Goal: Information Seeking & Learning: Learn about a topic

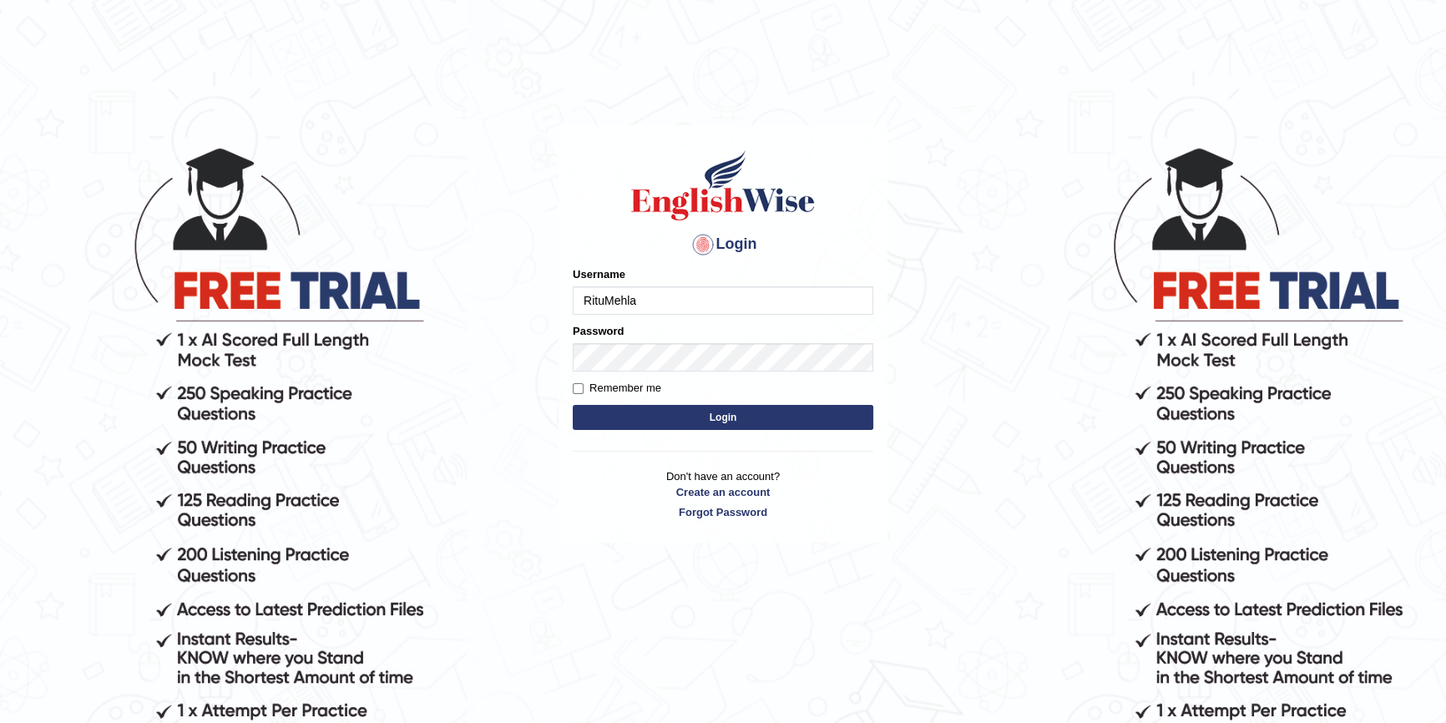
type input "RituMehla"
click at [753, 419] on button "Login" at bounding box center [723, 417] width 300 height 25
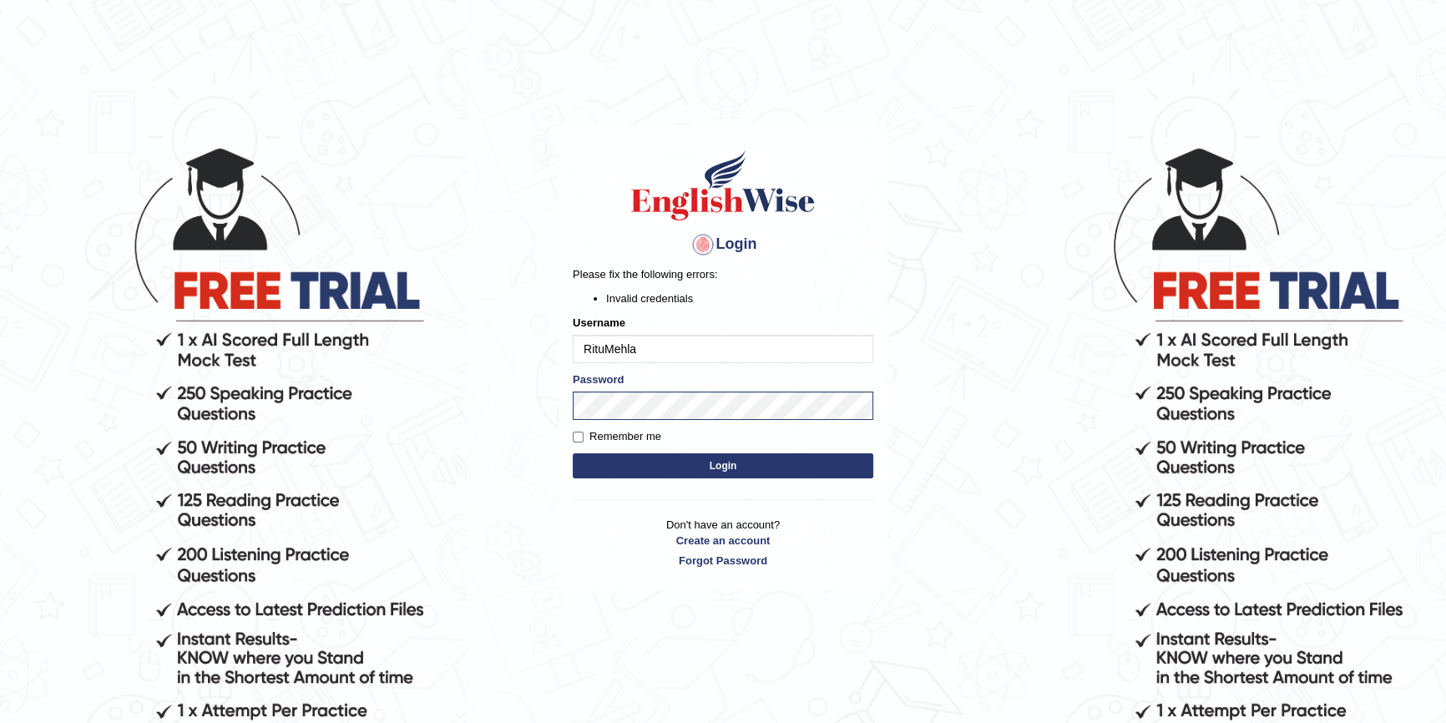
click at [724, 462] on button "Login" at bounding box center [723, 465] width 300 height 25
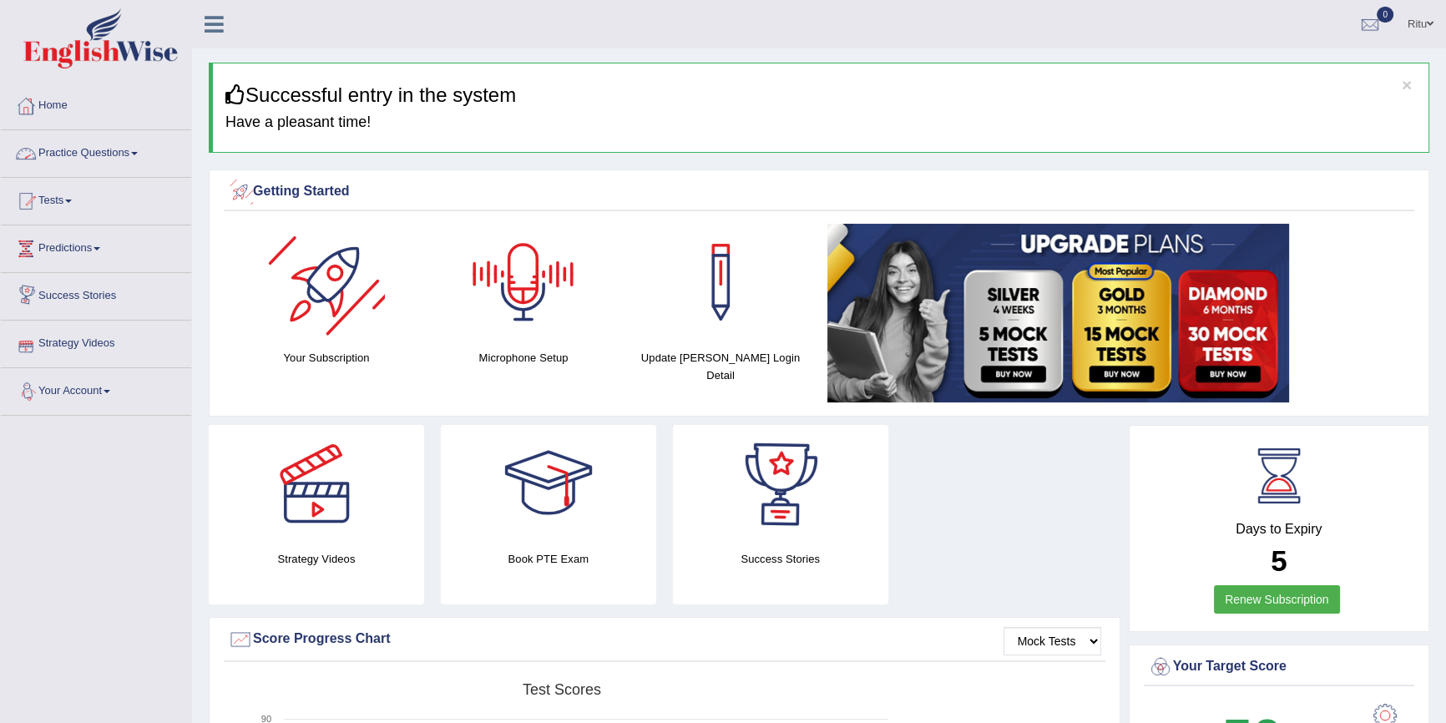
click at [116, 155] on link "Practice Questions" at bounding box center [96, 151] width 190 height 42
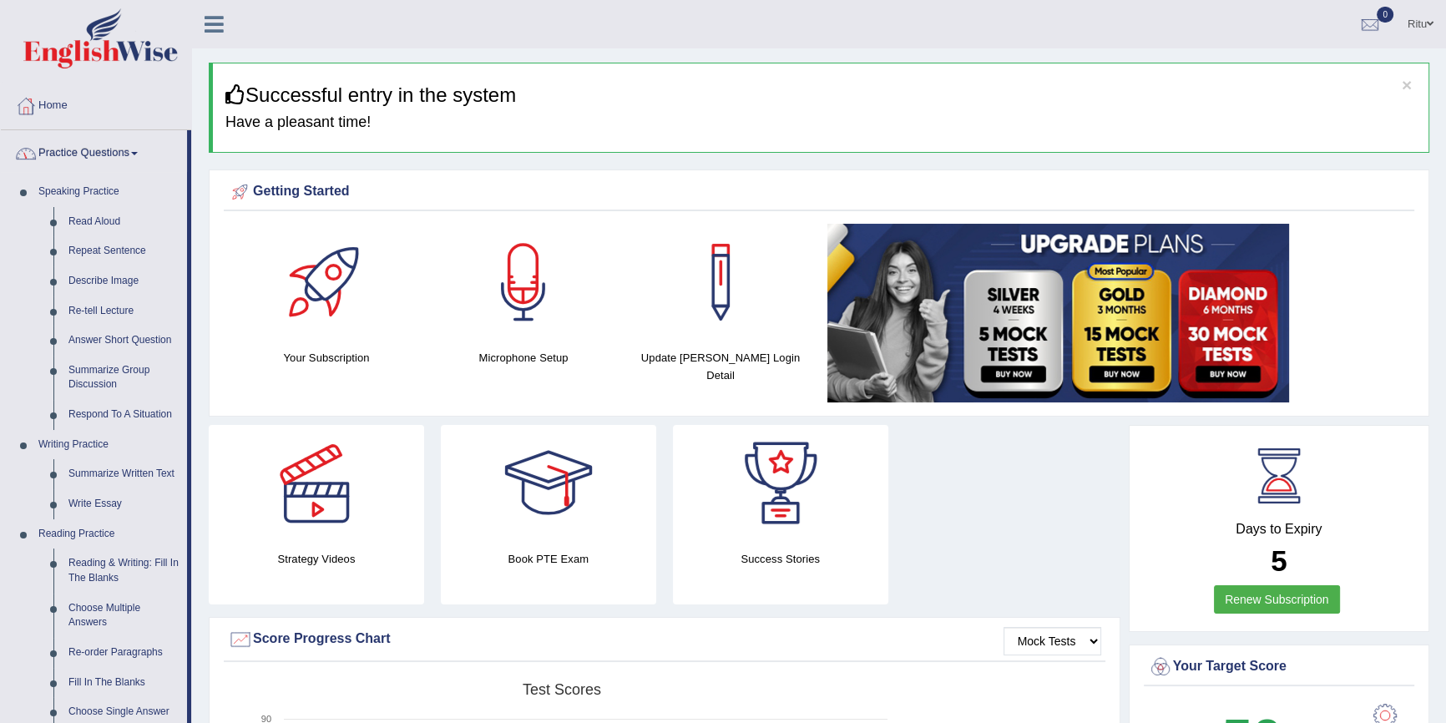
click at [123, 150] on link "Practice Questions" at bounding box center [94, 151] width 186 height 42
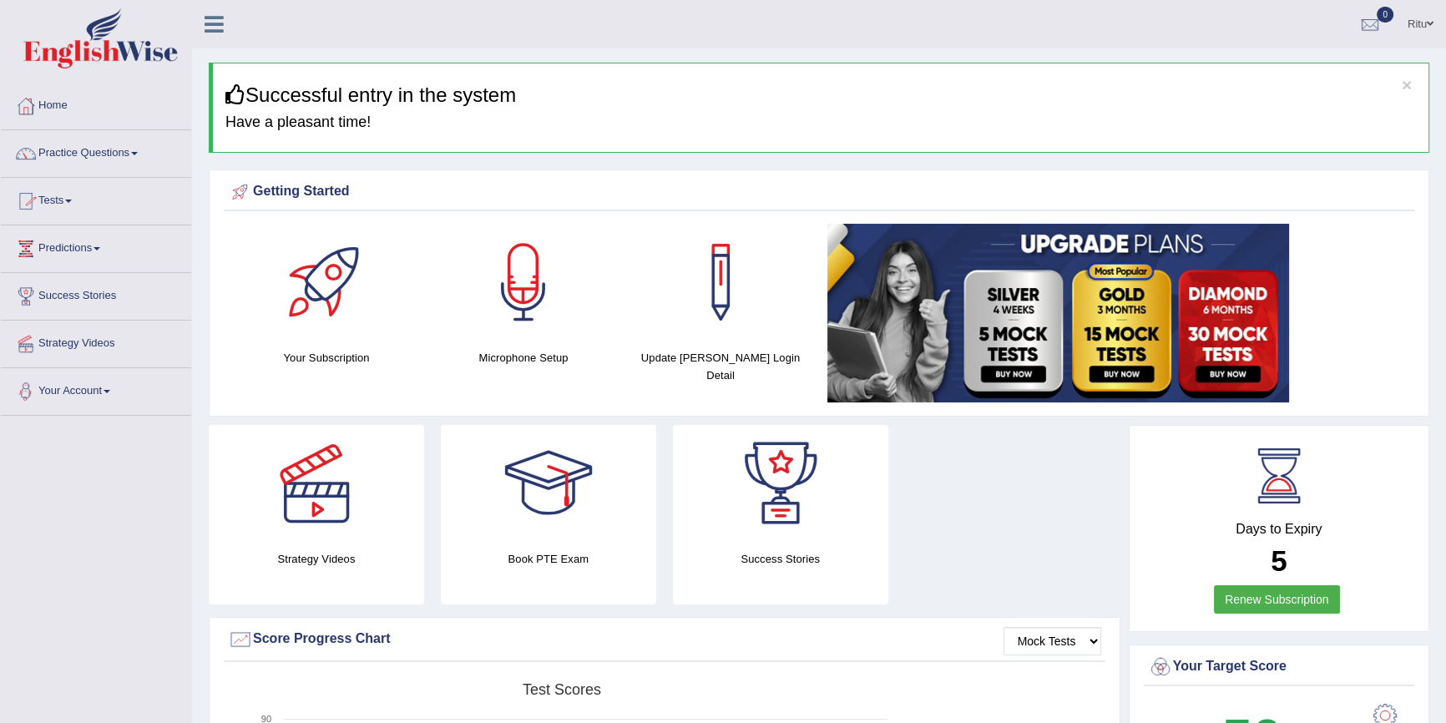
click at [58, 198] on link "Tests" at bounding box center [96, 199] width 190 height 42
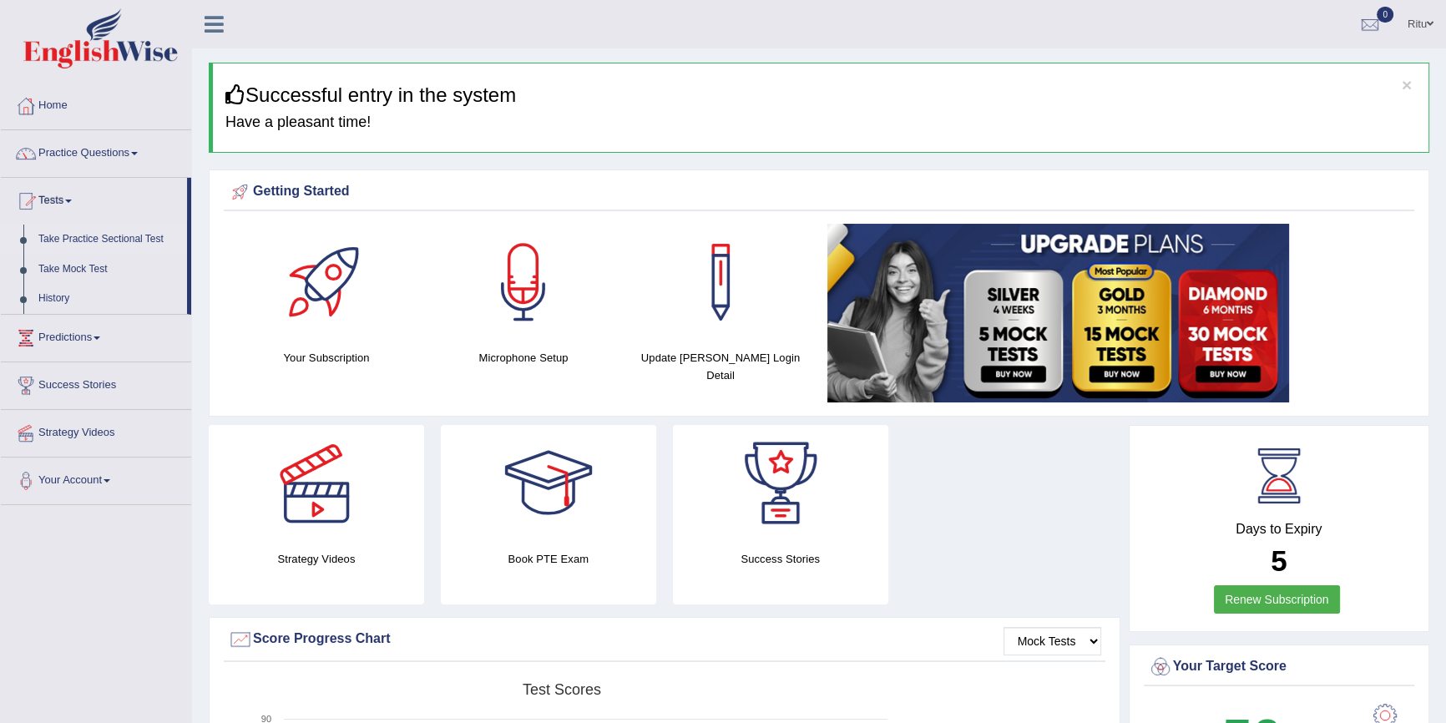
click at [99, 240] on link "Take Practice Sectional Test" at bounding box center [109, 240] width 156 height 30
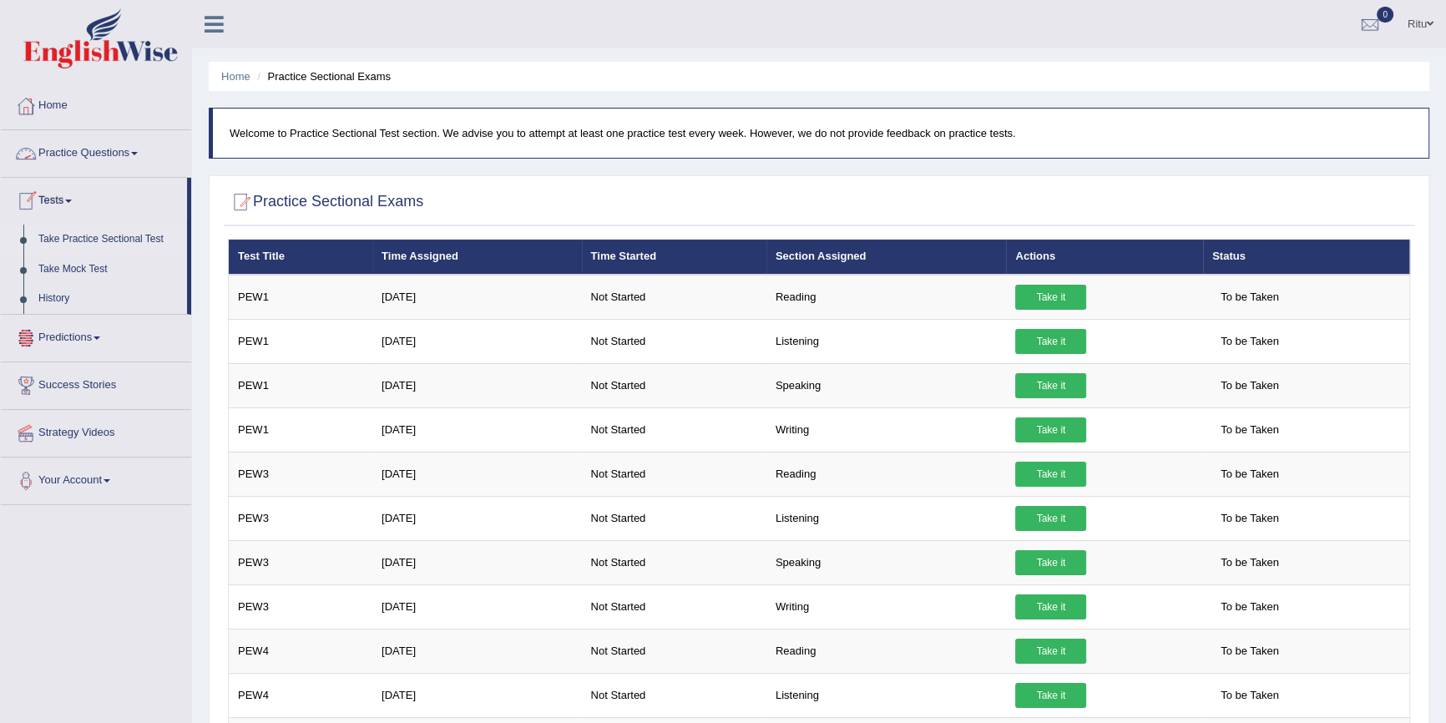
click at [75, 202] on link "Tests" at bounding box center [94, 199] width 186 height 42
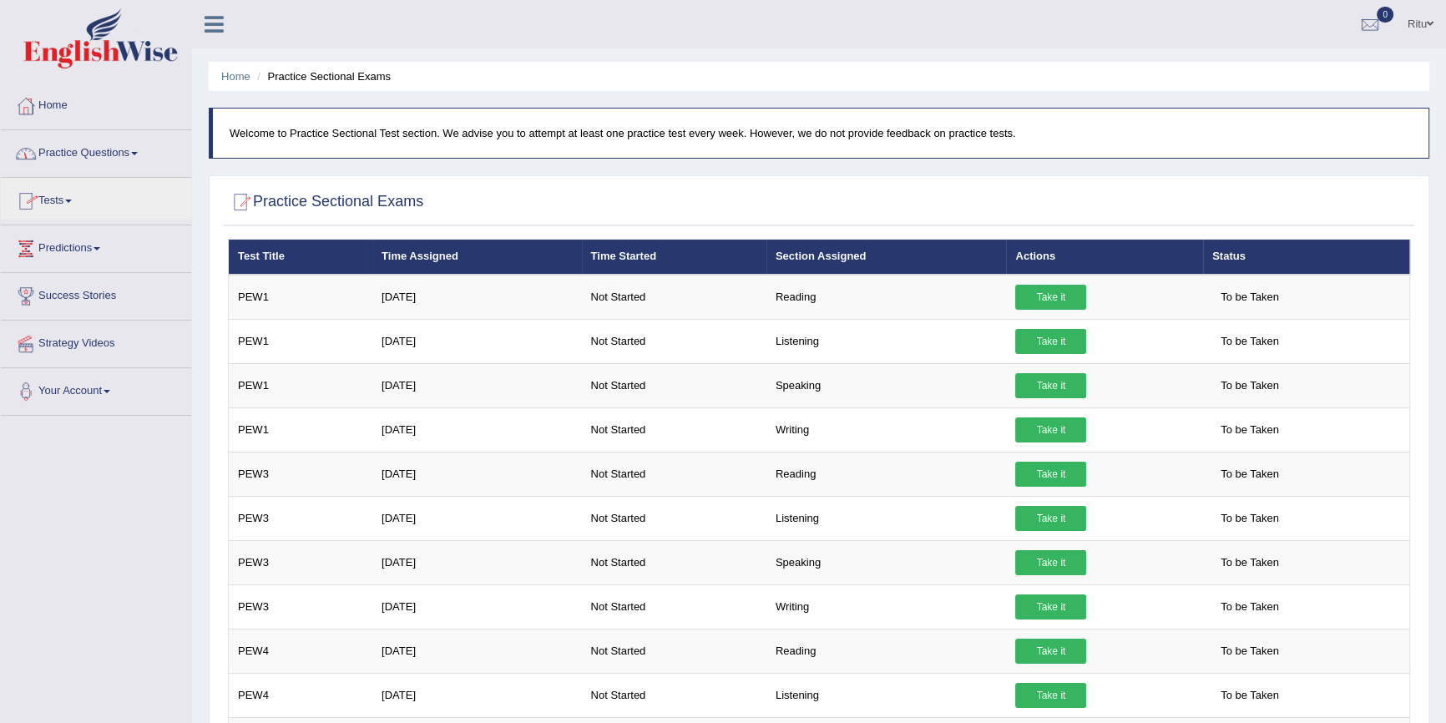
click at [110, 159] on link "Practice Questions" at bounding box center [96, 151] width 190 height 42
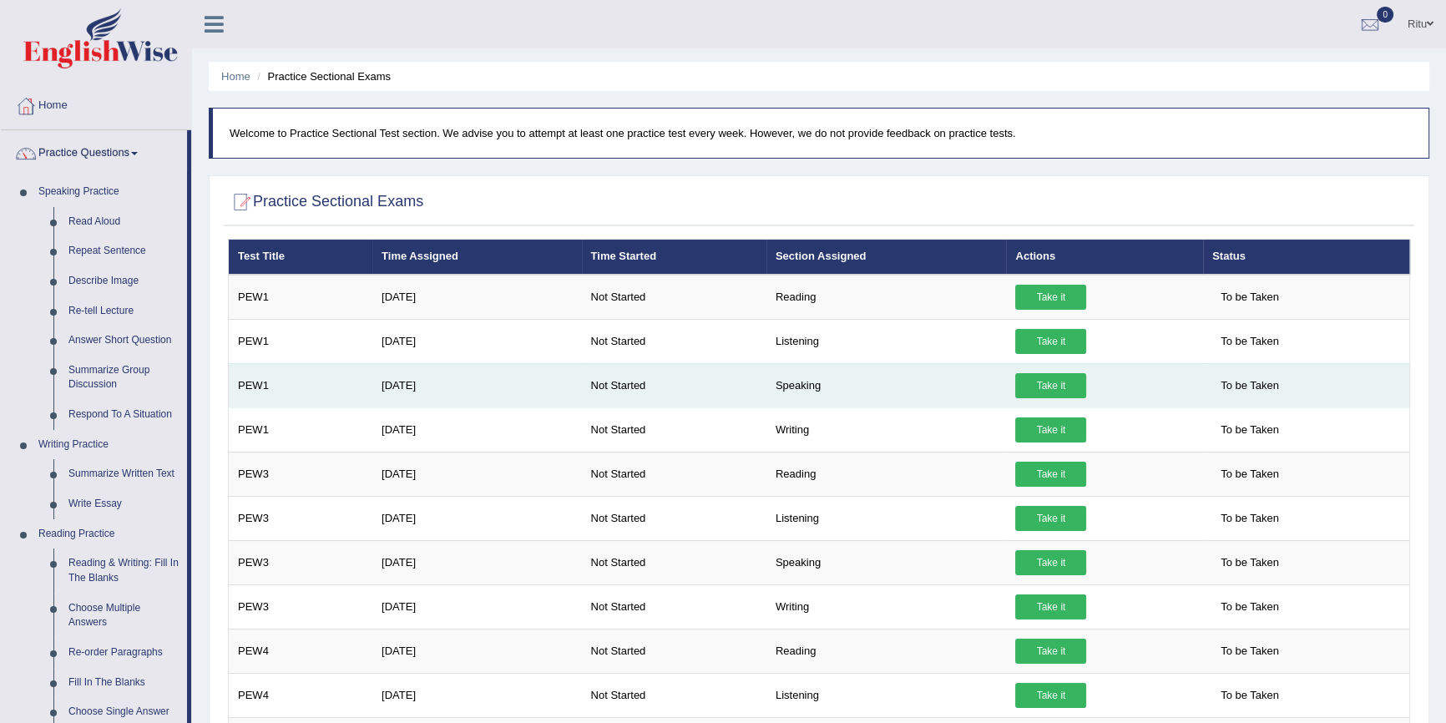
click at [1052, 386] on link "Take it" at bounding box center [1050, 385] width 71 height 25
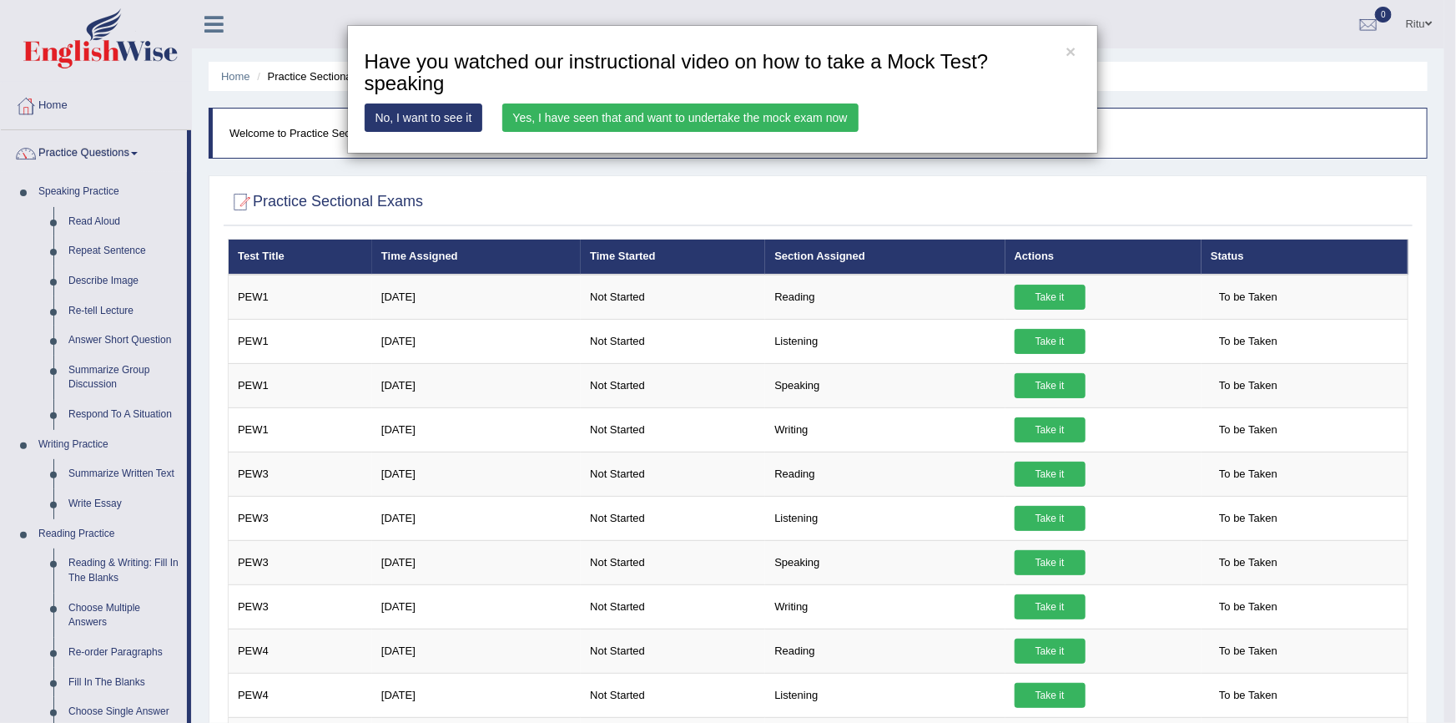
click at [250, 384] on div "× Have you watched our instructional video on how to take a Mock Test?speaking …" at bounding box center [728, 361] width 1456 height 723
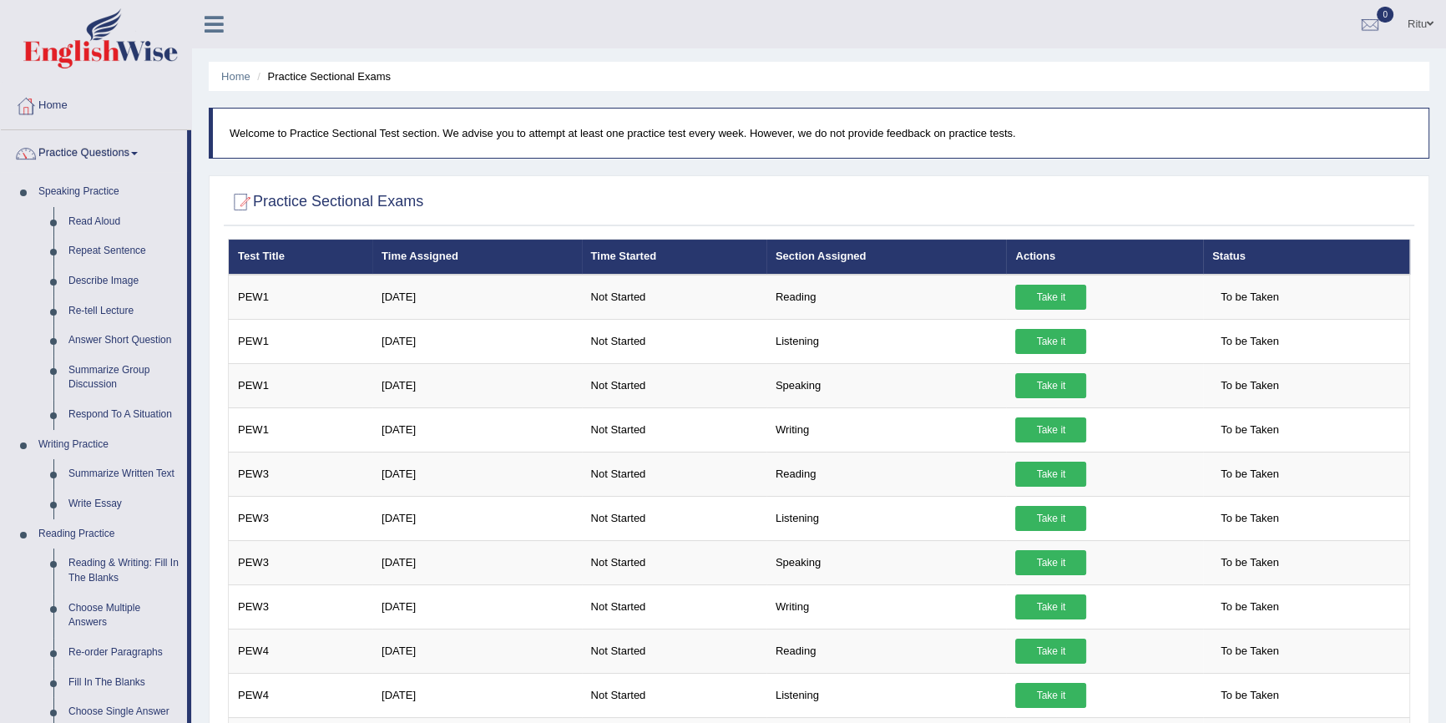
click at [250, 384] on td "PEW1" at bounding box center [301, 385] width 144 height 44
click at [97, 219] on link "Read Aloud" at bounding box center [124, 222] width 126 height 30
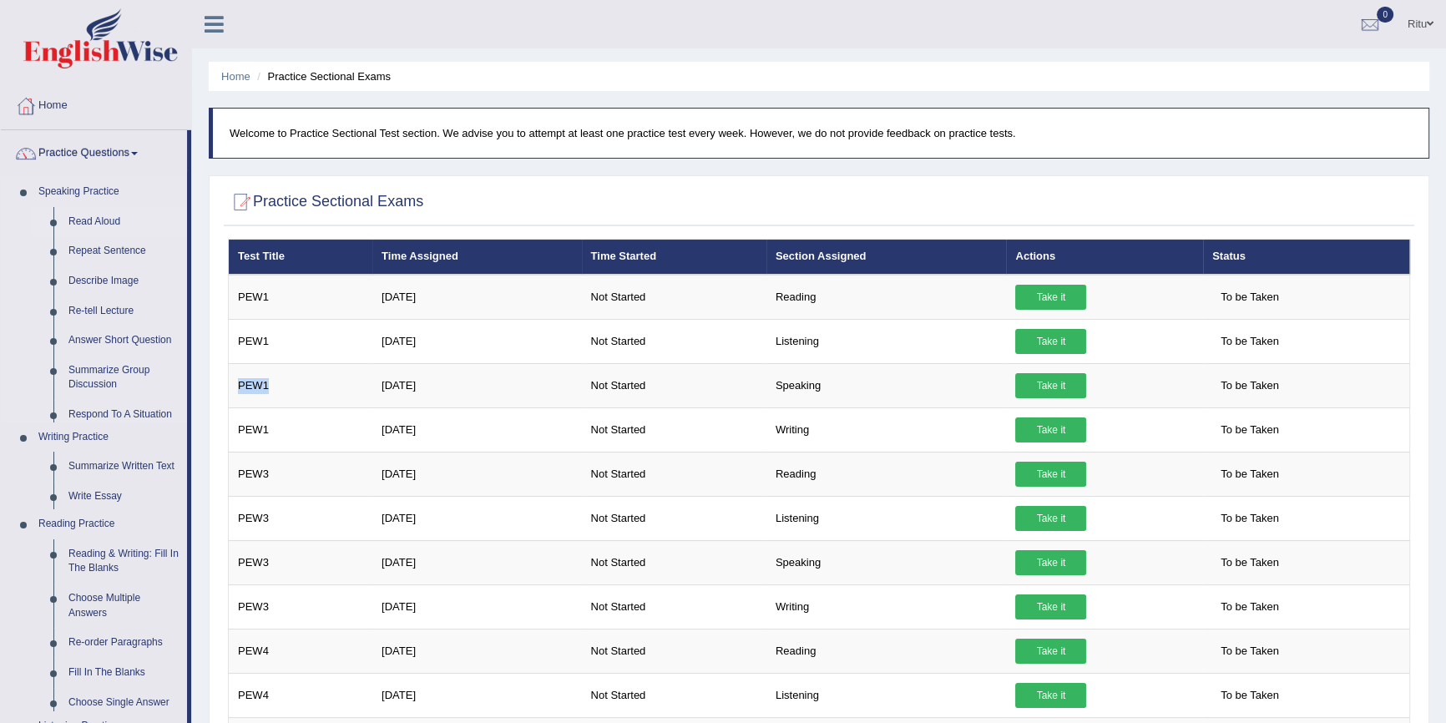
click at [97, 219] on link "Read Aloud" at bounding box center [124, 222] width 126 height 30
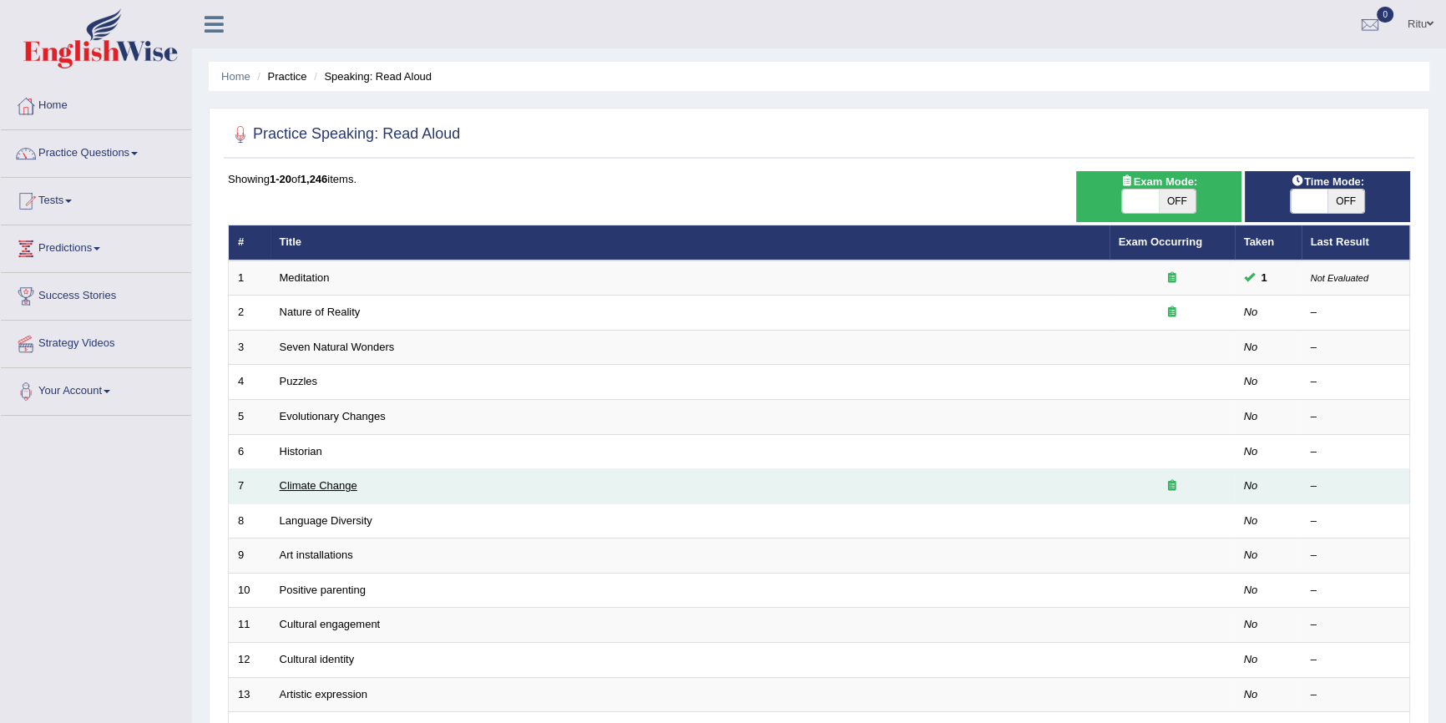
click at [299, 481] on link "Climate Change" at bounding box center [319, 485] width 78 height 13
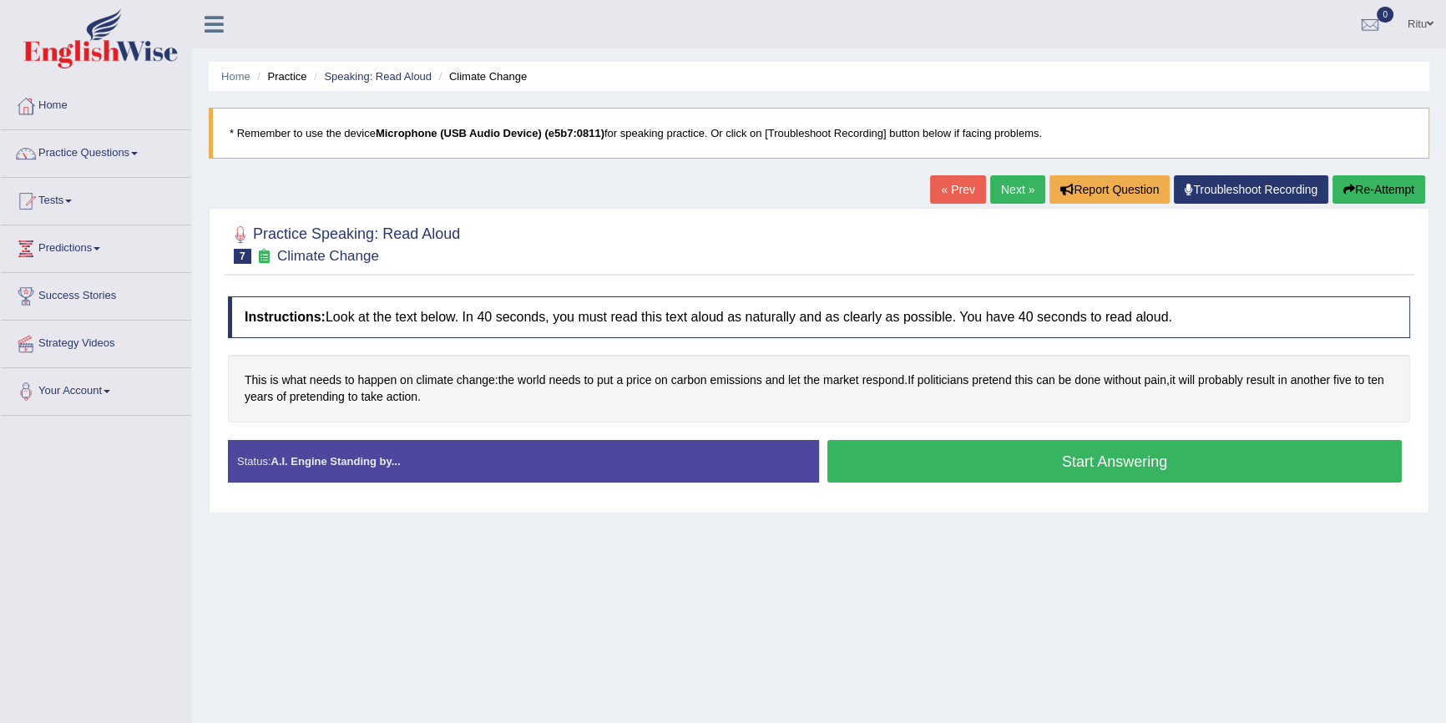
click at [1011, 188] on link "Next »" at bounding box center [1017, 189] width 55 height 28
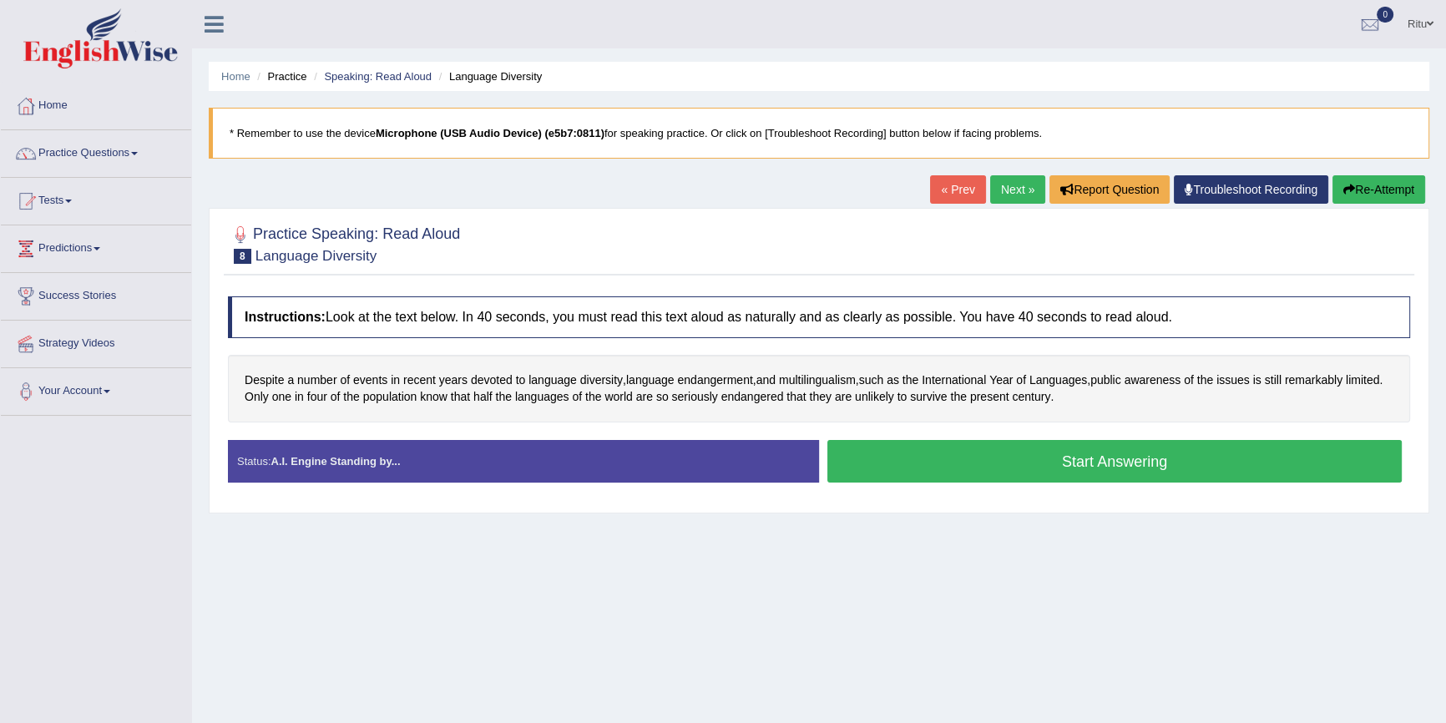
click at [997, 189] on link "Next »" at bounding box center [1017, 189] width 55 height 28
click at [722, 376] on span "installations" at bounding box center [722, 380] width 61 height 18
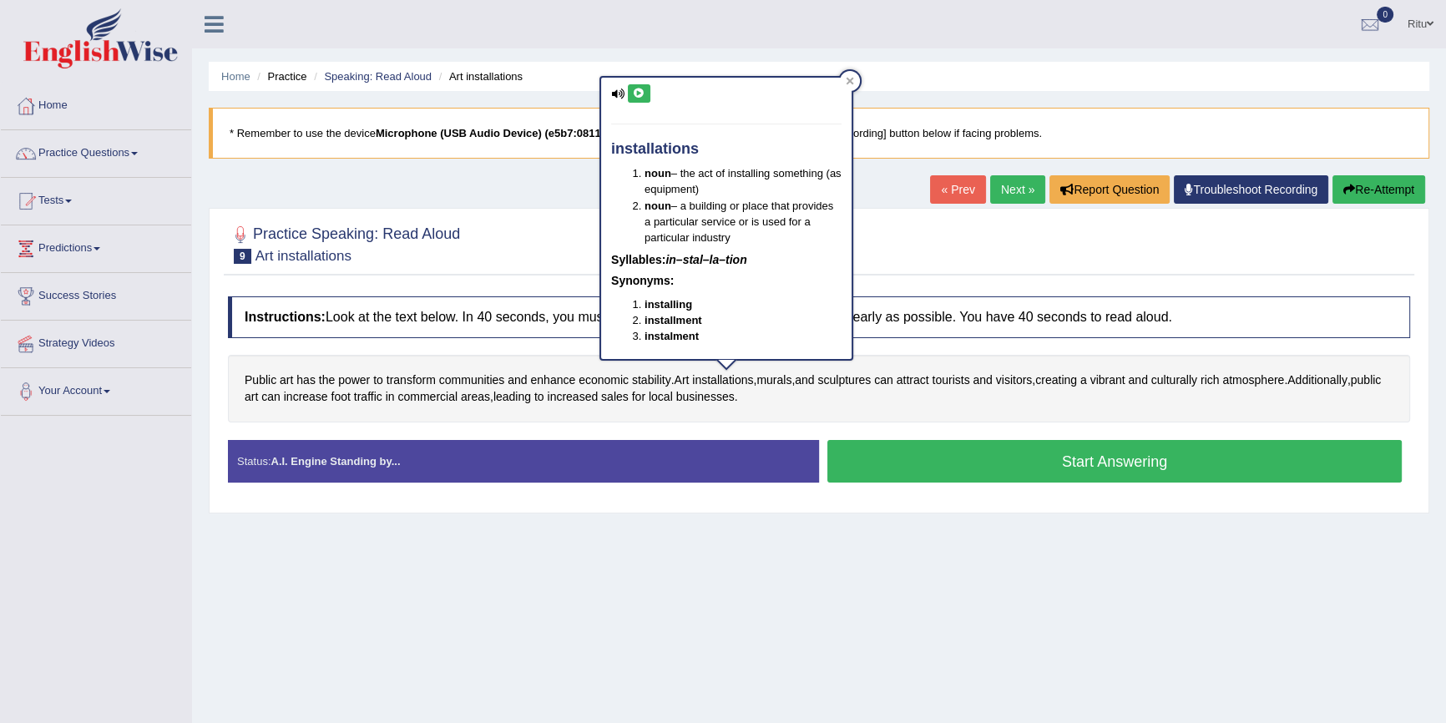
click at [641, 91] on icon at bounding box center [639, 93] width 13 height 10
click at [638, 95] on icon at bounding box center [639, 93] width 13 height 10
click at [944, 188] on link "« Prev" at bounding box center [957, 189] width 55 height 28
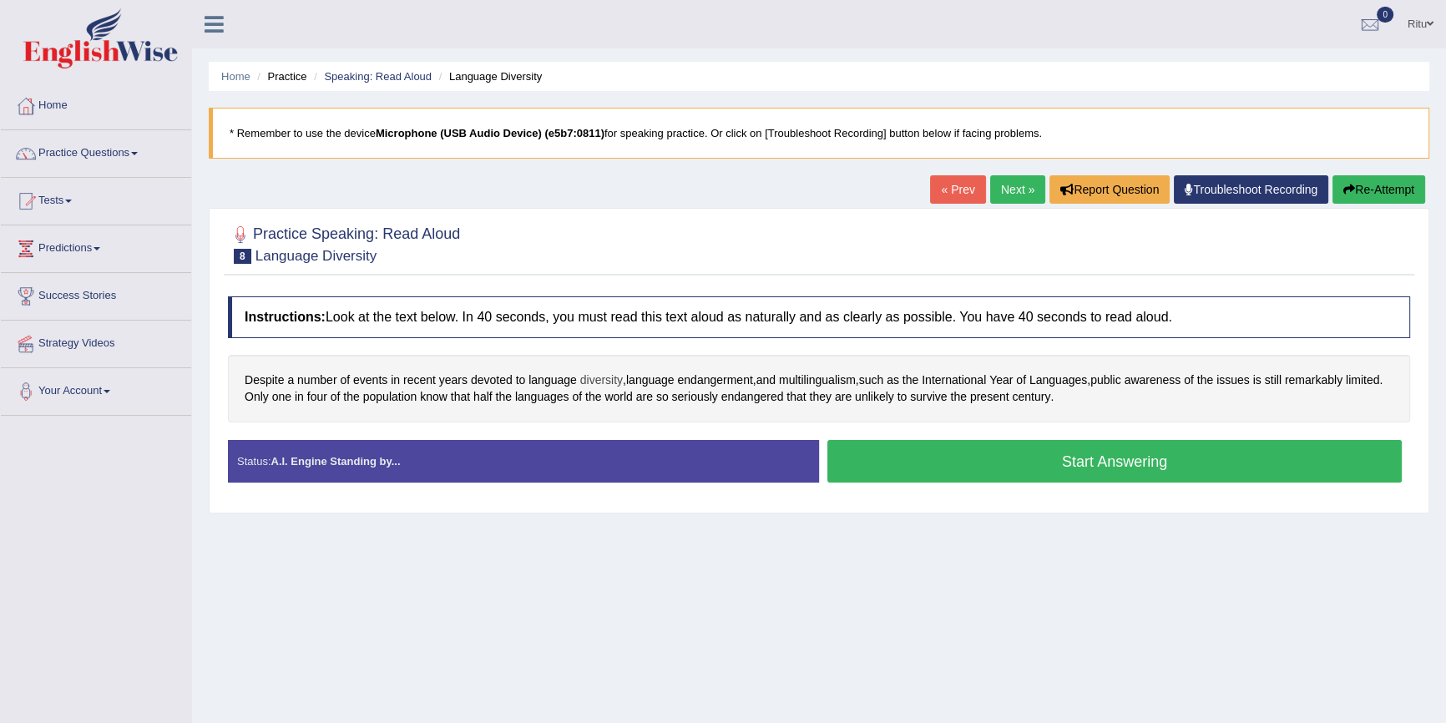
click at [593, 375] on span "diversity" at bounding box center [601, 380] width 43 height 18
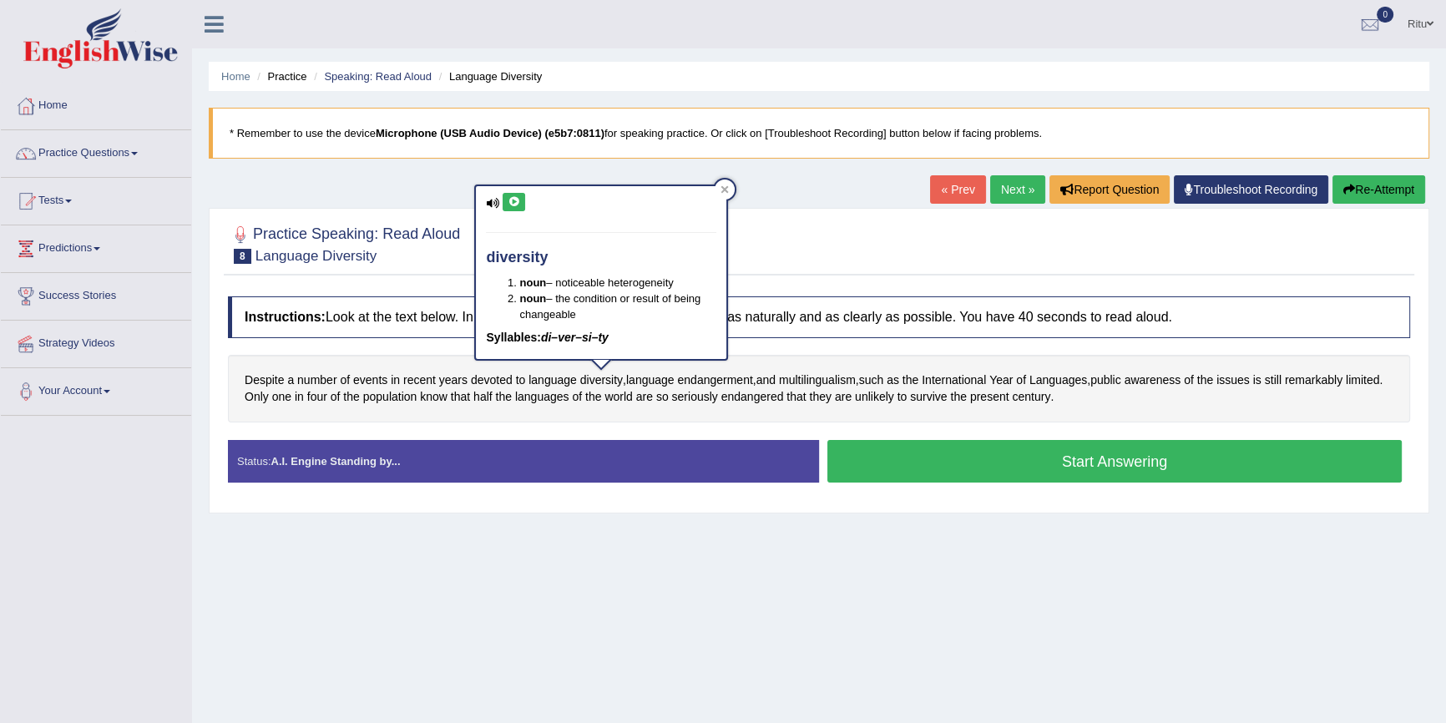
click at [512, 202] on icon at bounding box center [513, 202] width 13 height 10
click at [260, 377] on span "Despite" at bounding box center [264, 380] width 39 height 18
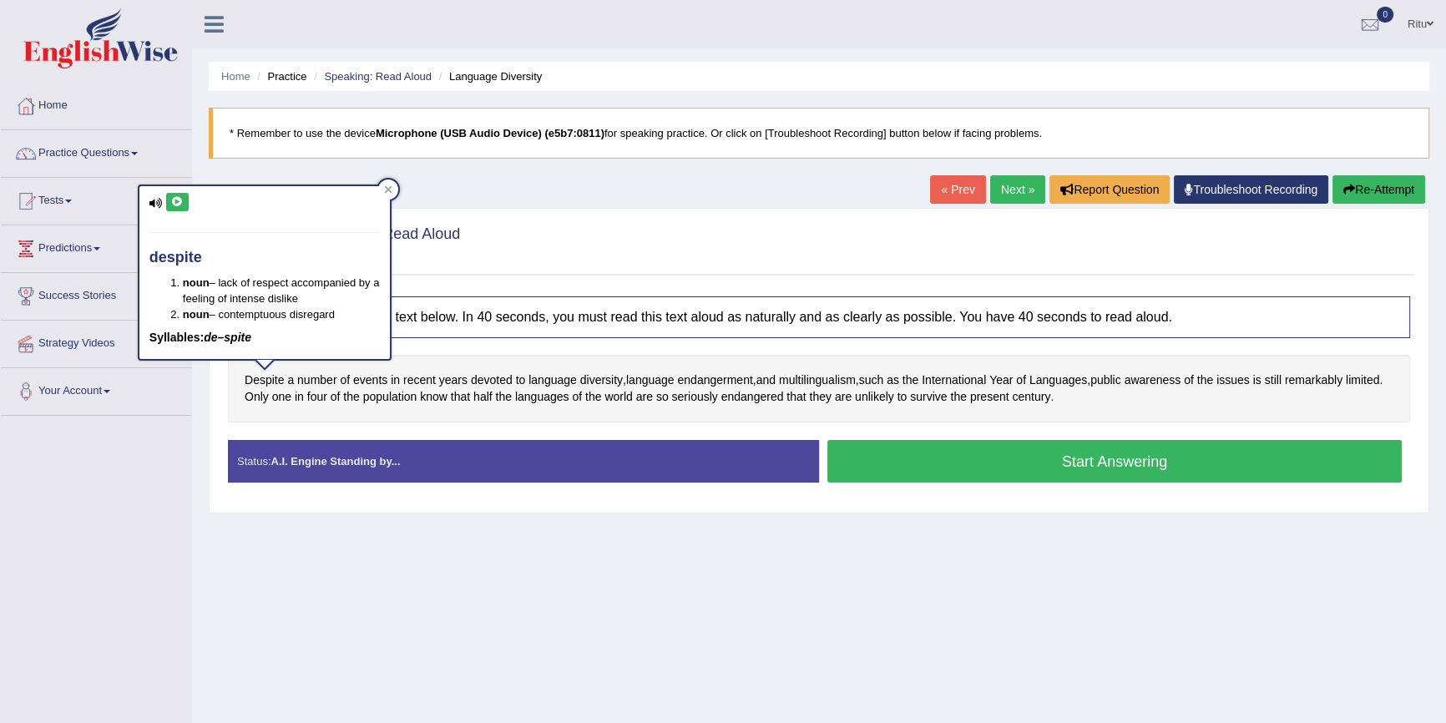
click at [171, 205] on icon at bounding box center [177, 202] width 13 height 10
click at [705, 375] on span "endangerment" at bounding box center [714, 380] width 75 height 18
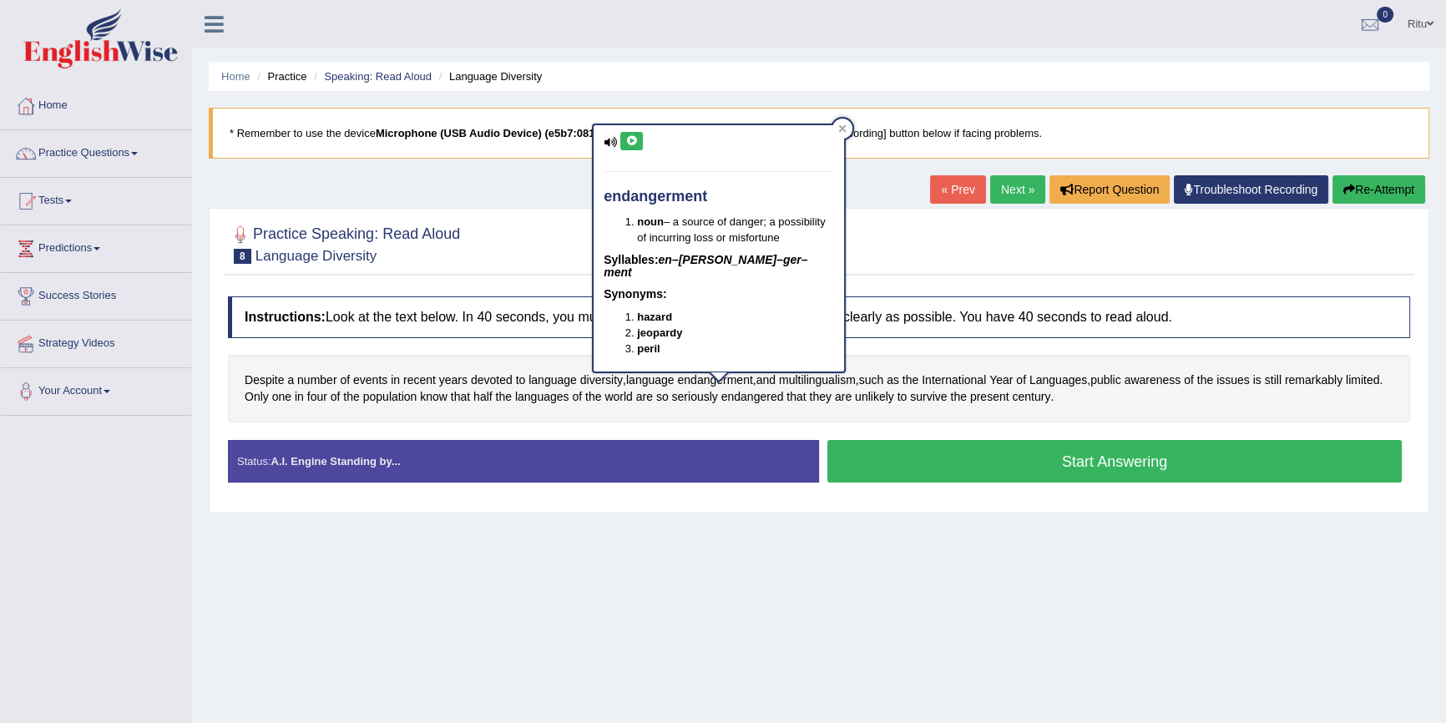
click at [634, 139] on icon at bounding box center [631, 141] width 13 height 10
click at [639, 141] on button at bounding box center [631, 141] width 23 height 18
click at [636, 137] on icon at bounding box center [631, 141] width 13 height 10
click at [812, 380] on span "multilingualism" at bounding box center [817, 380] width 77 height 18
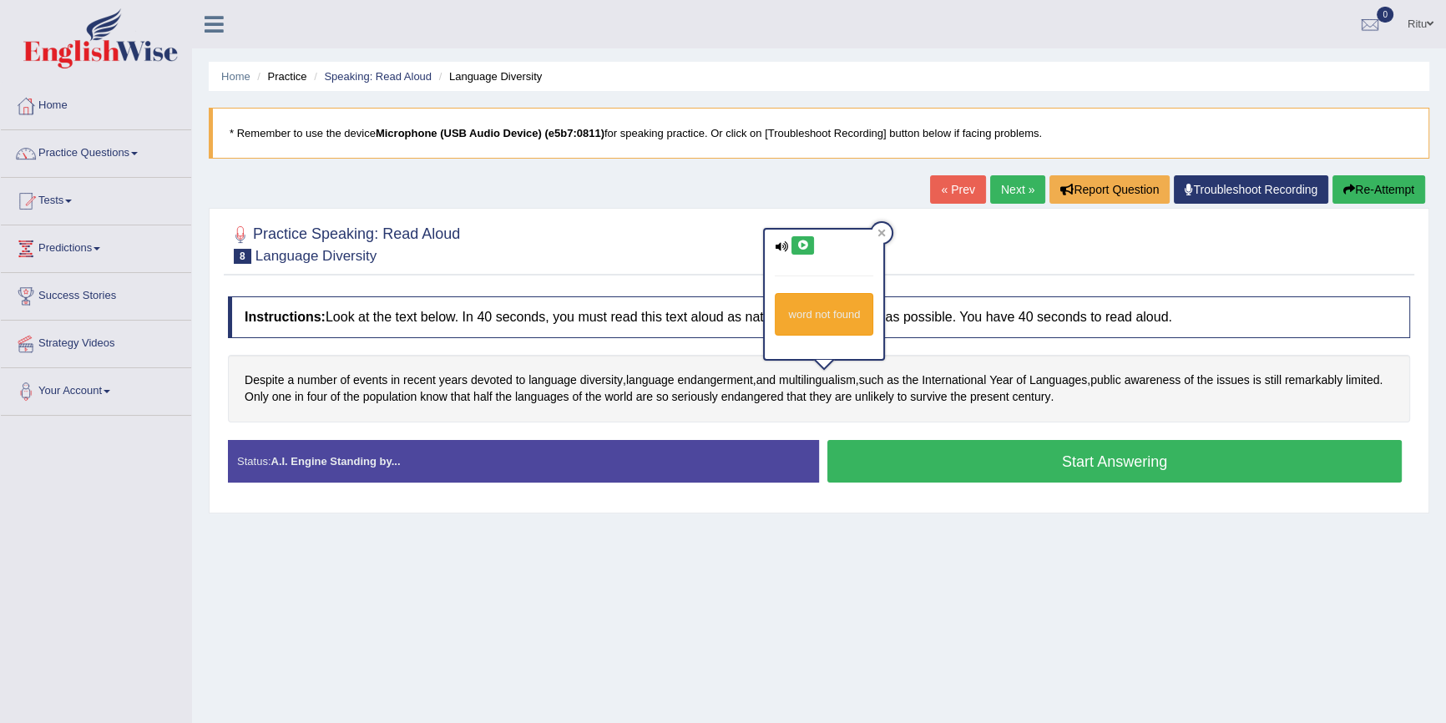
click at [799, 243] on icon at bounding box center [802, 245] width 13 height 10
click at [800, 243] on icon at bounding box center [802, 245] width 13 height 10
click at [798, 245] on icon at bounding box center [802, 245] width 13 height 10
click at [764, 394] on span "endangered" at bounding box center [752, 397] width 63 height 18
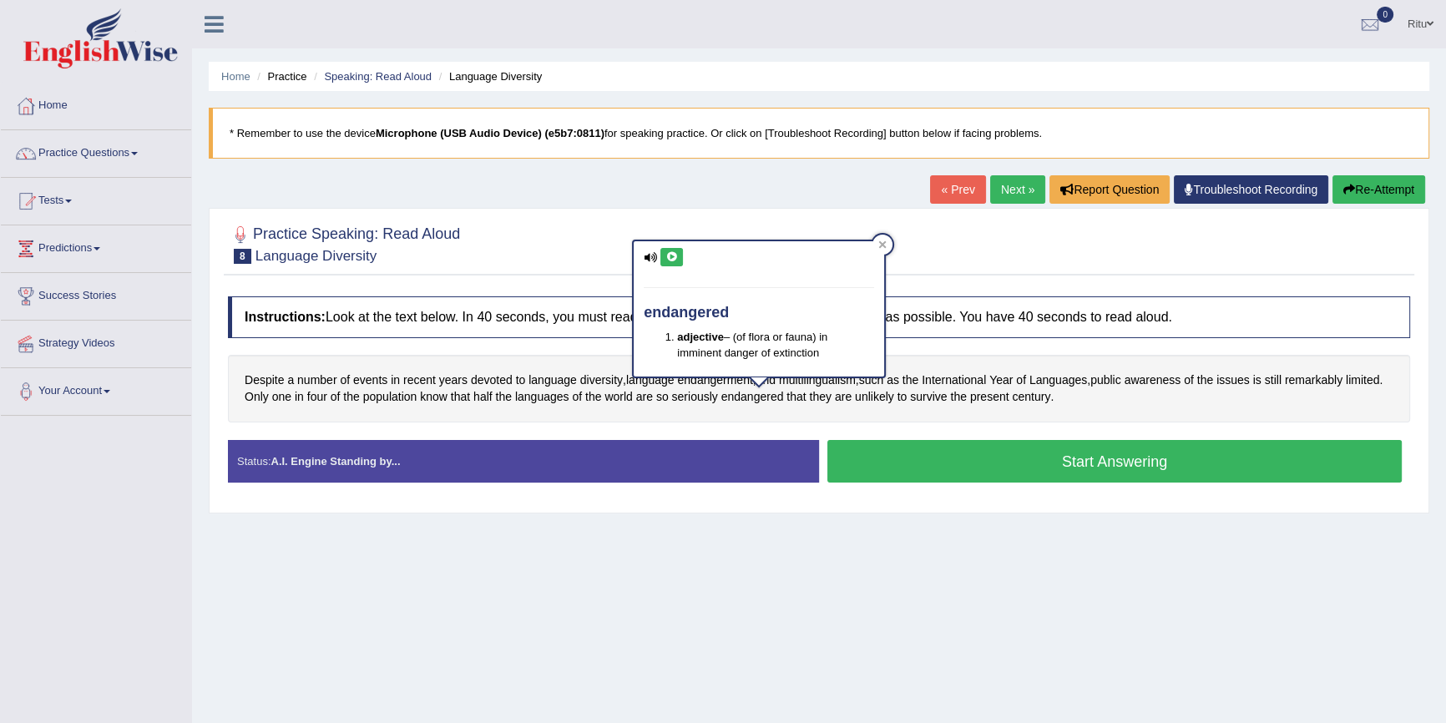
click at [673, 258] on icon at bounding box center [671, 257] width 13 height 10
click at [671, 259] on icon at bounding box center [671, 257] width 13 height 10
click at [669, 262] on button at bounding box center [671, 257] width 23 height 18
click at [1012, 189] on link "Next »" at bounding box center [1017, 189] width 55 height 28
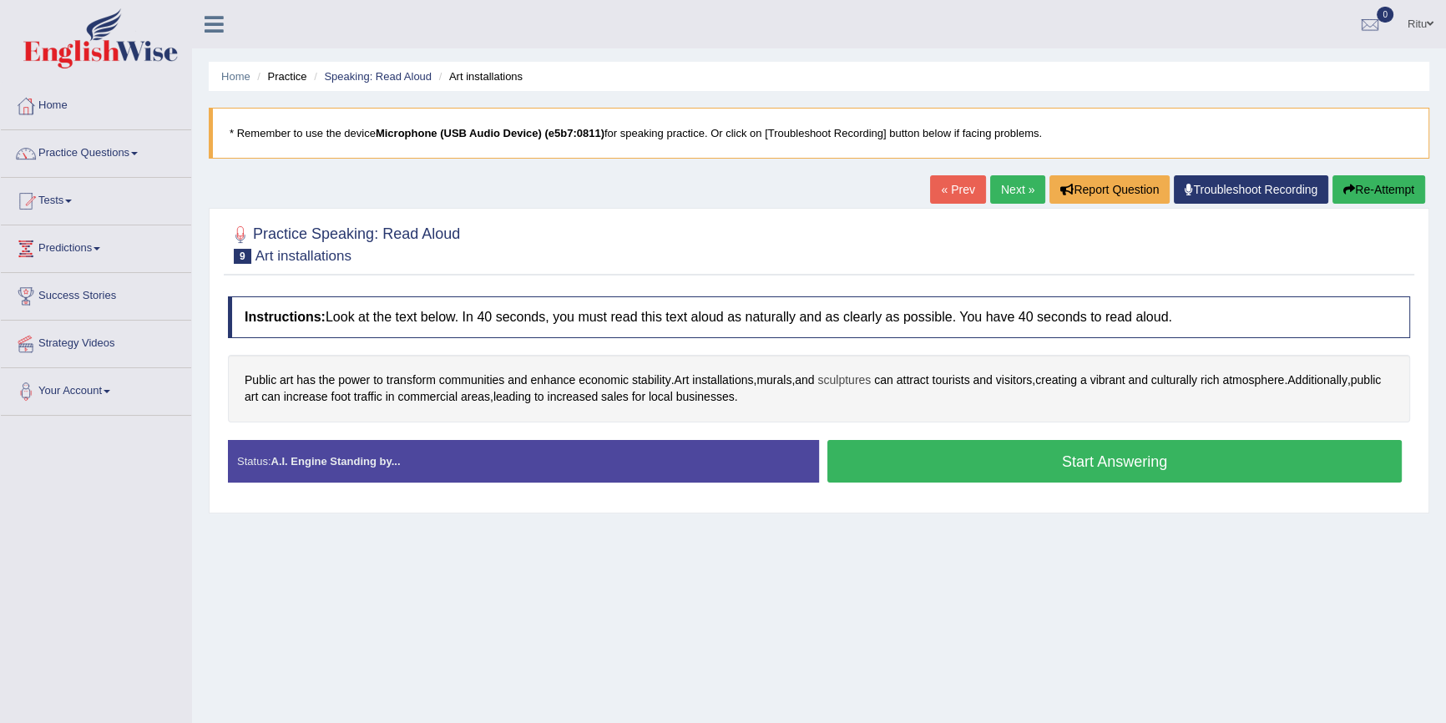
click at [850, 377] on span "sculptures" at bounding box center [843, 380] width 53 height 18
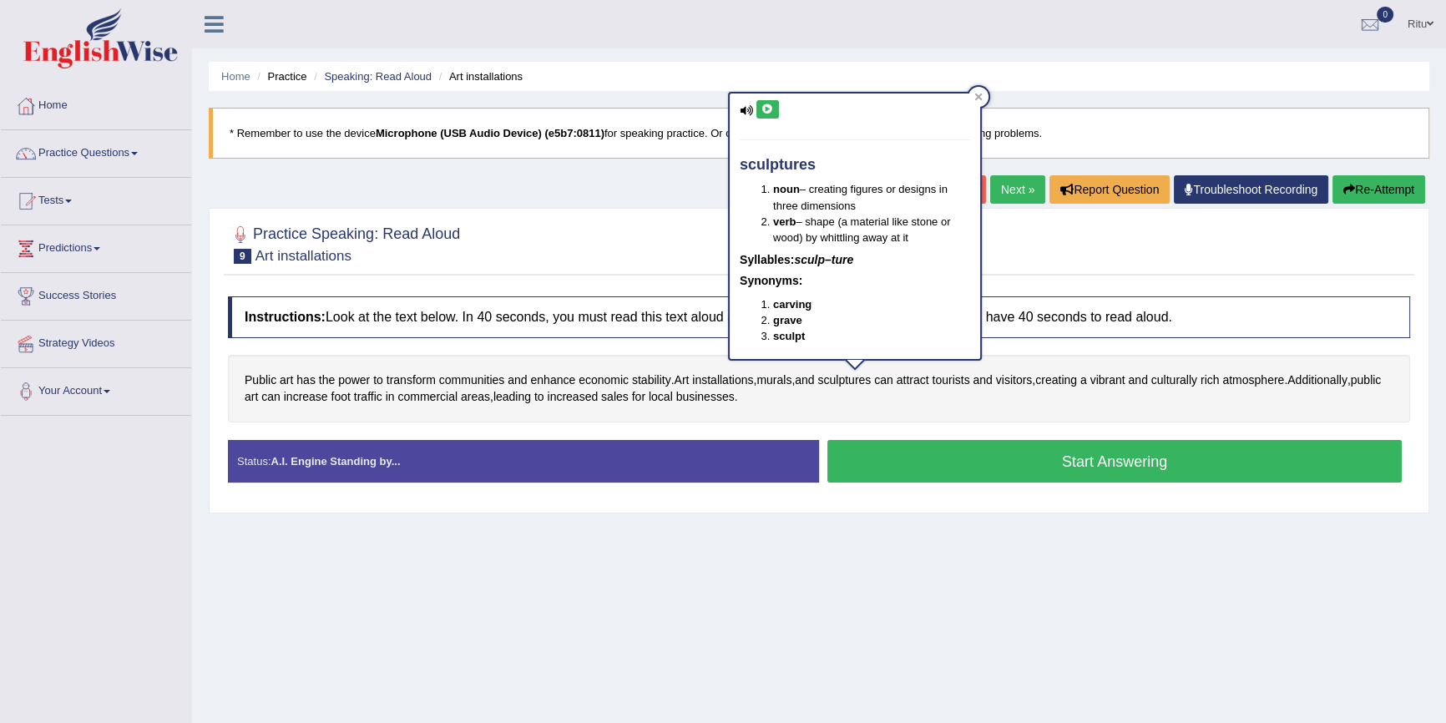
click at [778, 105] on div "sculptures noun – creating figures or designs in three dimensions verb – shape …" at bounding box center [854, 225] width 250 height 265
click at [764, 109] on icon at bounding box center [767, 109] width 13 height 10
click at [769, 104] on icon at bounding box center [767, 109] width 13 height 10
click at [768, 105] on icon at bounding box center [767, 109] width 13 height 10
click at [758, 110] on button at bounding box center [767, 109] width 23 height 18
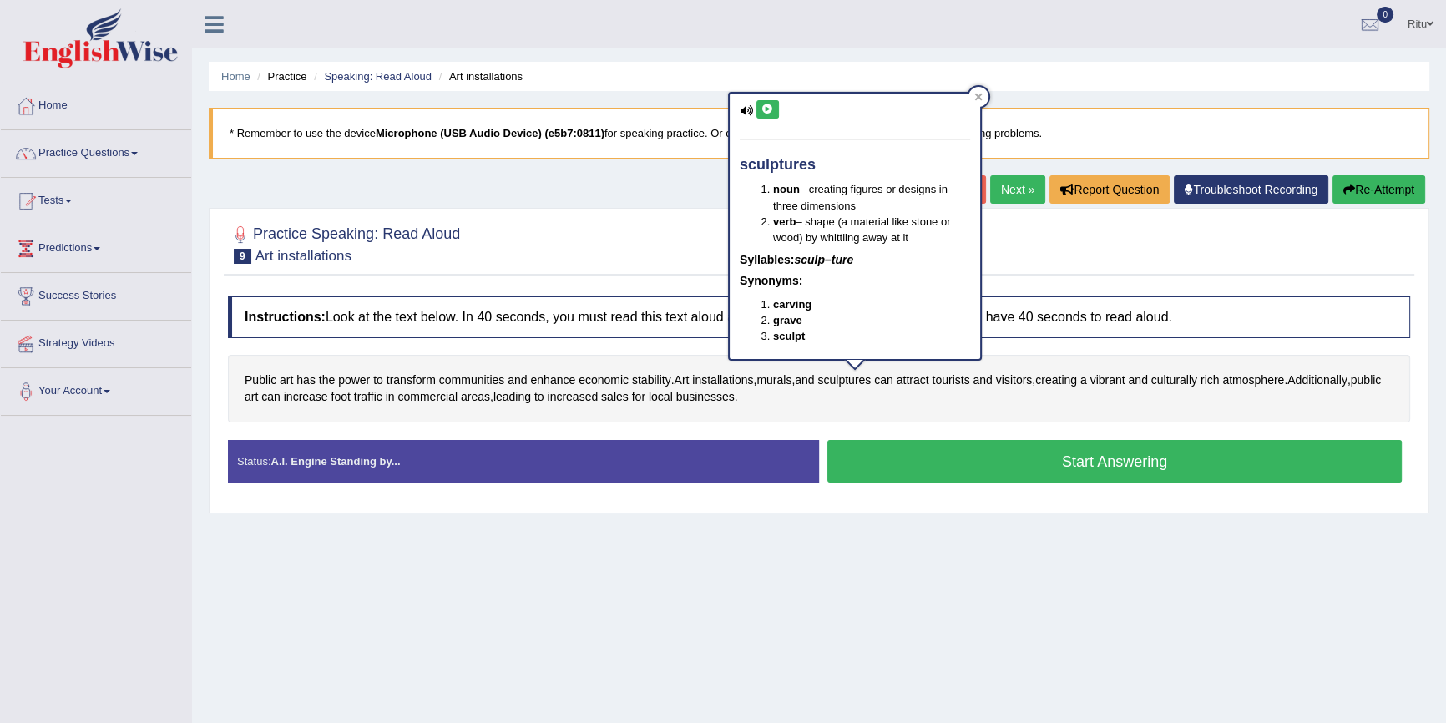
click at [1004, 193] on link "Next »" at bounding box center [1017, 189] width 55 height 28
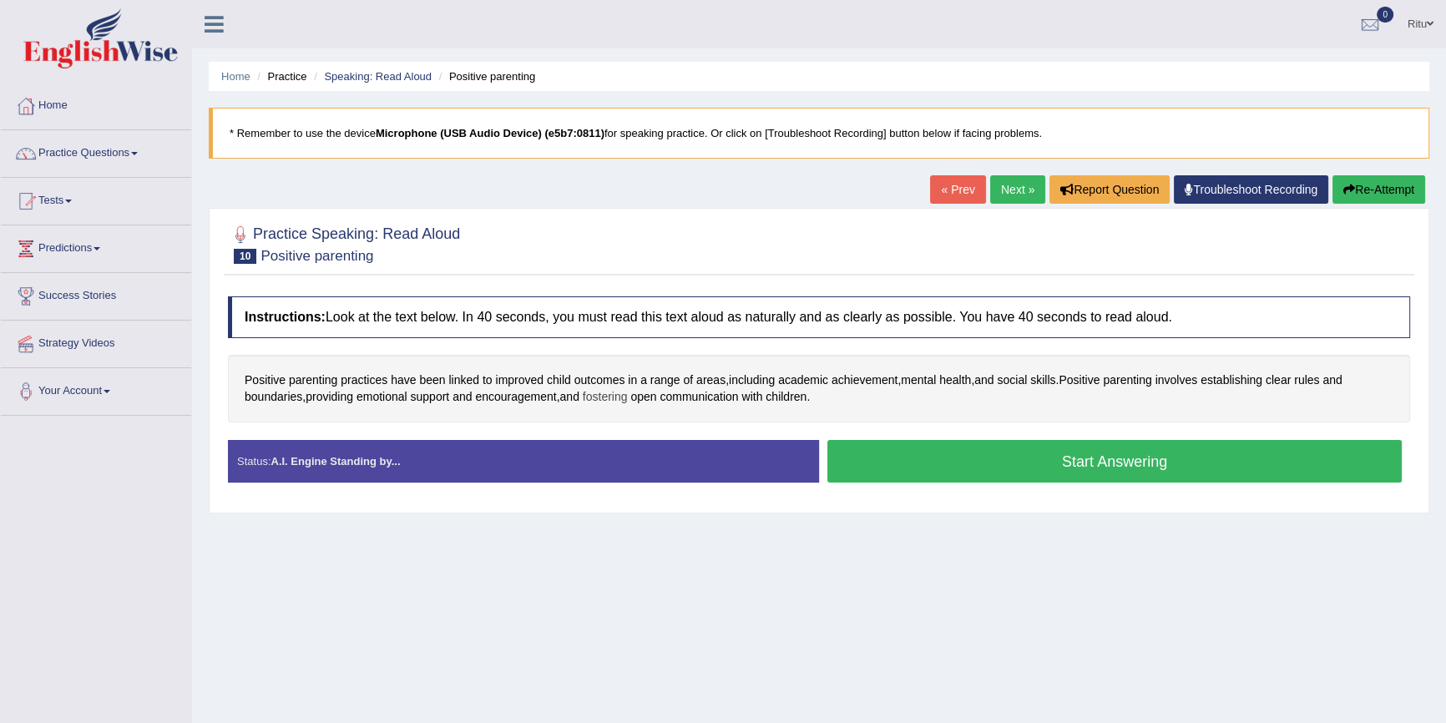
click at [611, 395] on span "fostering" at bounding box center [605, 397] width 45 height 18
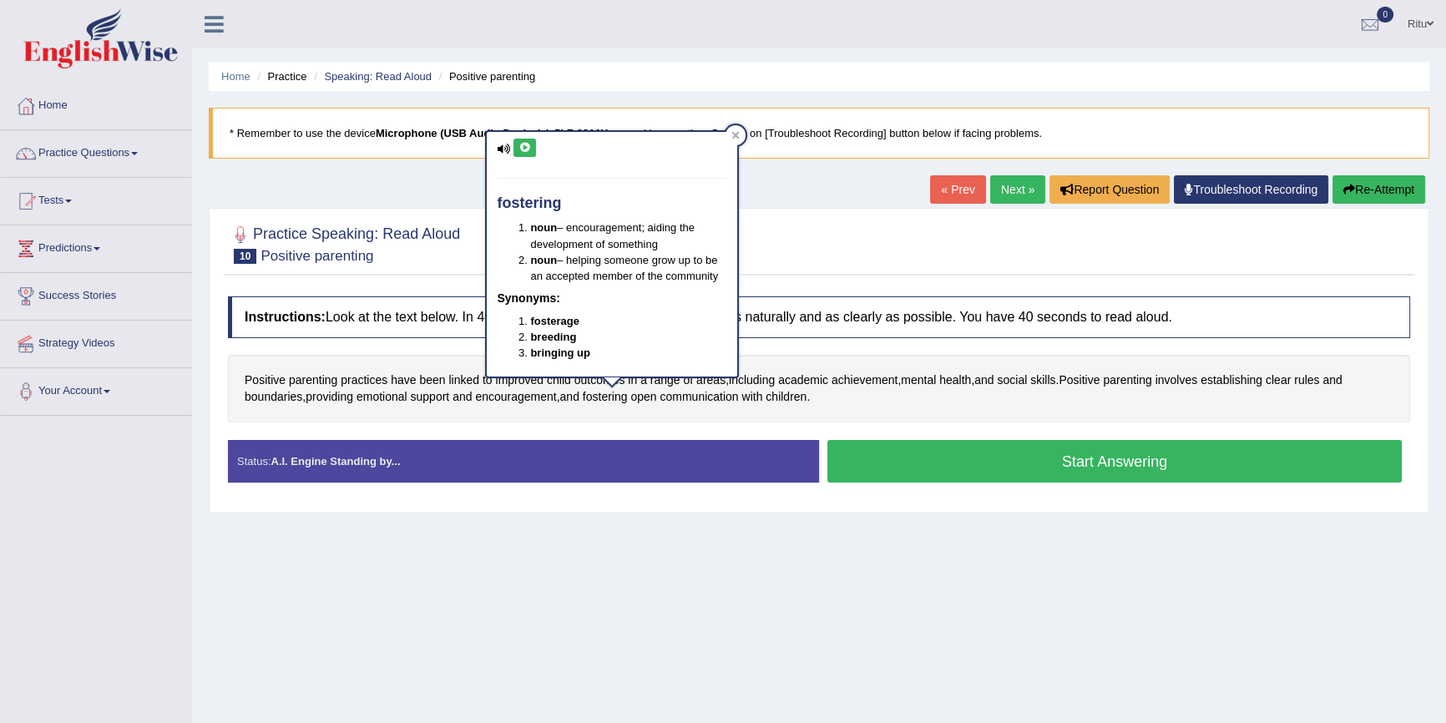
click at [522, 143] on icon at bounding box center [524, 148] width 13 height 10
click at [1136, 377] on span "parenting" at bounding box center [1127, 380] width 48 height 18
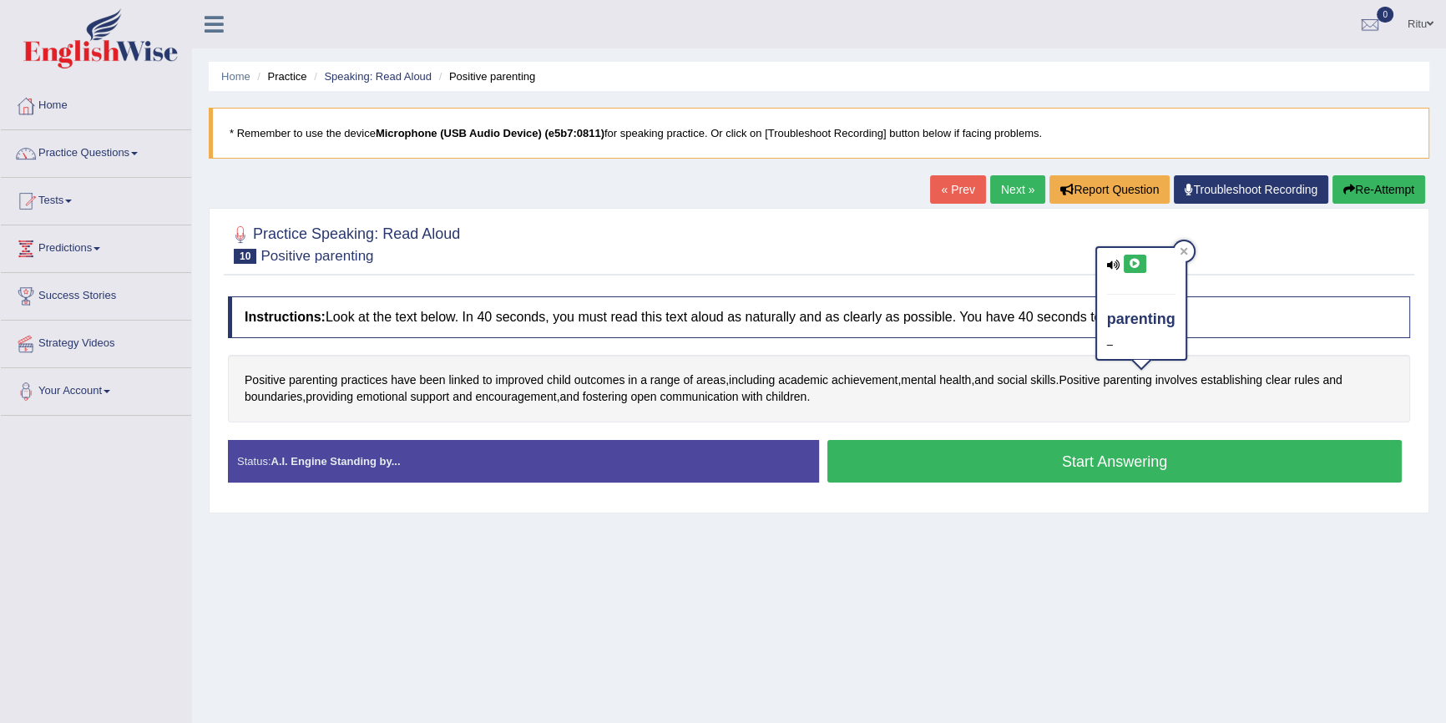
click at [1130, 261] on icon at bounding box center [1134, 264] width 13 height 10
click at [1013, 191] on link "Next »" at bounding box center [1017, 189] width 55 height 28
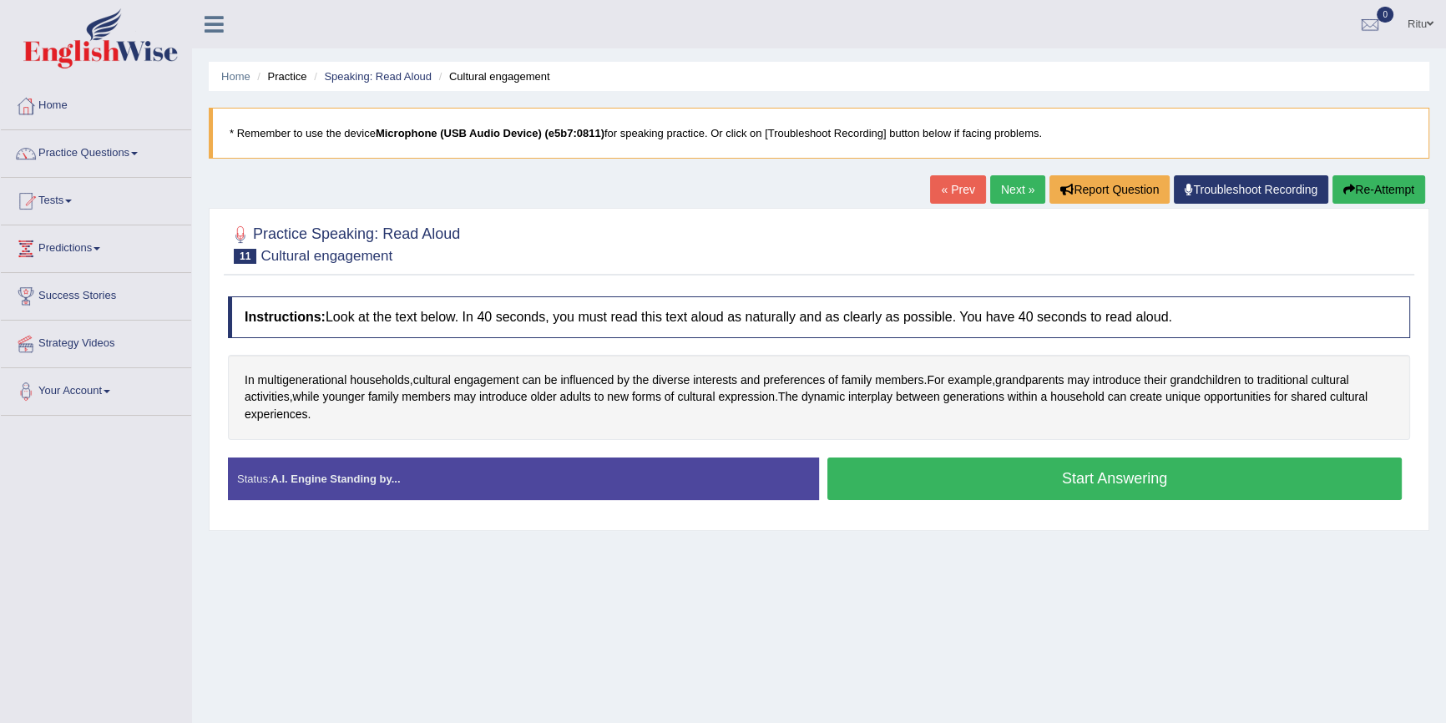
click at [1007, 192] on link "Next »" at bounding box center [1017, 189] width 55 height 28
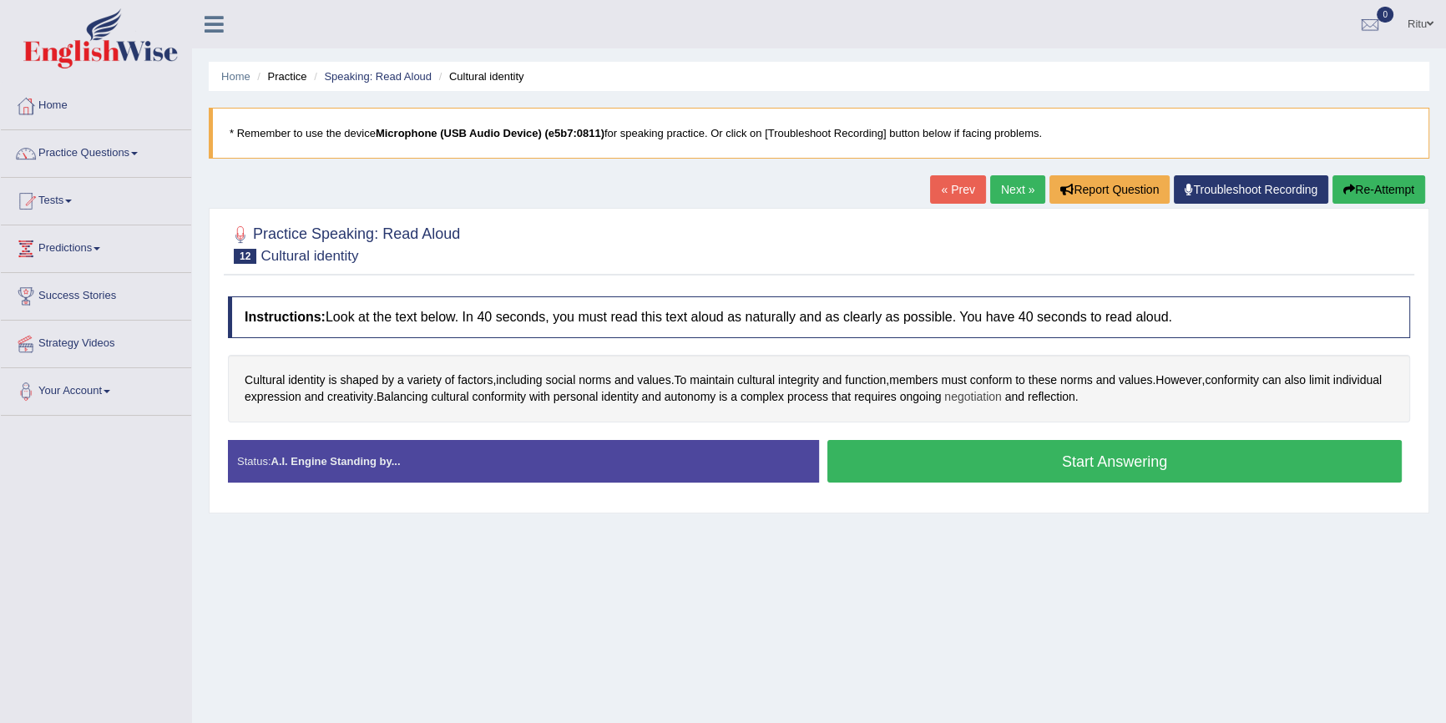
click at [1002, 397] on span "negotiation" at bounding box center [973, 397] width 58 height 18
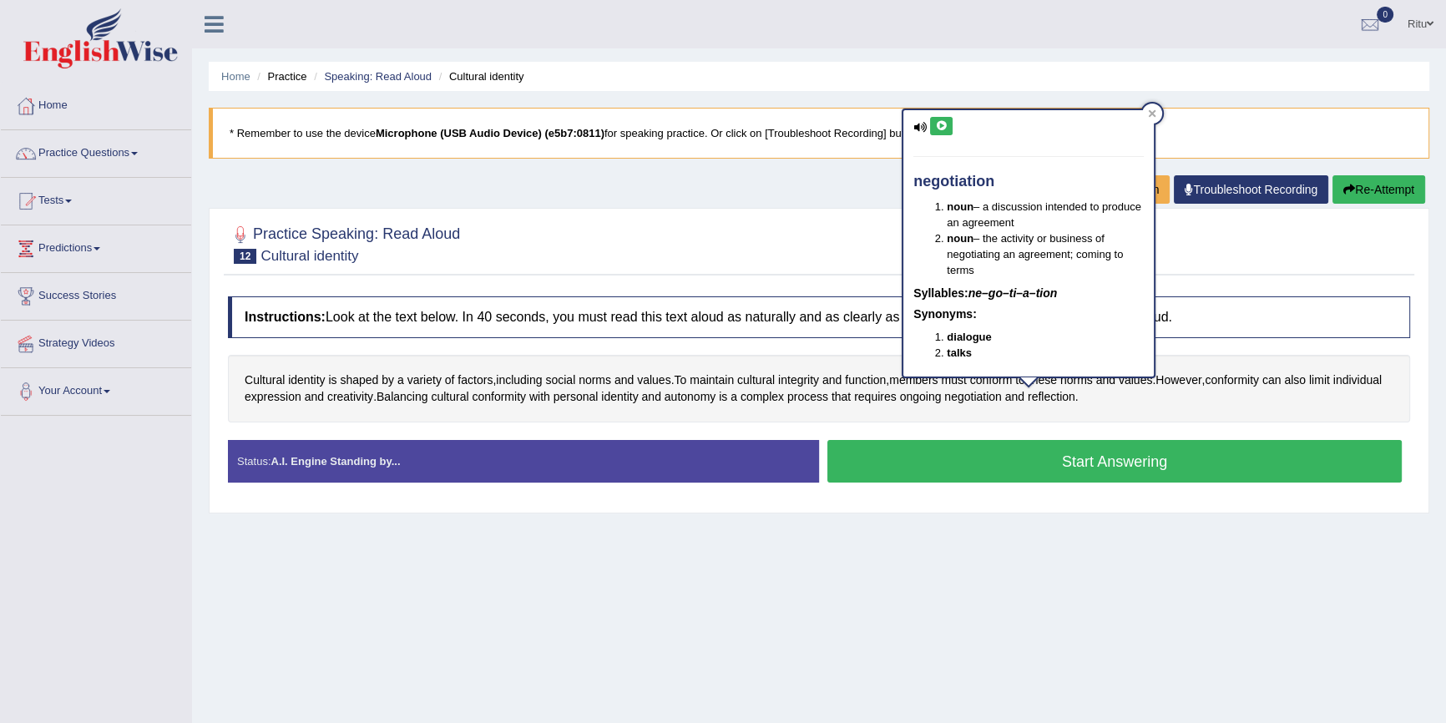
click at [943, 124] on icon at bounding box center [941, 126] width 13 height 10
click at [805, 380] on span "integrity" at bounding box center [798, 380] width 41 height 18
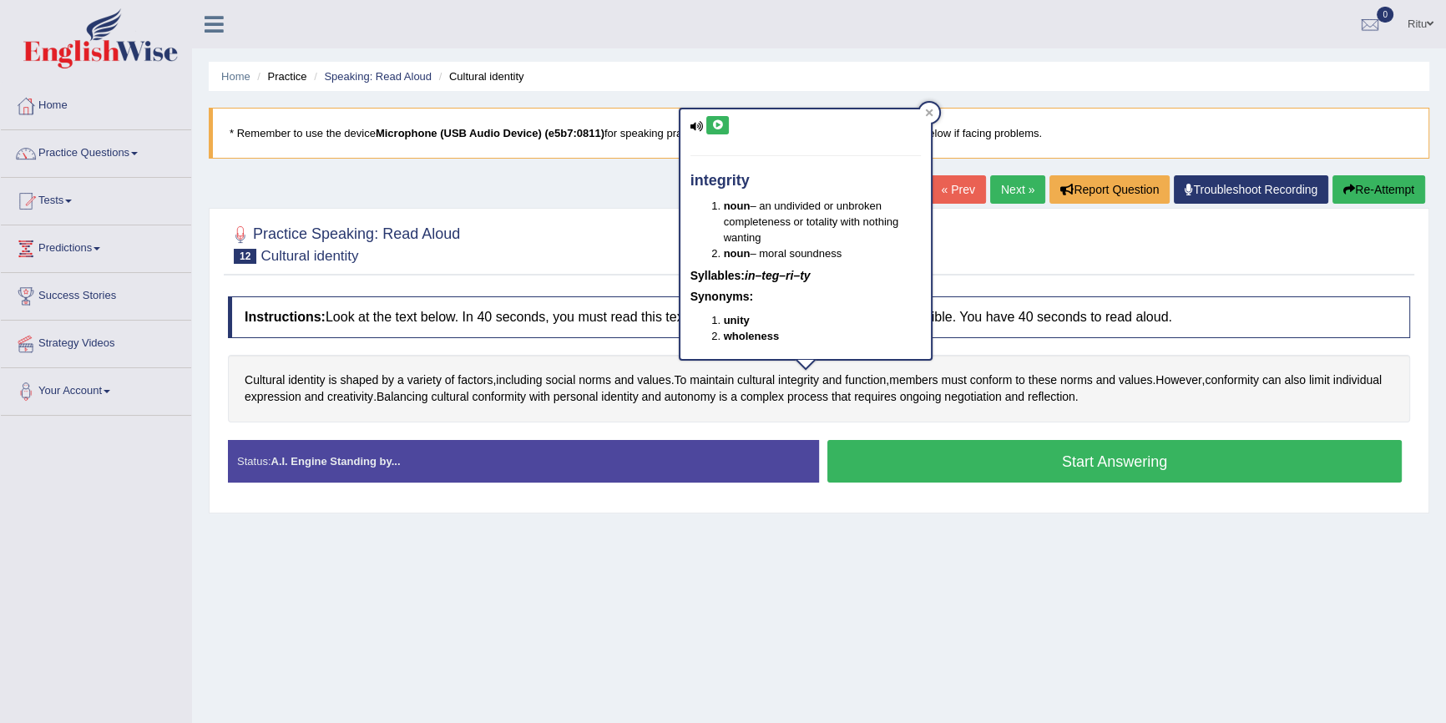
click at [711, 125] on icon at bounding box center [717, 125] width 13 height 10
click at [714, 125] on icon at bounding box center [717, 125] width 13 height 10
click at [999, 184] on link "Next »" at bounding box center [1017, 189] width 55 height 28
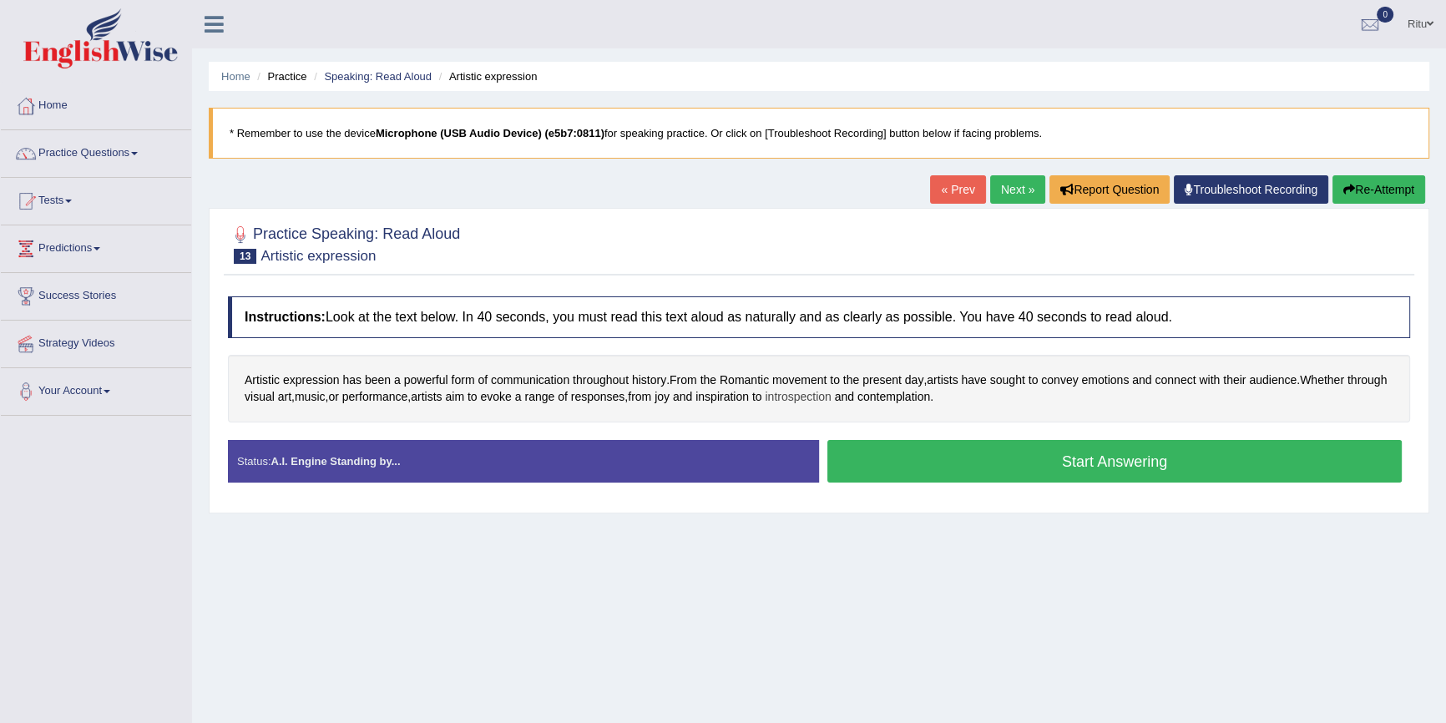
click at [830, 396] on span "introspection" at bounding box center [798, 397] width 66 height 18
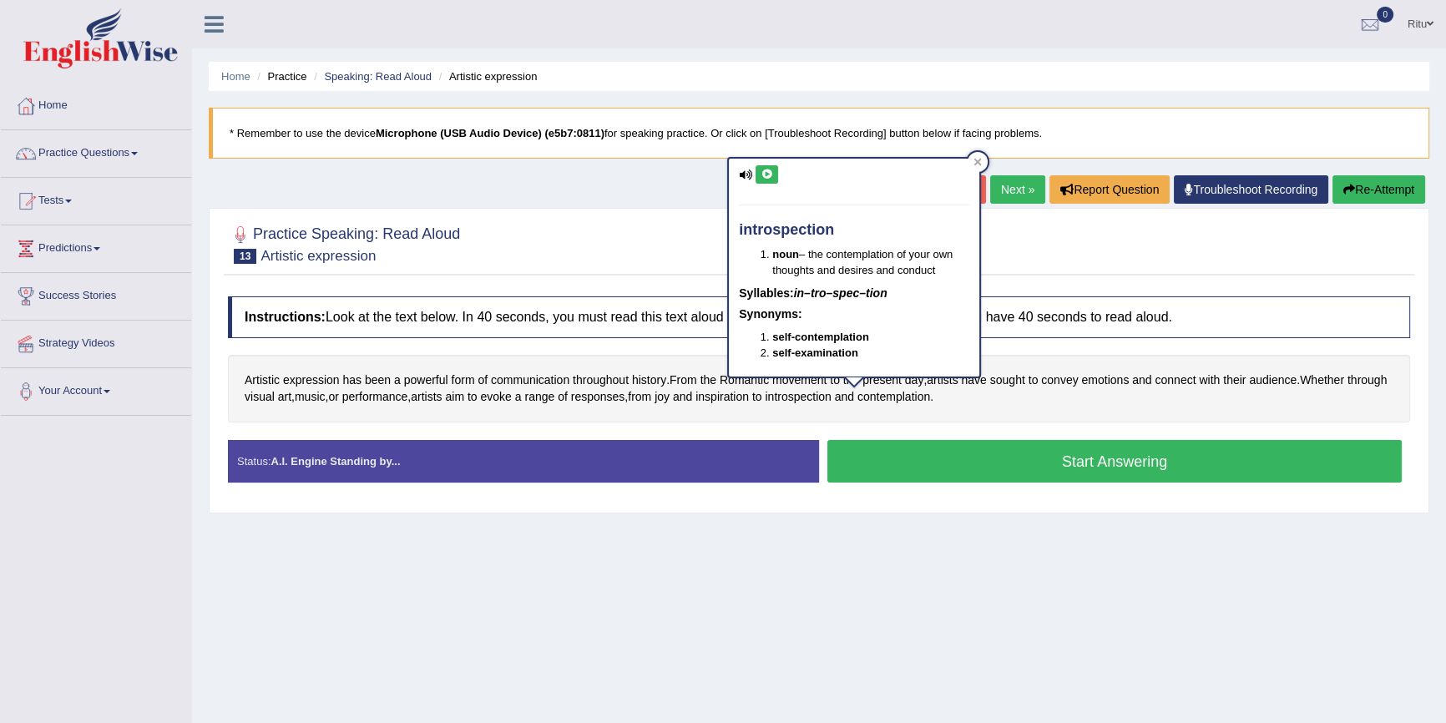
click at [767, 172] on icon at bounding box center [766, 174] width 13 height 10
click at [761, 169] on icon at bounding box center [766, 174] width 13 height 10
click at [930, 396] on span "contemplation" at bounding box center [893, 397] width 73 height 18
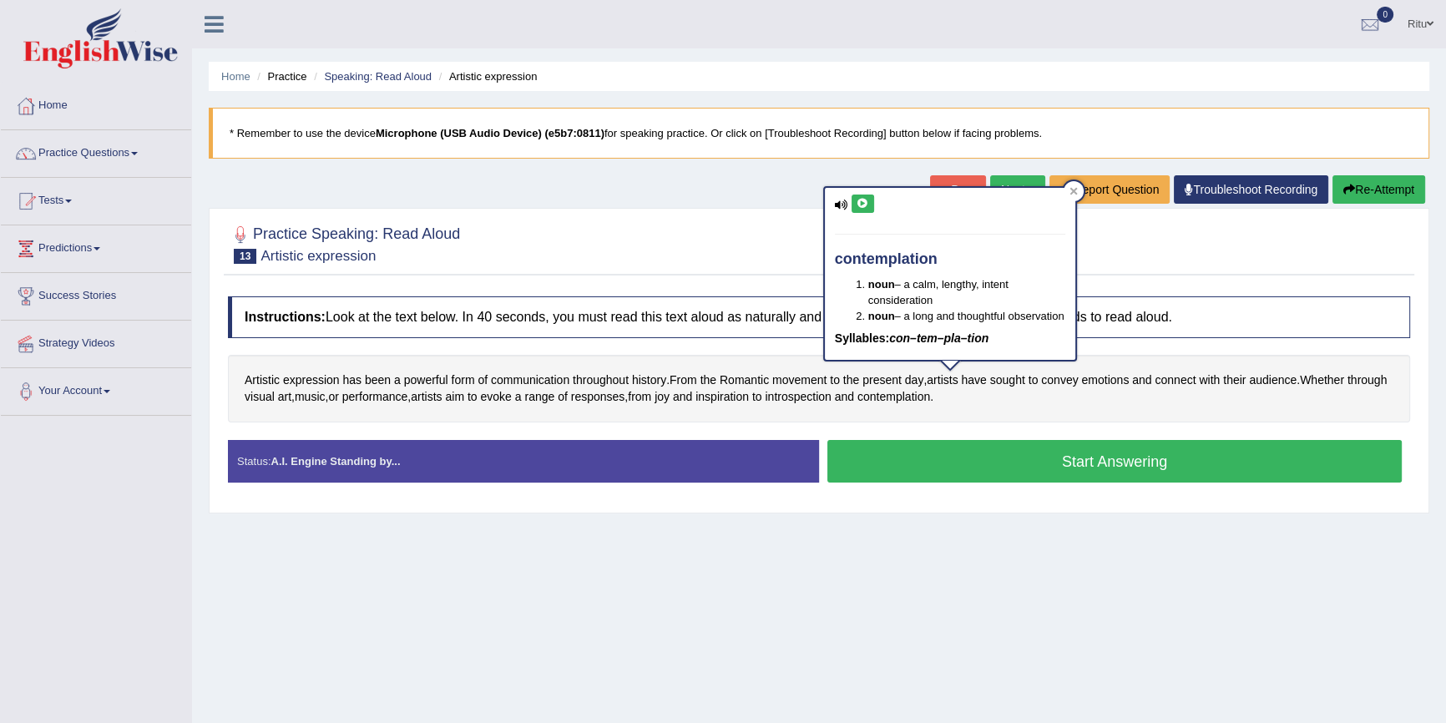
click at [862, 199] on icon at bounding box center [862, 204] width 13 height 10
click at [995, 179] on link "Next »" at bounding box center [1017, 189] width 55 height 28
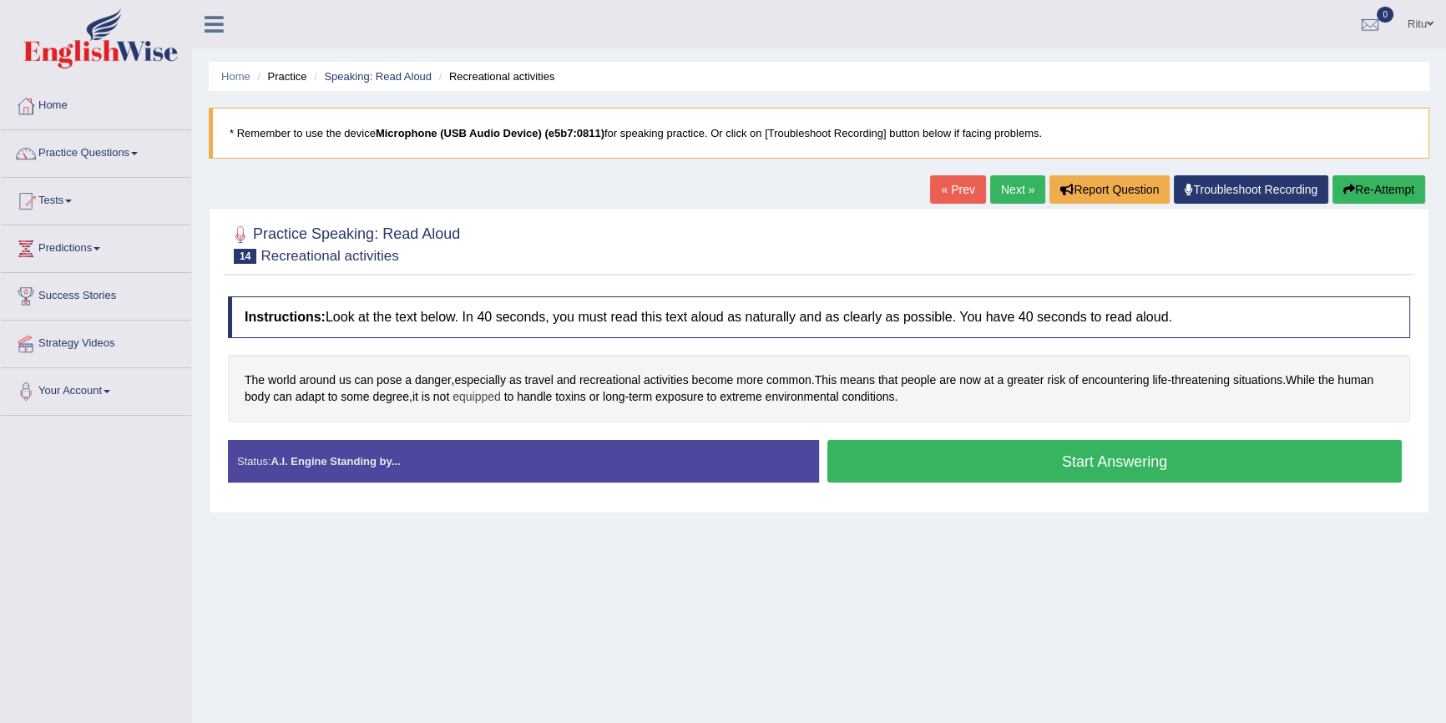
click at [481, 394] on span "equipped" at bounding box center [476, 397] width 48 height 18
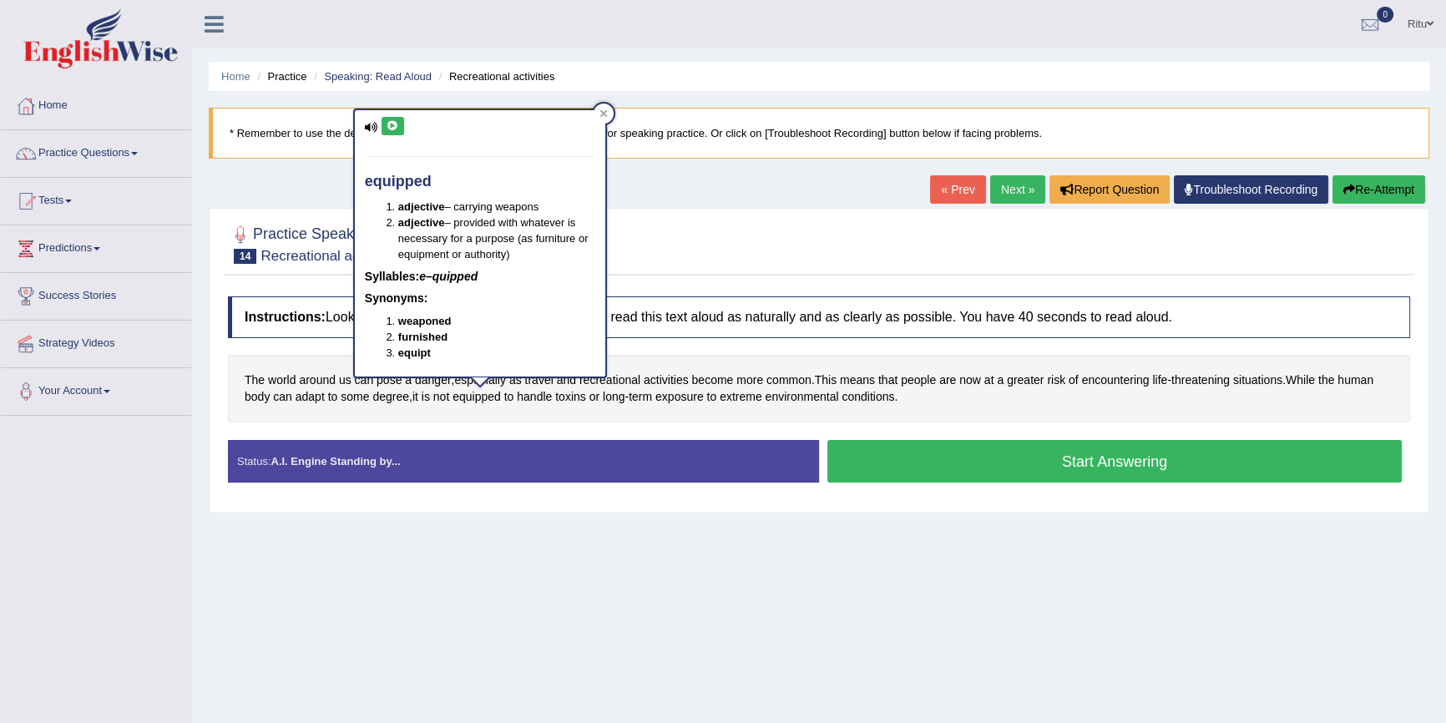
click at [398, 125] on icon at bounding box center [392, 126] width 13 height 10
click at [391, 125] on icon at bounding box center [392, 126] width 13 height 10
click at [391, 129] on icon at bounding box center [392, 126] width 13 height 10
click at [686, 395] on span "exposure" at bounding box center [679, 397] width 48 height 18
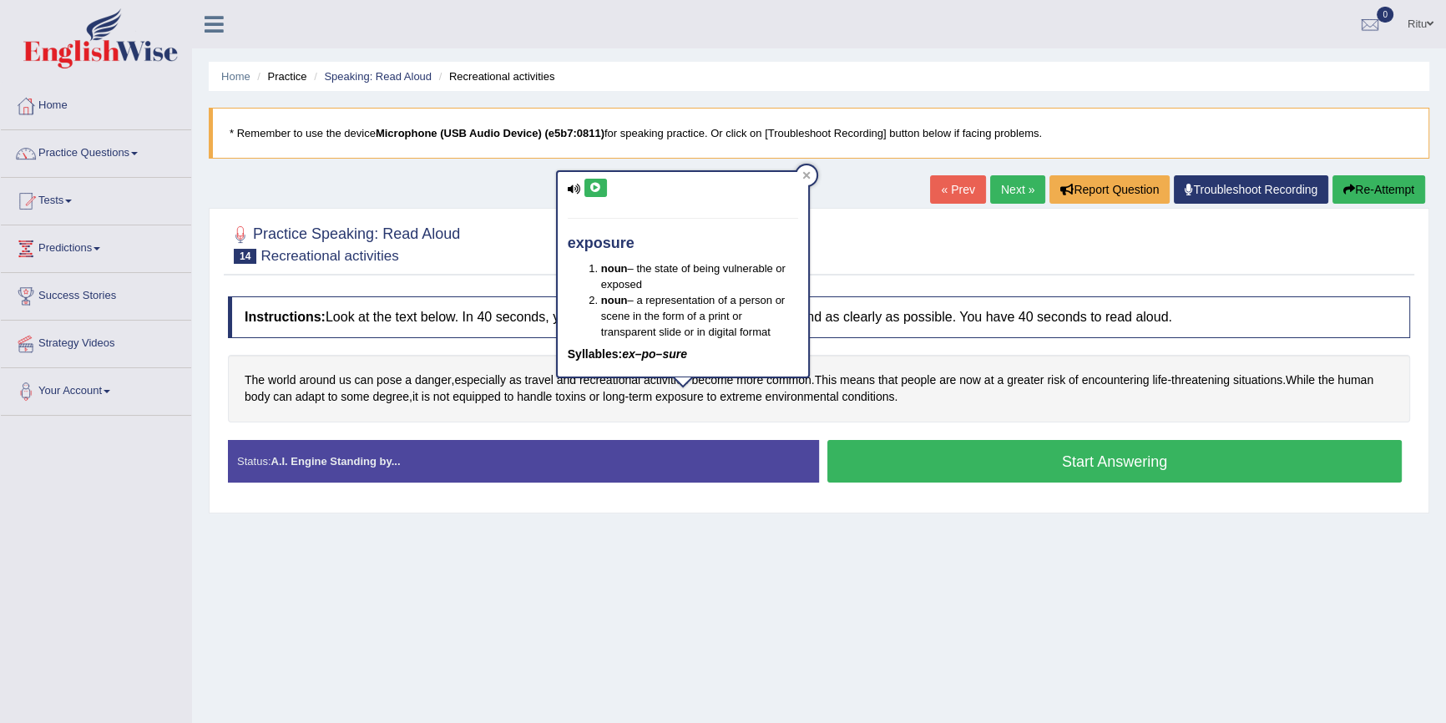
click at [598, 191] on icon at bounding box center [595, 188] width 13 height 10
click at [308, 394] on span "adapt" at bounding box center [309, 397] width 29 height 18
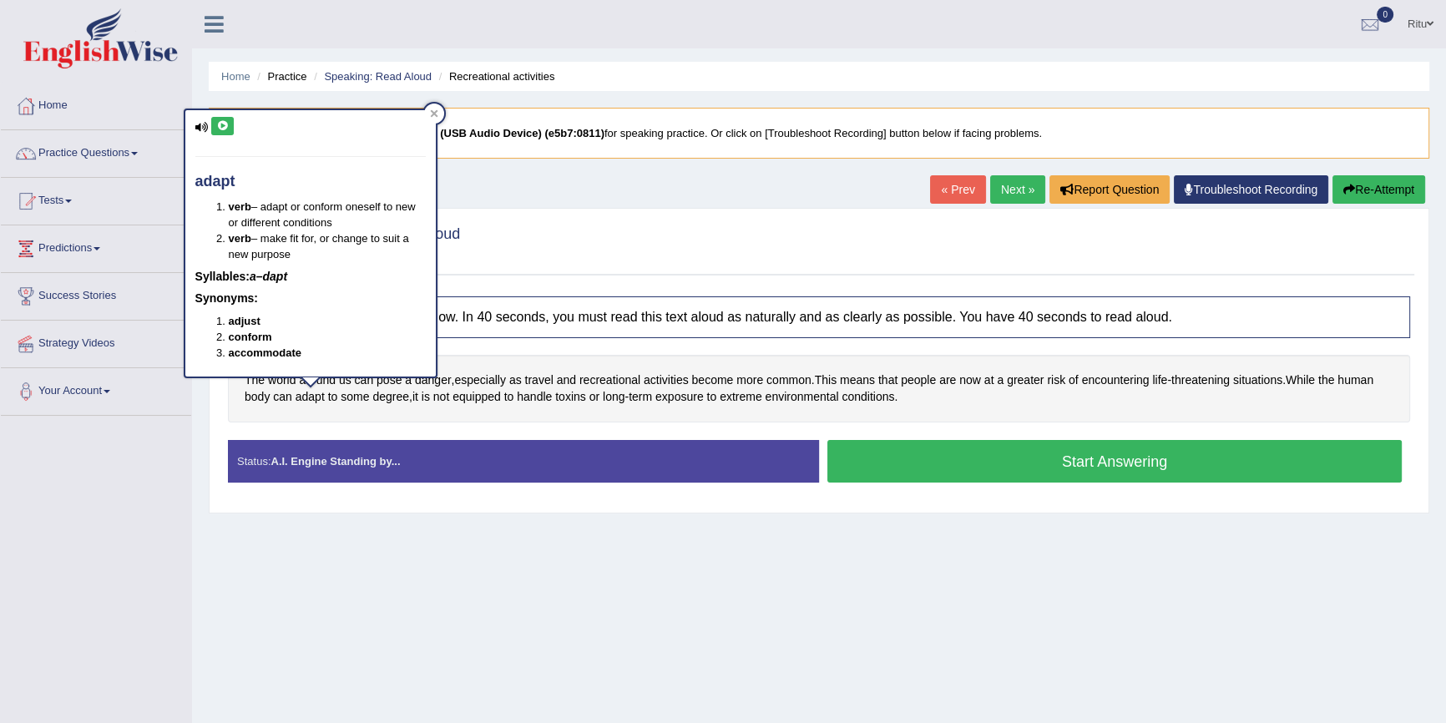
click at [220, 129] on icon at bounding box center [222, 126] width 13 height 10
click at [1002, 191] on link "Next »" at bounding box center [1017, 189] width 55 height 28
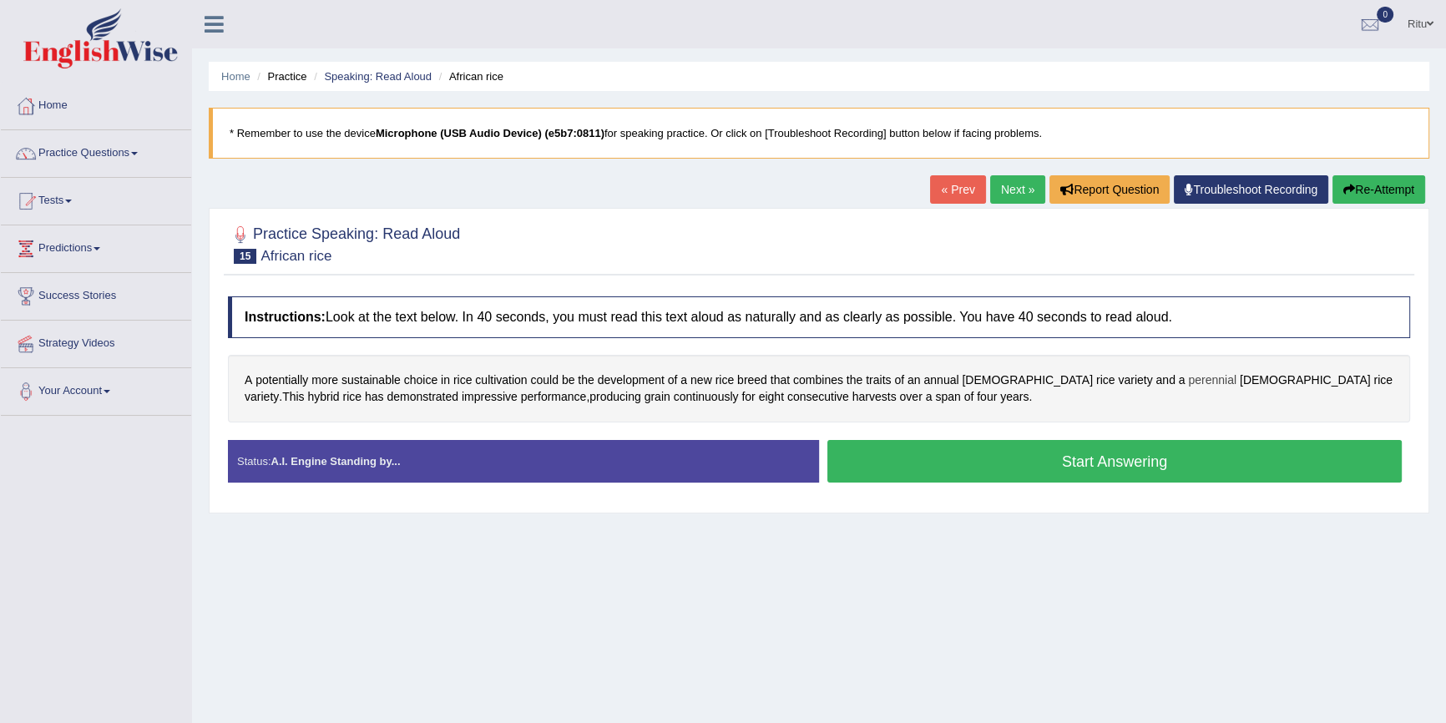
click at [1188, 375] on span "perennial" at bounding box center [1212, 380] width 48 height 18
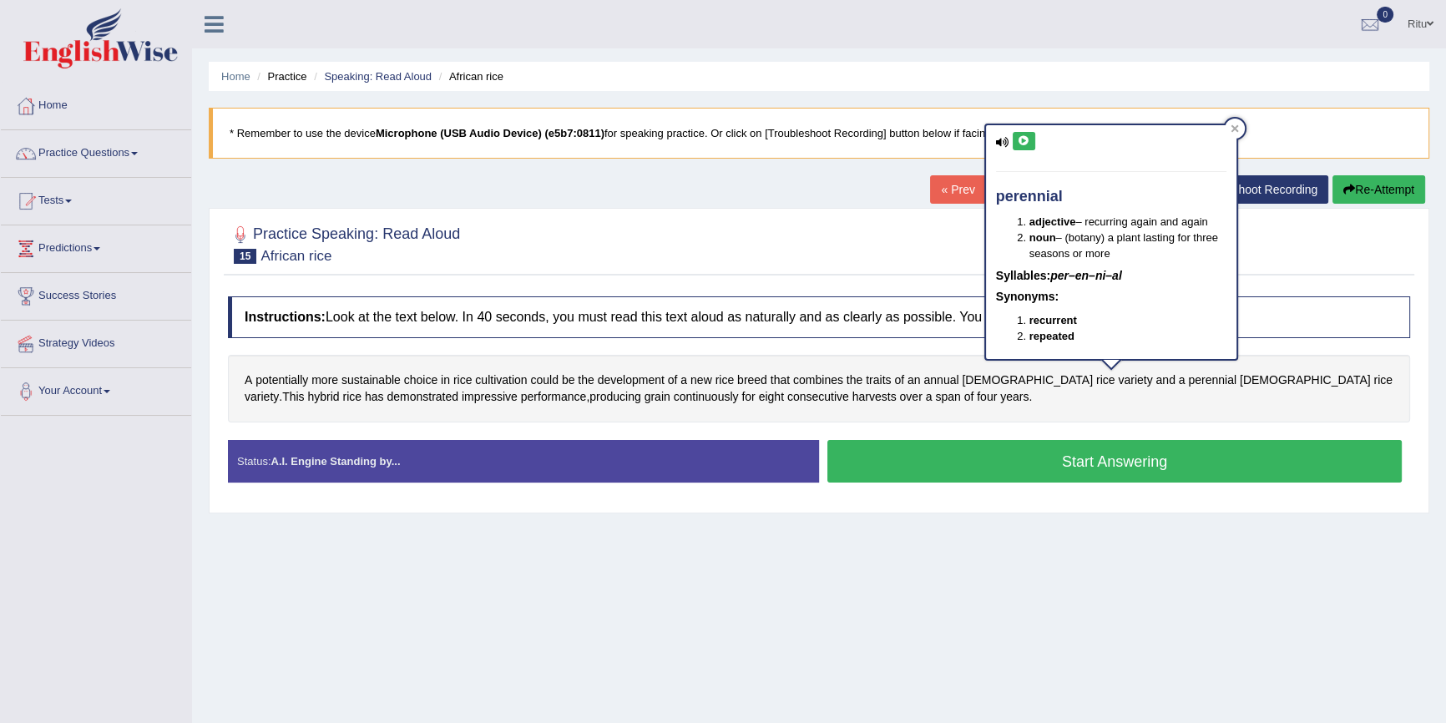
click at [1022, 141] on icon at bounding box center [1023, 141] width 13 height 10
click at [1261, 416] on div "A potentially more sustainable choice in rice cultivation could be the developm…" at bounding box center [819, 389] width 1182 height 68
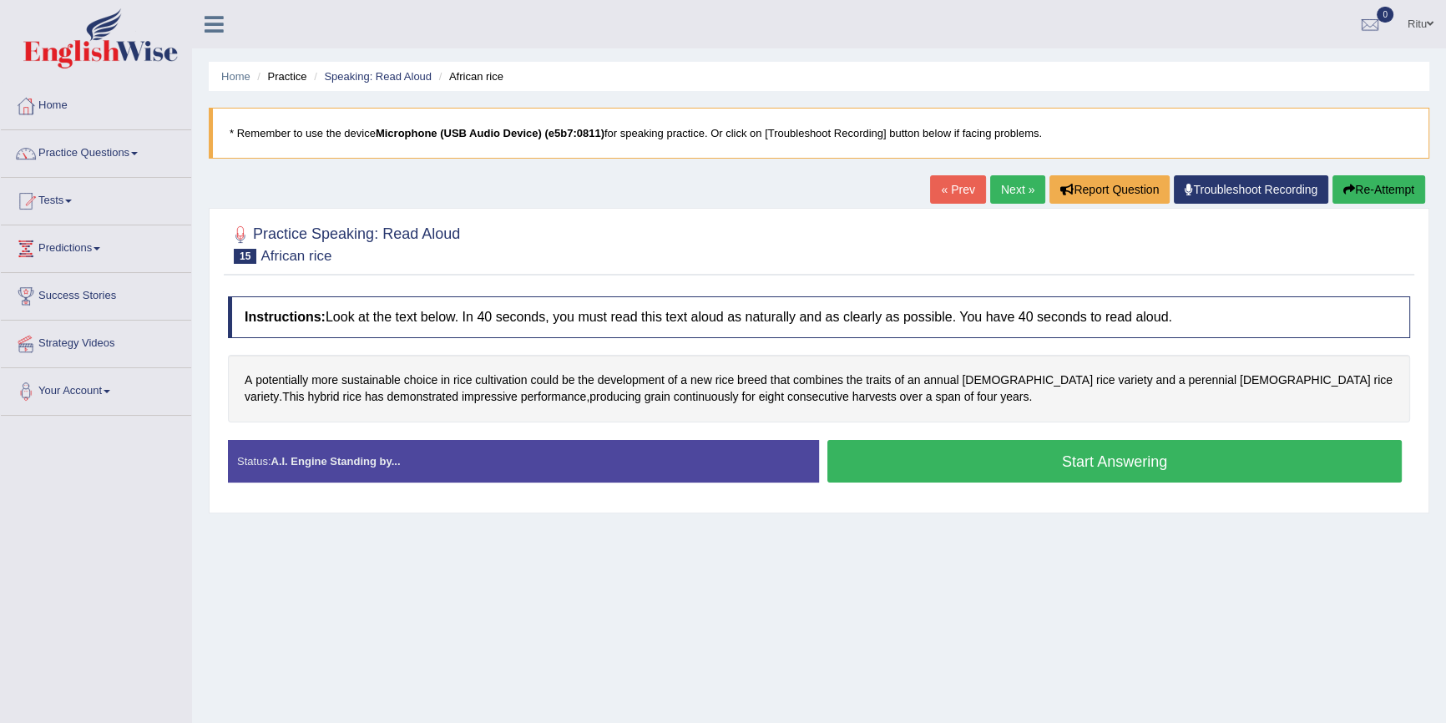
click at [1002, 184] on link "Next »" at bounding box center [1017, 189] width 55 height 28
click at [956, 194] on link "« Prev" at bounding box center [957, 189] width 55 height 28
click at [746, 373] on span "physiological" at bounding box center [735, 380] width 67 height 18
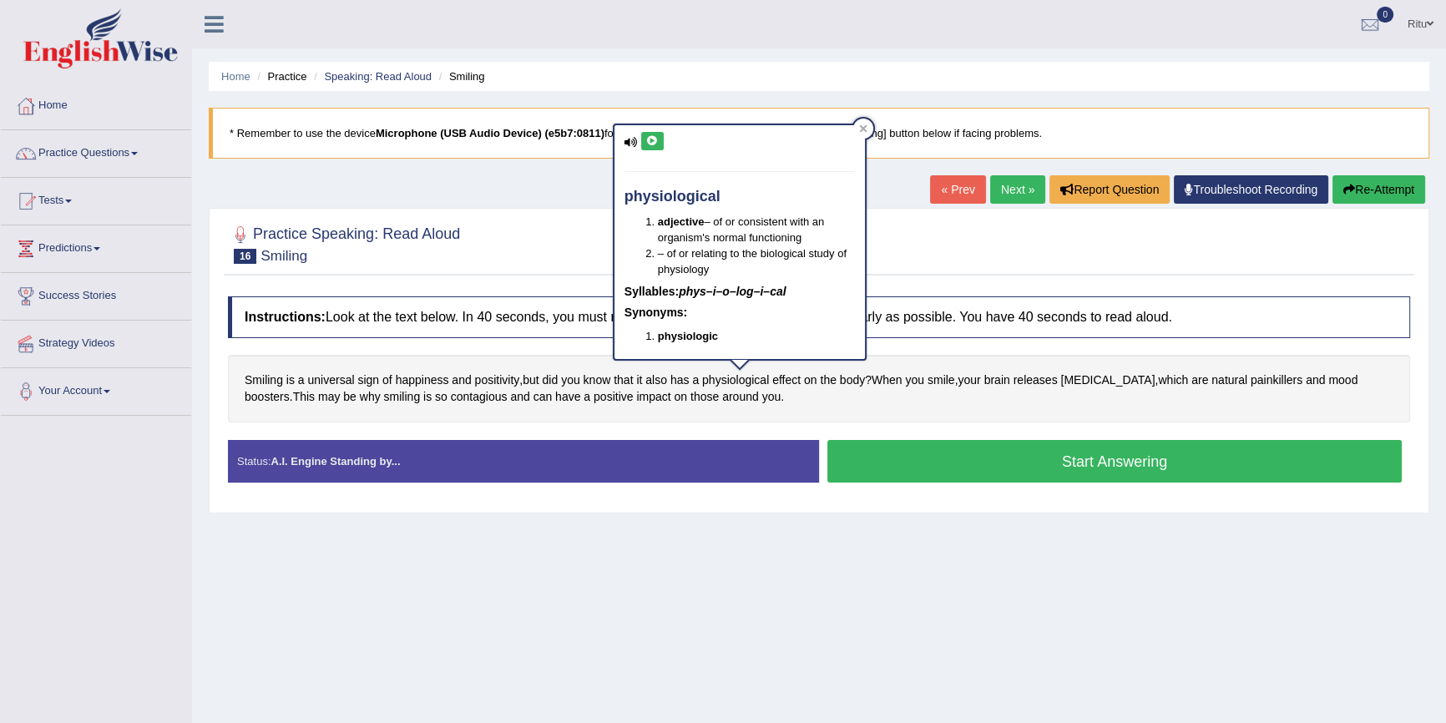
click at [649, 144] on icon at bounding box center [652, 141] width 13 height 10
click at [652, 142] on icon at bounding box center [652, 141] width 13 height 10
click at [1001, 190] on link "Next »" at bounding box center [1017, 189] width 55 height 28
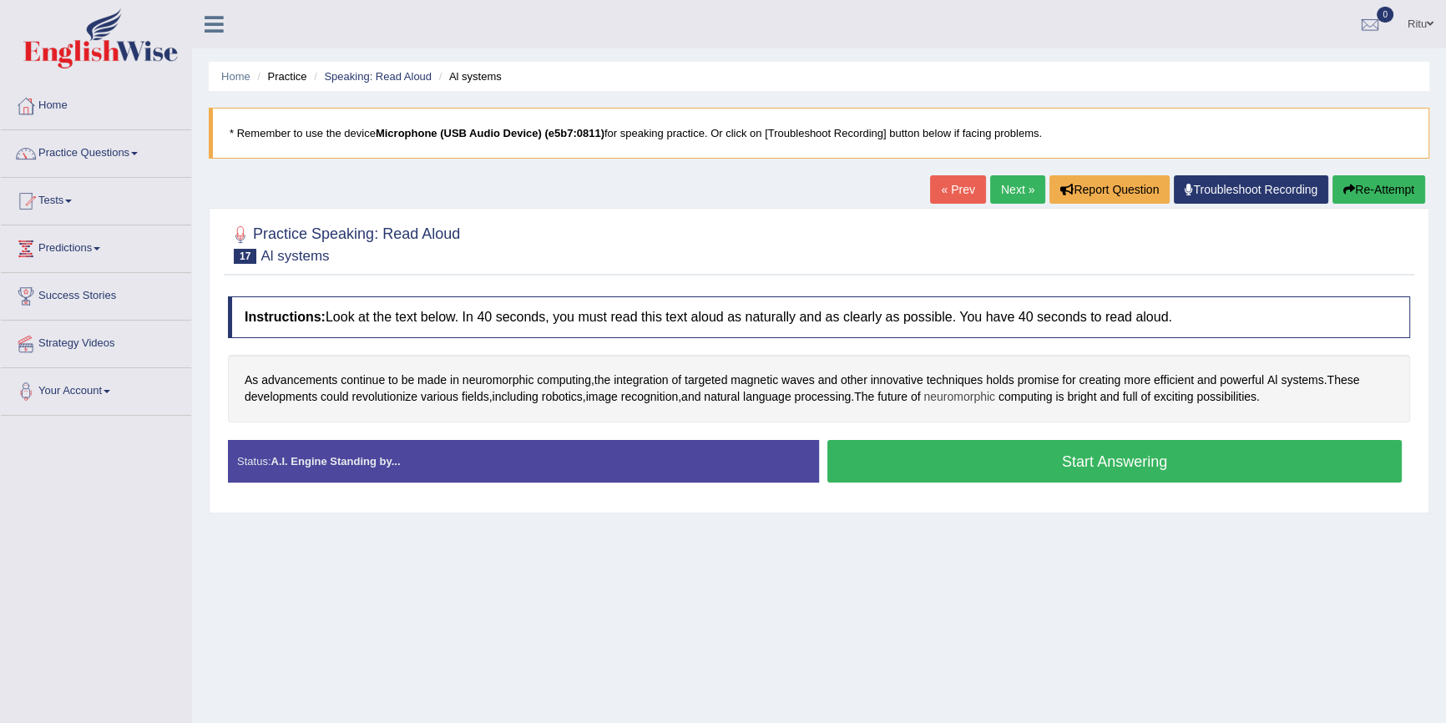
click at [951, 394] on span "neuromorphic" at bounding box center [959, 397] width 72 height 18
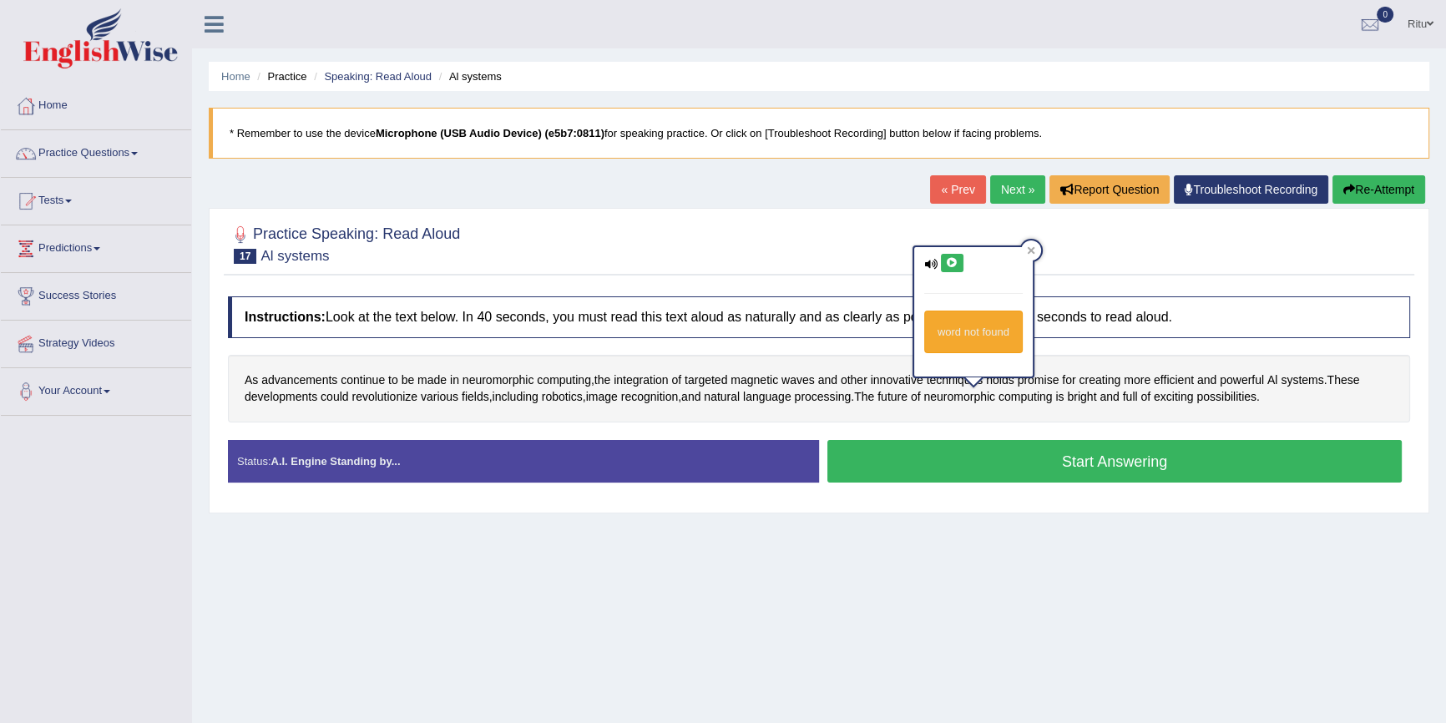
click at [953, 261] on icon at bounding box center [952, 263] width 13 height 10
click at [396, 397] on span "revolutionize" at bounding box center [384, 397] width 66 height 18
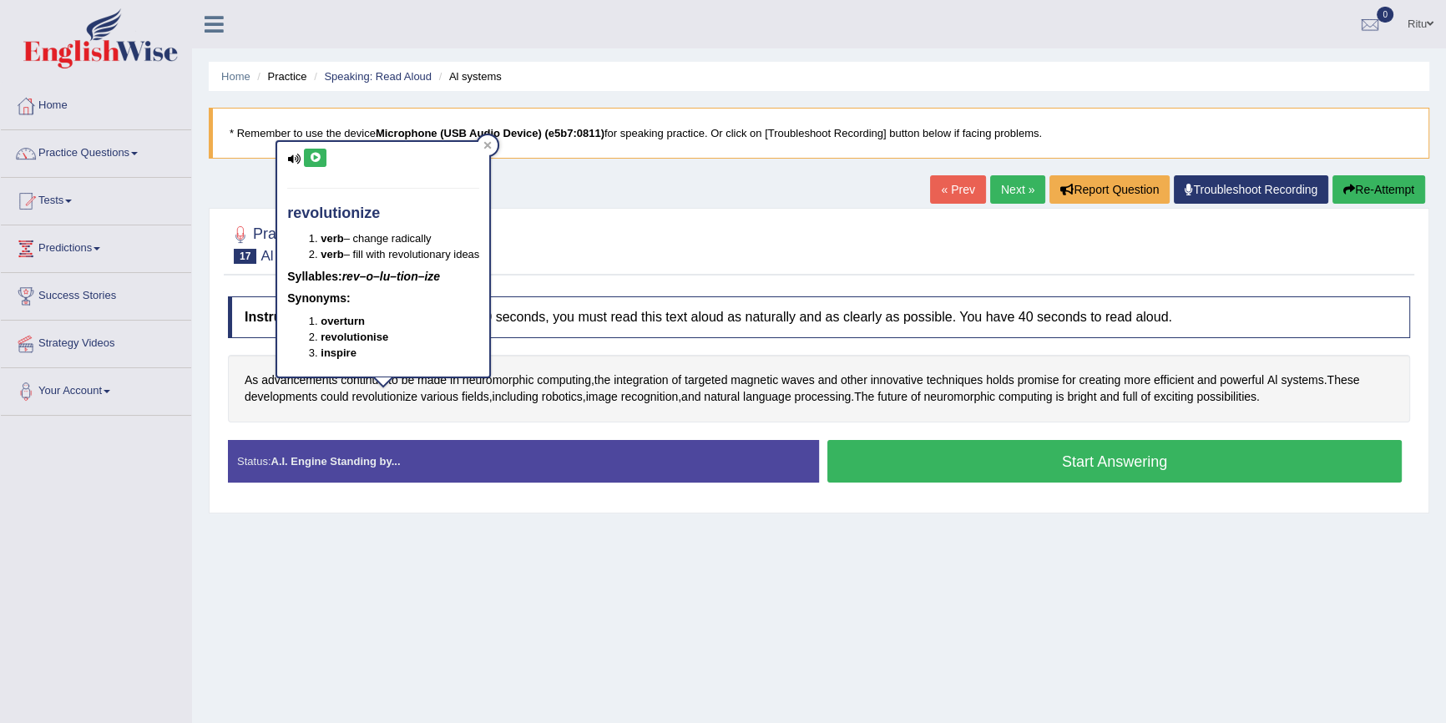
click at [318, 153] on icon at bounding box center [315, 158] width 13 height 10
click at [309, 158] on icon at bounding box center [315, 158] width 13 height 10
click at [506, 375] on span "neuromorphic" at bounding box center [498, 380] width 72 height 18
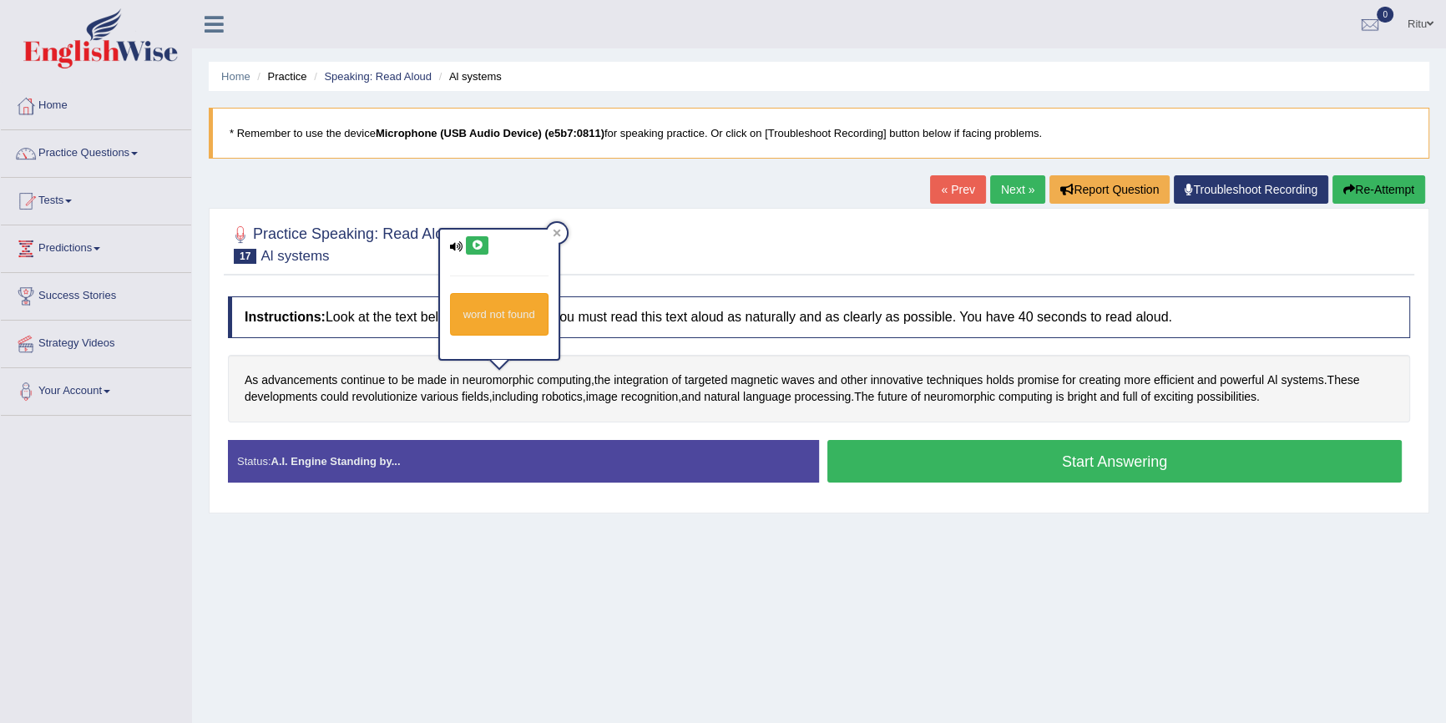
click at [484, 246] on button at bounding box center [477, 245] width 23 height 18
click at [597, 224] on div at bounding box center [819, 243] width 1182 height 51
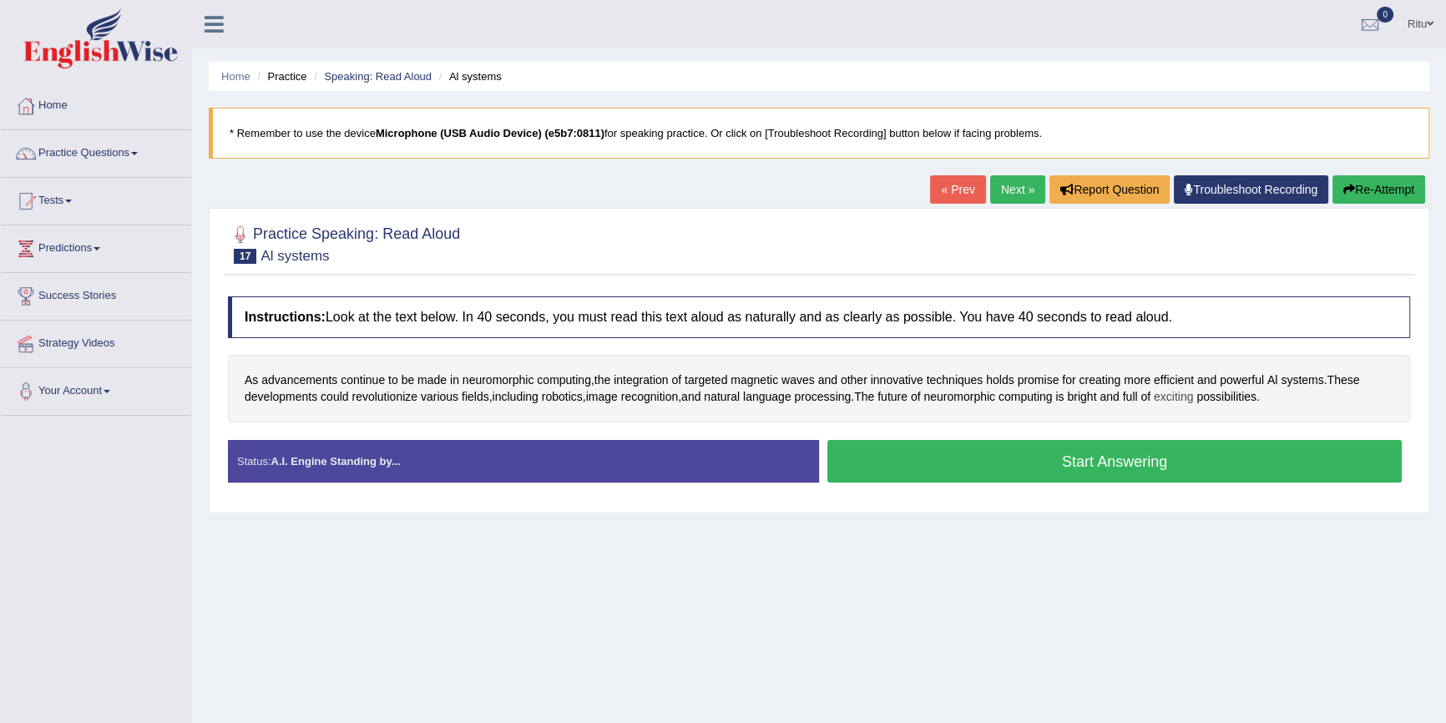
click at [1182, 395] on span "exciting" at bounding box center [1172, 397] width 39 height 18
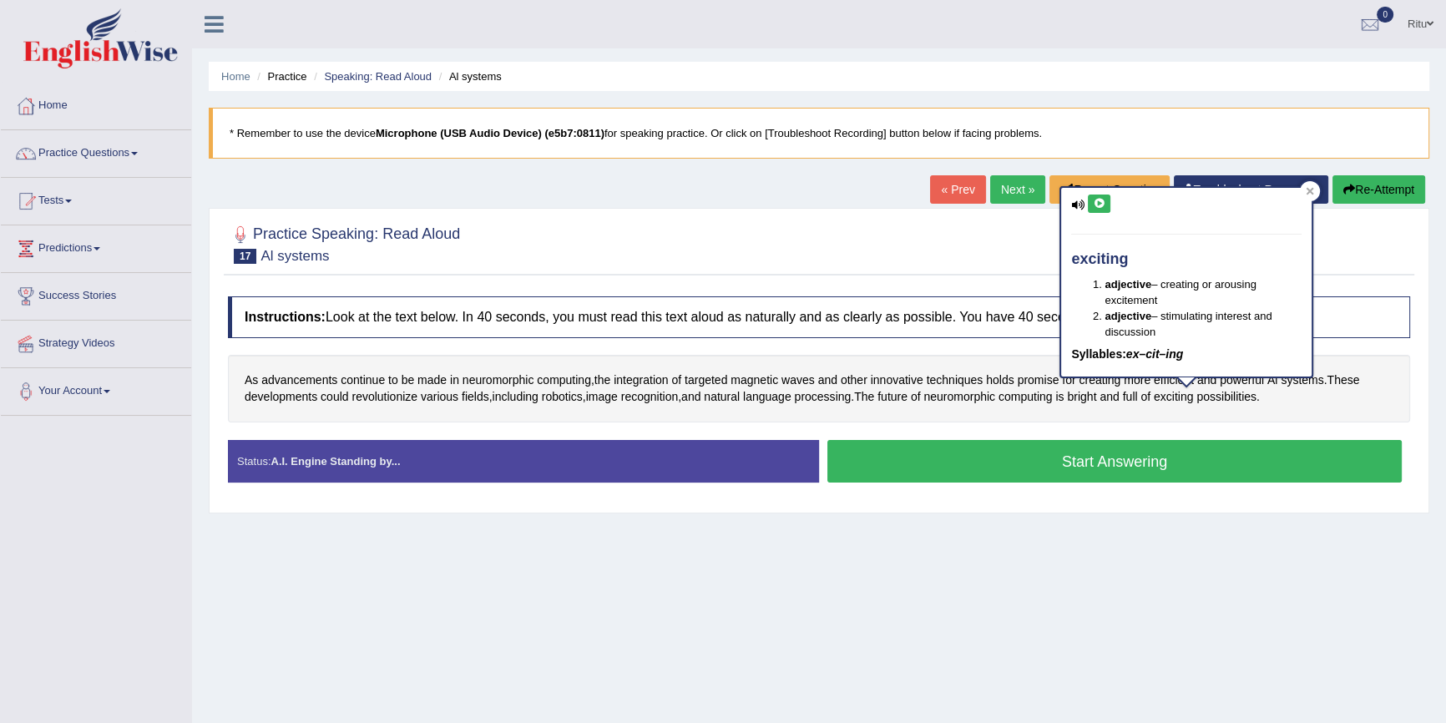
click at [1095, 204] on icon at bounding box center [1099, 204] width 13 height 10
click at [376, 393] on span "revolutionize" at bounding box center [384, 397] width 66 height 18
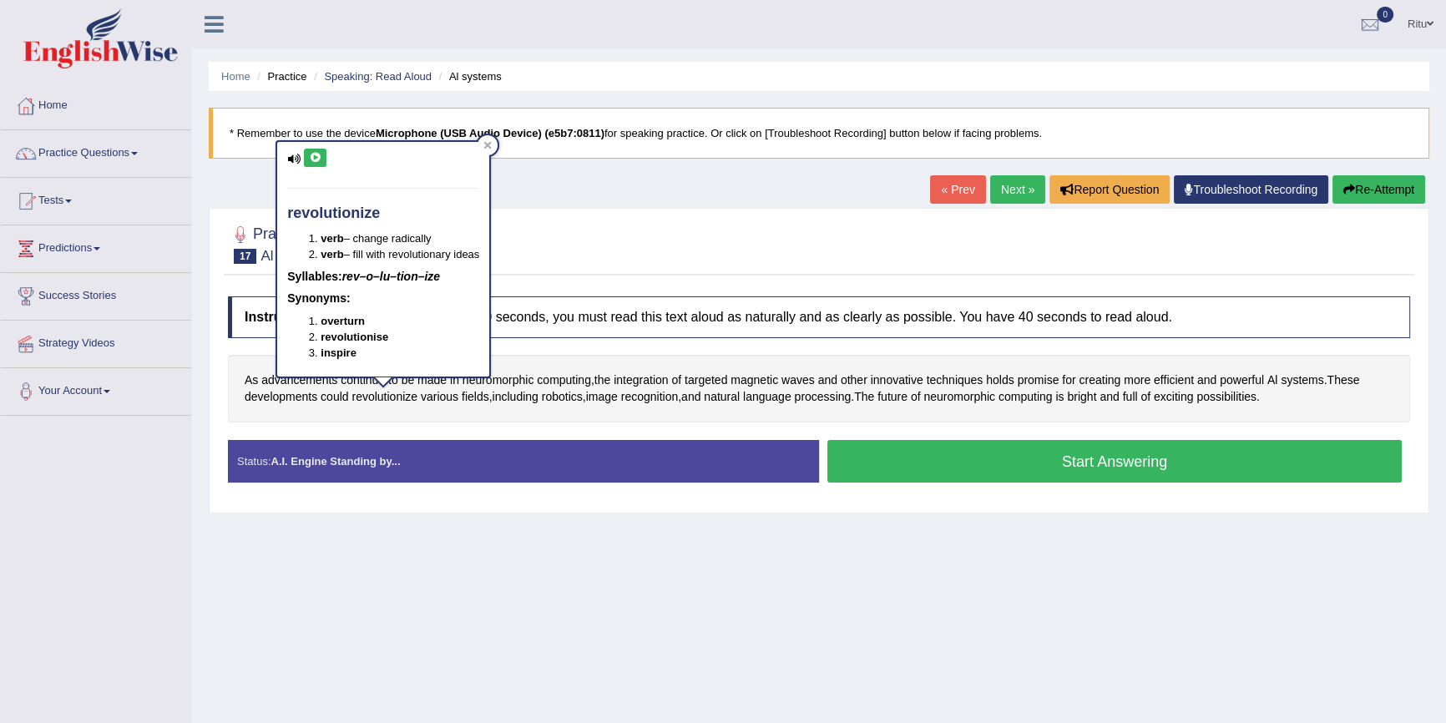
click at [306, 149] on button at bounding box center [315, 158] width 23 height 18
click at [1018, 186] on link "Next »" at bounding box center [1017, 189] width 55 height 28
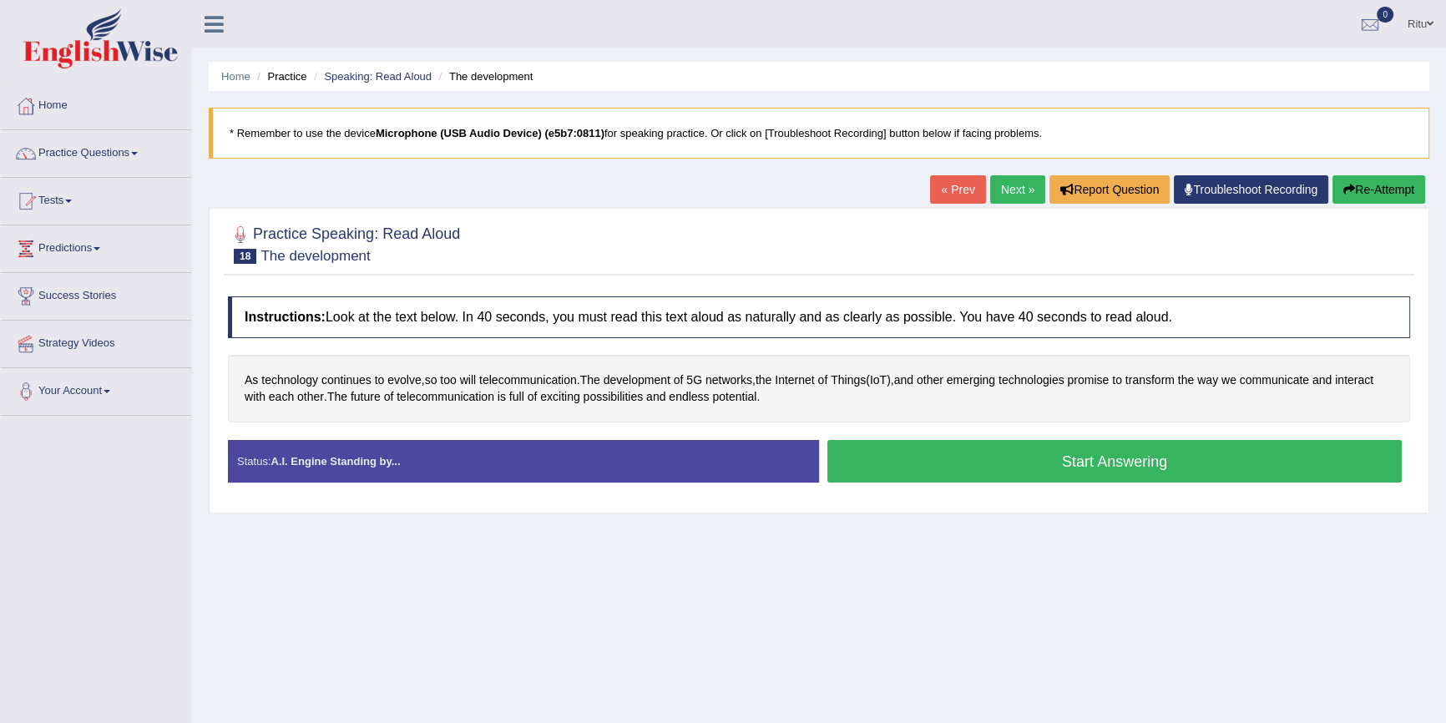
click at [960, 184] on link "« Prev" at bounding box center [957, 189] width 55 height 28
click at [1016, 188] on link "Next »" at bounding box center [1017, 189] width 55 height 28
click at [406, 381] on span "evolve" at bounding box center [403, 380] width 33 height 18
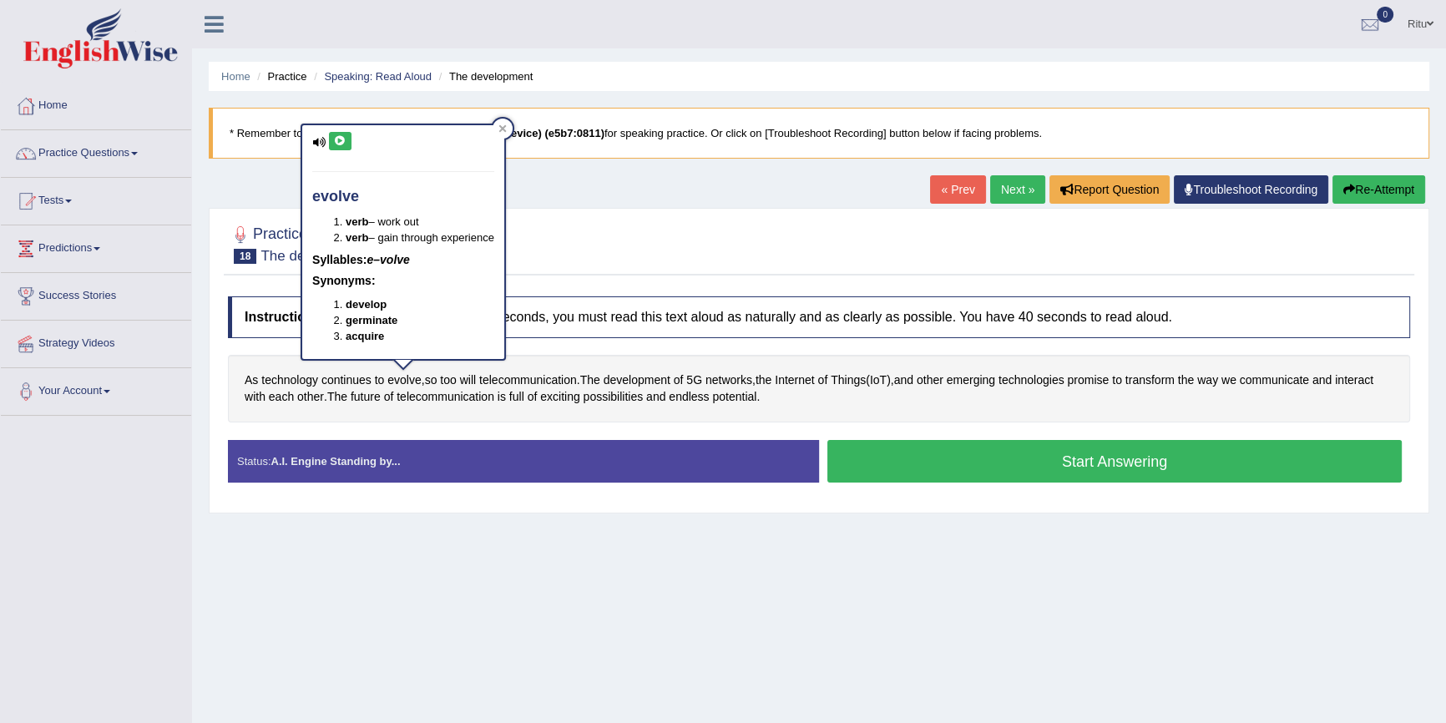
click at [347, 147] on button at bounding box center [340, 141] width 23 height 18
click at [338, 142] on icon at bounding box center [340, 141] width 13 height 10
drag, startPoint x: 1006, startPoint y: 191, endPoint x: 1020, endPoint y: 245, distance: 55.3
click at [1005, 191] on link "Next »" at bounding box center [1017, 189] width 55 height 28
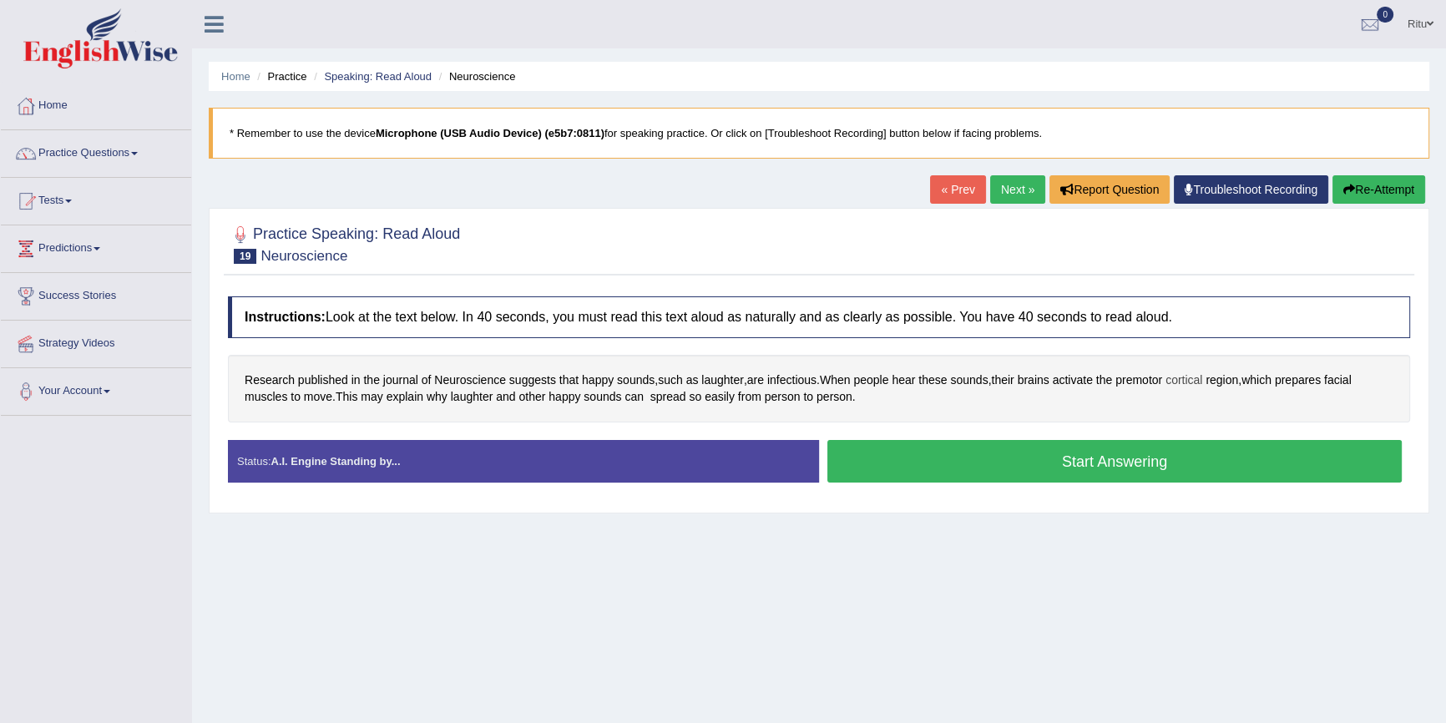
click at [1202, 376] on span "cortical" at bounding box center [1183, 380] width 37 height 18
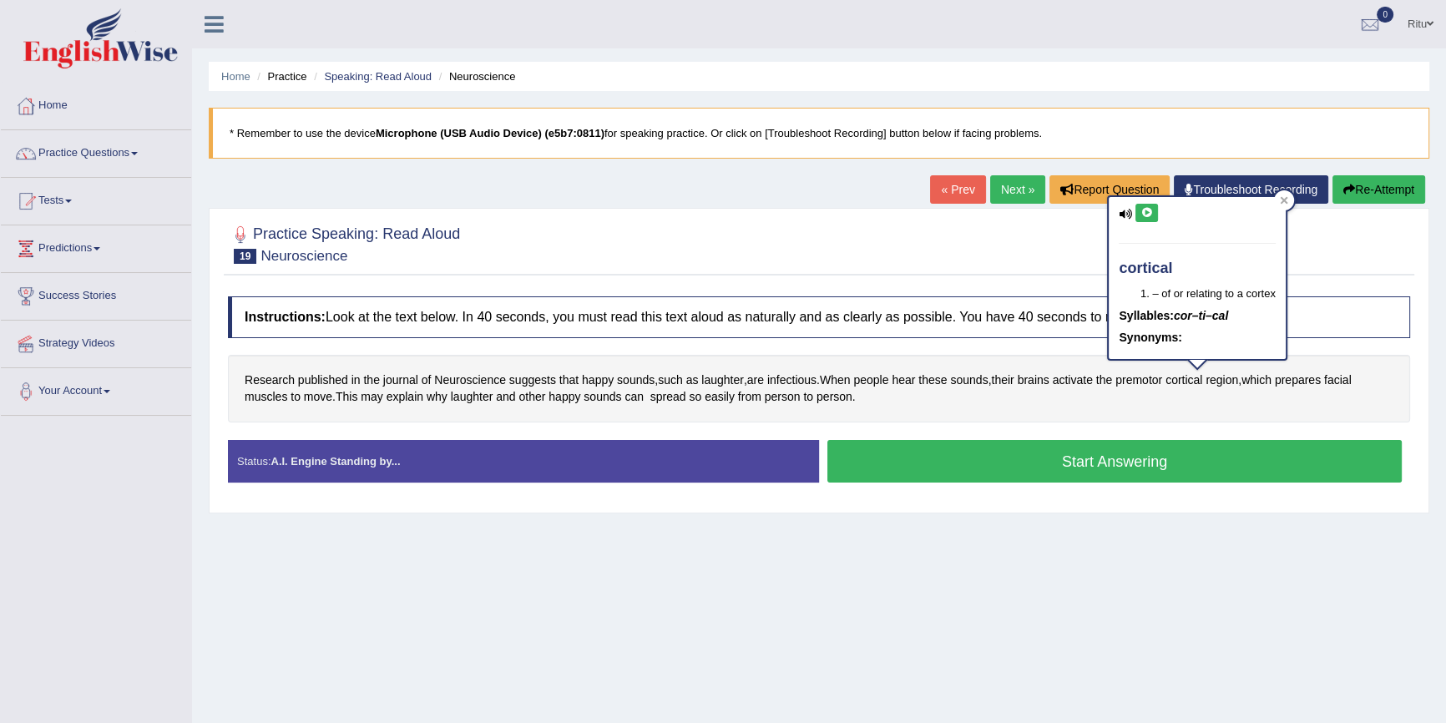
click at [1147, 208] on icon at bounding box center [1146, 213] width 13 height 10
click at [822, 613] on div "Home Practice Speaking: Read Aloud Neuroscience * Remember to use the device Mi…" at bounding box center [819, 417] width 1254 height 835
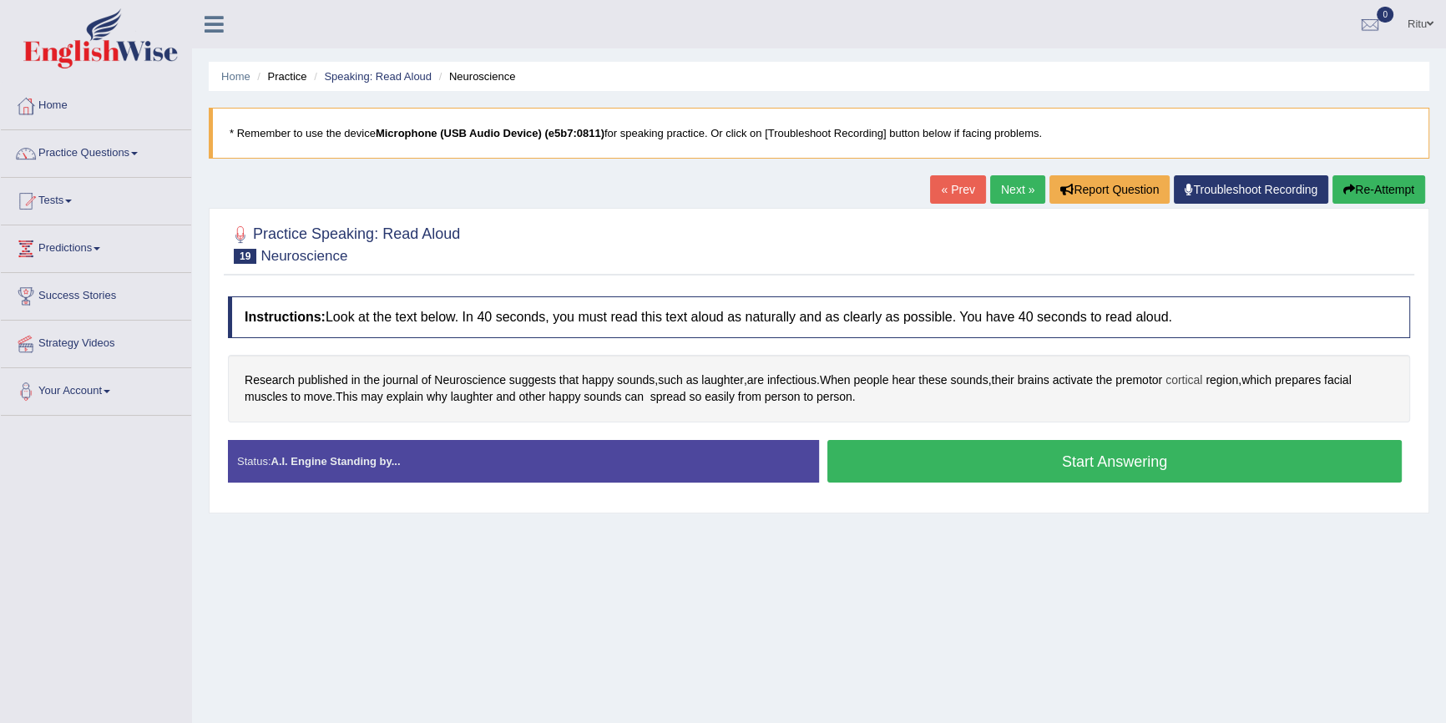
click at [1202, 383] on span "cortical" at bounding box center [1183, 380] width 37 height 18
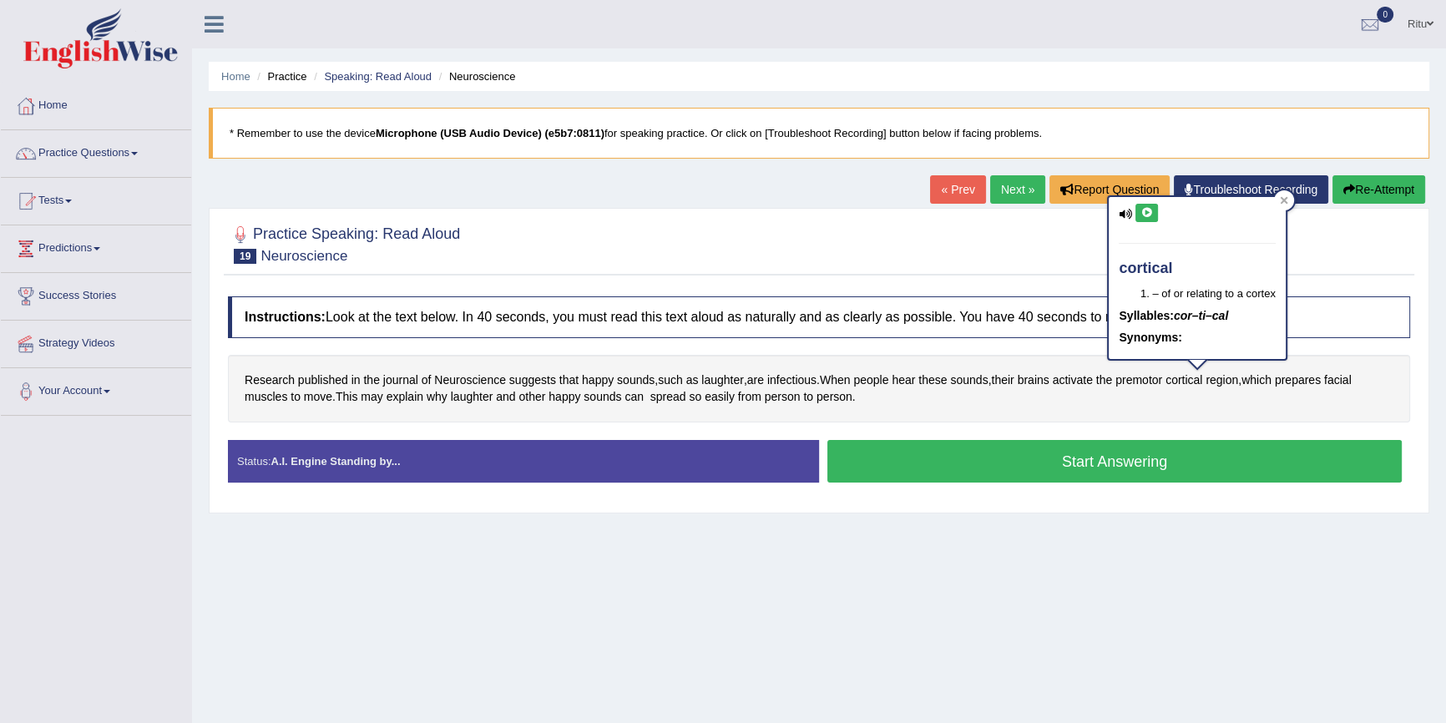
click at [1144, 214] on icon at bounding box center [1146, 213] width 13 height 10
click at [488, 378] on span "Neuroscience" at bounding box center [470, 380] width 72 height 18
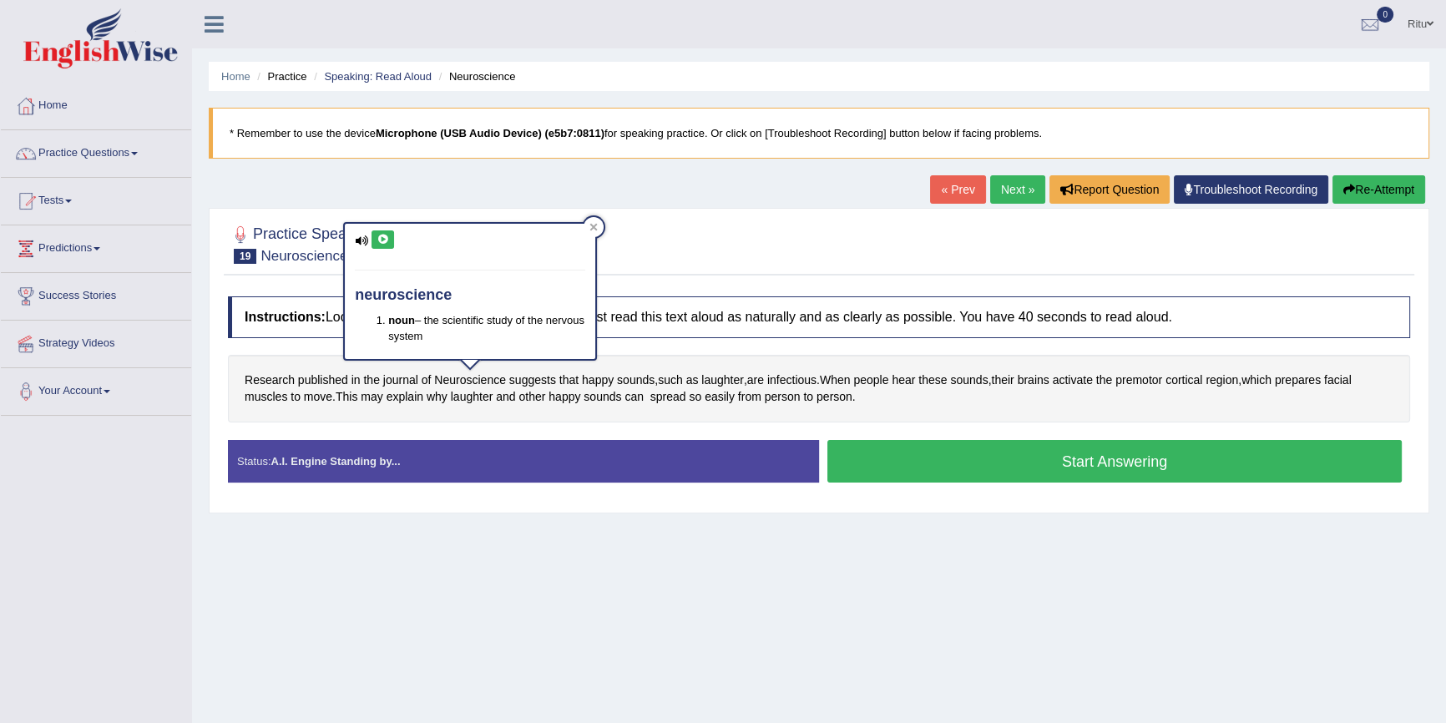
click at [385, 235] on icon at bounding box center [382, 240] width 13 height 10
click at [807, 376] on span "infectious" at bounding box center [791, 380] width 49 height 18
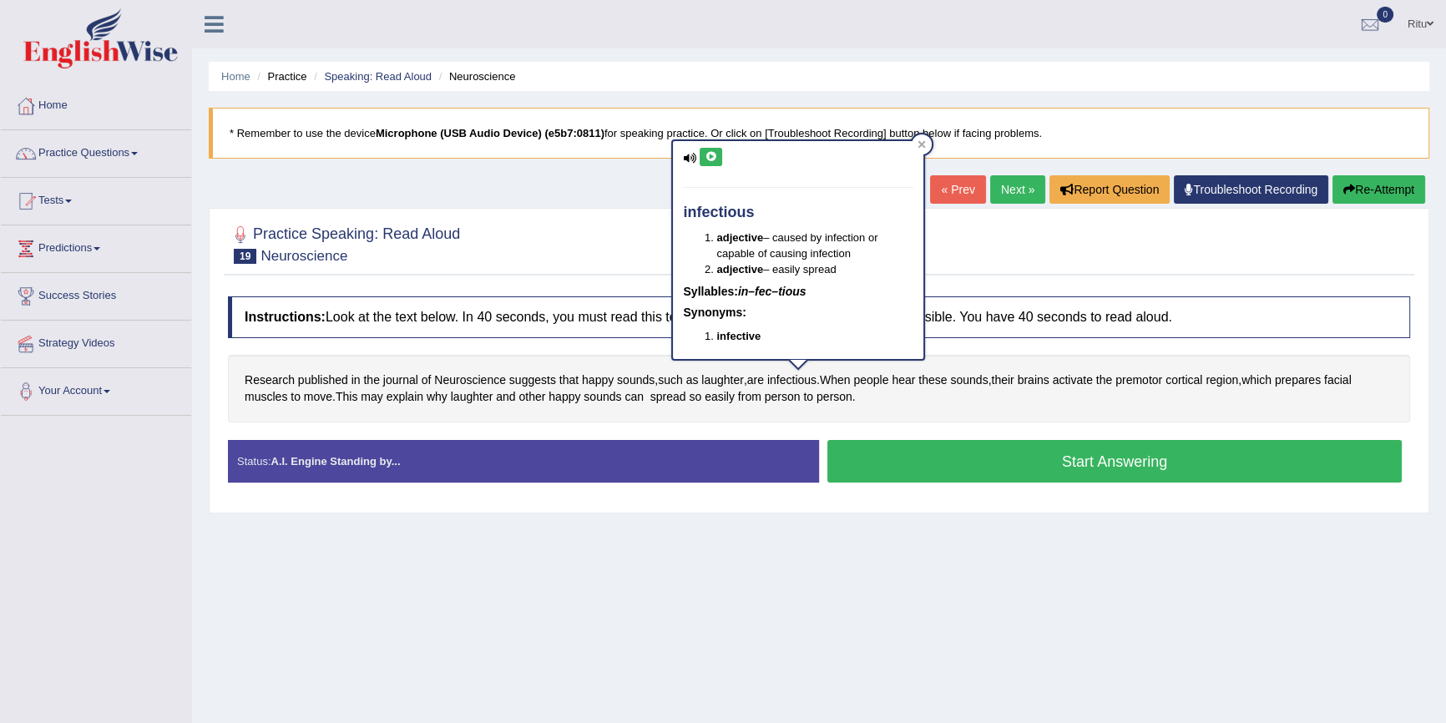
click at [706, 156] on icon at bounding box center [710, 157] width 13 height 10
click at [1006, 195] on link "Next »" at bounding box center [1017, 189] width 55 height 28
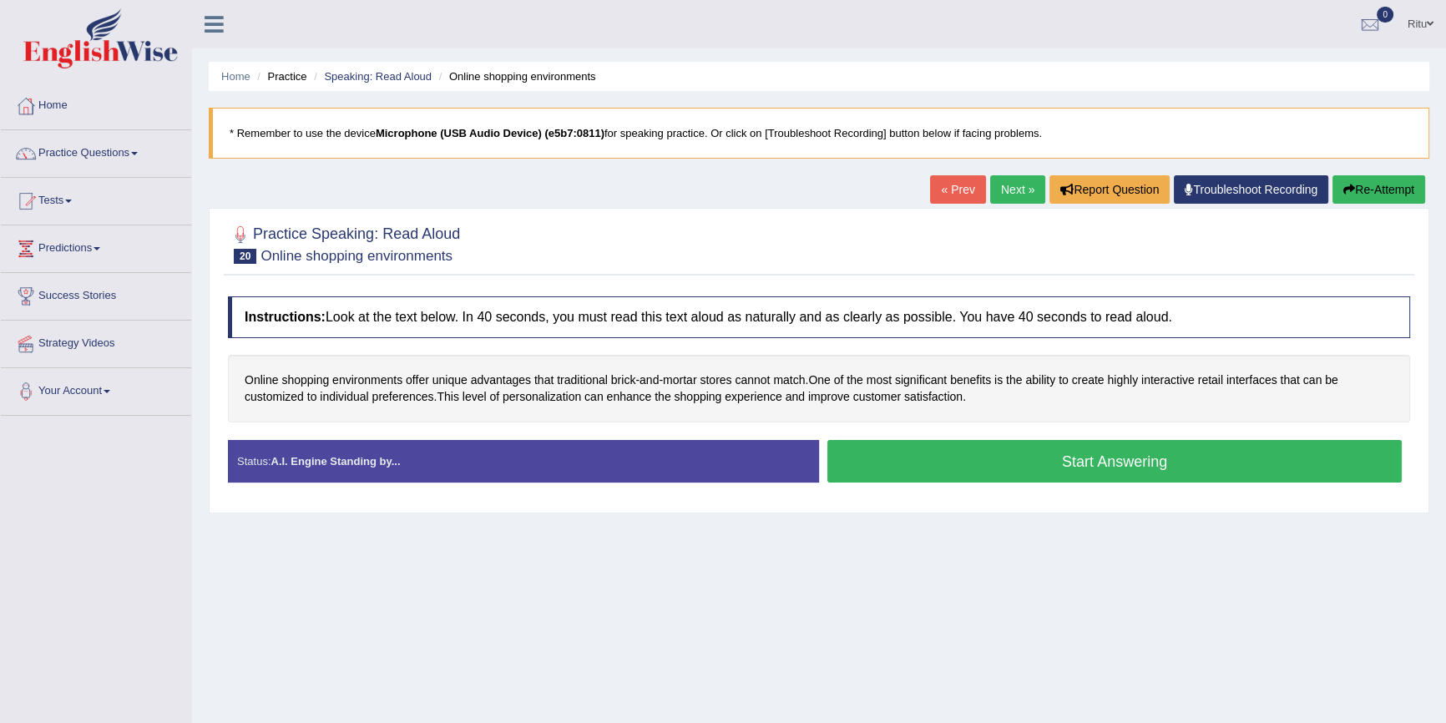
drag, startPoint x: 1002, startPoint y: 197, endPoint x: 1018, endPoint y: 317, distance: 121.2
click at [1002, 197] on link "Next »" at bounding box center [1017, 189] width 55 height 28
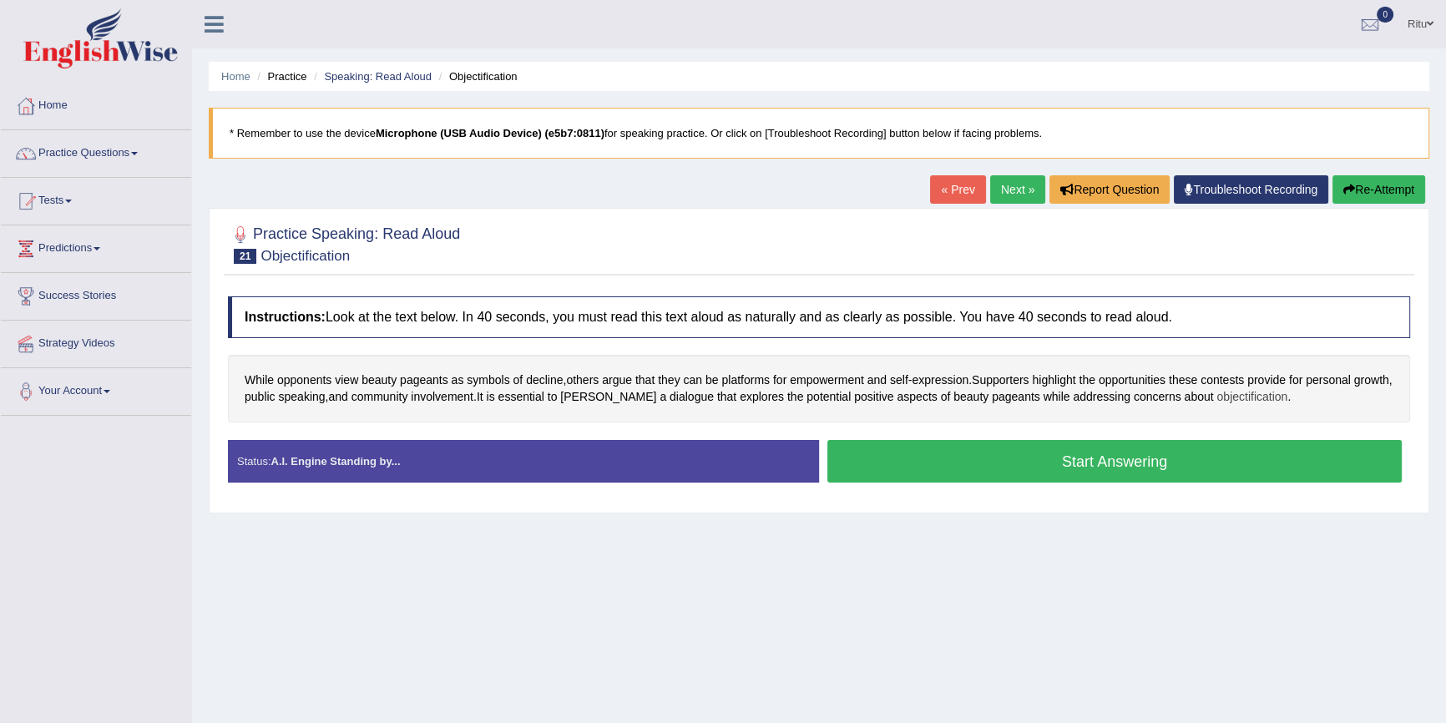
click at [1239, 392] on span "objectification" at bounding box center [1251, 397] width 71 height 18
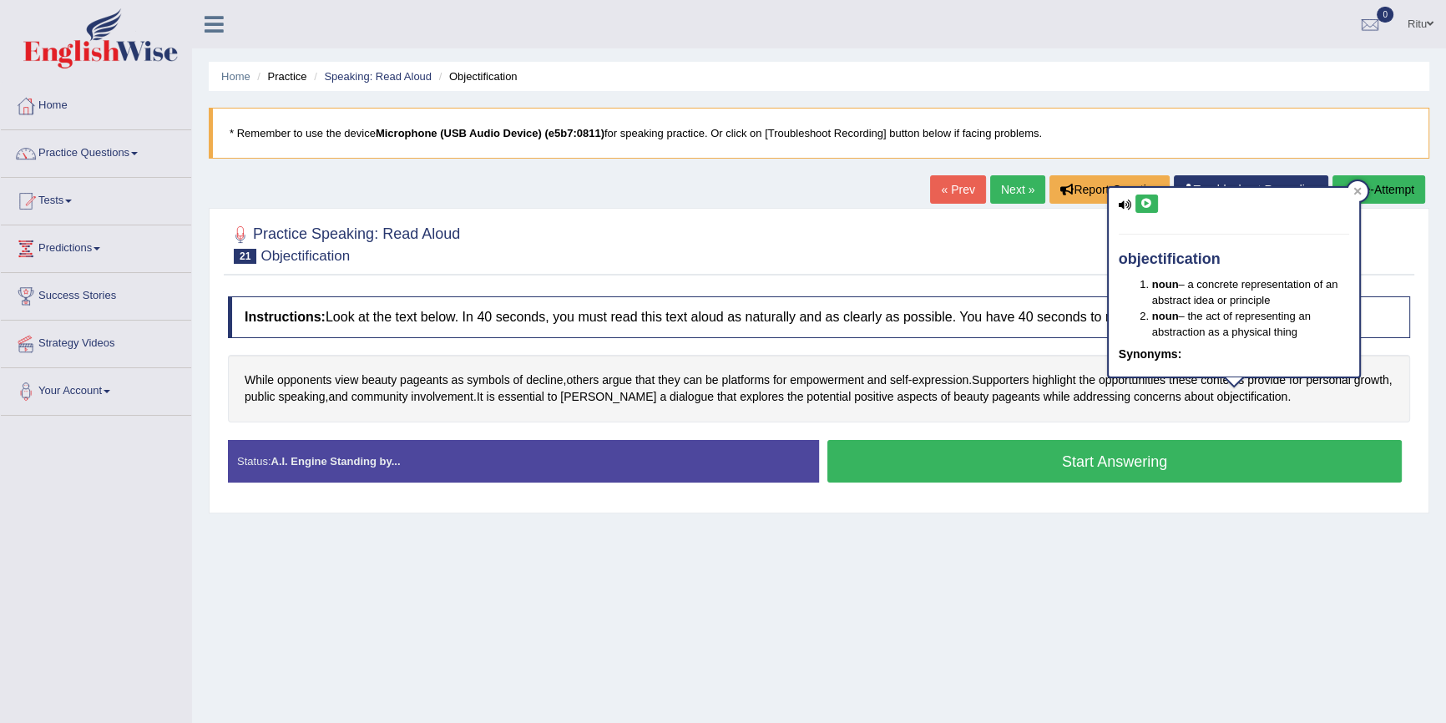
click at [1147, 206] on icon at bounding box center [1146, 204] width 13 height 10
click at [1002, 396] on span "pageants" at bounding box center [1016, 397] width 48 height 18
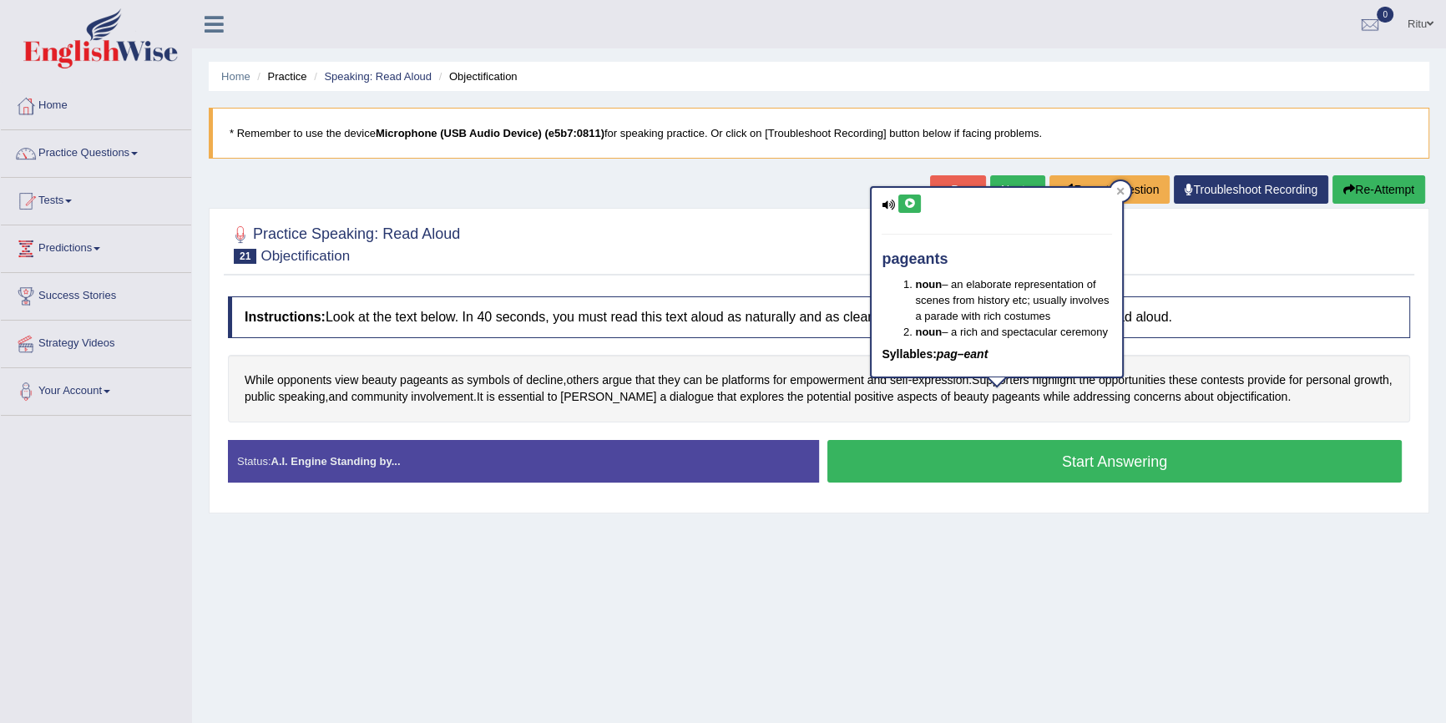
click at [906, 199] on icon at bounding box center [909, 204] width 13 height 10
click at [1010, 179] on link "Next »" at bounding box center [1017, 189] width 55 height 28
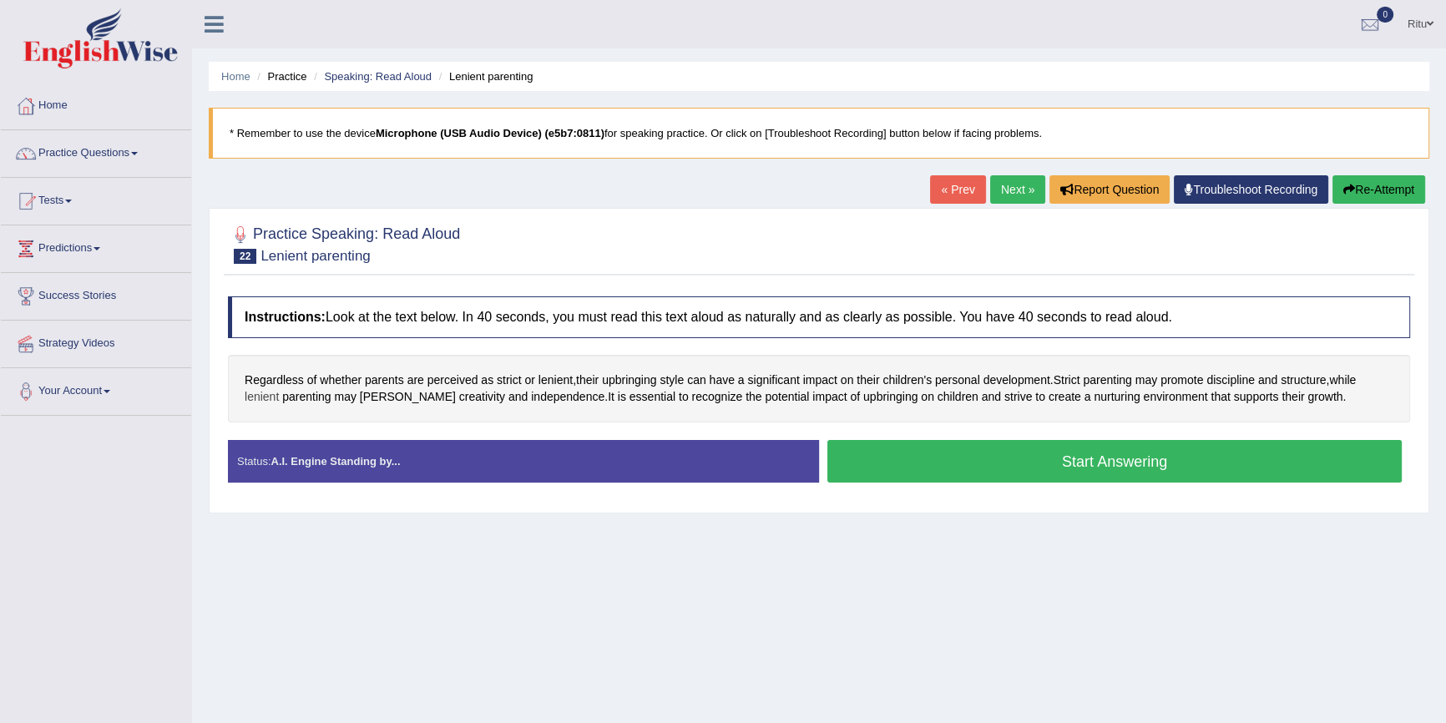
click at [263, 391] on span "lenient" at bounding box center [262, 397] width 34 height 18
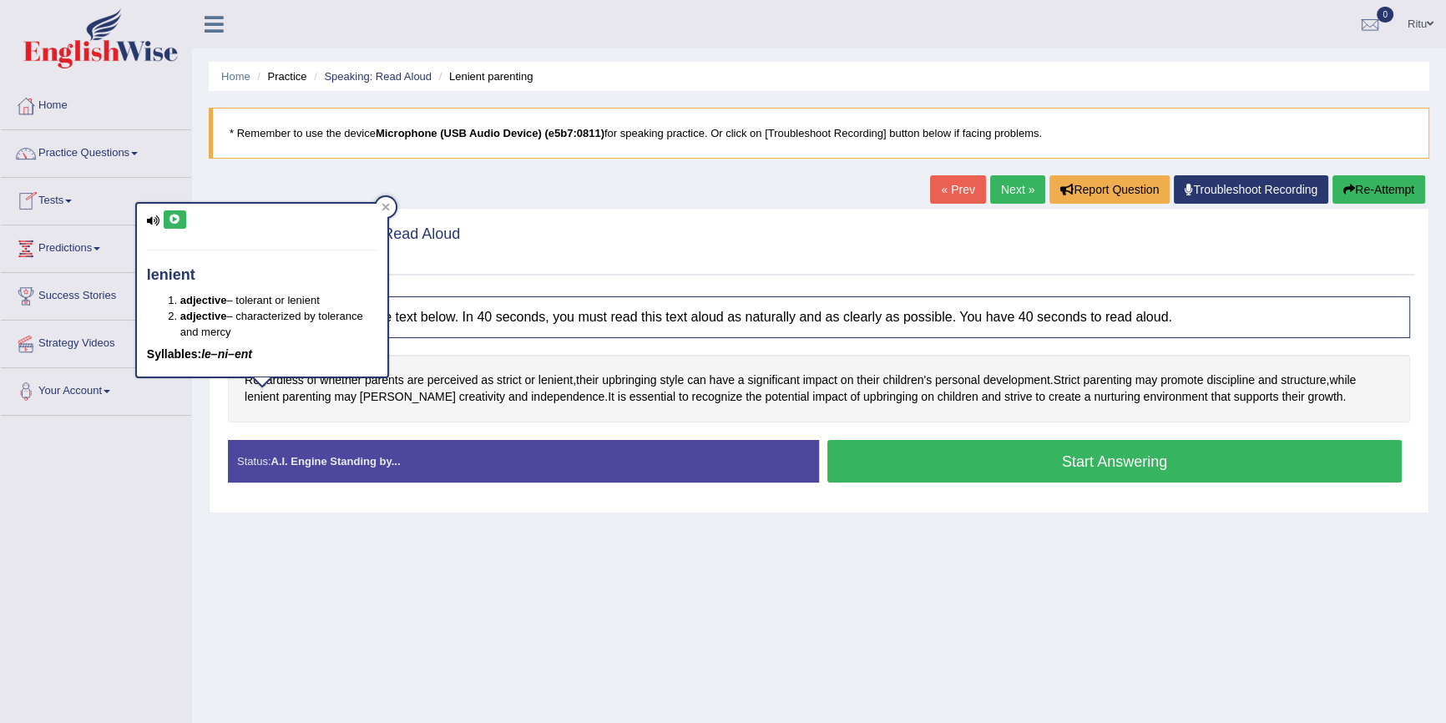
click at [178, 217] on icon at bounding box center [175, 219] width 13 height 10
click at [633, 381] on span "upbringing" at bounding box center [629, 380] width 54 height 18
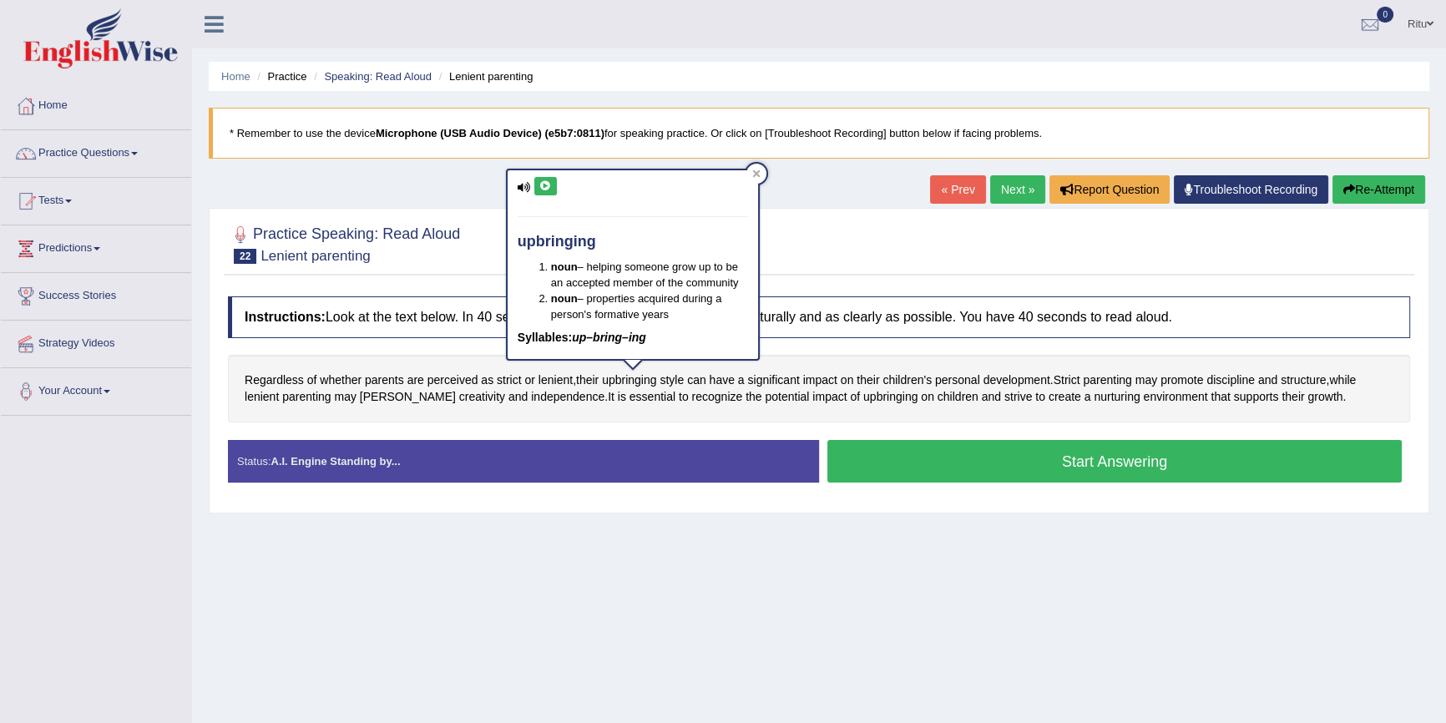
click at [551, 182] on button at bounding box center [545, 186] width 23 height 18
click at [268, 397] on span "lenient" at bounding box center [262, 397] width 34 height 18
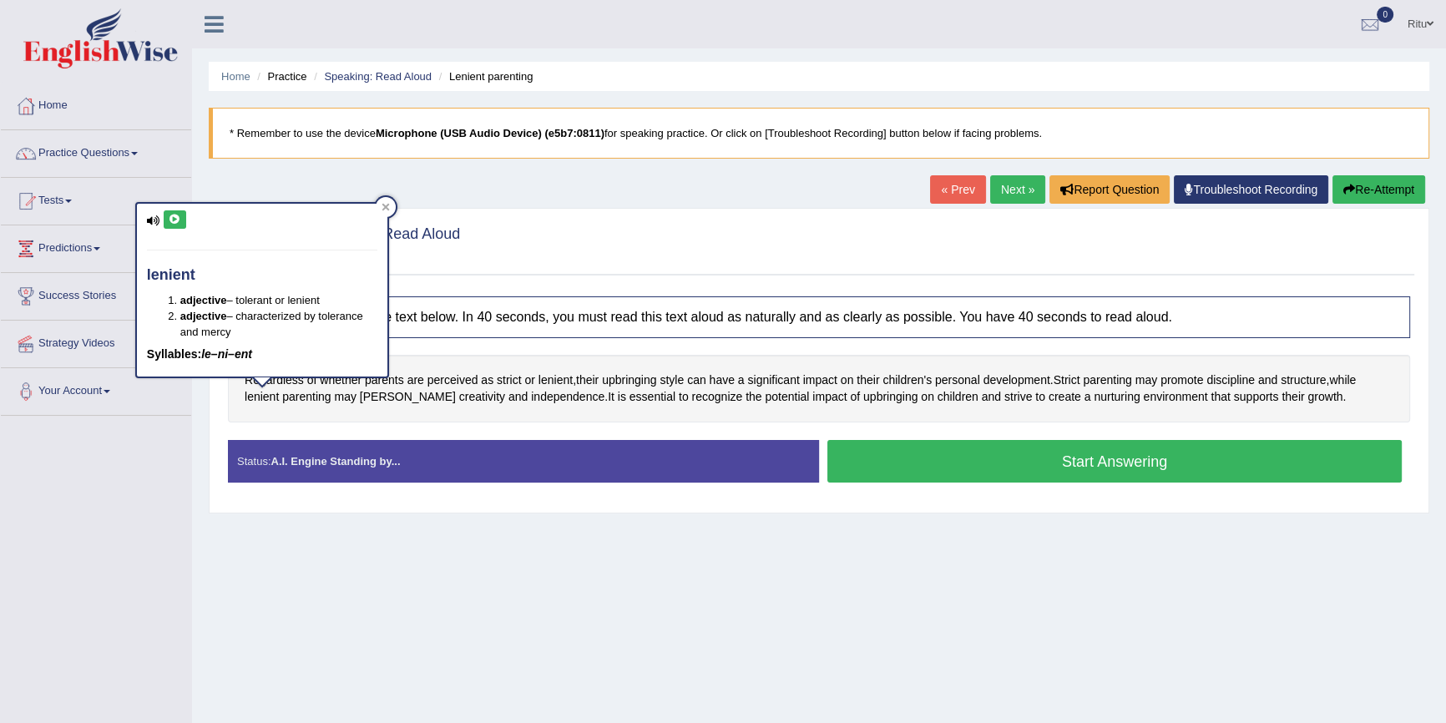
click at [182, 215] on button at bounding box center [175, 219] width 23 height 18
click at [1010, 189] on link "Next »" at bounding box center [1017, 189] width 55 height 28
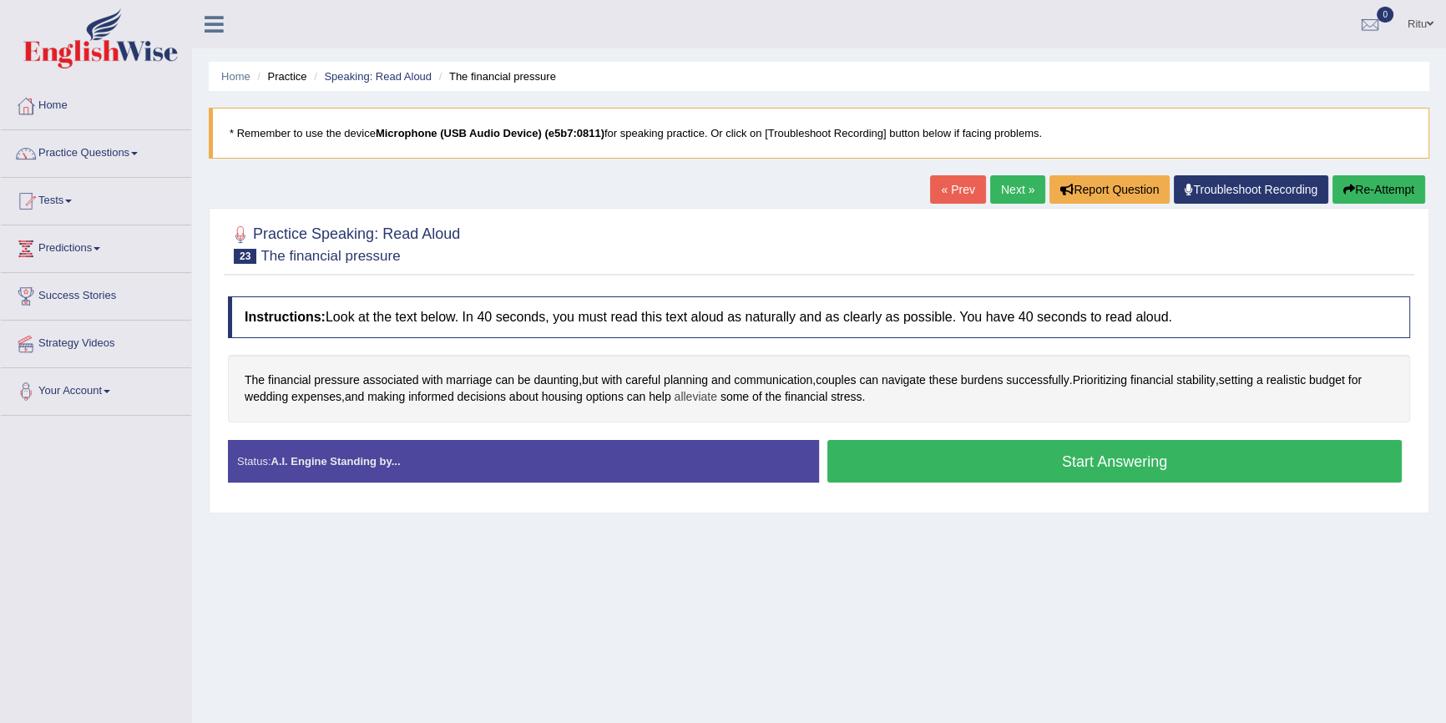
click at [699, 398] on span "alleviate" at bounding box center [695, 397] width 43 height 18
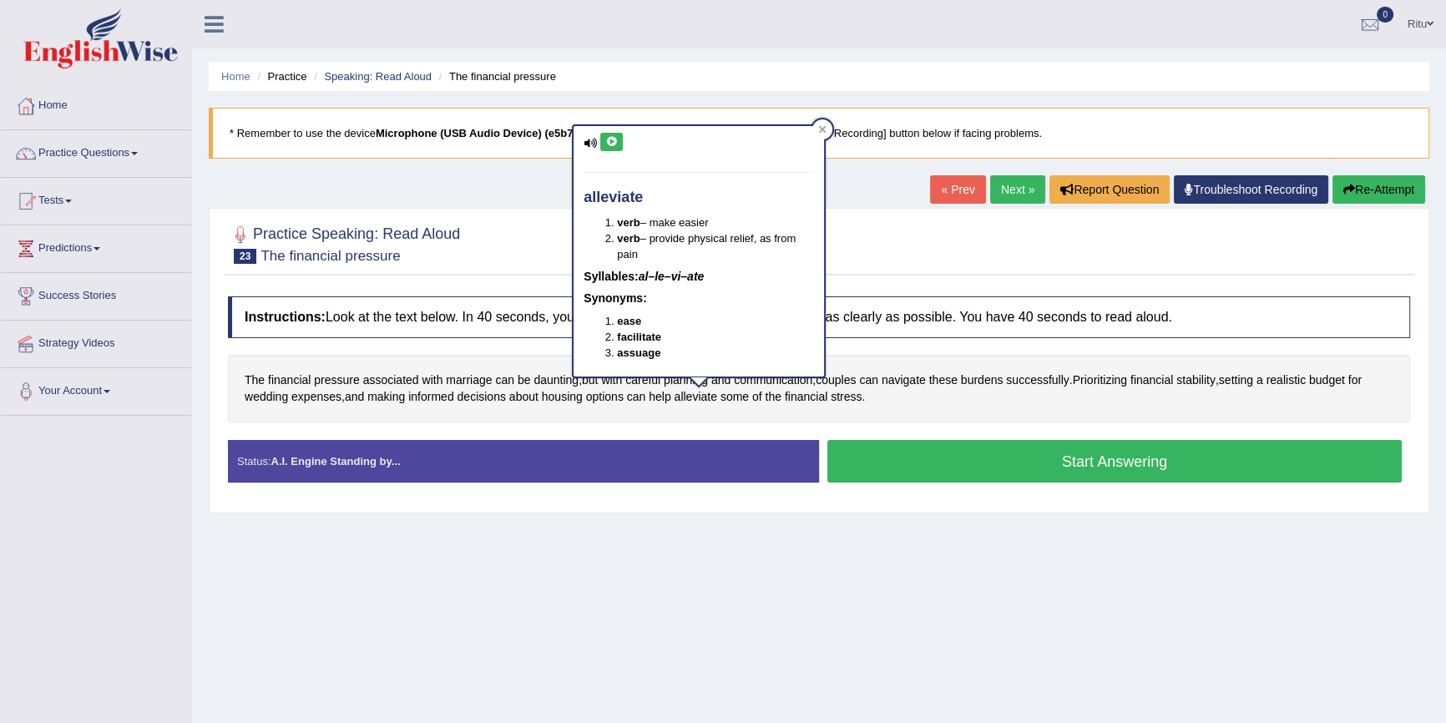
click at [609, 146] on icon at bounding box center [611, 142] width 13 height 10
click at [613, 142] on icon at bounding box center [611, 142] width 13 height 10
click at [983, 625] on div "Home Practice Speaking: Read Aloud The financial pressure * Remember to use the…" at bounding box center [819, 417] width 1254 height 835
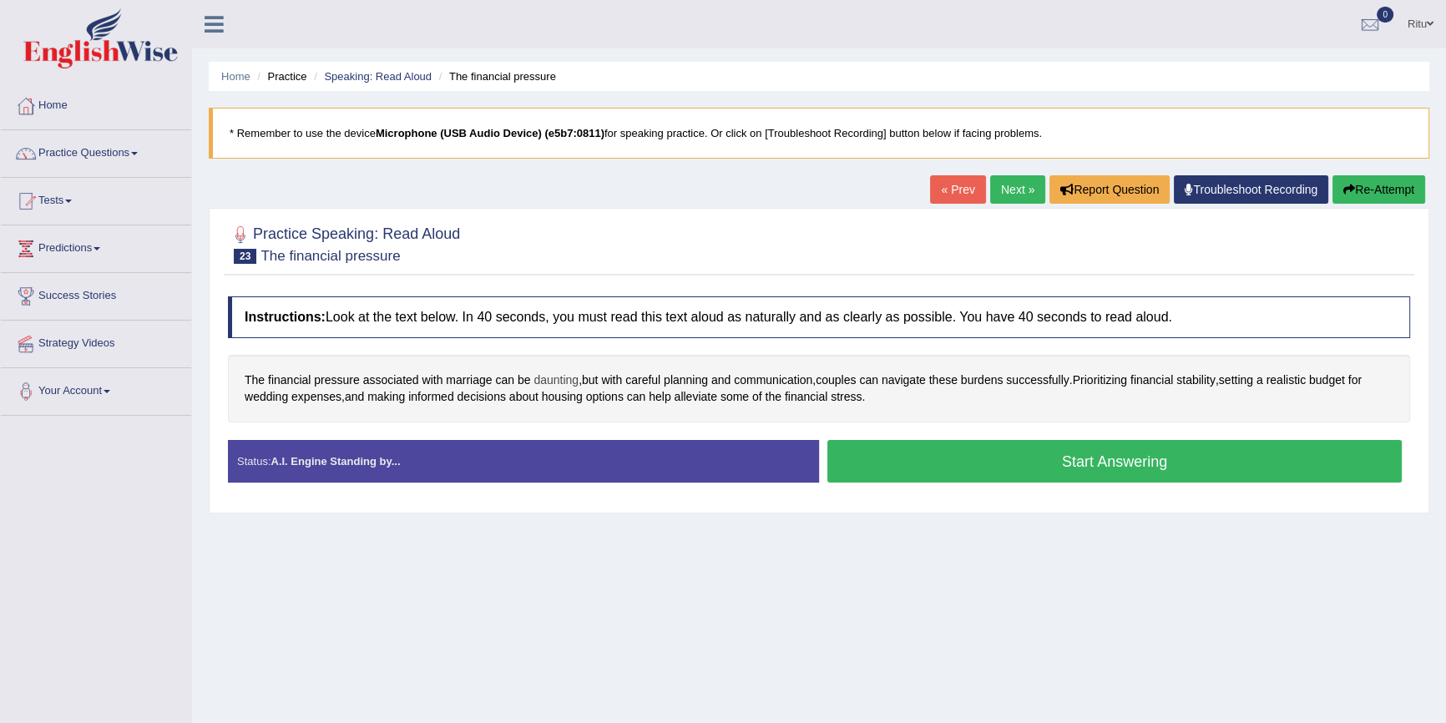
click at [567, 378] on span "daunting" at bounding box center [555, 380] width 45 height 18
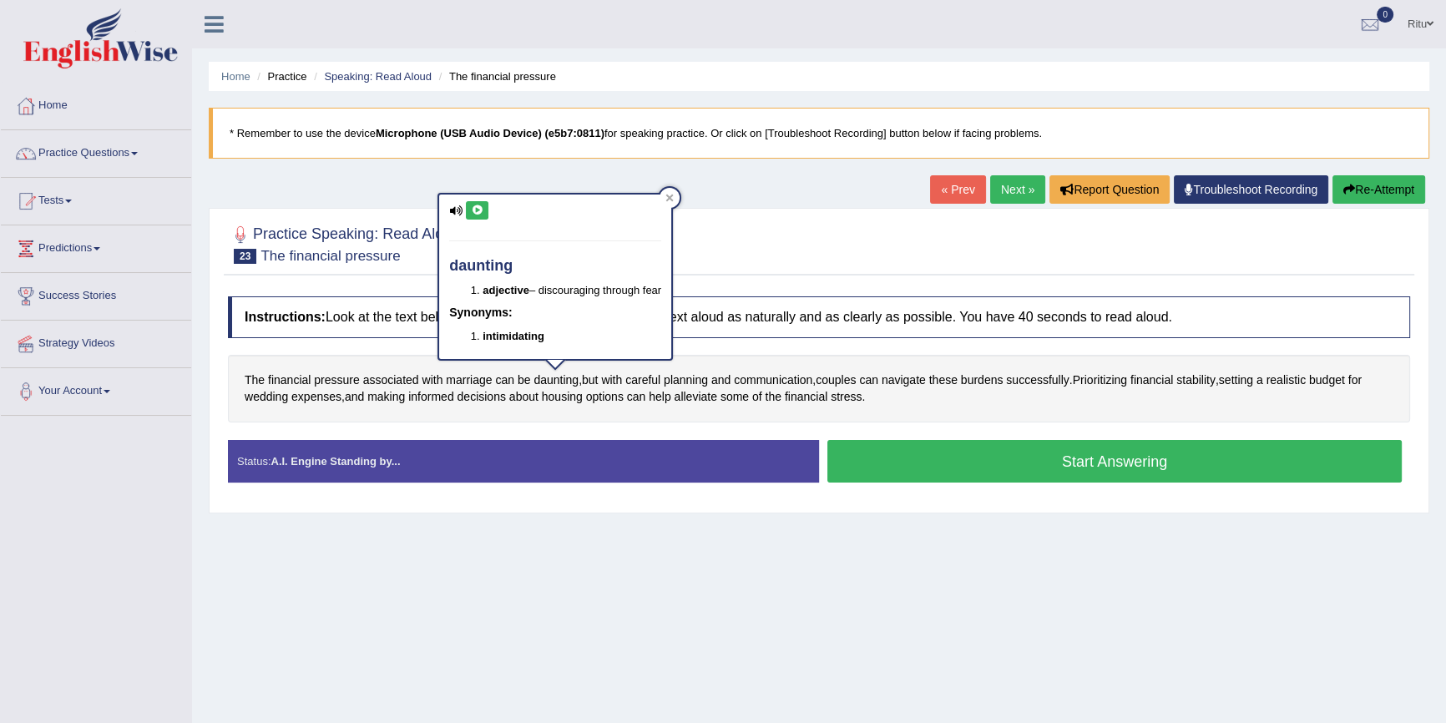
click at [474, 209] on icon at bounding box center [477, 210] width 13 height 10
click at [1004, 190] on link "Next »" at bounding box center [1017, 189] width 55 height 28
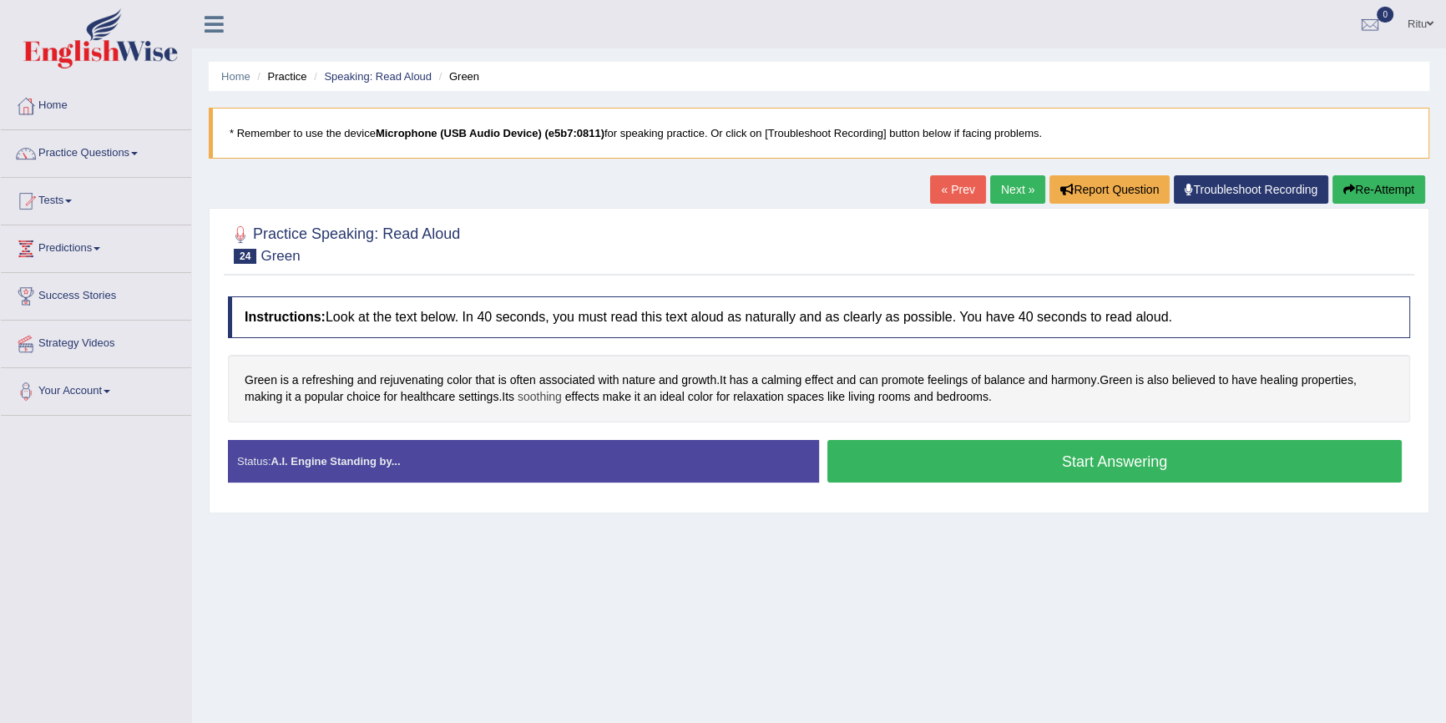
click at [537, 398] on span "soothing" at bounding box center [539, 397] width 44 height 18
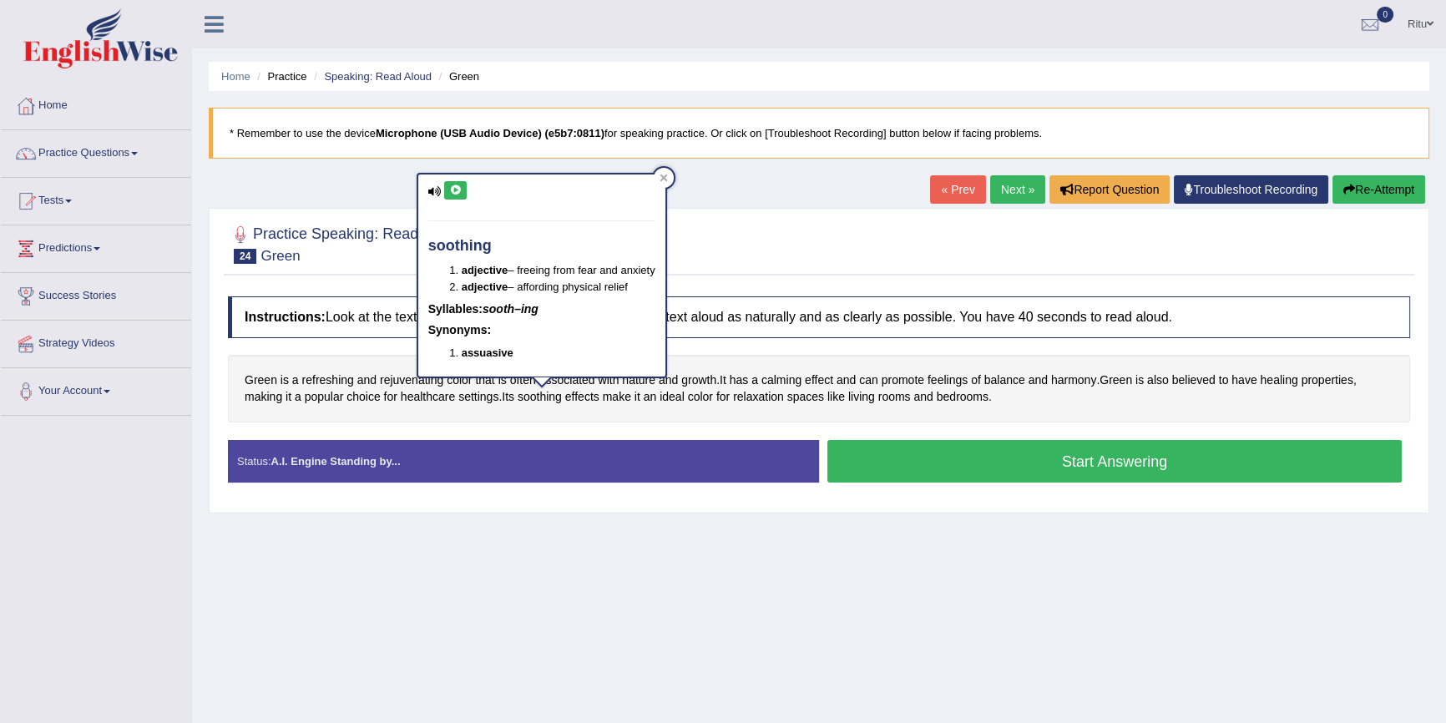
click at [454, 182] on button at bounding box center [455, 190] width 23 height 18
click at [452, 189] on icon at bounding box center [455, 190] width 13 height 10
click at [452, 194] on button at bounding box center [455, 190] width 23 height 18
click at [452, 191] on icon at bounding box center [455, 190] width 13 height 10
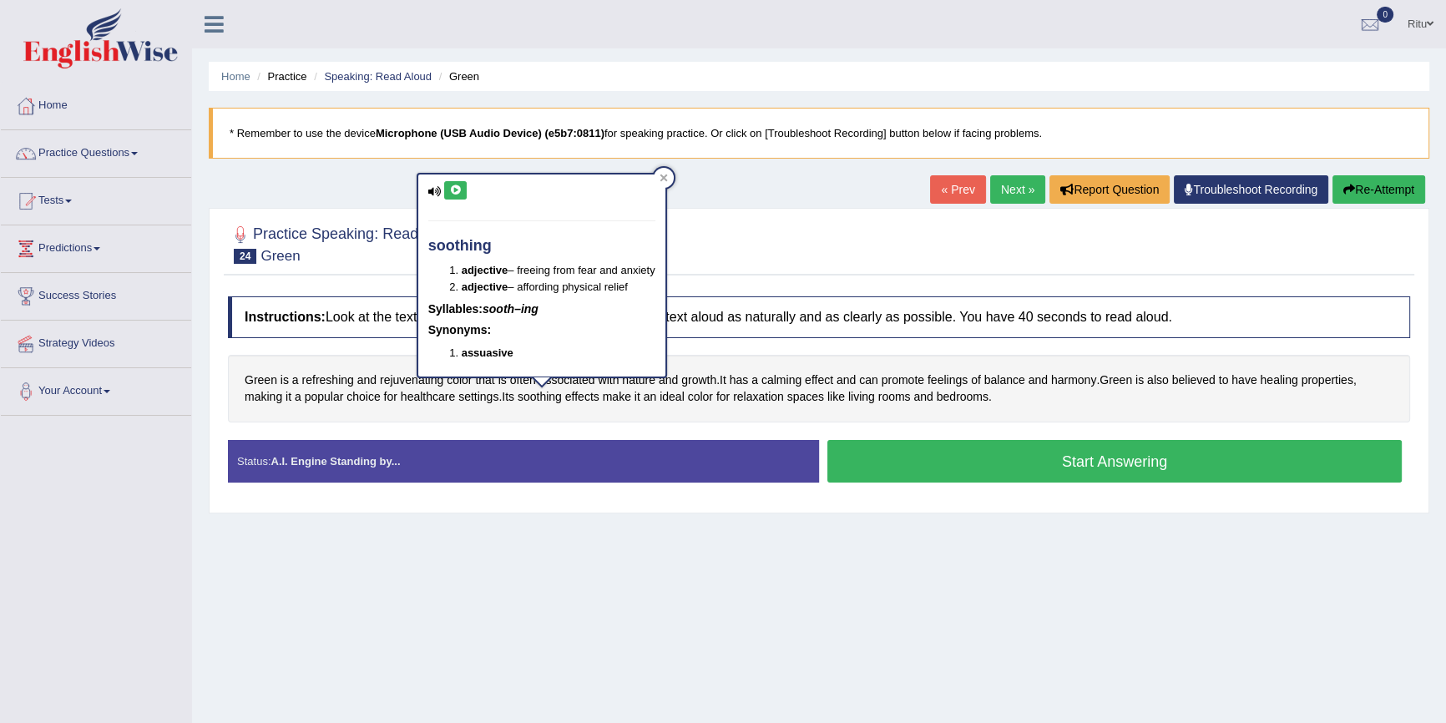
click at [1017, 185] on link "Next »" at bounding box center [1017, 189] width 55 height 28
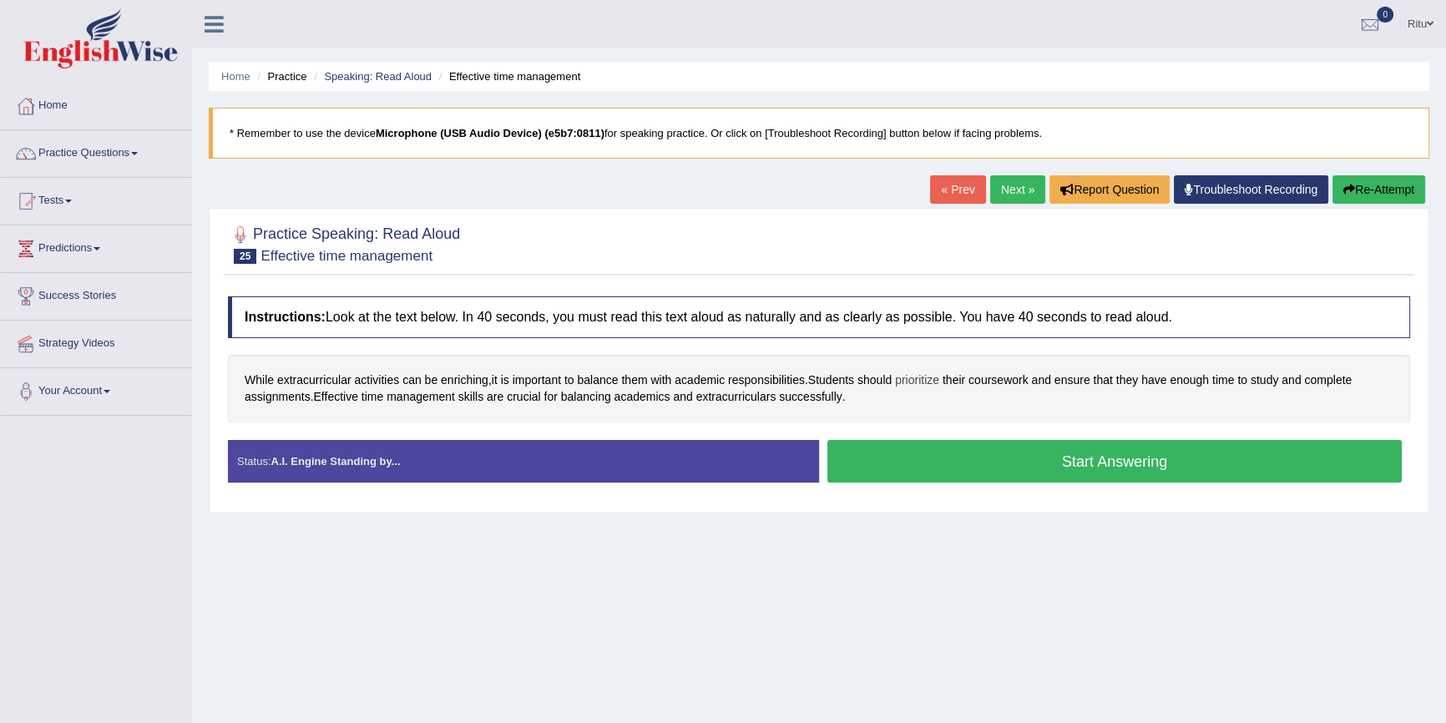
click at [917, 380] on span "prioritize" at bounding box center [917, 380] width 44 height 18
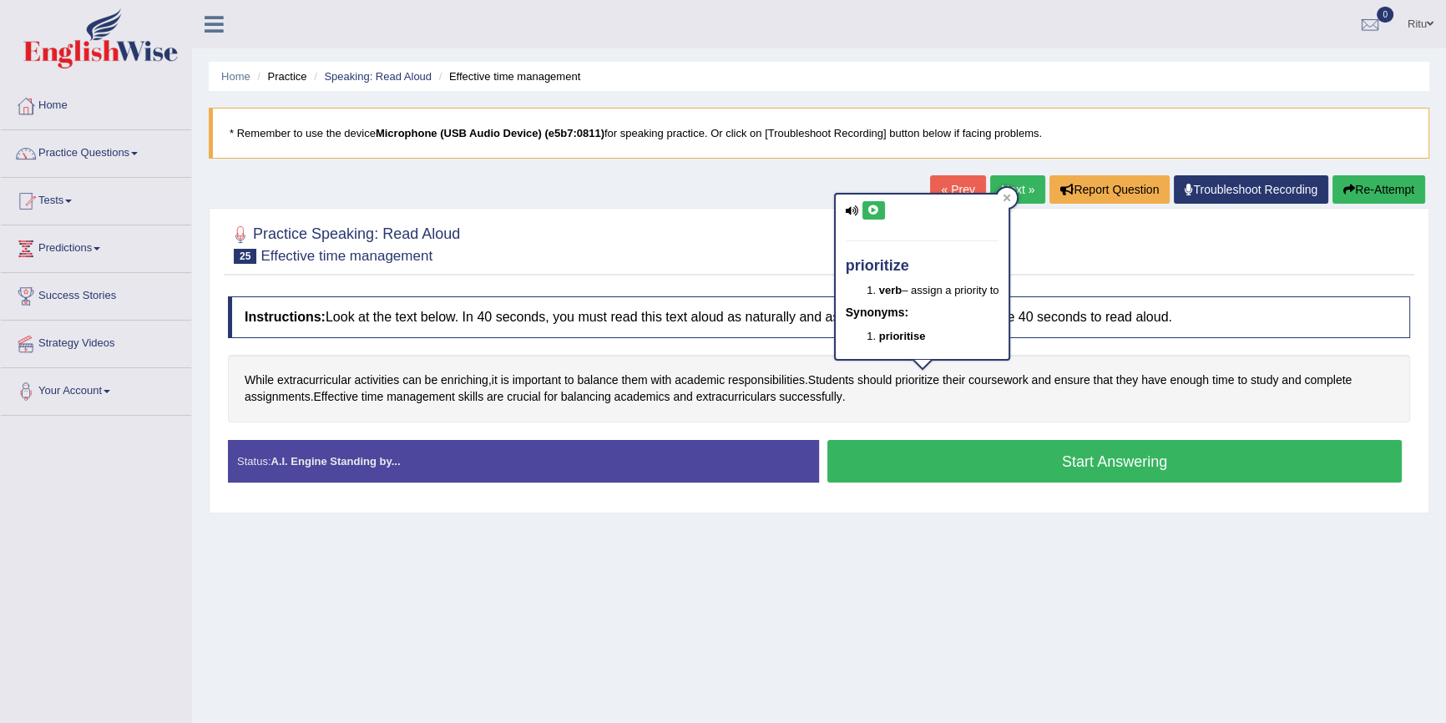
click at [879, 206] on button at bounding box center [873, 210] width 23 height 18
click at [872, 205] on icon at bounding box center [873, 210] width 13 height 10
click at [474, 376] on span "enriching" at bounding box center [465, 380] width 48 height 18
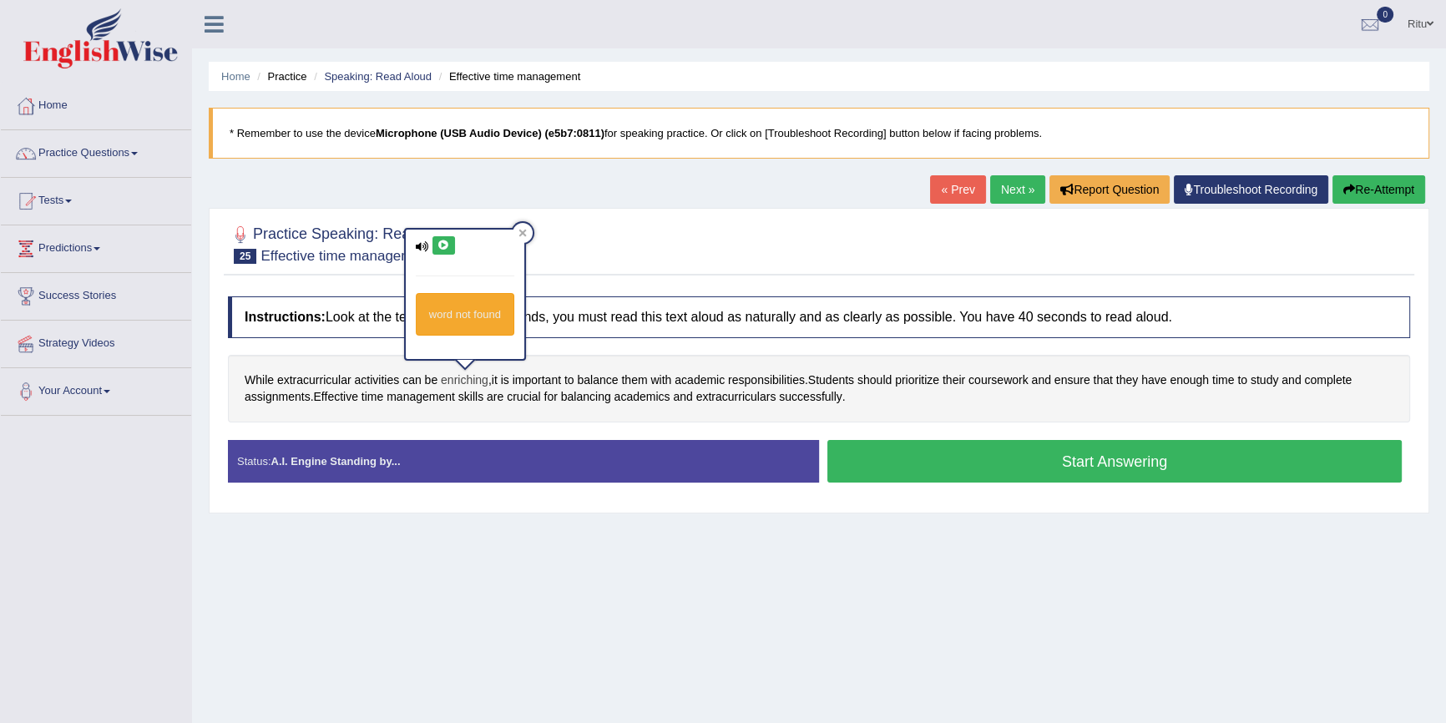
click at [469, 376] on span "enriching" at bounding box center [465, 380] width 48 height 18
click at [438, 246] on icon at bounding box center [443, 245] width 13 height 10
click at [992, 186] on link "Next »" at bounding box center [1017, 189] width 55 height 28
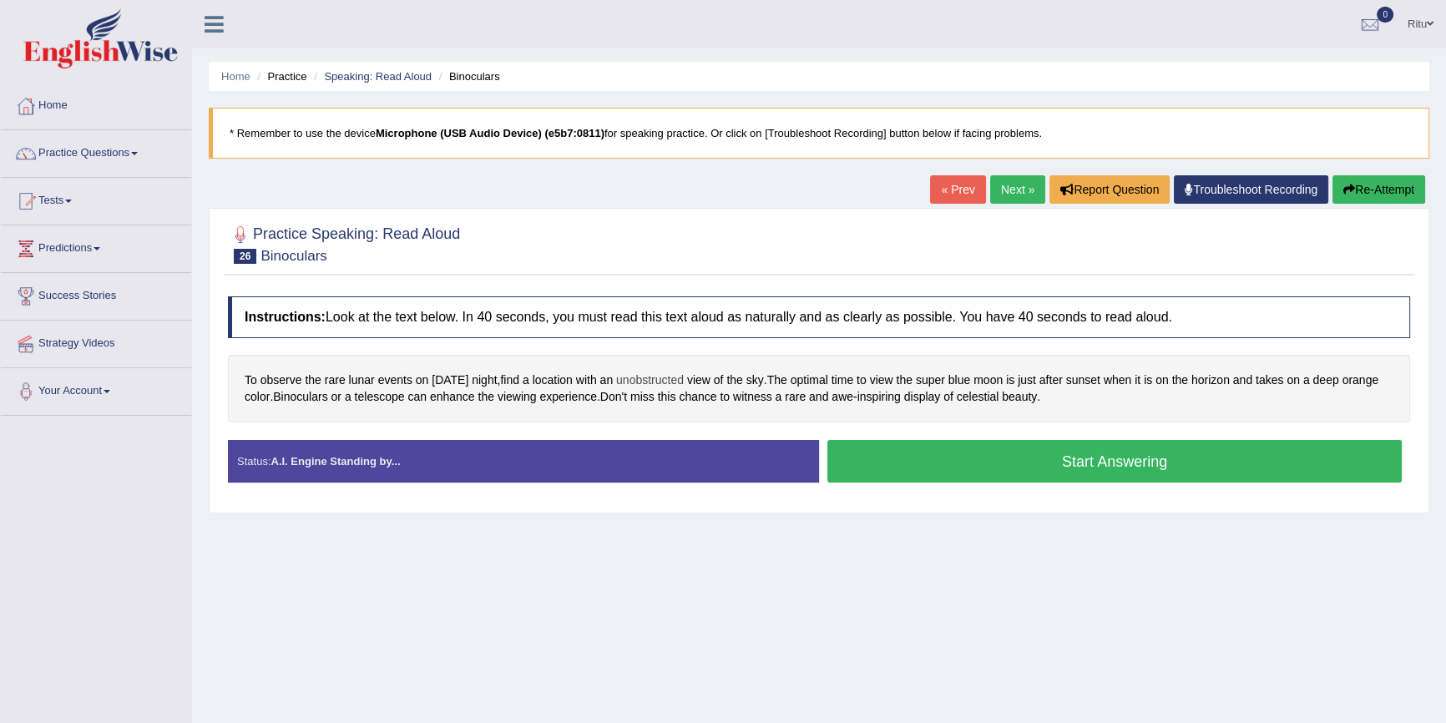
click at [671, 374] on span "unobstructed" at bounding box center [650, 380] width 68 height 18
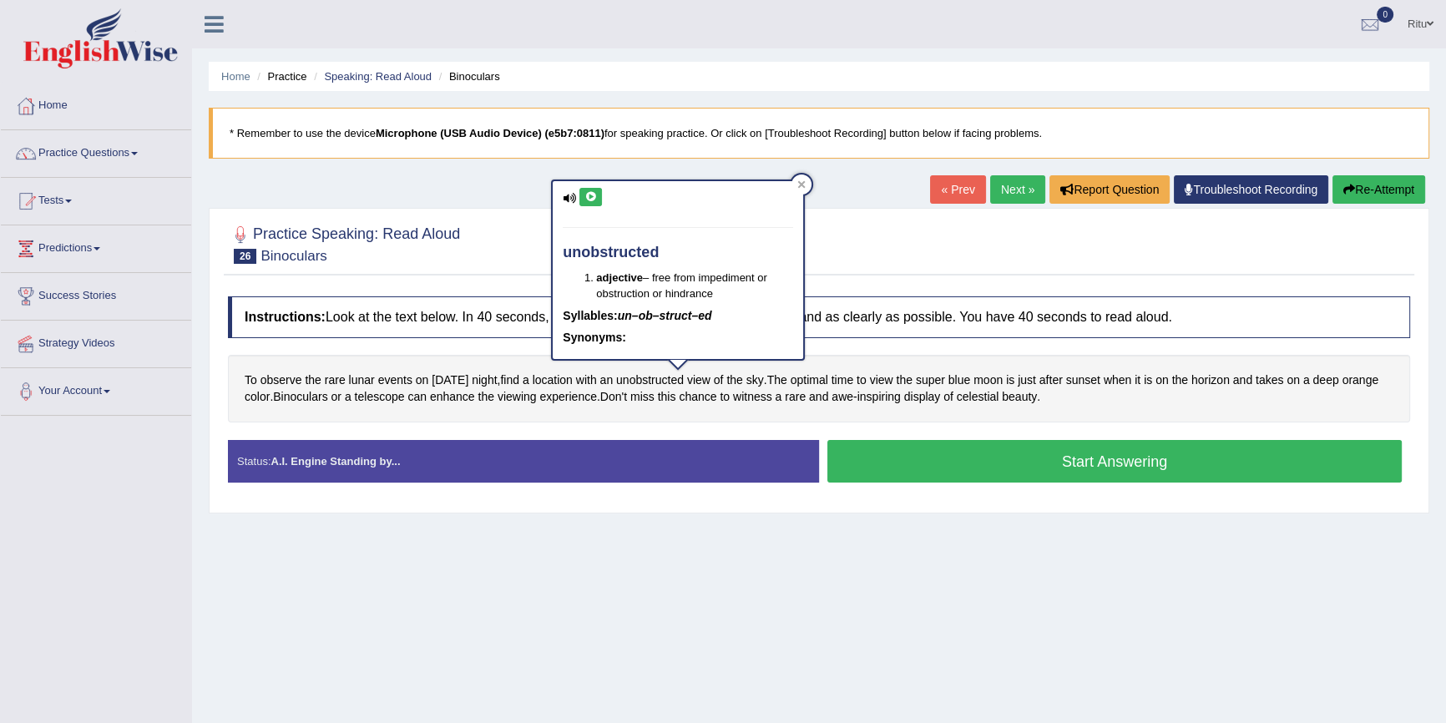
click at [589, 199] on icon at bounding box center [590, 197] width 13 height 10
click at [362, 508] on div "Practice Speaking: Read Aloud 26 Binoculars Instructions: Look at the text belo…" at bounding box center [819, 360] width 1220 height 305
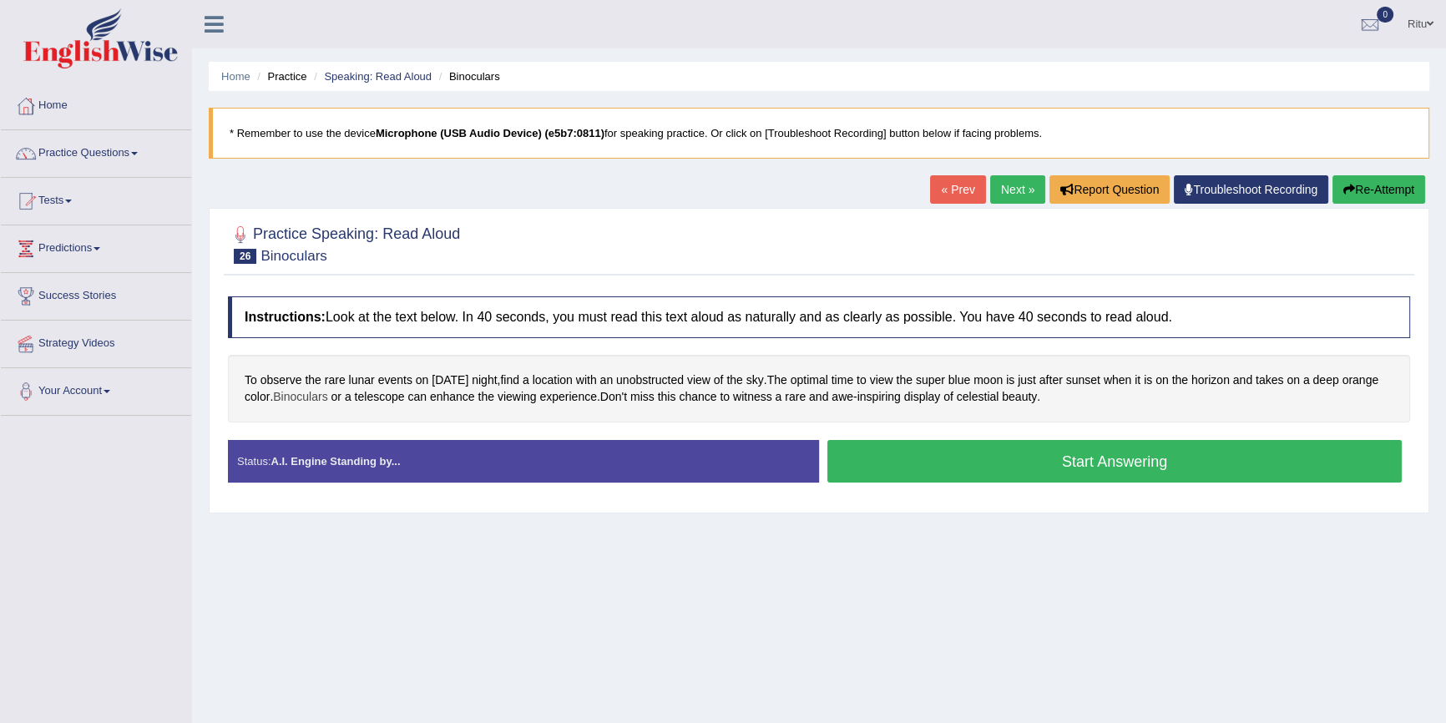
click at [327, 391] on span "Binoculars" at bounding box center [300, 397] width 54 height 18
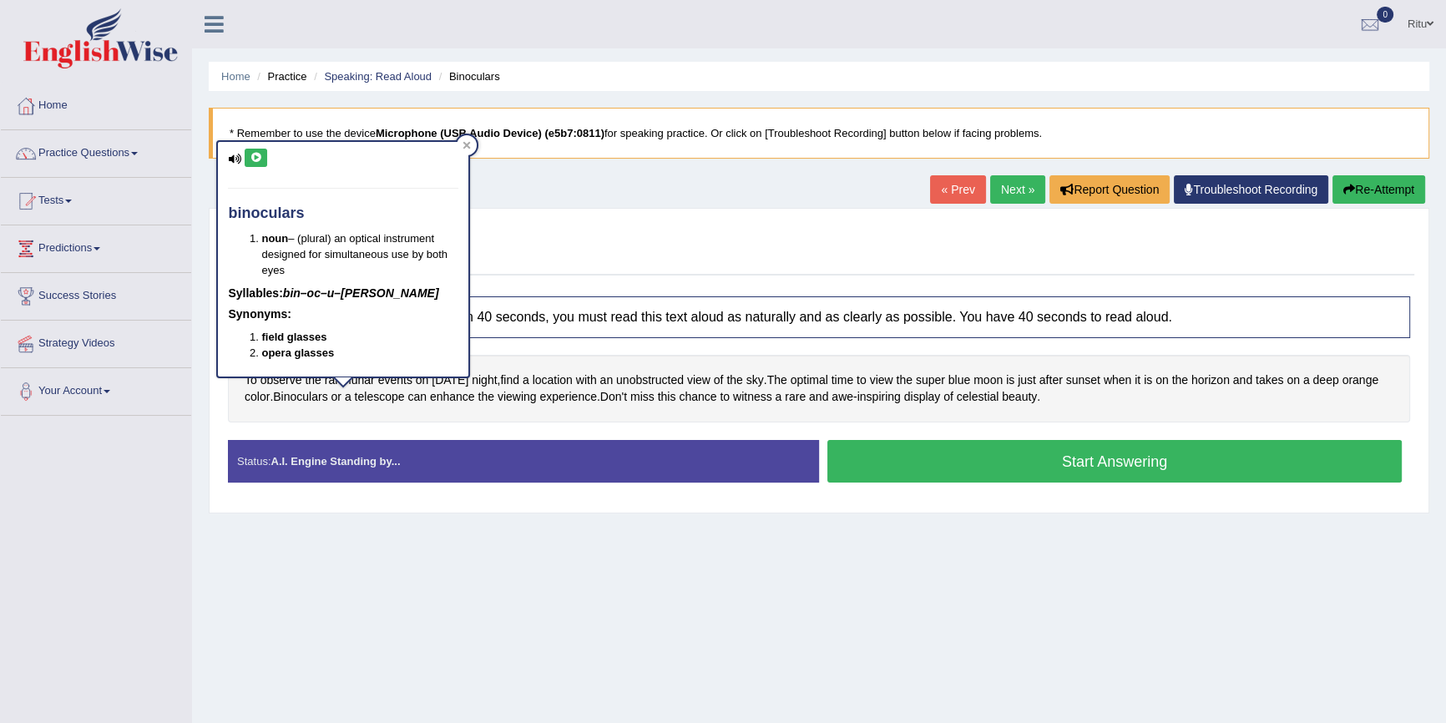
click at [250, 157] on icon at bounding box center [256, 158] width 13 height 10
click at [48, 197] on link "Tests" at bounding box center [96, 199] width 190 height 42
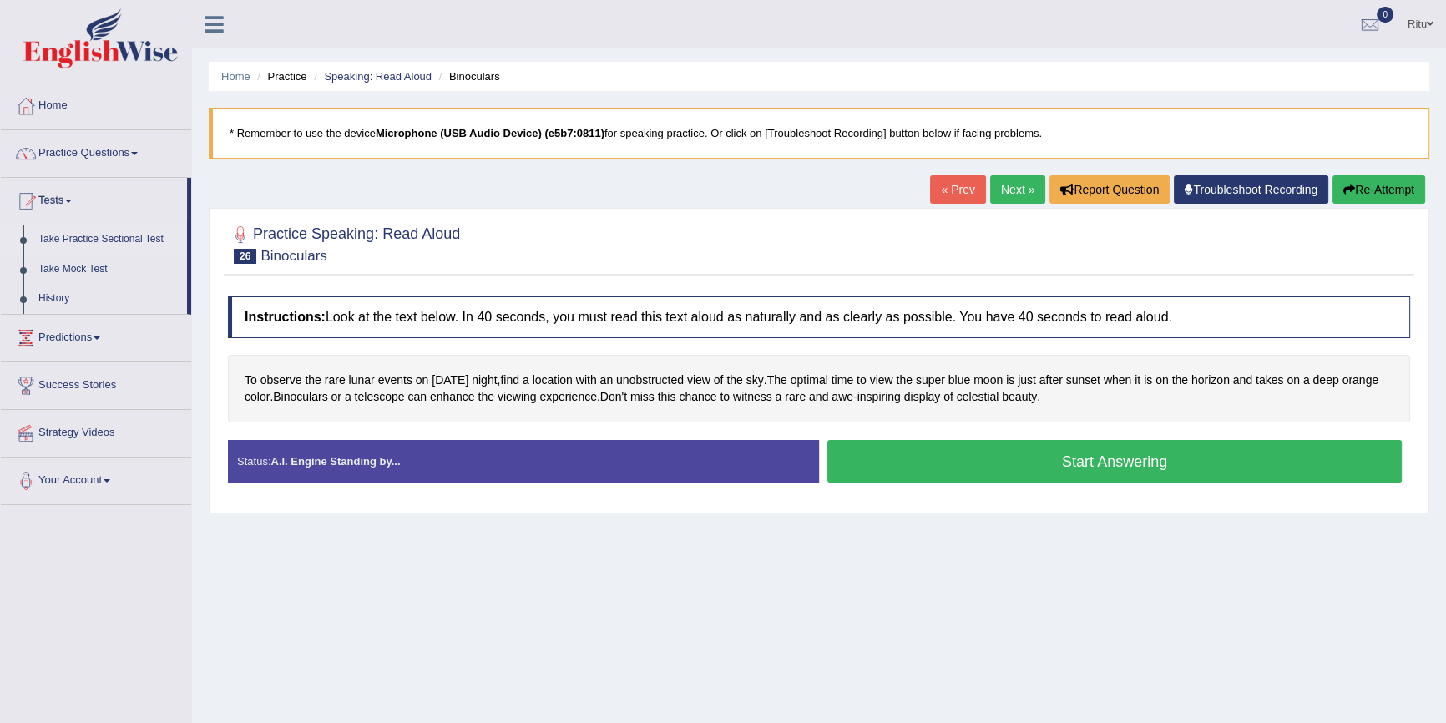
click at [83, 231] on link "Take Practice Sectional Test" at bounding box center [109, 240] width 156 height 30
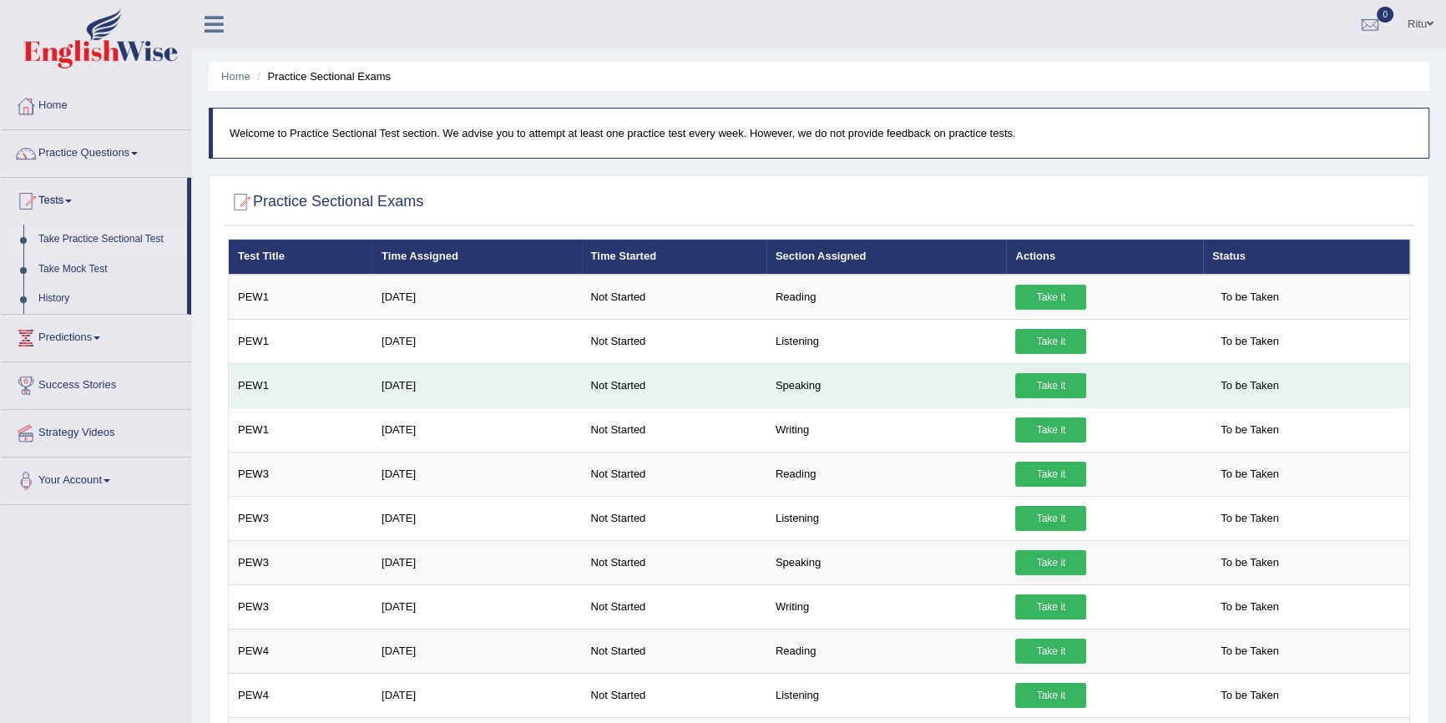
click at [896, 381] on td "Speaking" at bounding box center [886, 385] width 240 height 44
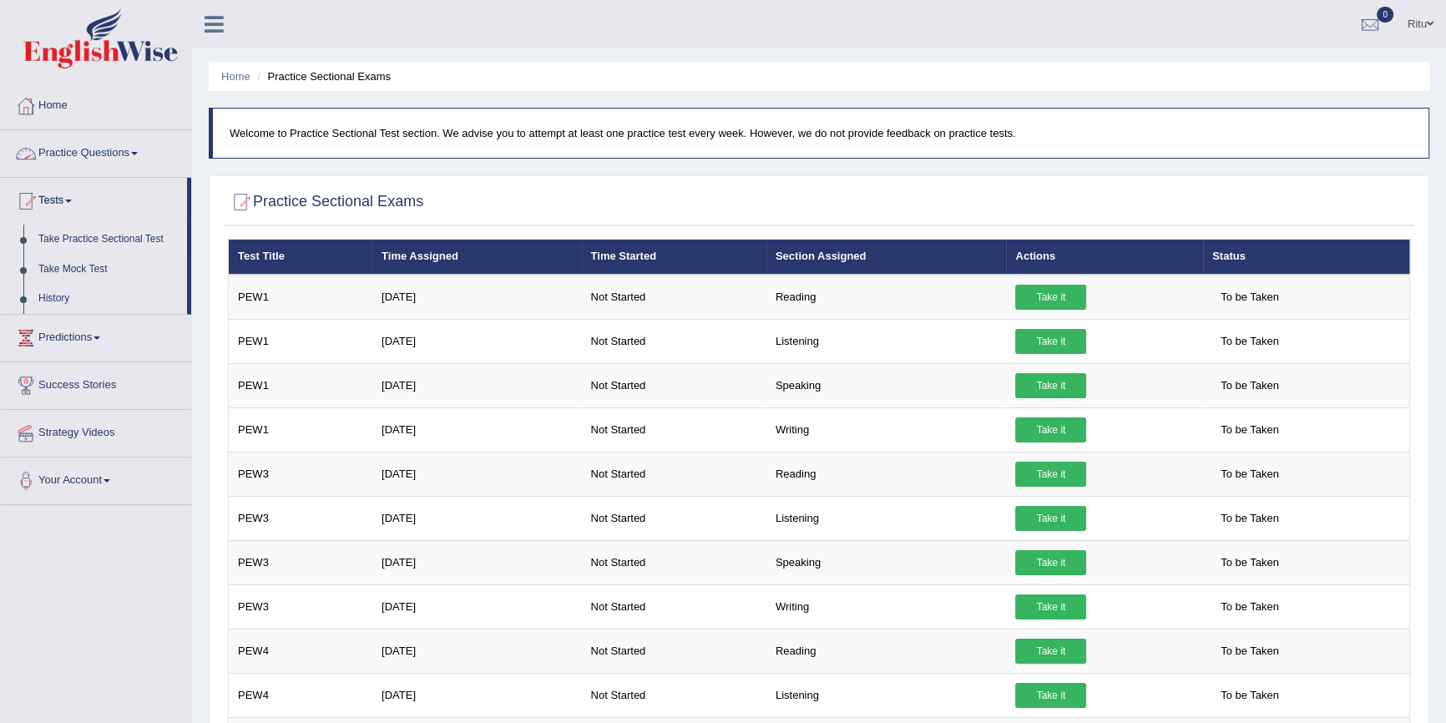
click at [135, 153] on link "Practice Questions" at bounding box center [96, 151] width 190 height 42
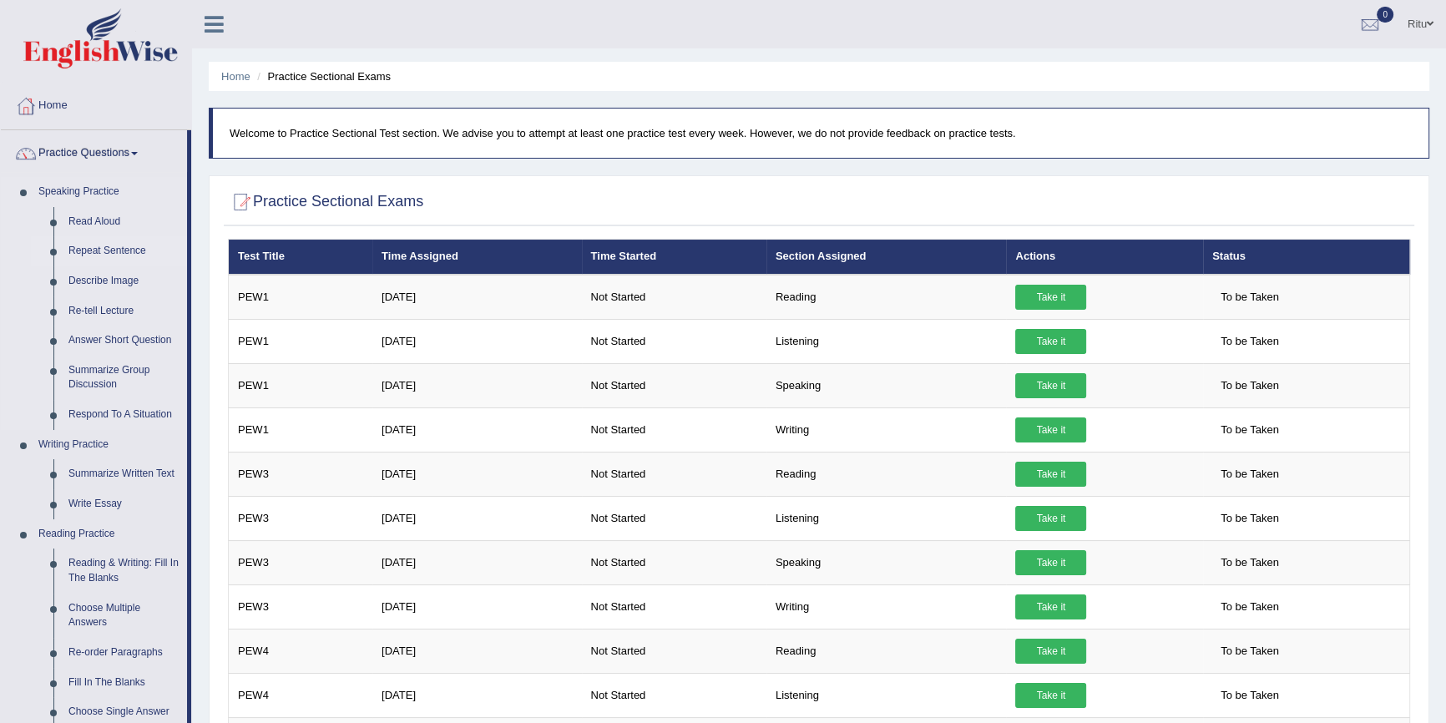
click at [116, 246] on link "Repeat Sentence" at bounding box center [124, 251] width 126 height 30
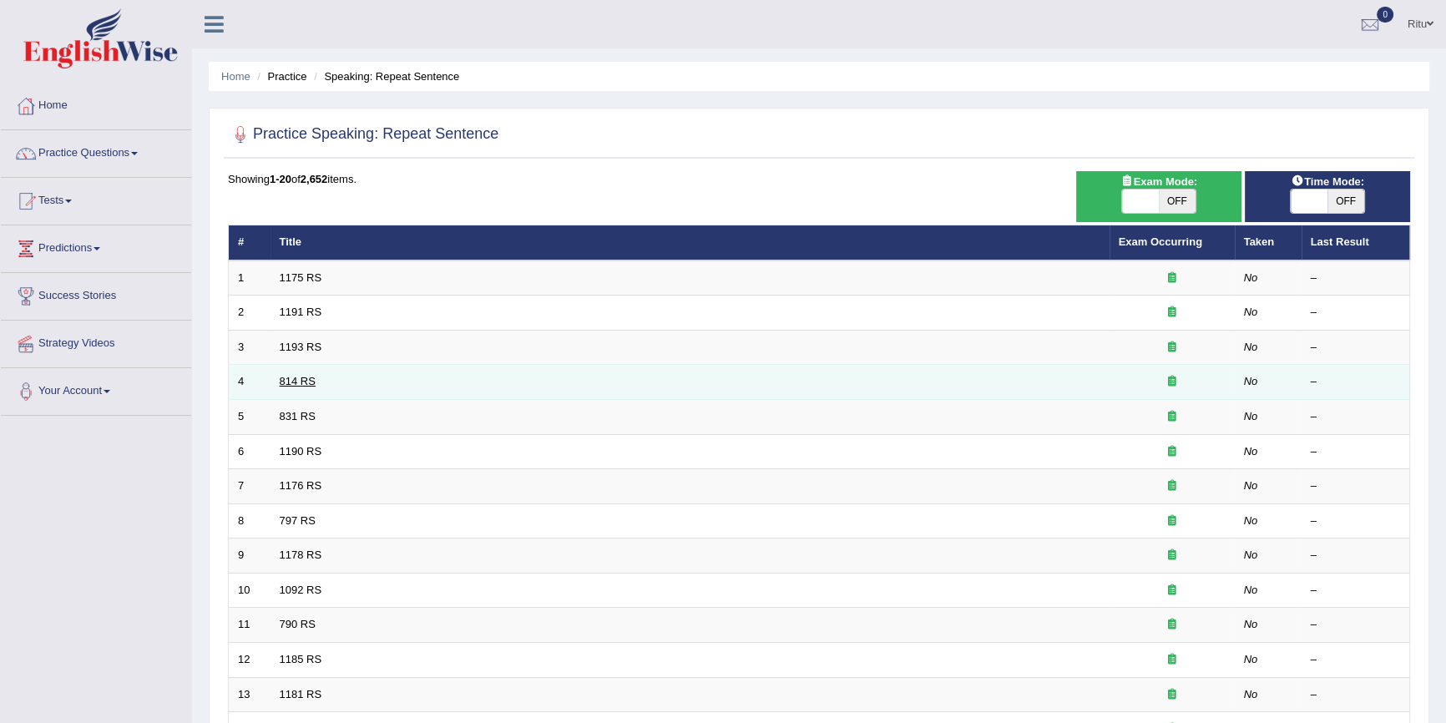
click at [287, 376] on link "814 RS" at bounding box center [298, 381] width 36 height 13
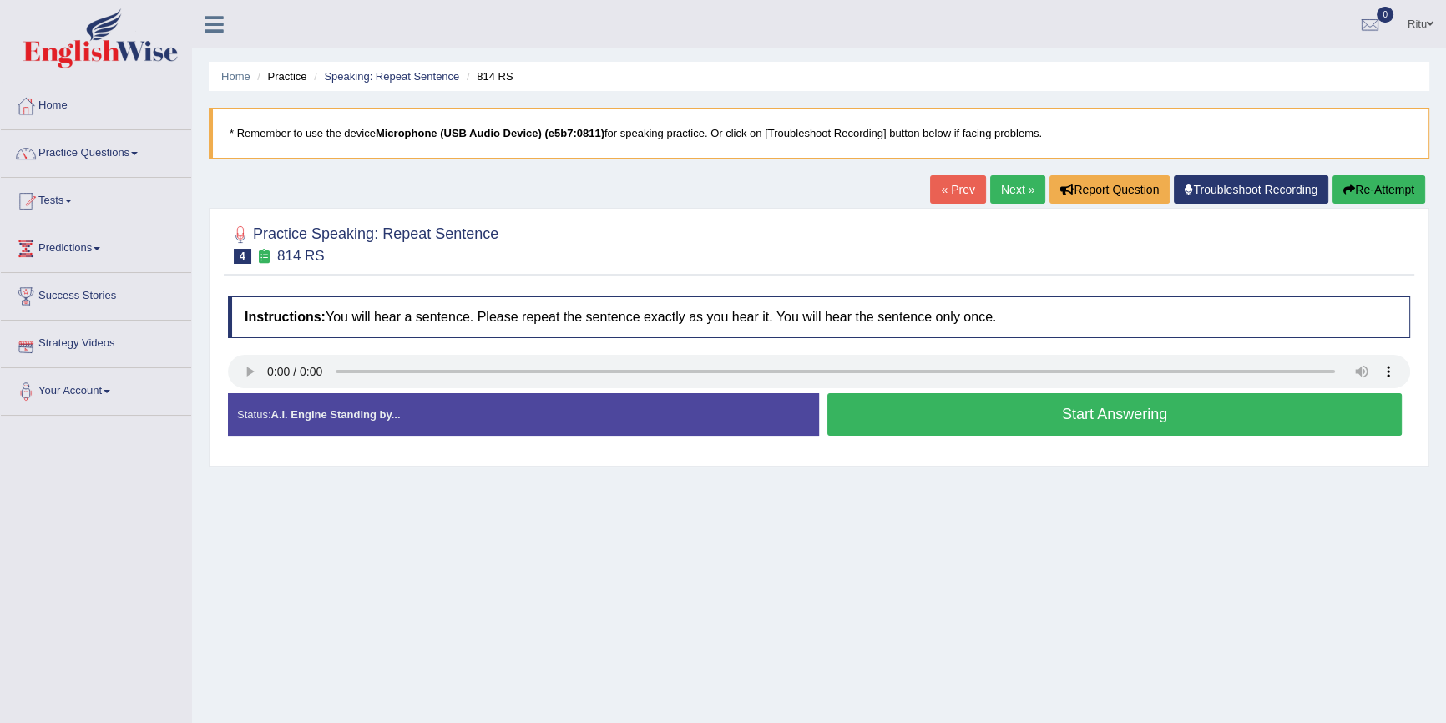
click at [1007, 189] on link "Next »" at bounding box center [1017, 189] width 55 height 28
click at [1016, 191] on link "Next »" at bounding box center [1017, 189] width 55 height 28
click at [1012, 193] on link "Next »" at bounding box center [1017, 189] width 55 height 28
click at [1007, 191] on link "Next »" at bounding box center [1017, 189] width 55 height 28
click at [1002, 189] on link "Next »" at bounding box center [1017, 189] width 55 height 28
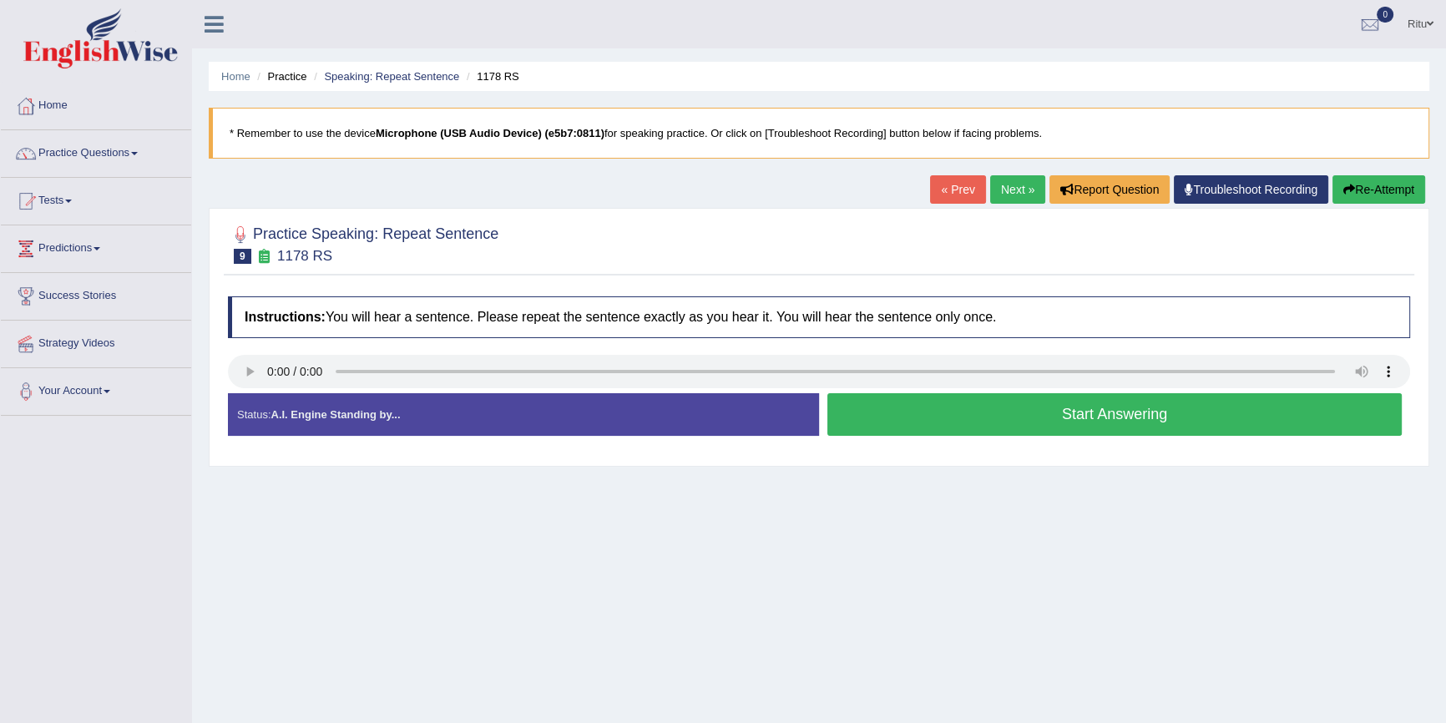
click at [1008, 183] on link "Next »" at bounding box center [1017, 189] width 55 height 28
click at [107, 154] on link "Practice Questions" at bounding box center [96, 151] width 190 height 42
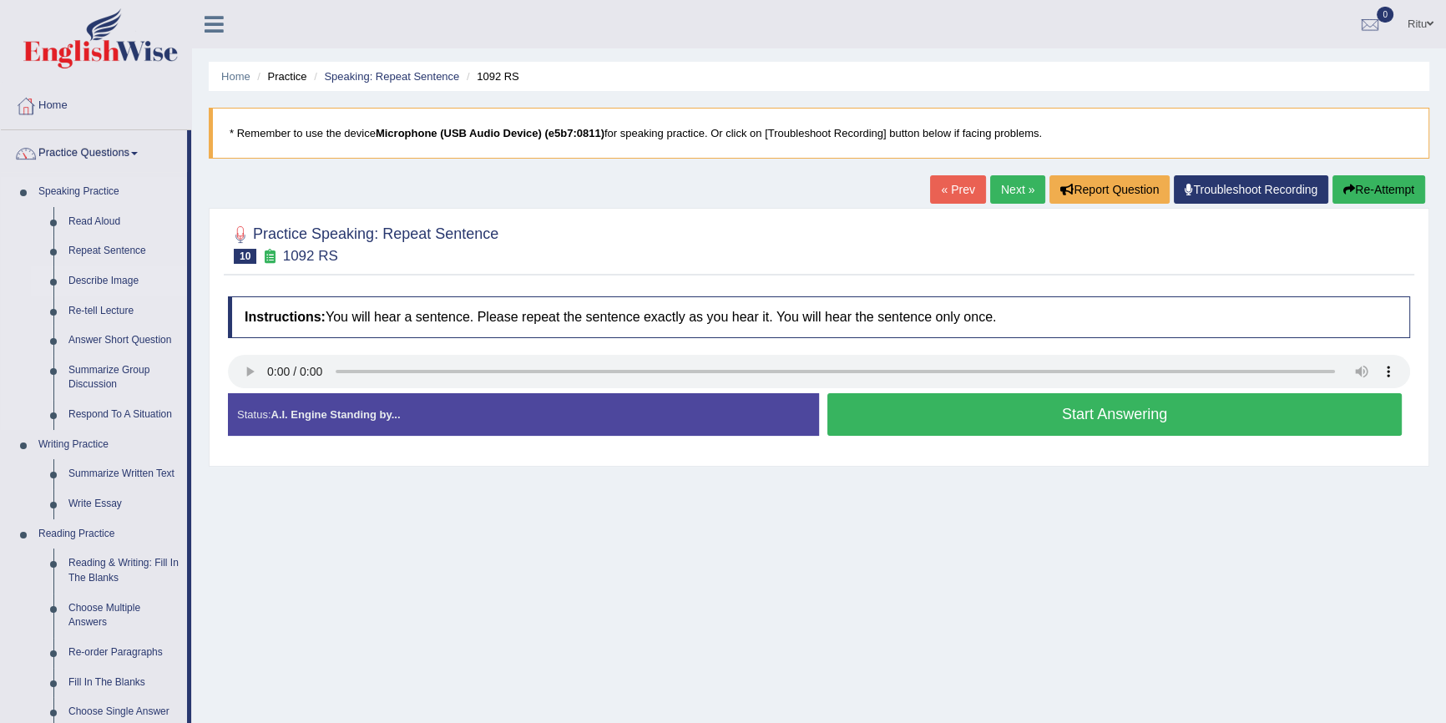
click at [119, 280] on link "Describe Image" at bounding box center [124, 281] width 126 height 30
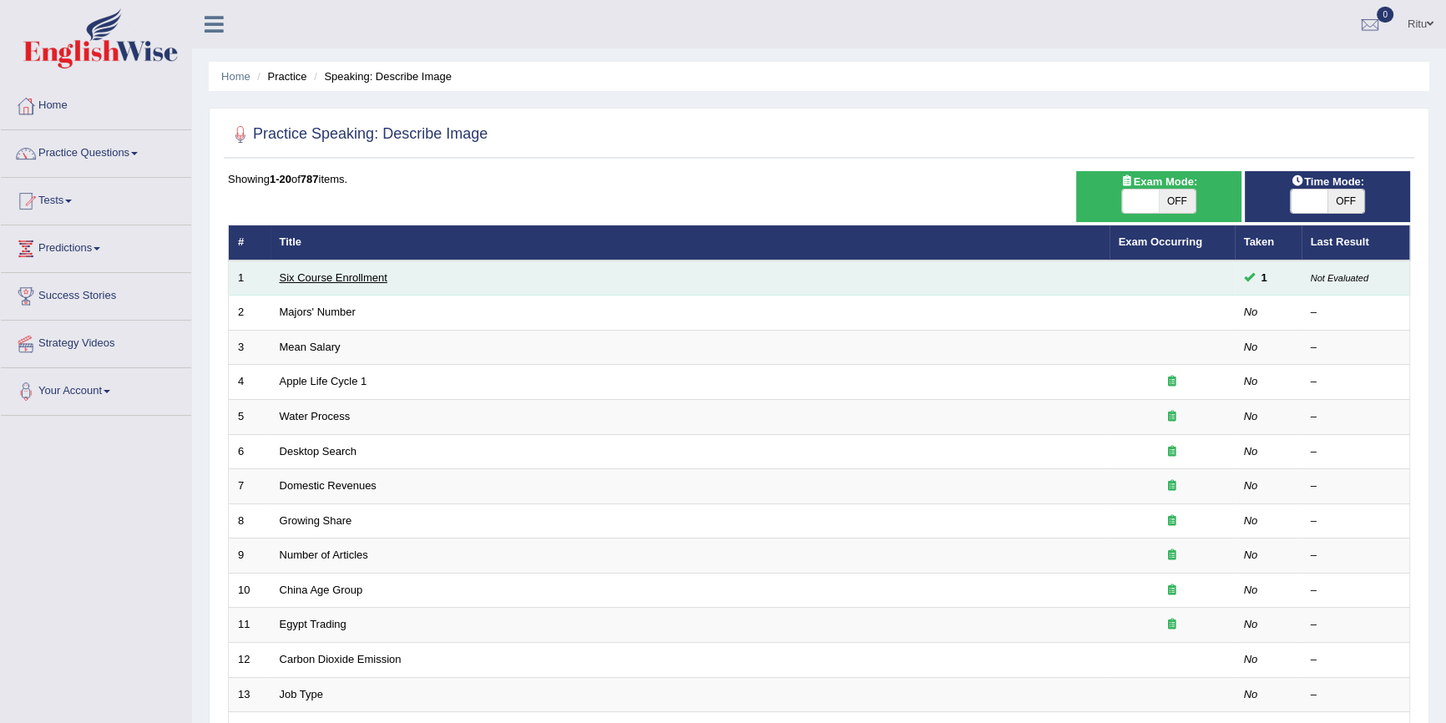
click at [305, 278] on link "Six Course Enrollment" at bounding box center [334, 277] width 108 height 13
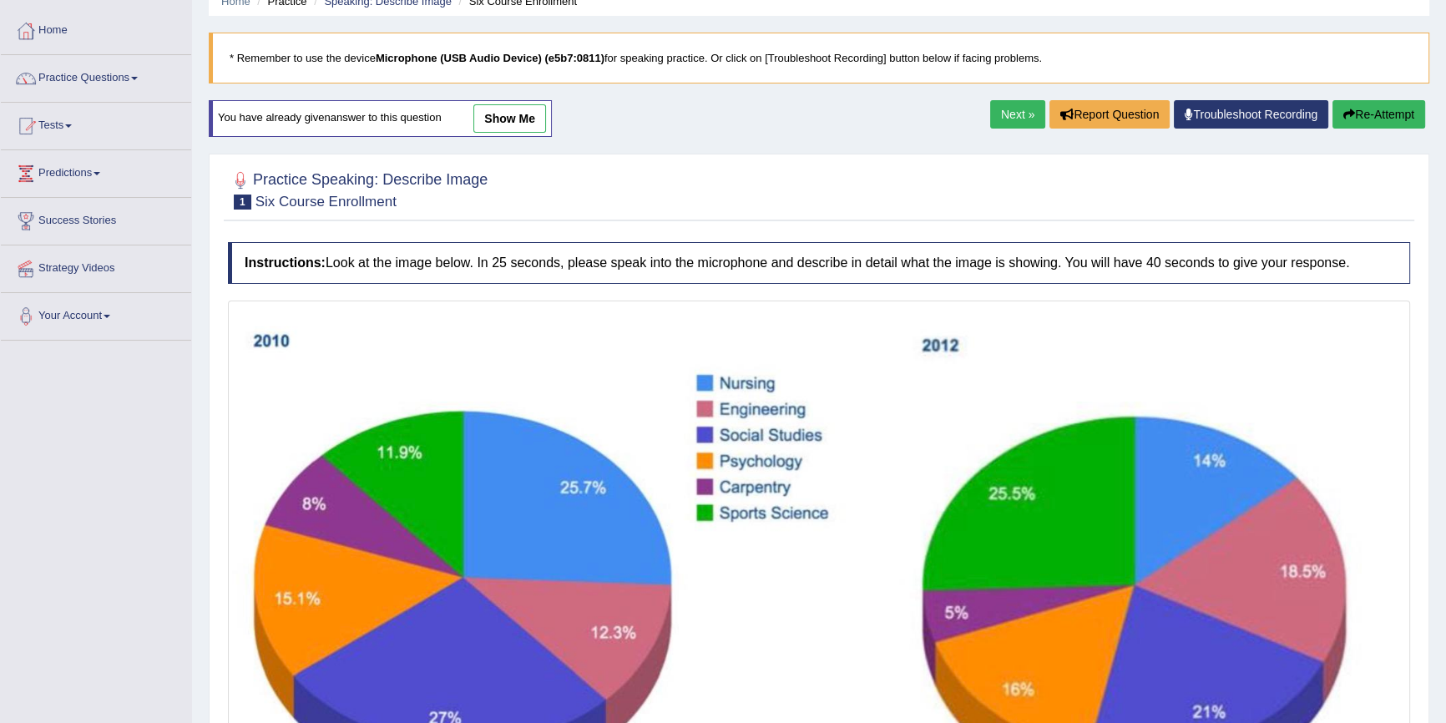
scroll to position [151, 0]
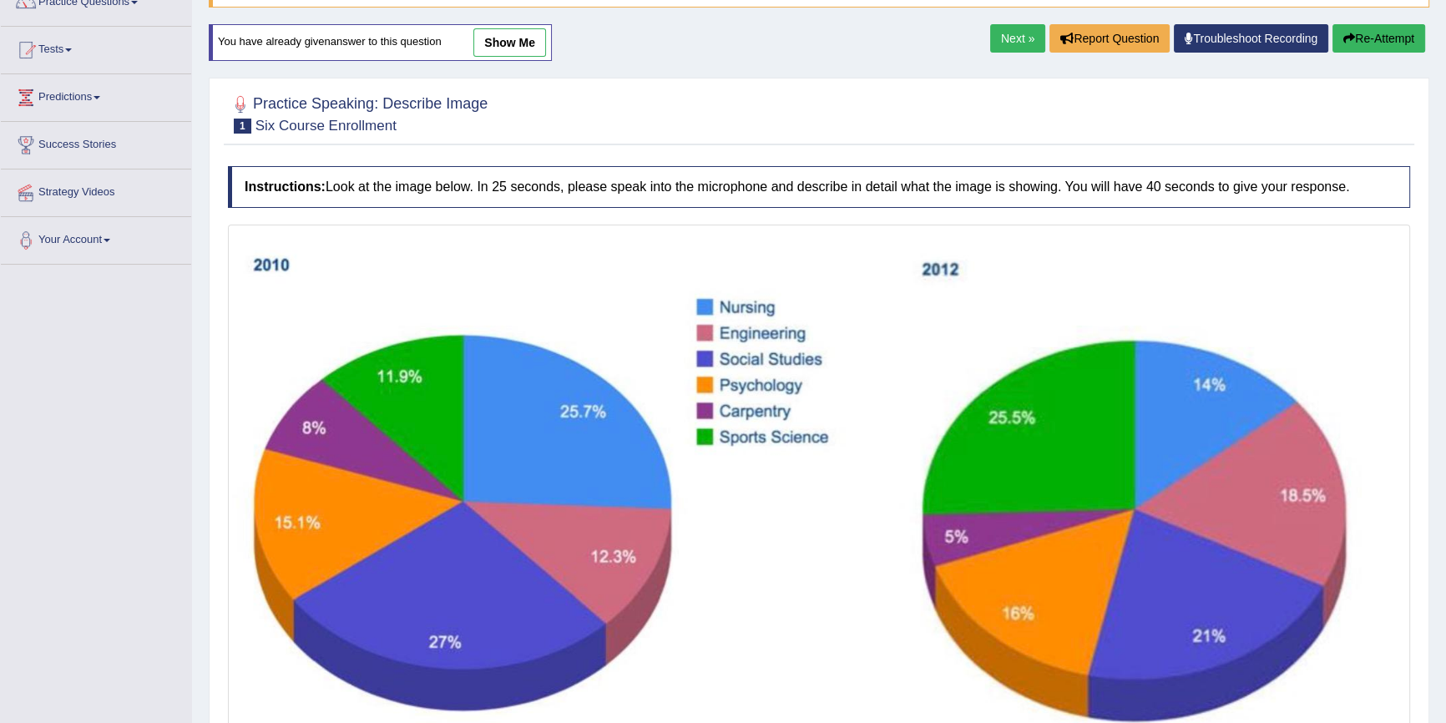
click at [1011, 42] on link "Next »" at bounding box center [1017, 38] width 55 height 28
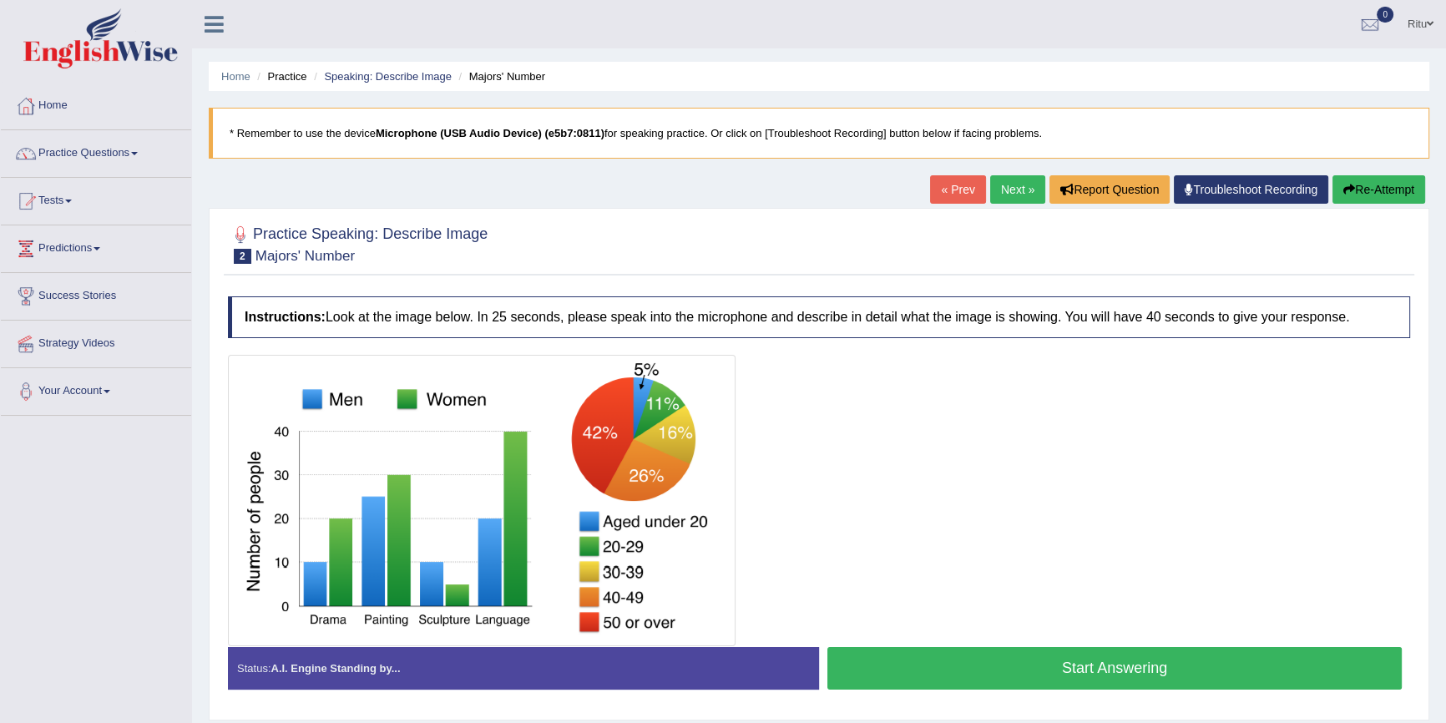
click at [1011, 192] on link "Next »" at bounding box center [1017, 189] width 55 height 28
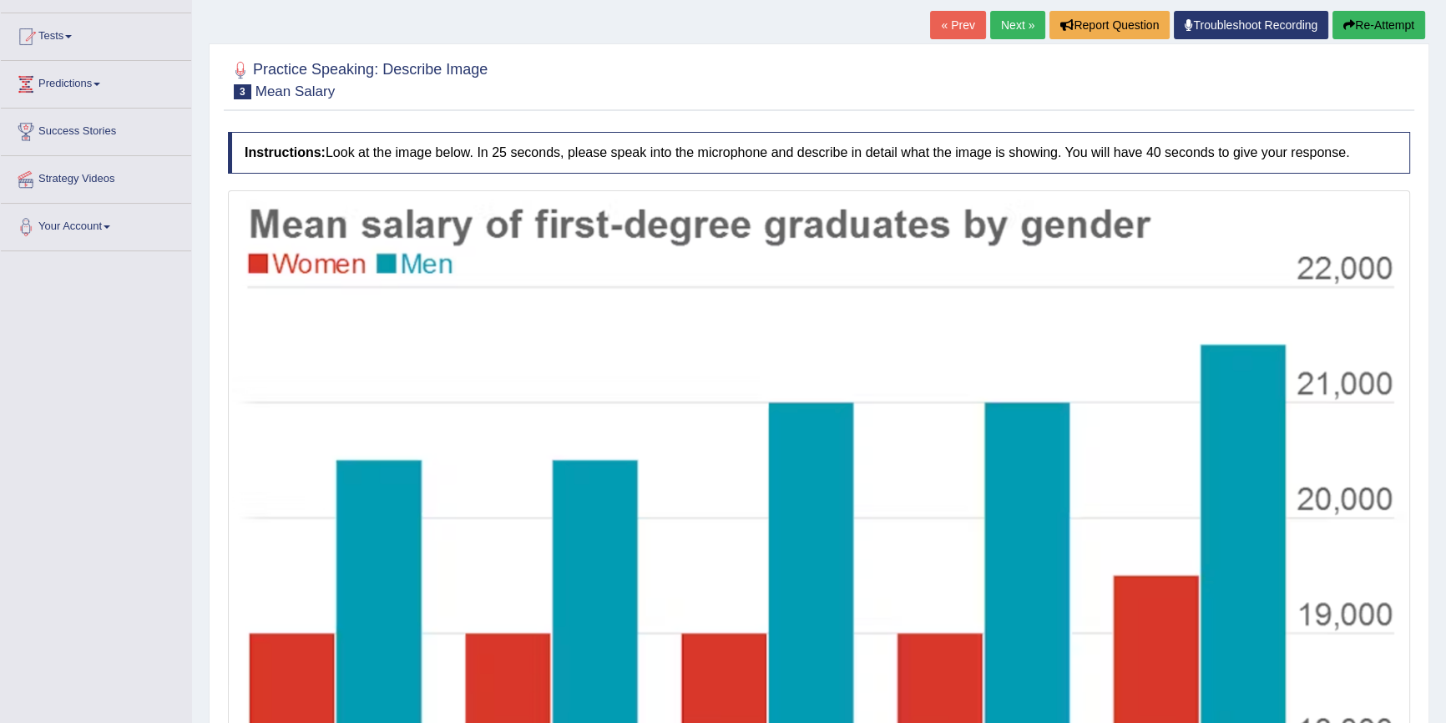
scroll to position [151, 0]
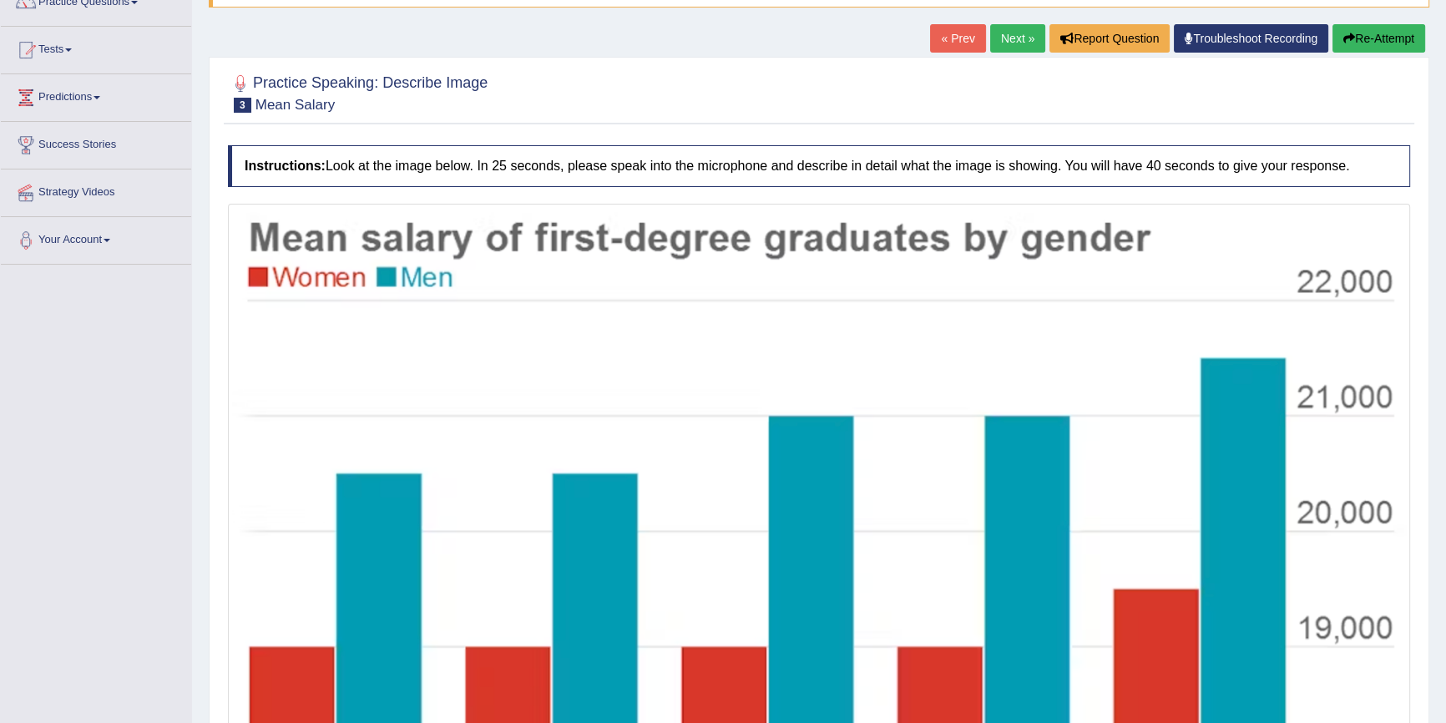
click at [1018, 41] on link "Next »" at bounding box center [1017, 38] width 55 height 28
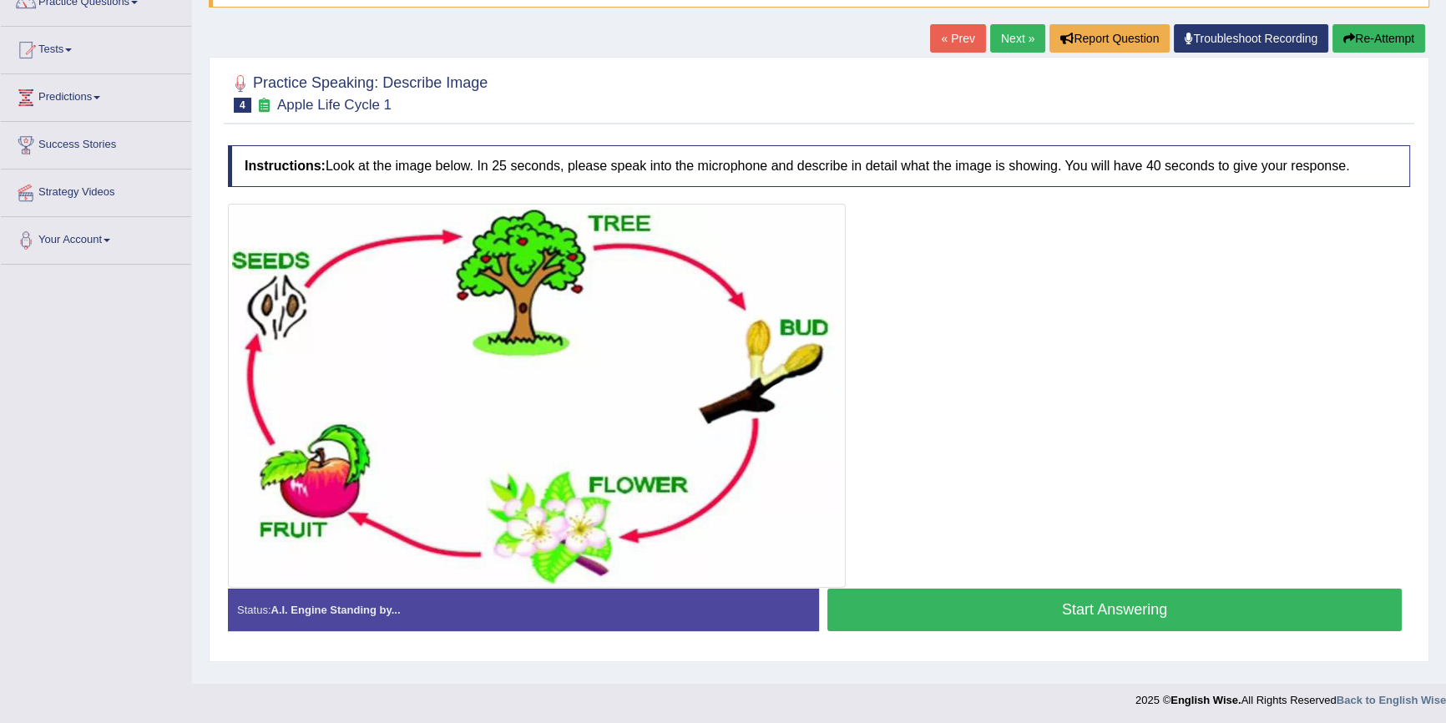
scroll to position [153, 0]
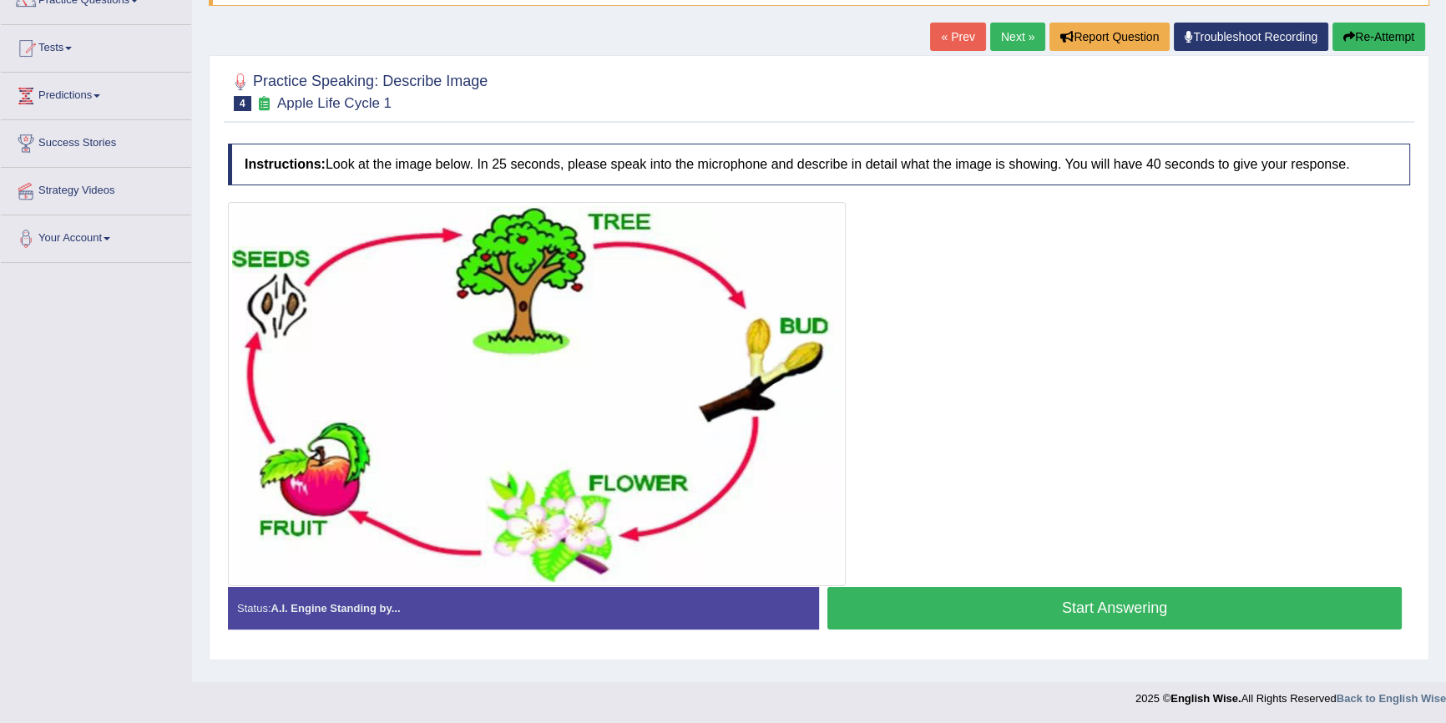
click at [1083, 603] on button "Start Answering" at bounding box center [1114, 608] width 574 height 43
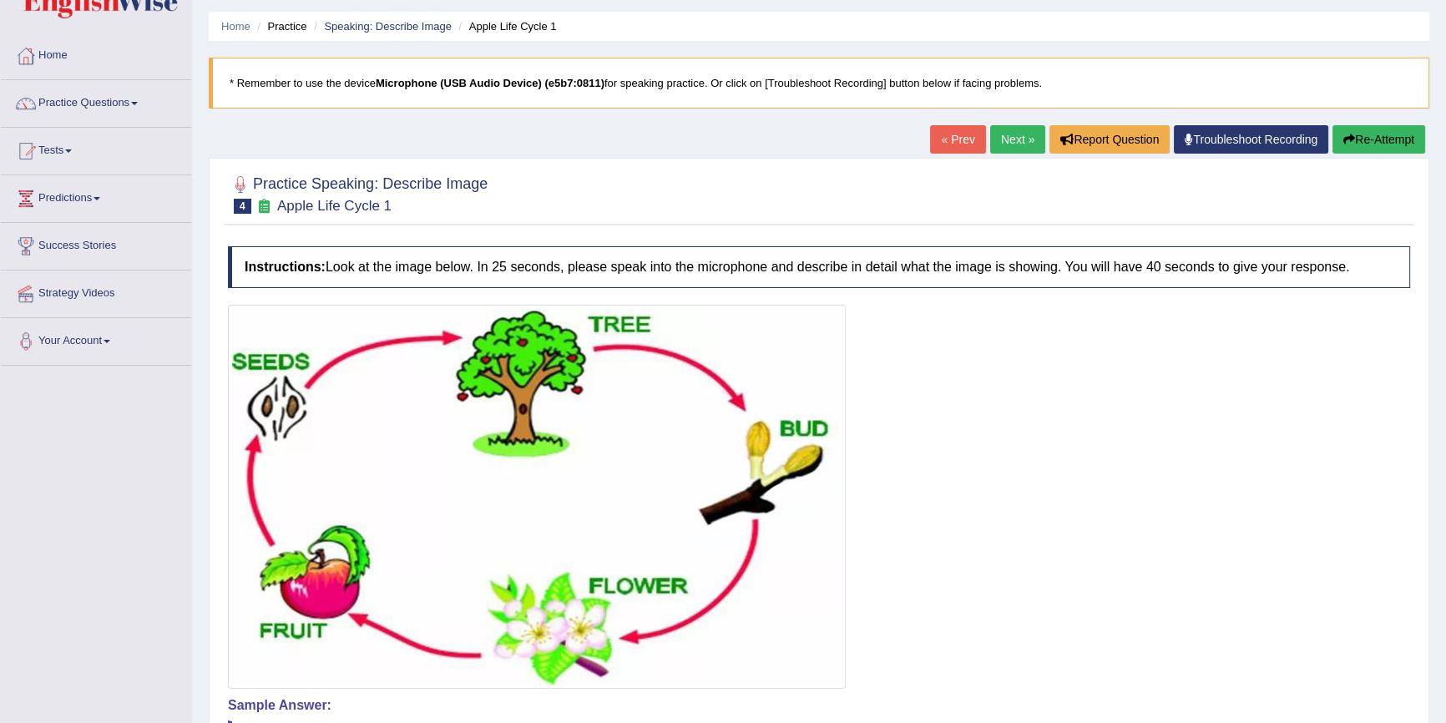
scroll to position [31, 0]
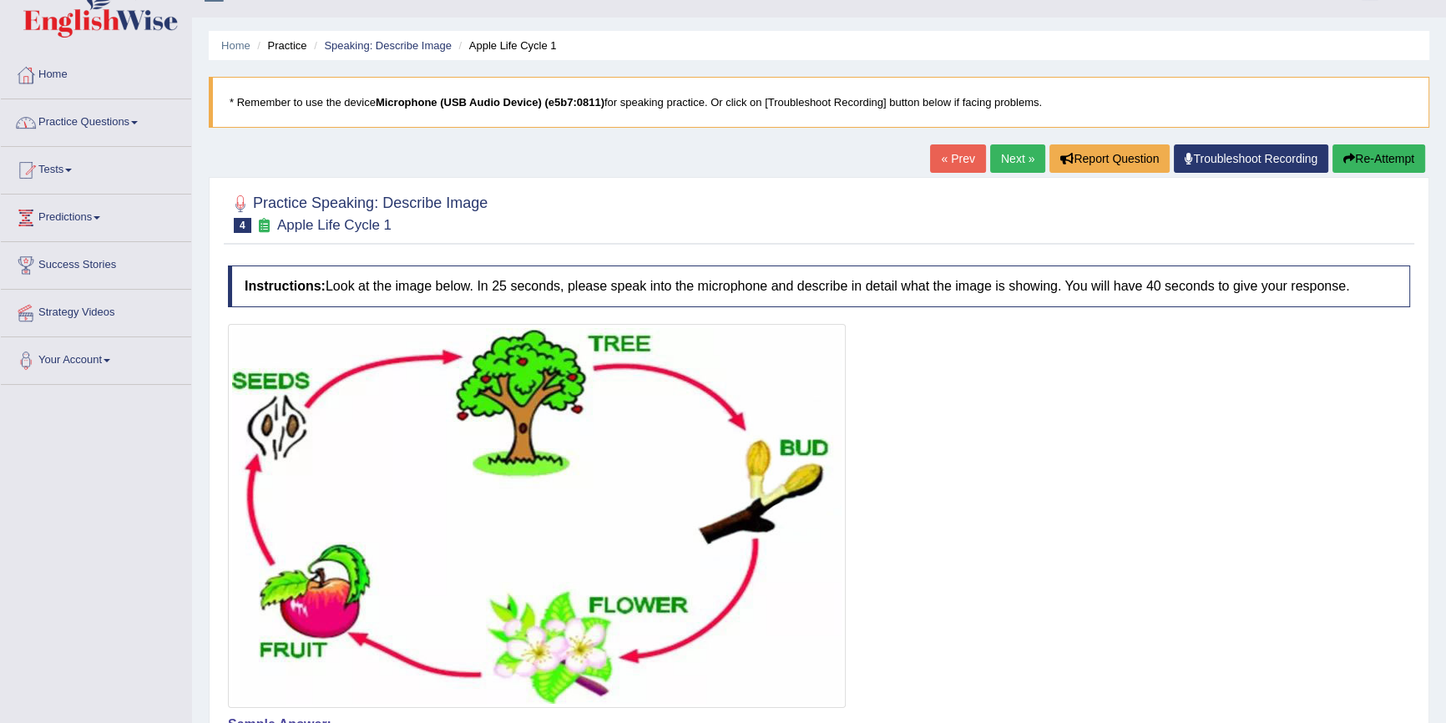
click at [134, 120] on link "Practice Questions" at bounding box center [96, 120] width 190 height 42
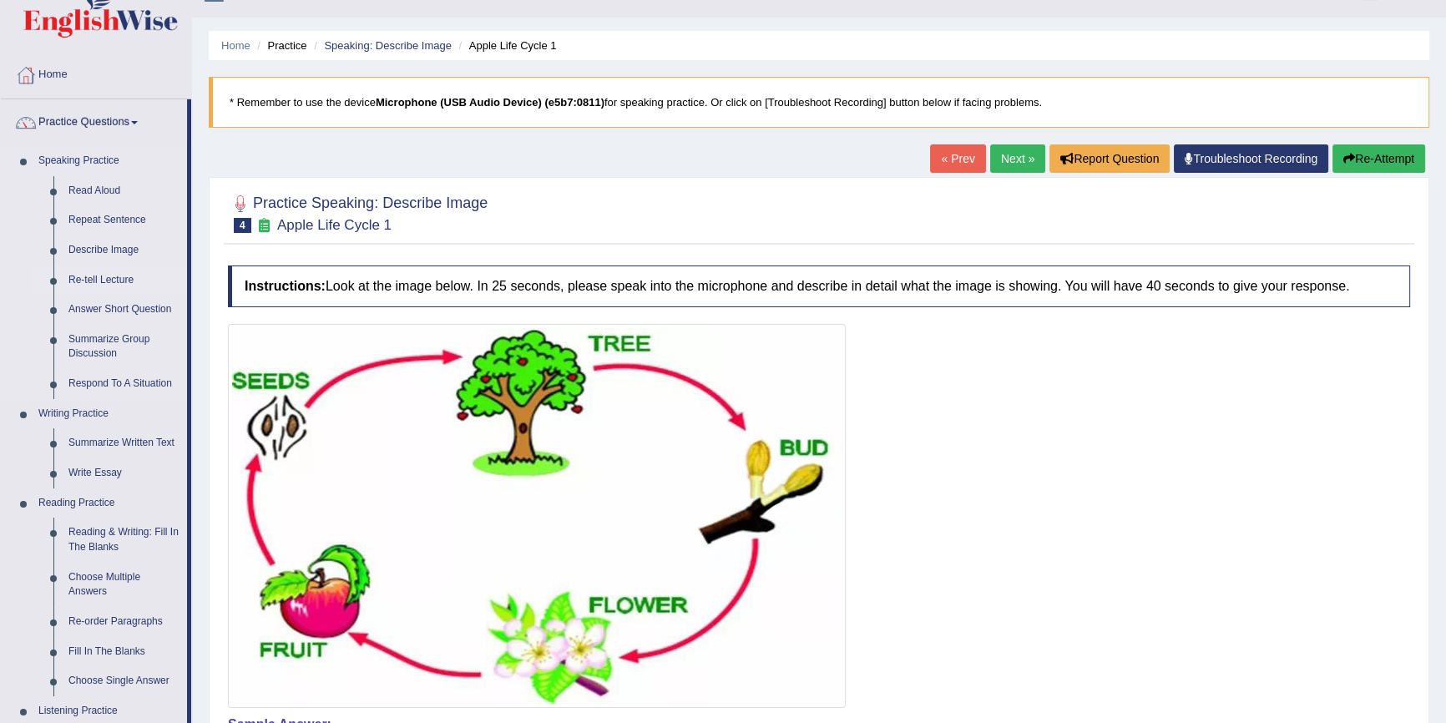
click at [119, 275] on link "Re-tell Lecture" at bounding box center [124, 280] width 126 height 30
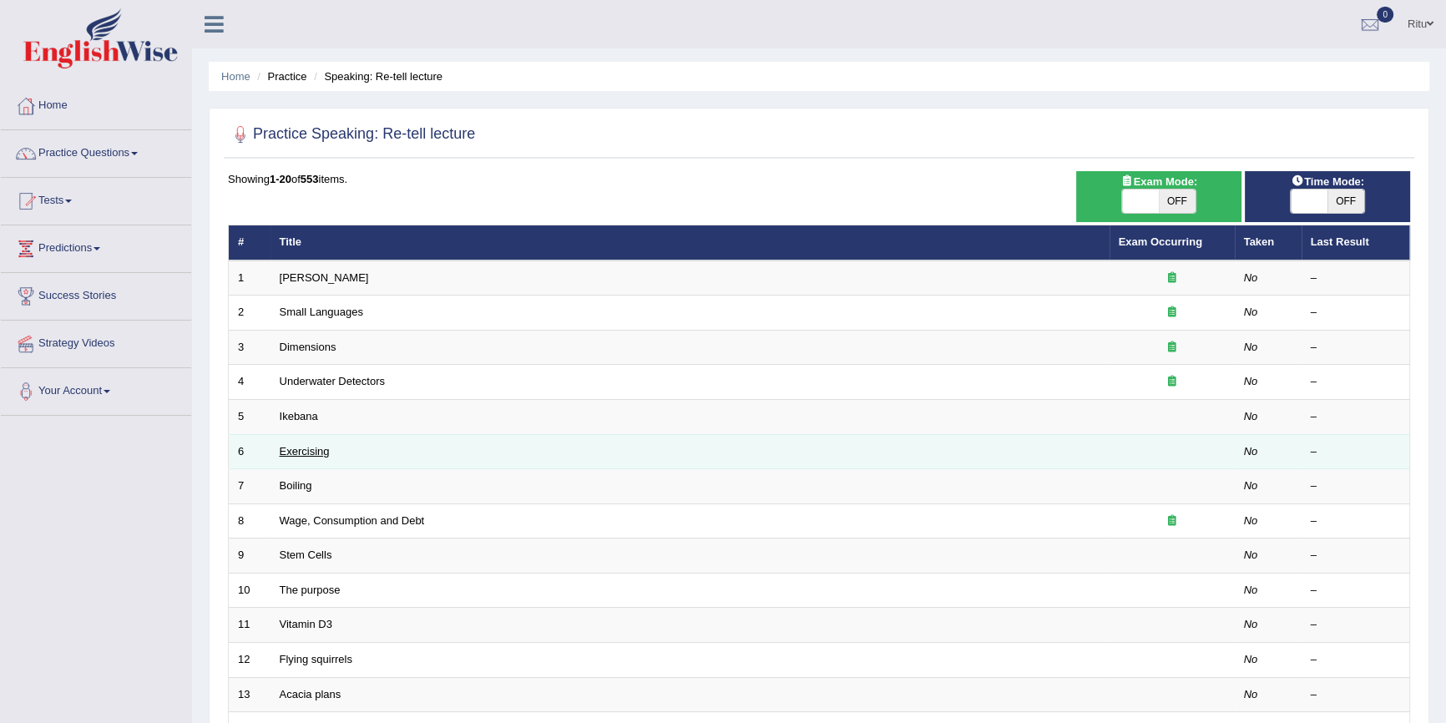
click at [300, 448] on link "Exercising" at bounding box center [305, 451] width 50 height 13
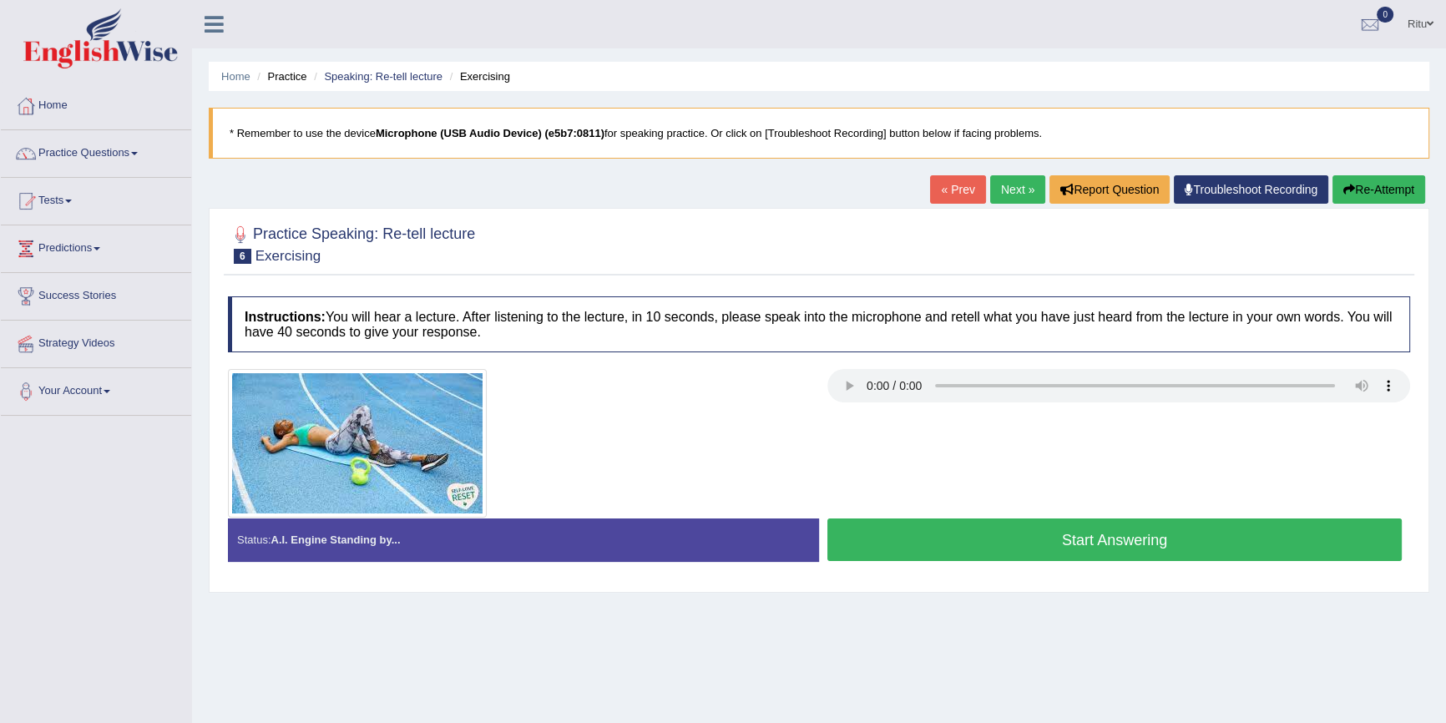
click at [108, 149] on link "Practice Questions" at bounding box center [96, 151] width 190 height 42
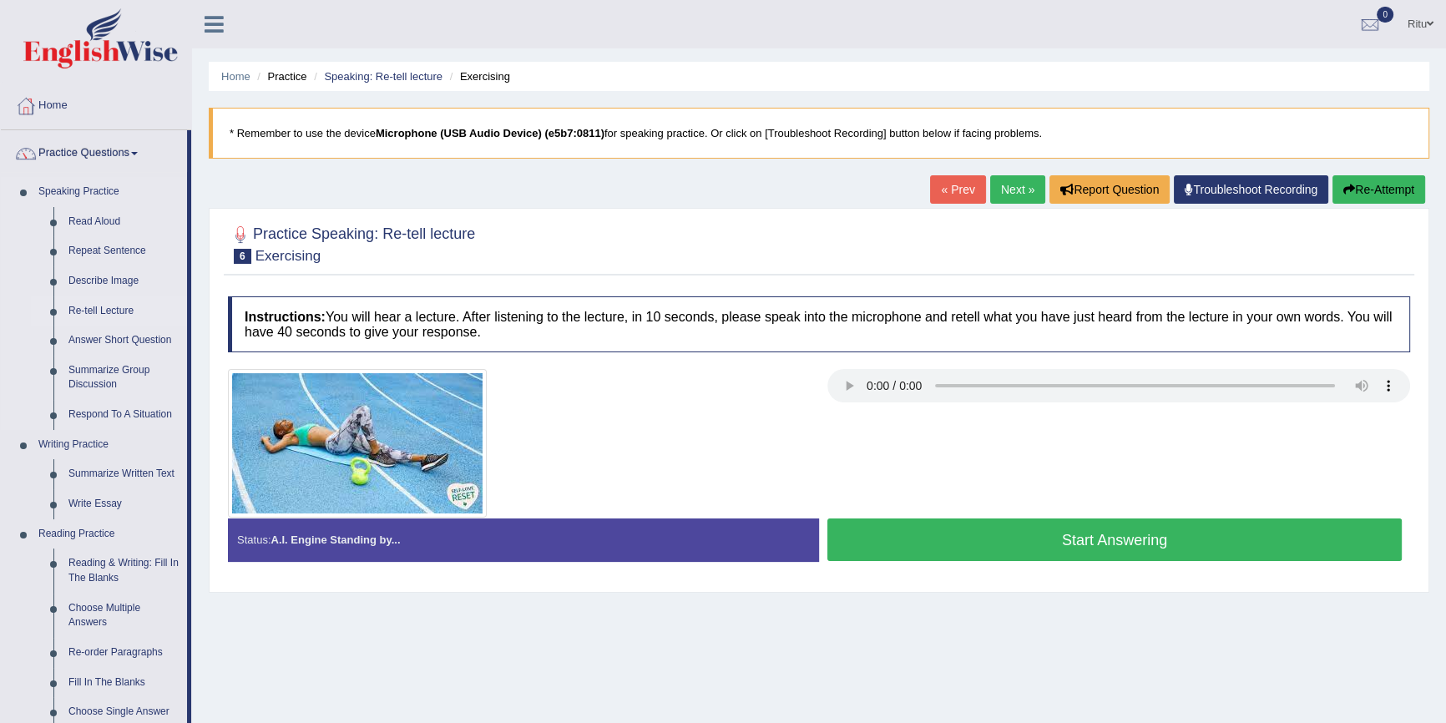
click at [125, 308] on link "Re-tell Lecture" at bounding box center [124, 311] width 126 height 30
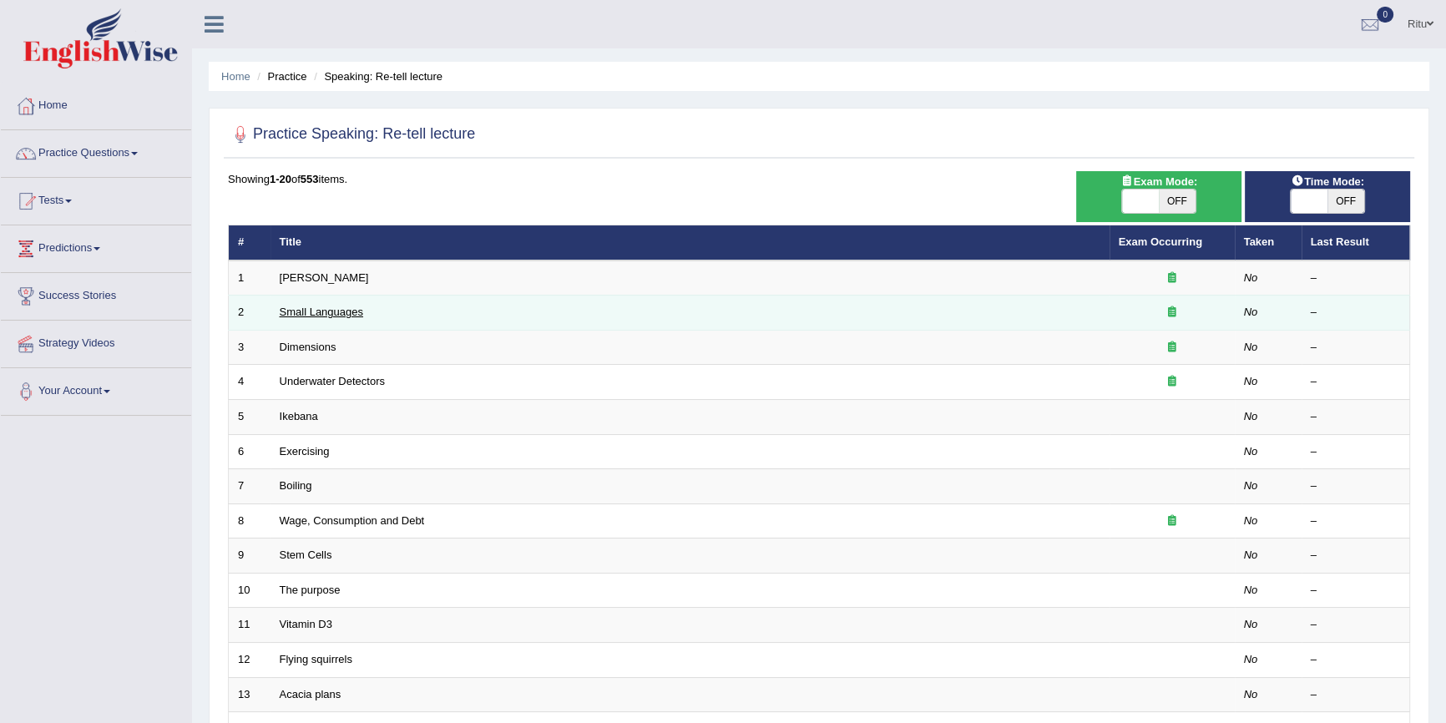
click at [318, 310] on link "Small Languages" at bounding box center [321, 311] width 83 height 13
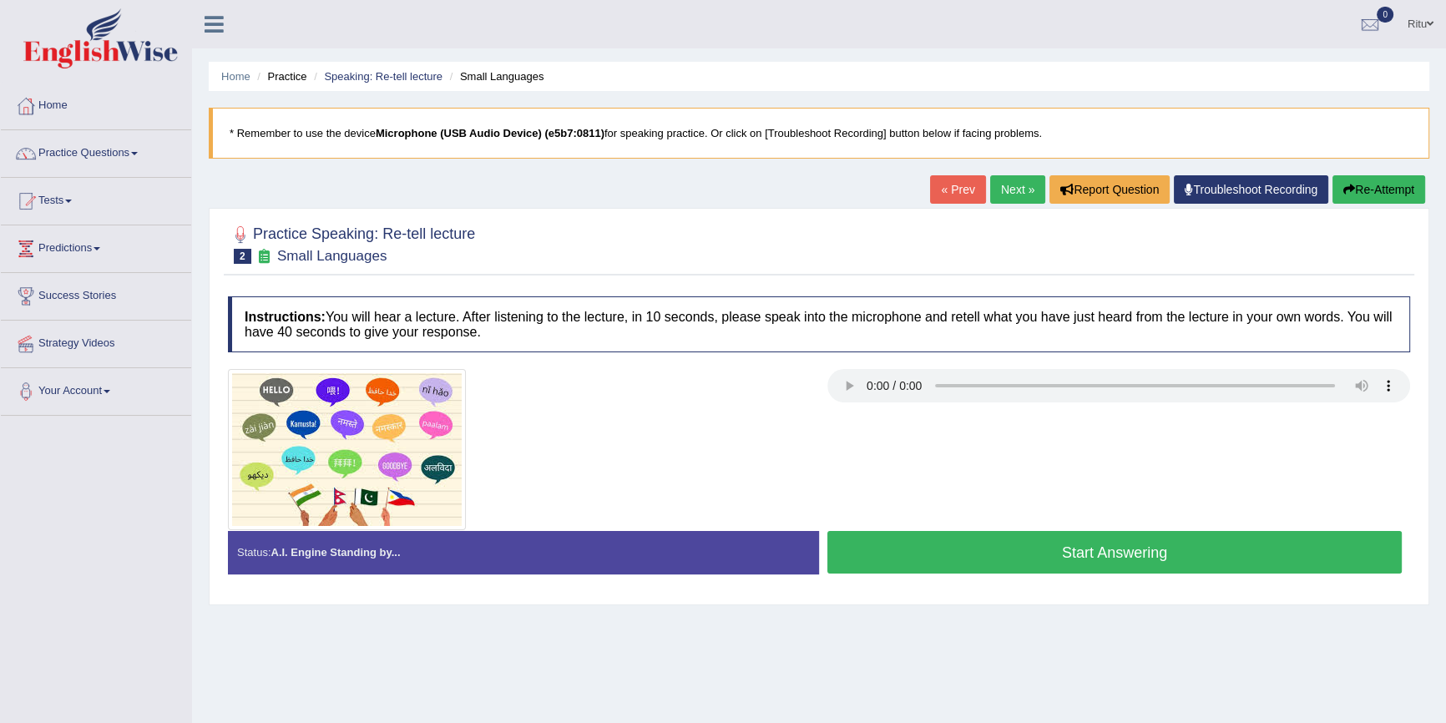
click at [1010, 186] on link "Next »" at bounding box center [1017, 189] width 55 height 28
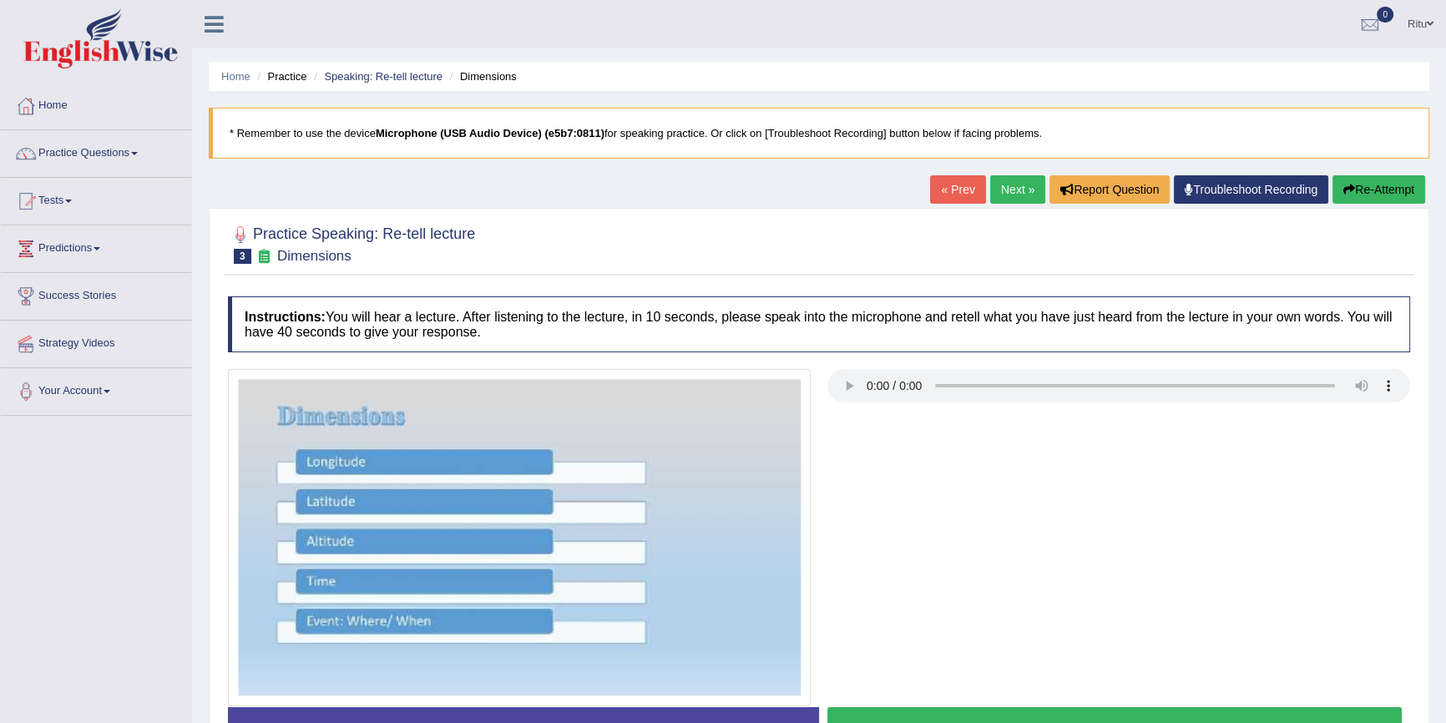
click at [1014, 190] on link "Next »" at bounding box center [1017, 189] width 55 height 28
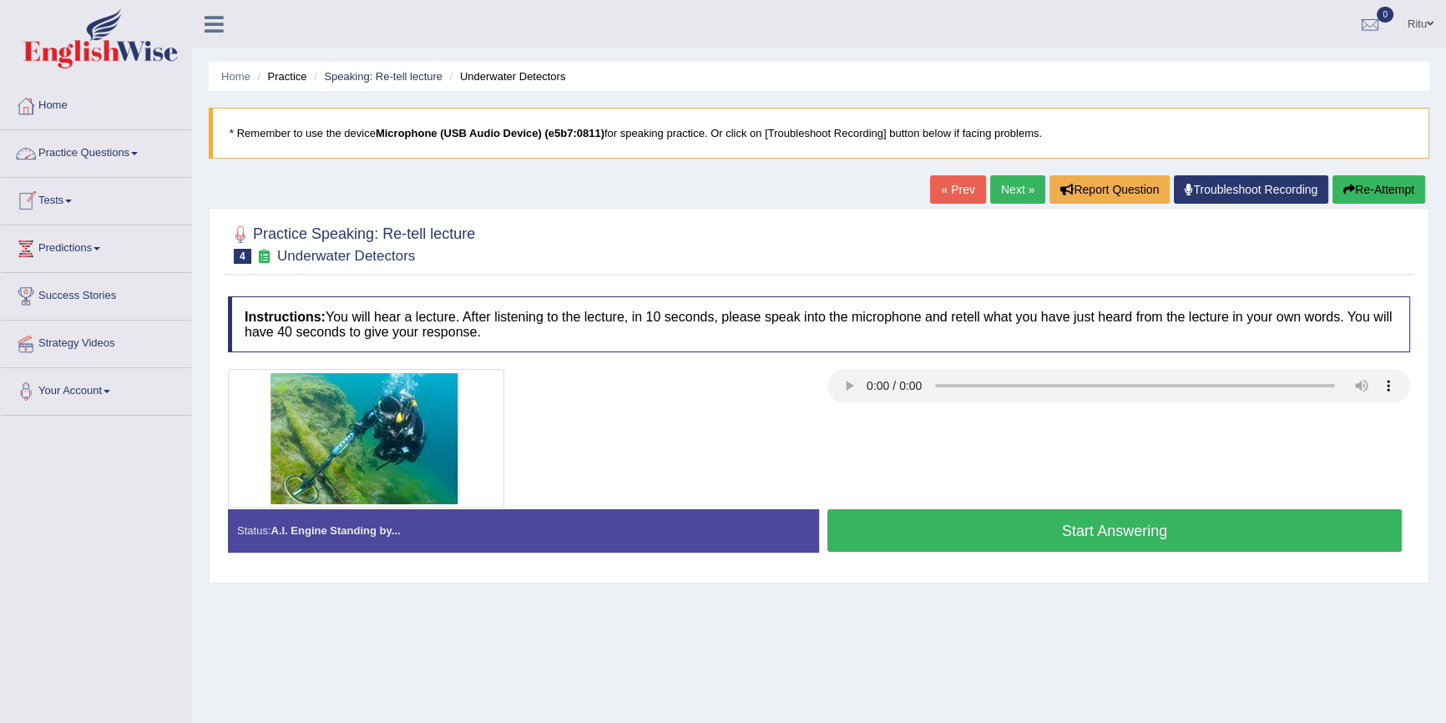
click at [138, 154] on span at bounding box center [134, 153] width 7 height 3
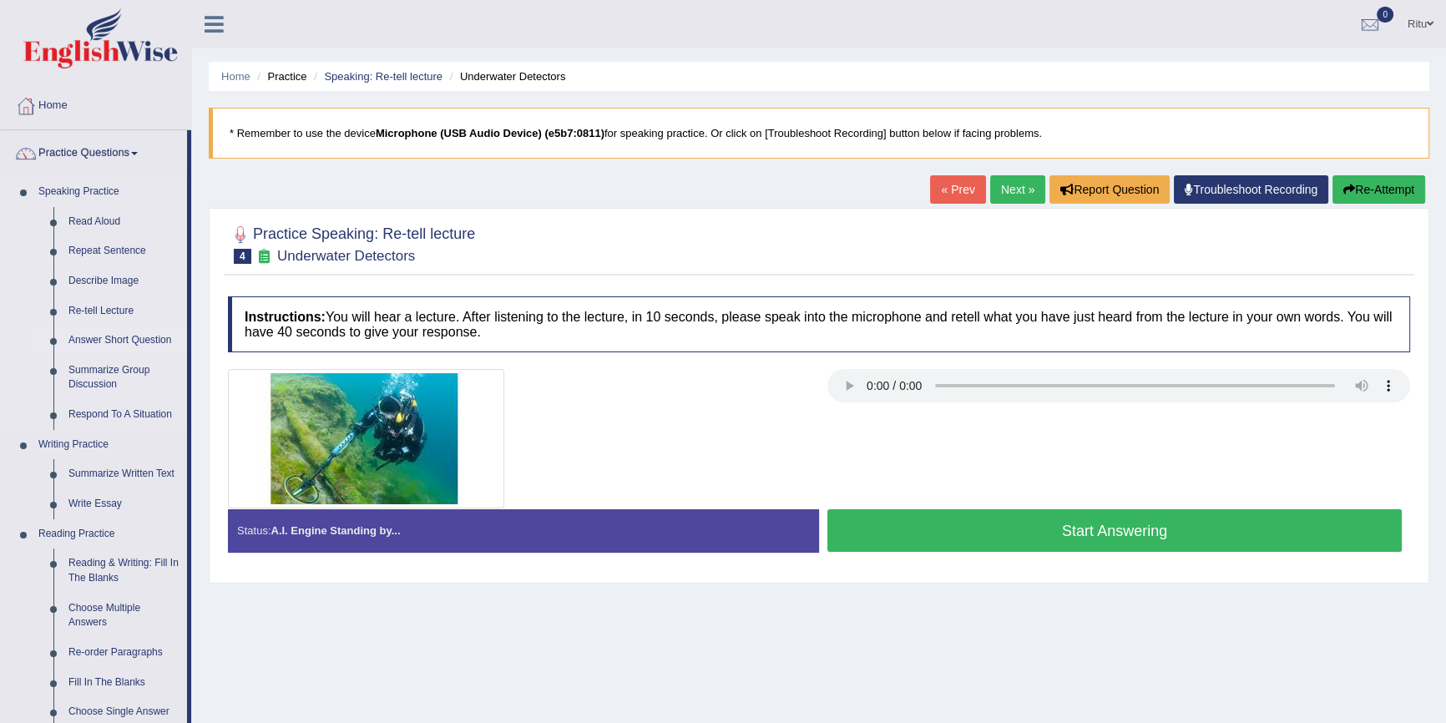
click at [152, 334] on link "Answer Short Question" at bounding box center [124, 340] width 126 height 30
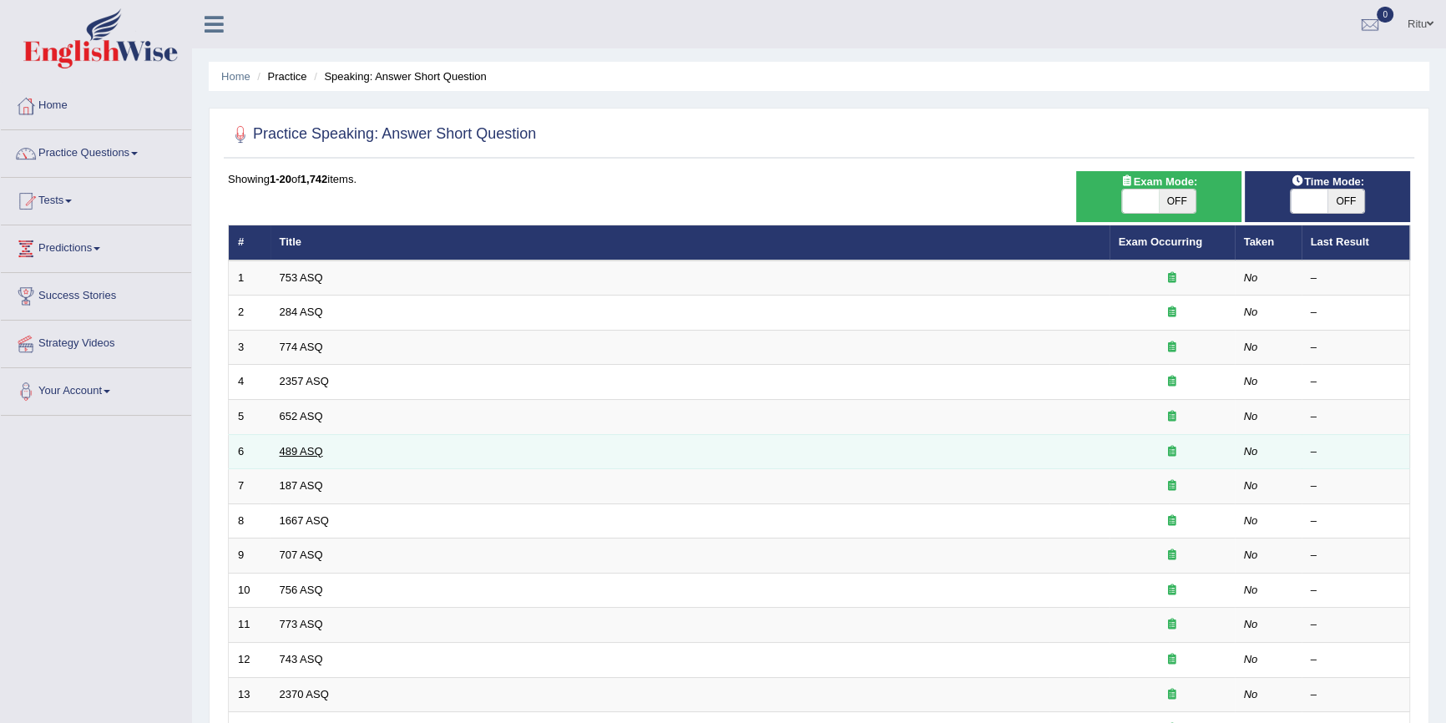
click at [298, 445] on link "489 ASQ" at bounding box center [301, 451] width 43 height 13
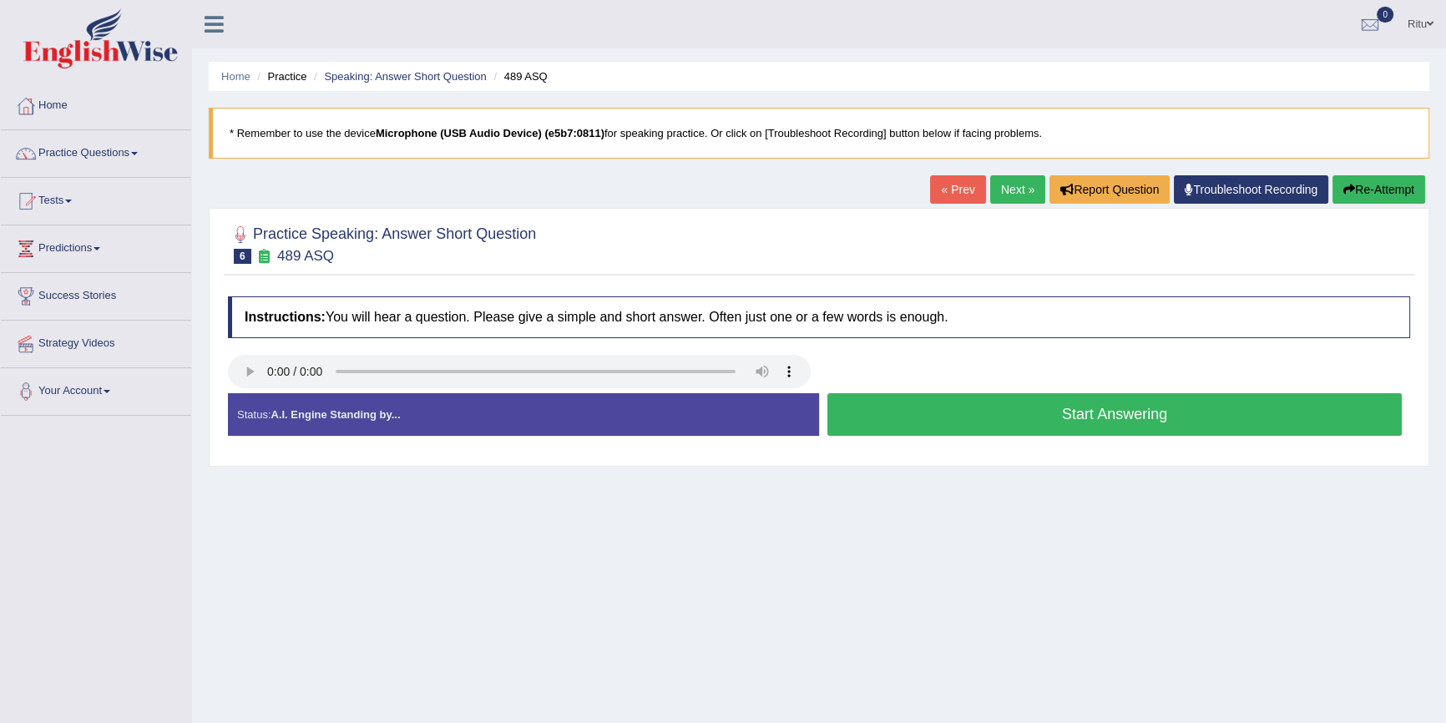
click at [995, 189] on link "Next »" at bounding box center [1017, 189] width 55 height 28
click at [1027, 189] on link "Next »" at bounding box center [1017, 189] width 55 height 28
click at [1010, 189] on link "Next »" at bounding box center [1017, 189] width 55 height 28
click at [992, 191] on link "Next »" at bounding box center [1017, 189] width 55 height 28
click at [1106, 409] on button "Start Answering" at bounding box center [1114, 414] width 574 height 43
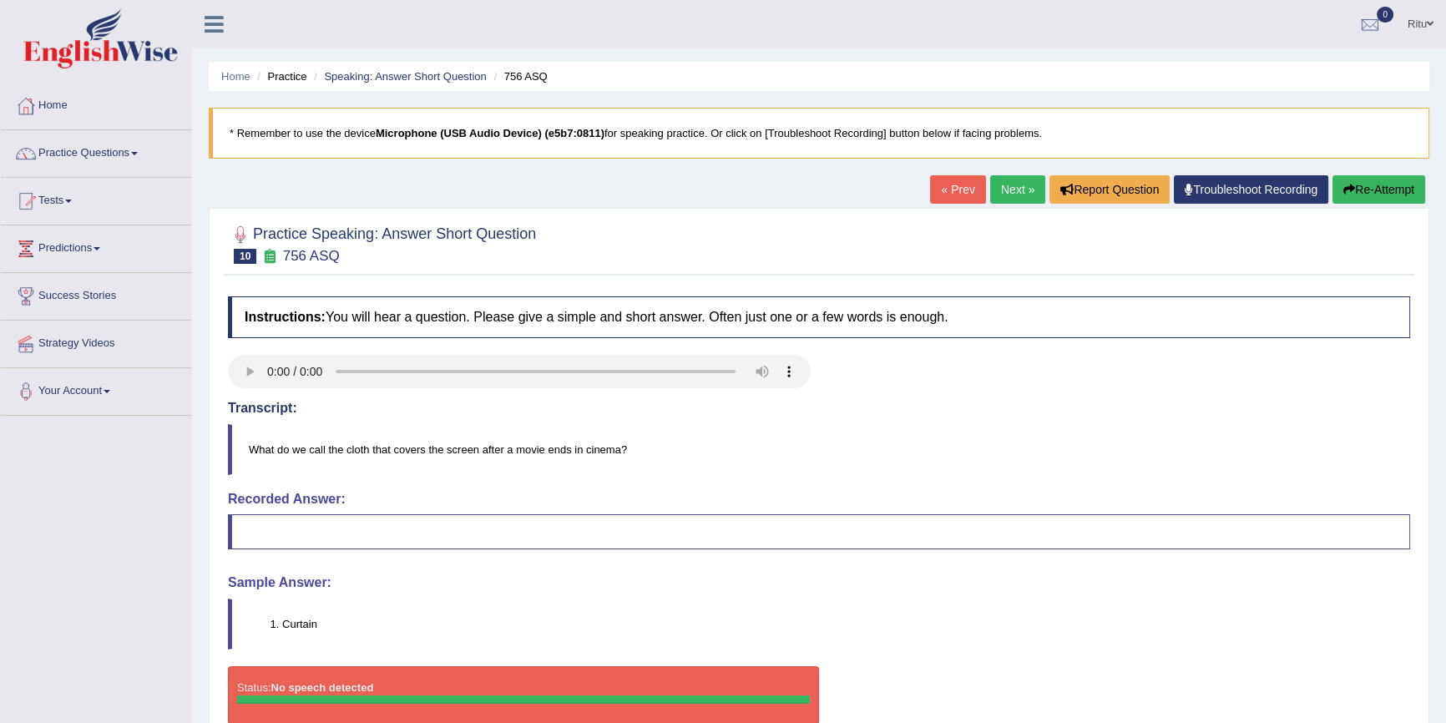
click at [1017, 183] on link "Next »" at bounding box center [1017, 189] width 55 height 28
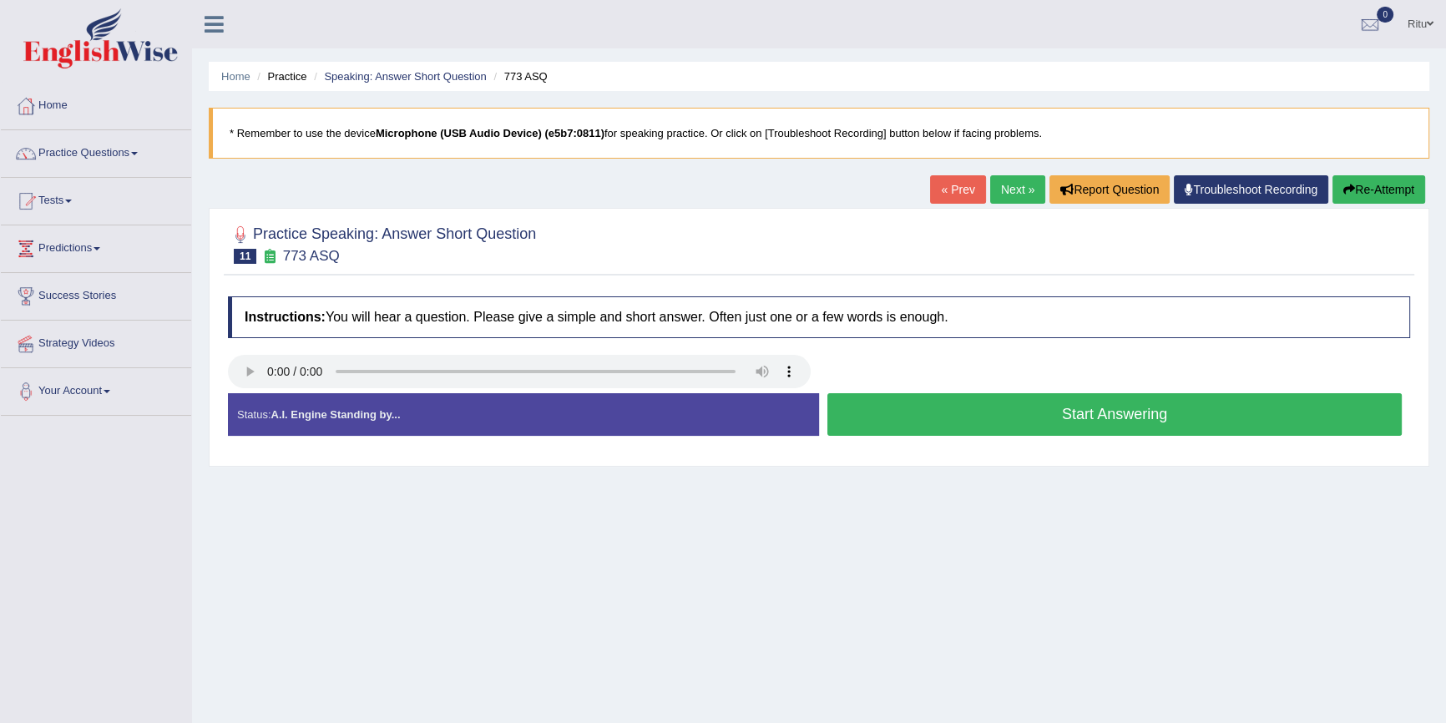
click at [1018, 188] on link "Next »" at bounding box center [1017, 189] width 55 height 28
click at [128, 157] on link "Practice Questions" at bounding box center [96, 151] width 190 height 42
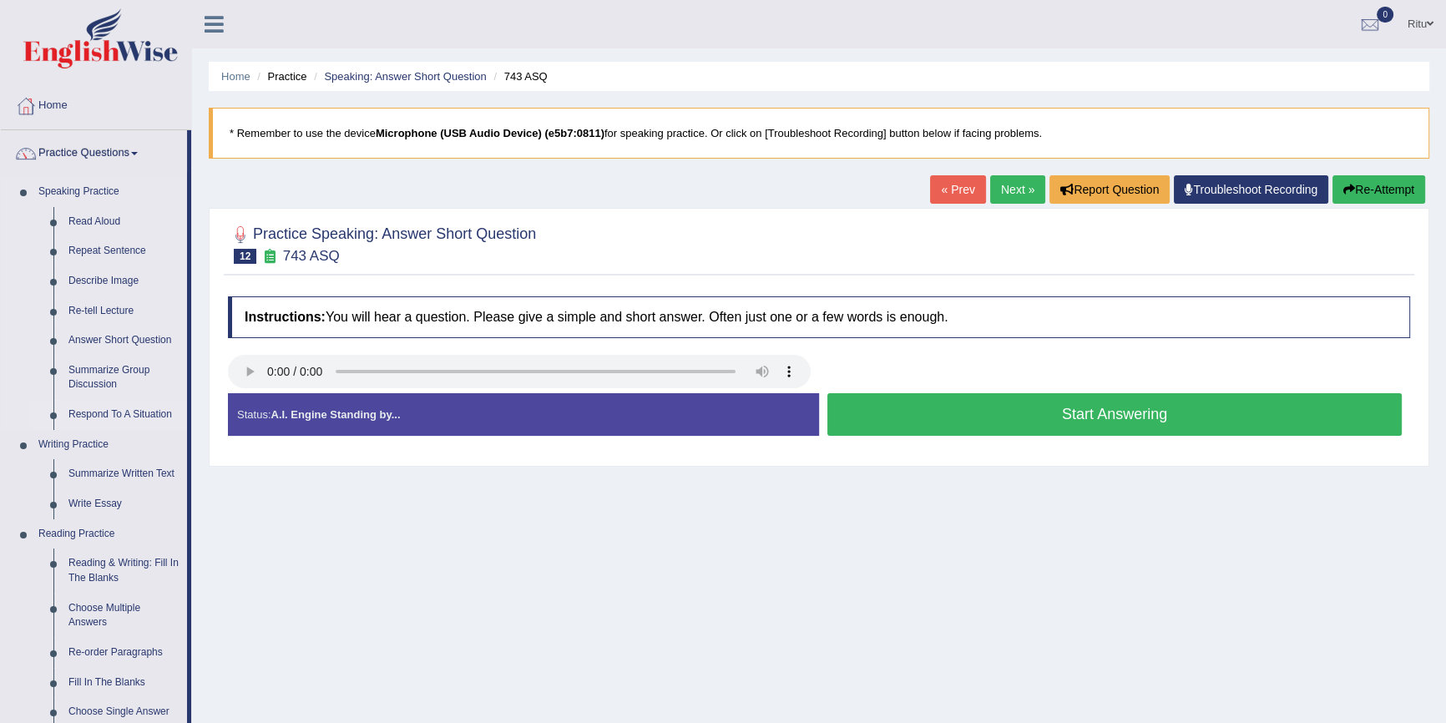
click at [138, 409] on link "Respond To A Situation" at bounding box center [124, 415] width 126 height 30
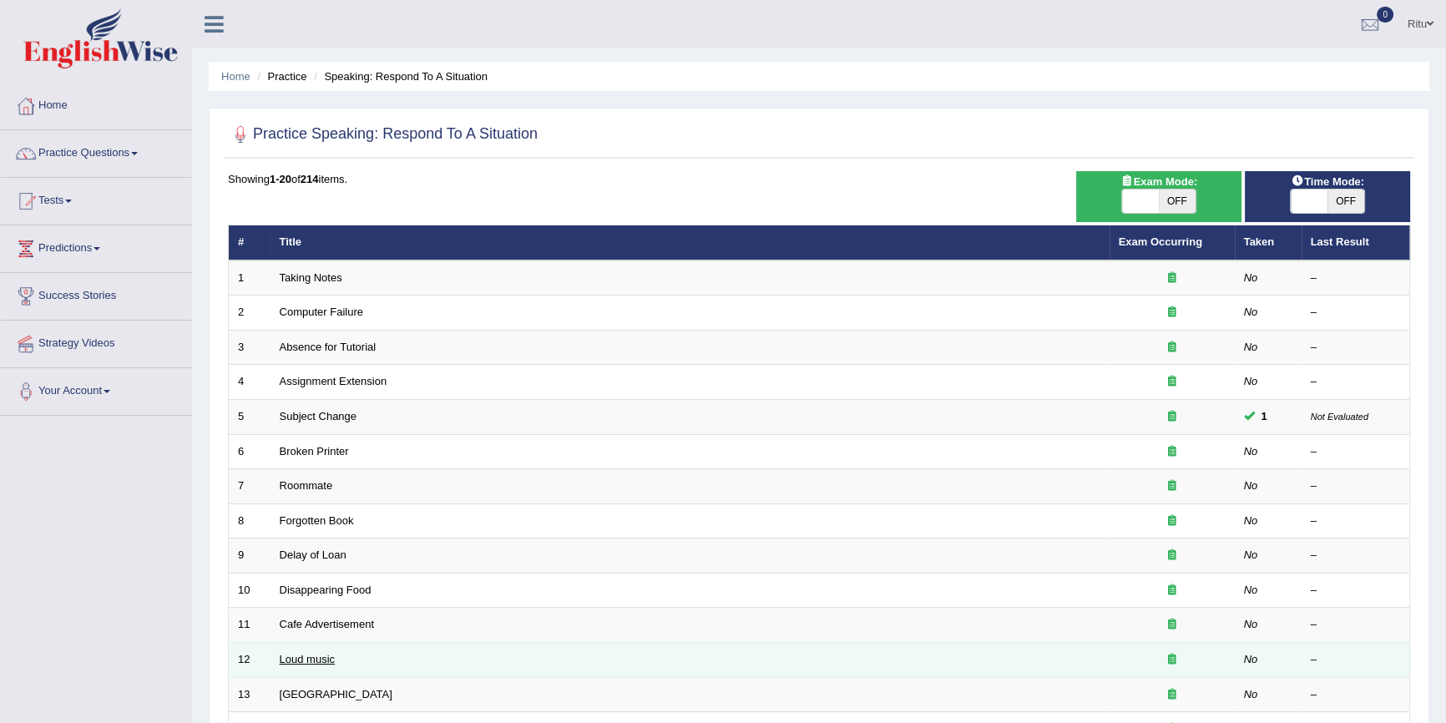
click at [286, 653] on link "Loud music" at bounding box center [307, 659] width 55 height 13
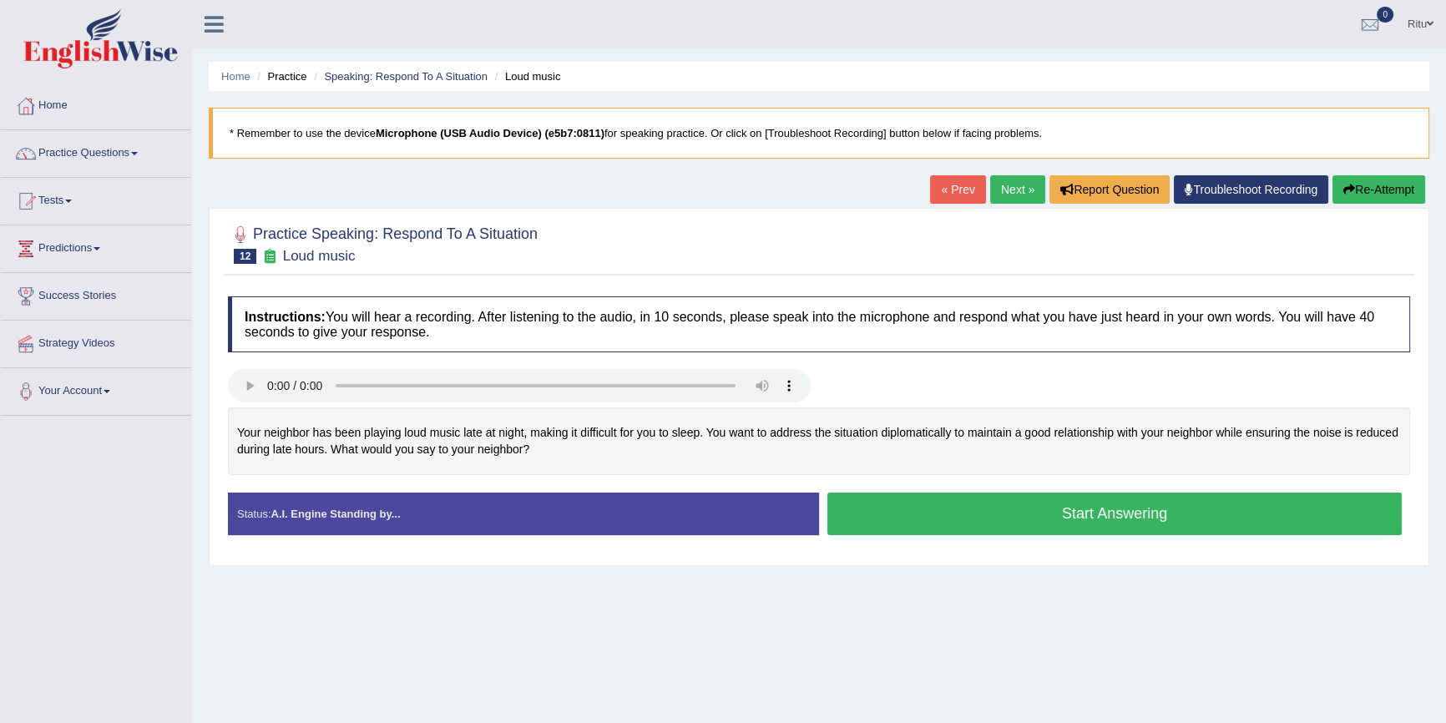
click at [1009, 199] on link "Next »" at bounding box center [1017, 189] width 55 height 28
click at [1012, 186] on link "Next »" at bounding box center [1017, 189] width 55 height 28
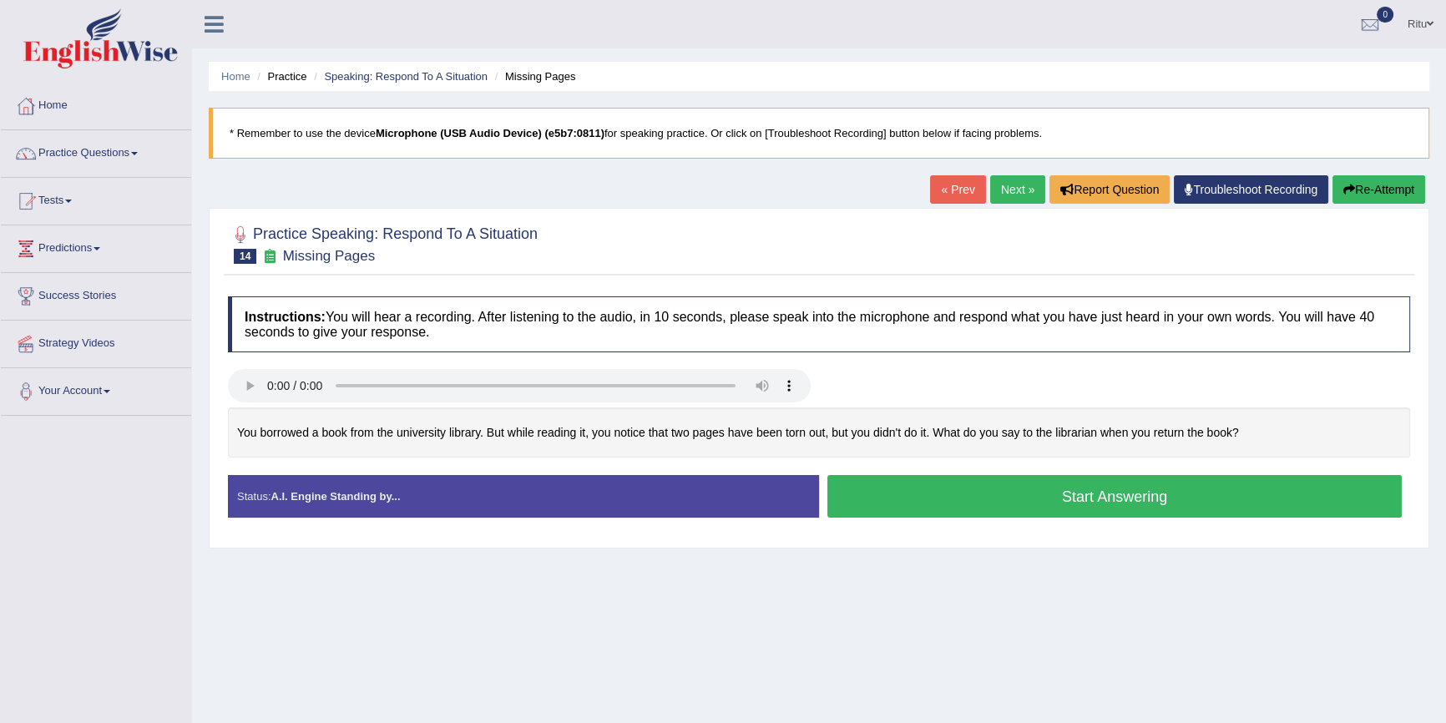
drag, startPoint x: 1007, startPoint y: 191, endPoint x: 1006, endPoint y: 220, distance: 29.2
click at [1004, 191] on link "Next »" at bounding box center [1017, 189] width 55 height 28
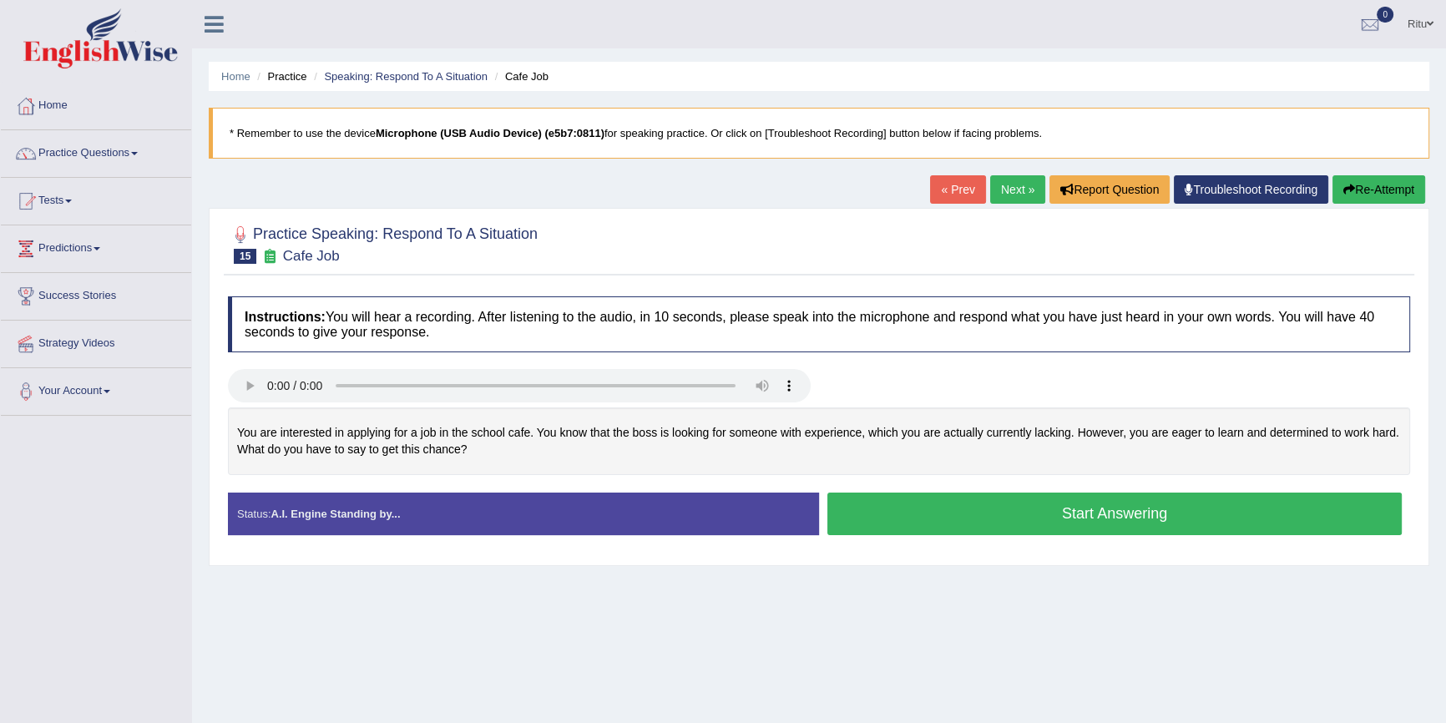
click at [138, 154] on span at bounding box center [134, 153] width 7 height 3
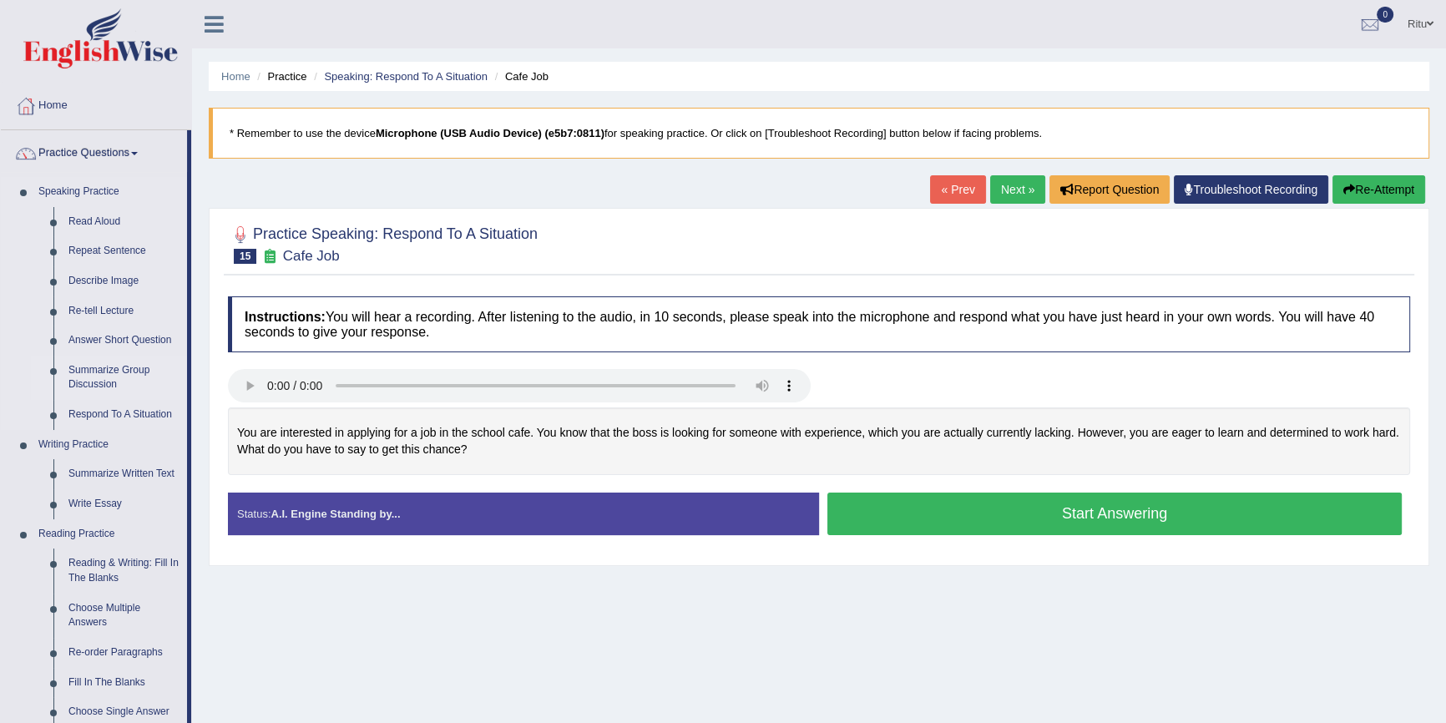
click at [104, 366] on link "Summarize Group Discussion" at bounding box center [124, 378] width 126 height 44
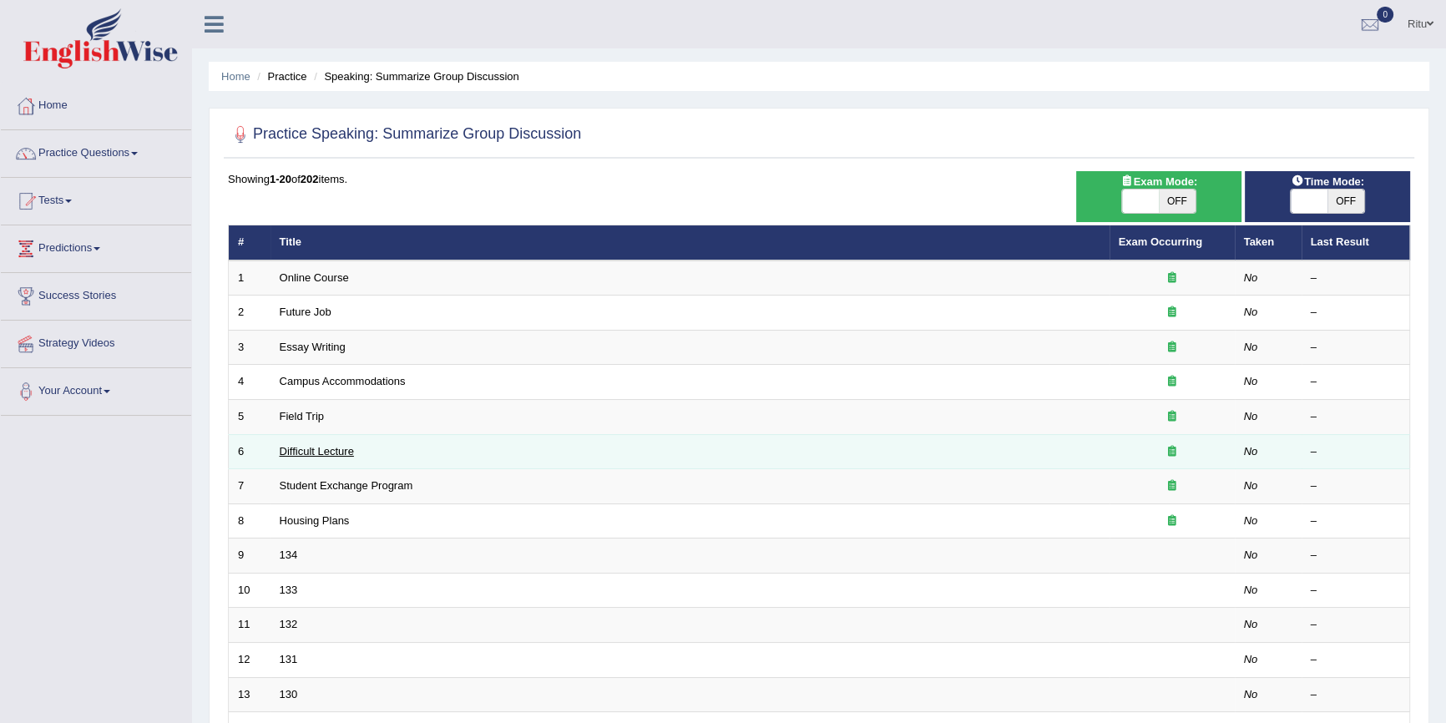
click at [336, 450] on link "Difficult Lecture" at bounding box center [317, 451] width 74 height 13
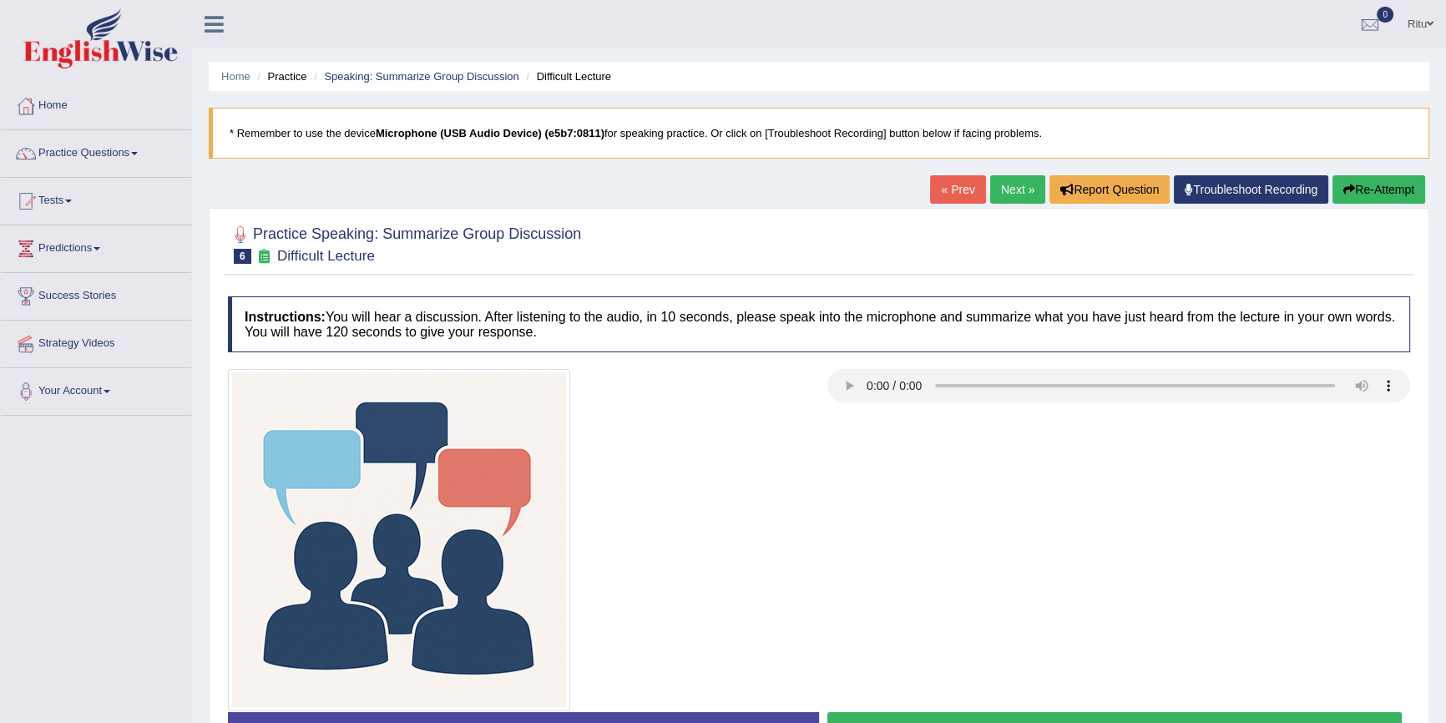
click at [1004, 185] on link "Next »" at bounding box center [1017, 189] width 55 height 28
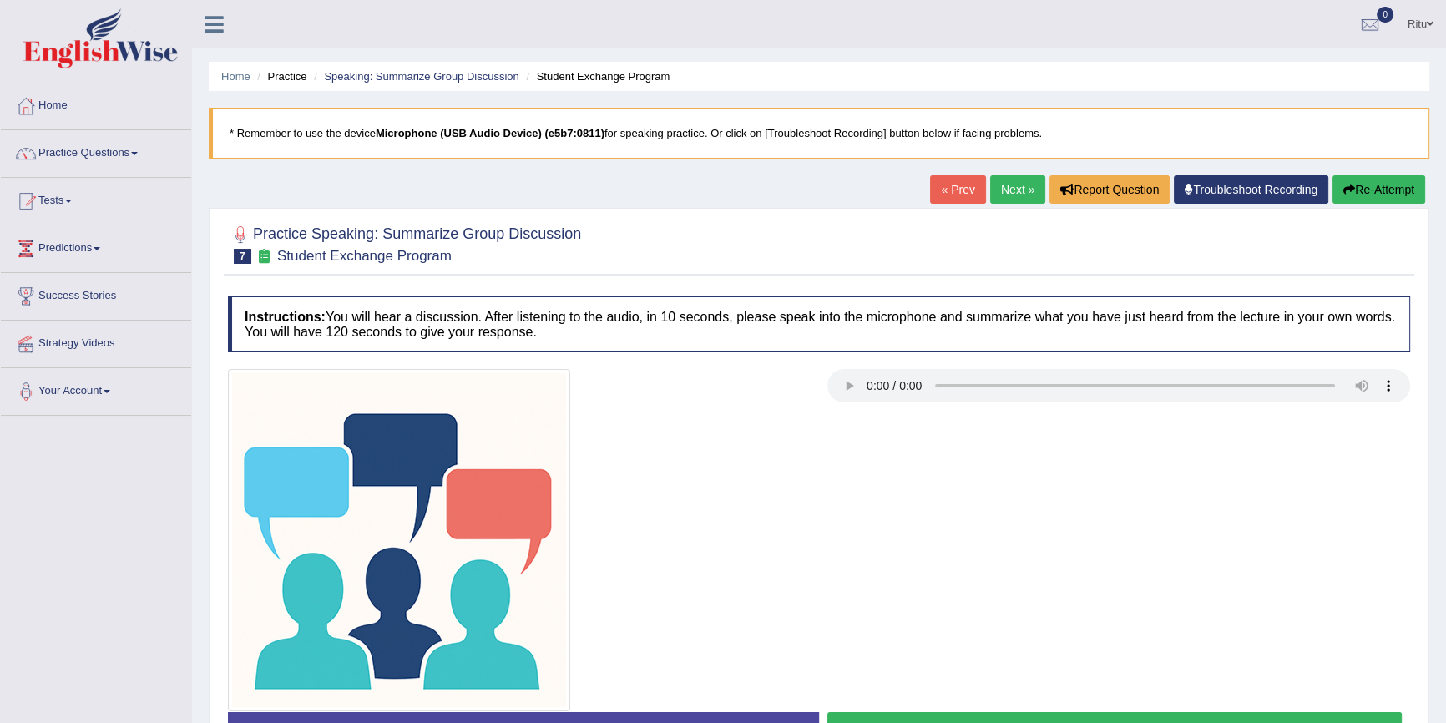
drag, startPoint x: 1017, startPoint y: 171, endPoint x: 1012, endPoint y: 185, distance: 15.0
click at [1012, 185] on div "Home Practice Speaking: Summarize Group Discussion Student Exchange Program * R…" at bounding box center [819, 417] width 1254 height 835
click at [1010, 191] on link "Next »" at bounding box center [1017, 189] width 55 height 28
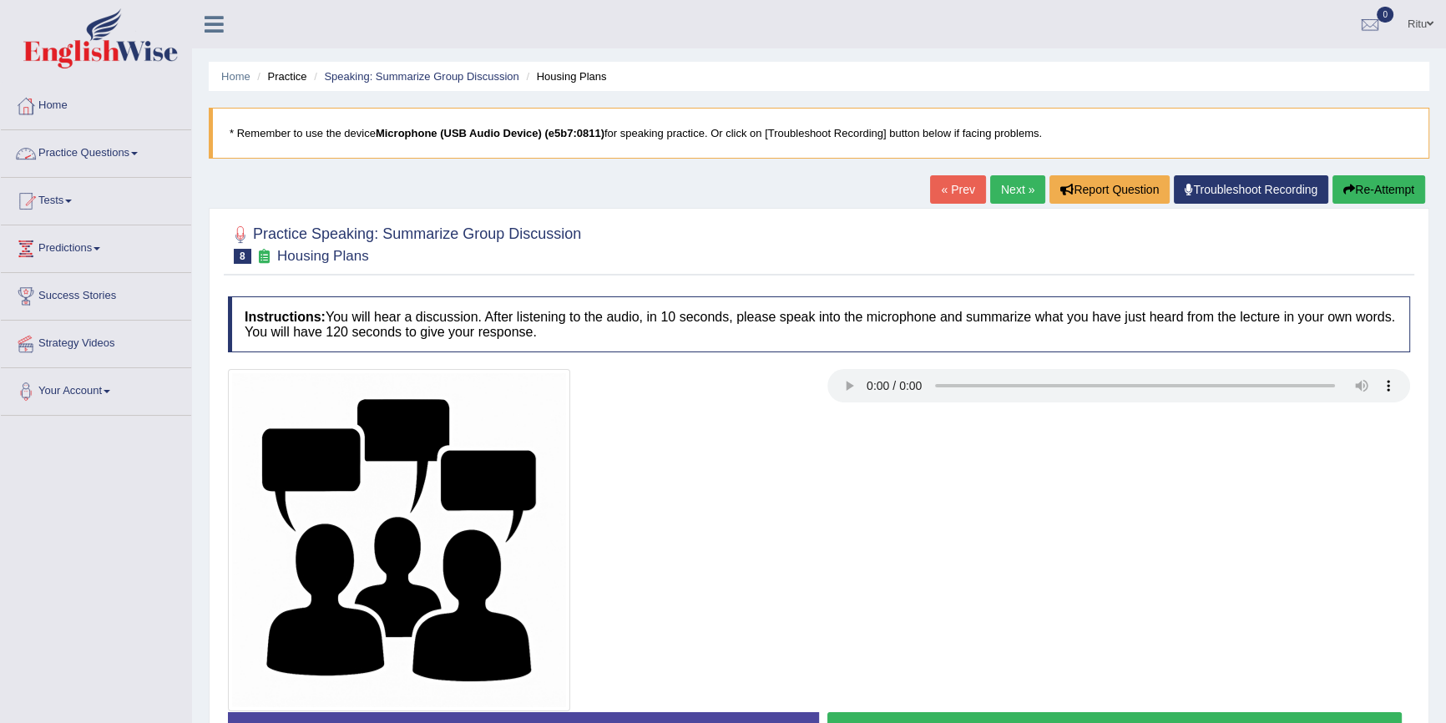
click at [134, 156] on link "Practice Questions" at bounding box center [96, 151] width 190 height 42
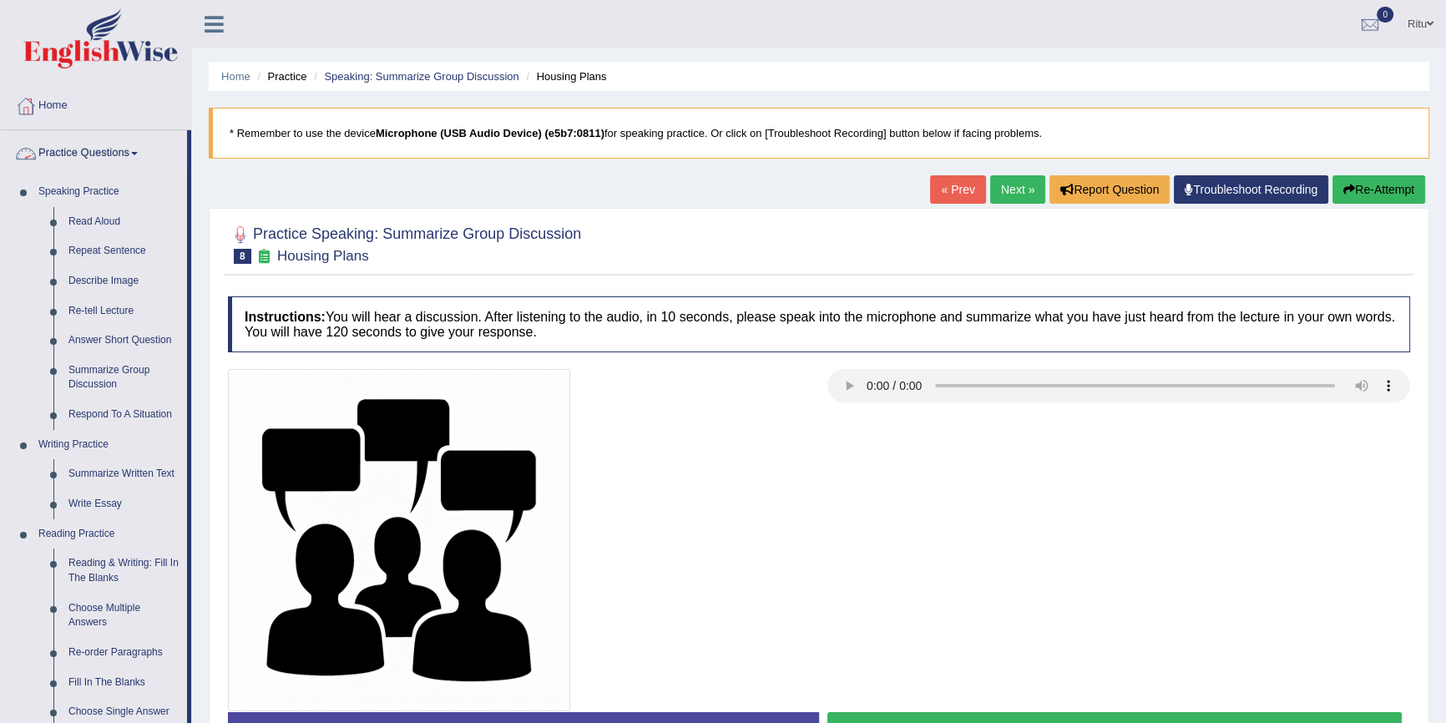
click at [139, 156] on link "Practice Questions" at bounding box center [94, 151] width 186 height 42
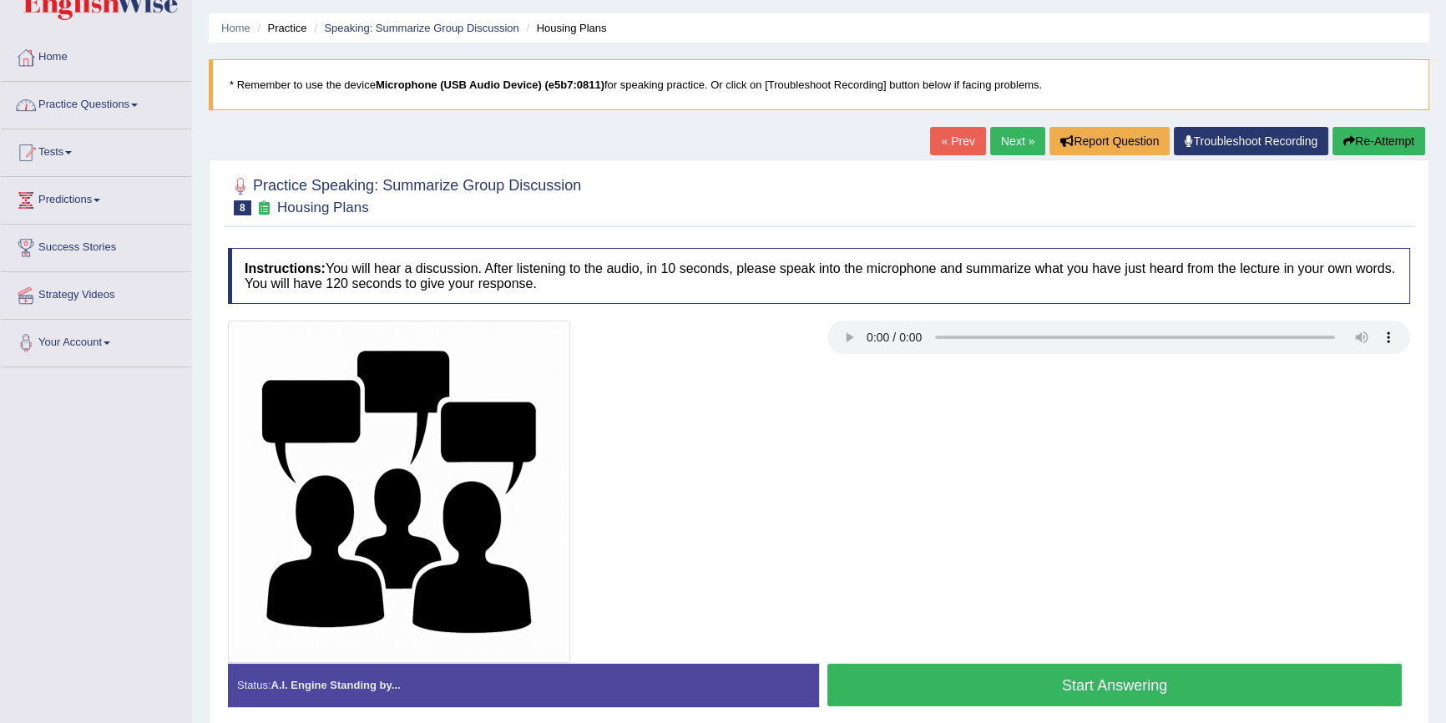
scroll to position [75, 0]
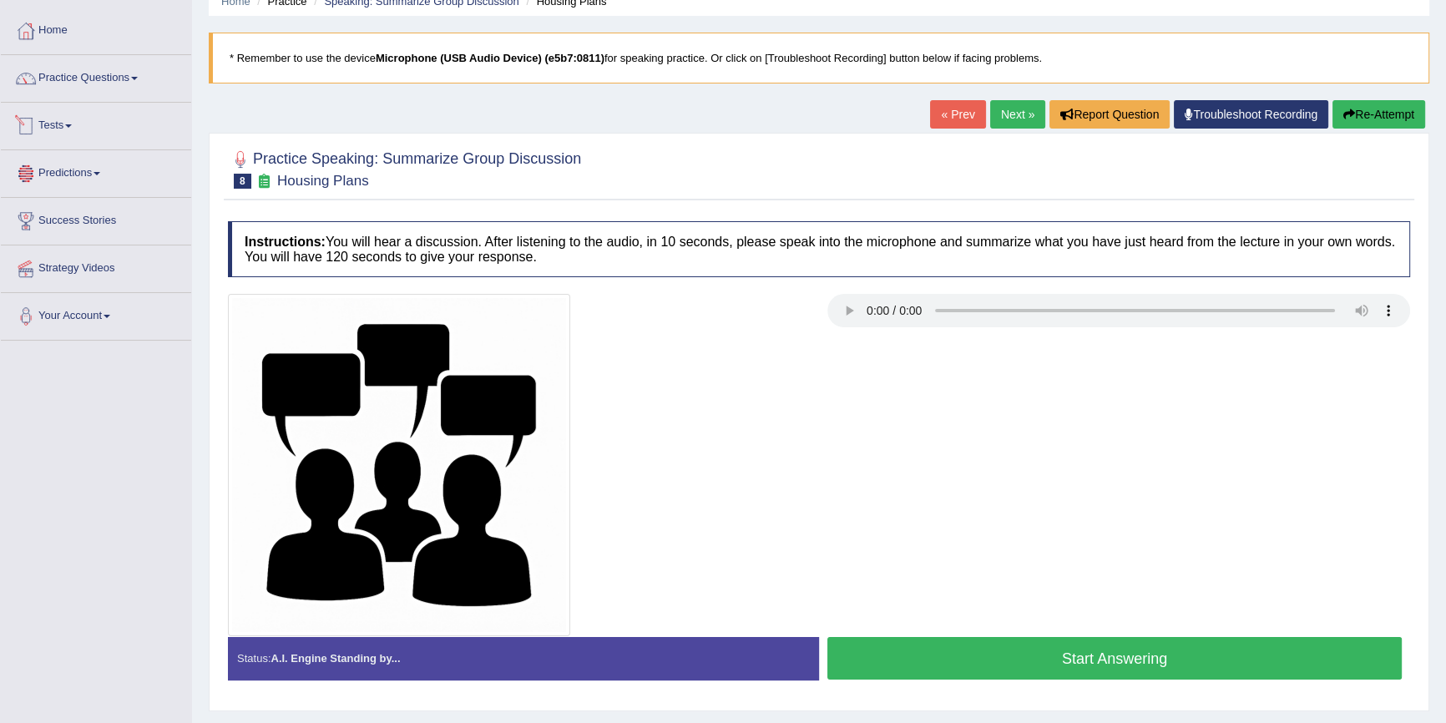
click at [74, 130] on link "Tests" at bounding box center [96, 124] width 190 height 42
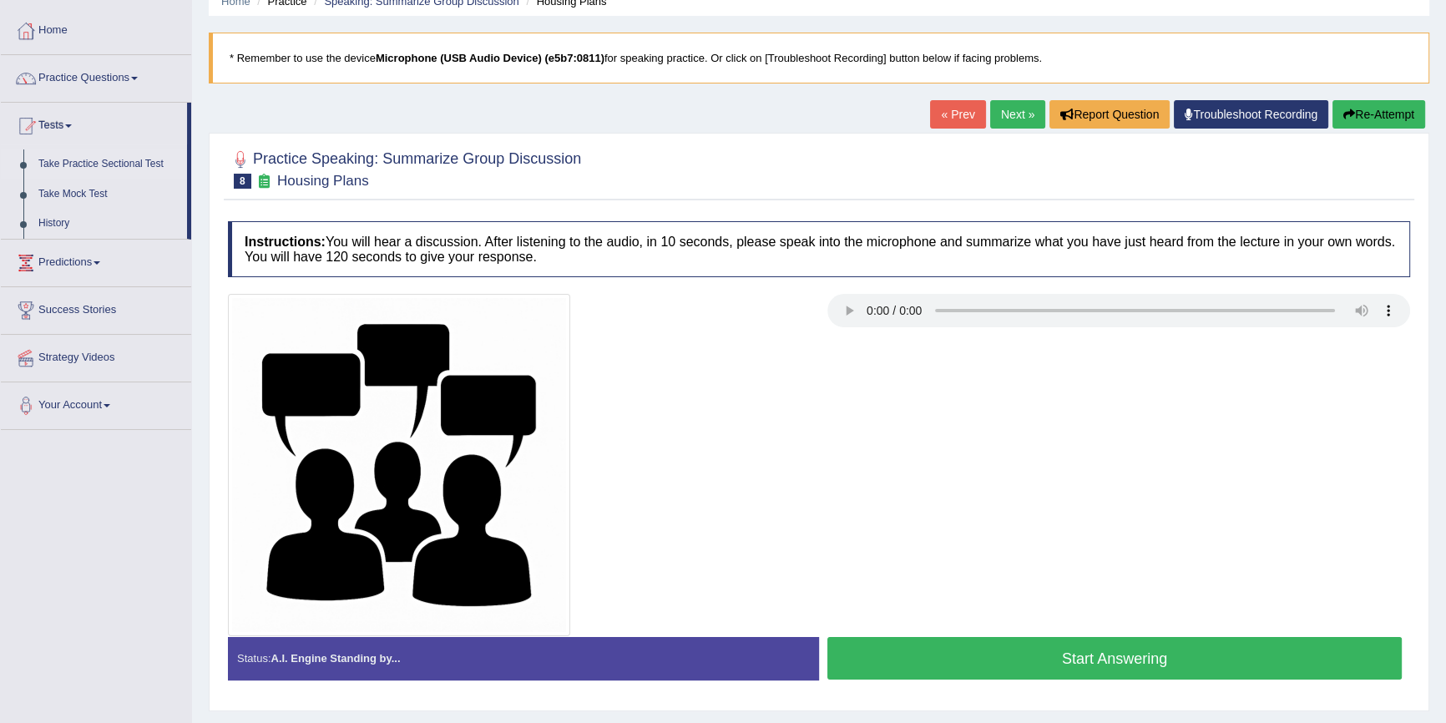
click at [93, 158] on link "Take Practice Sectional Test" at bounding box center [109, 164] width 156 height 30
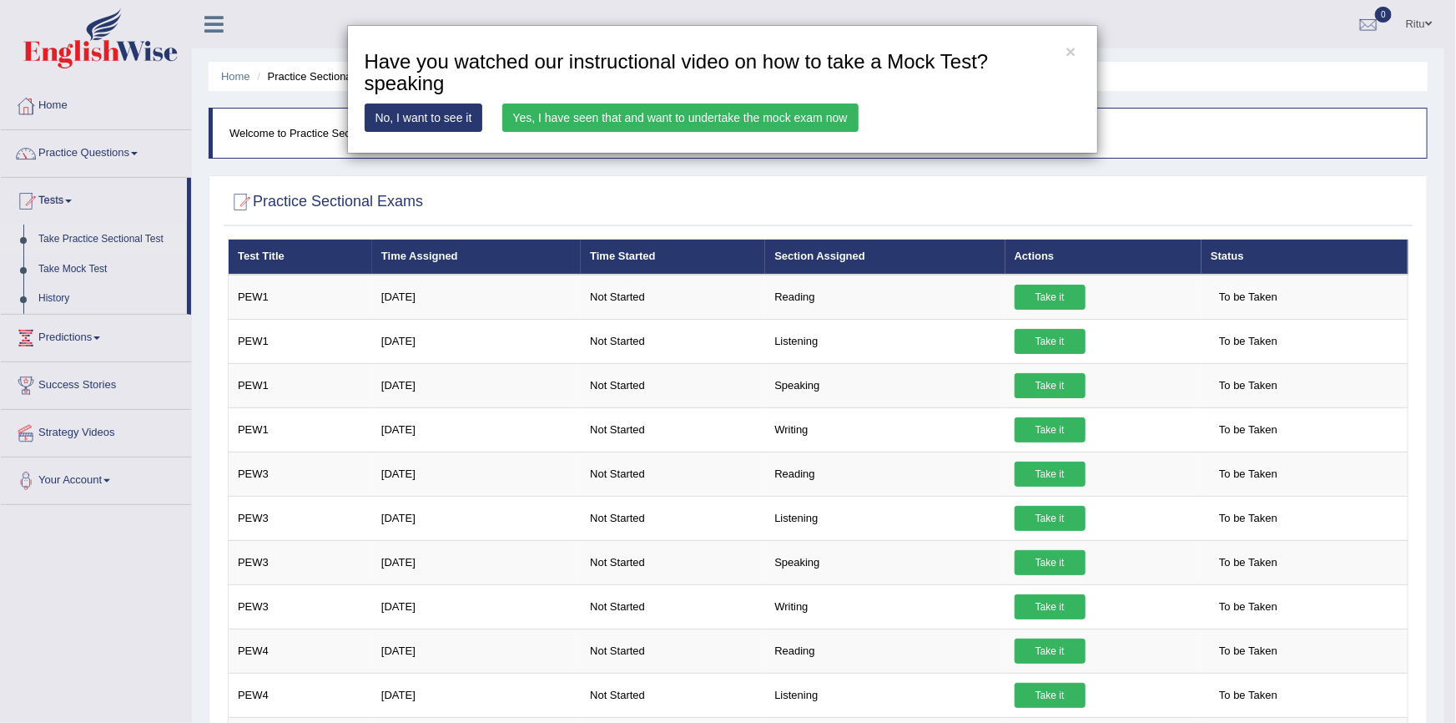
click at [785, 117] on link "Yes, I have seen that and want to undertake the mock exam now" at bounding box center [680, 117] width 356 height 28
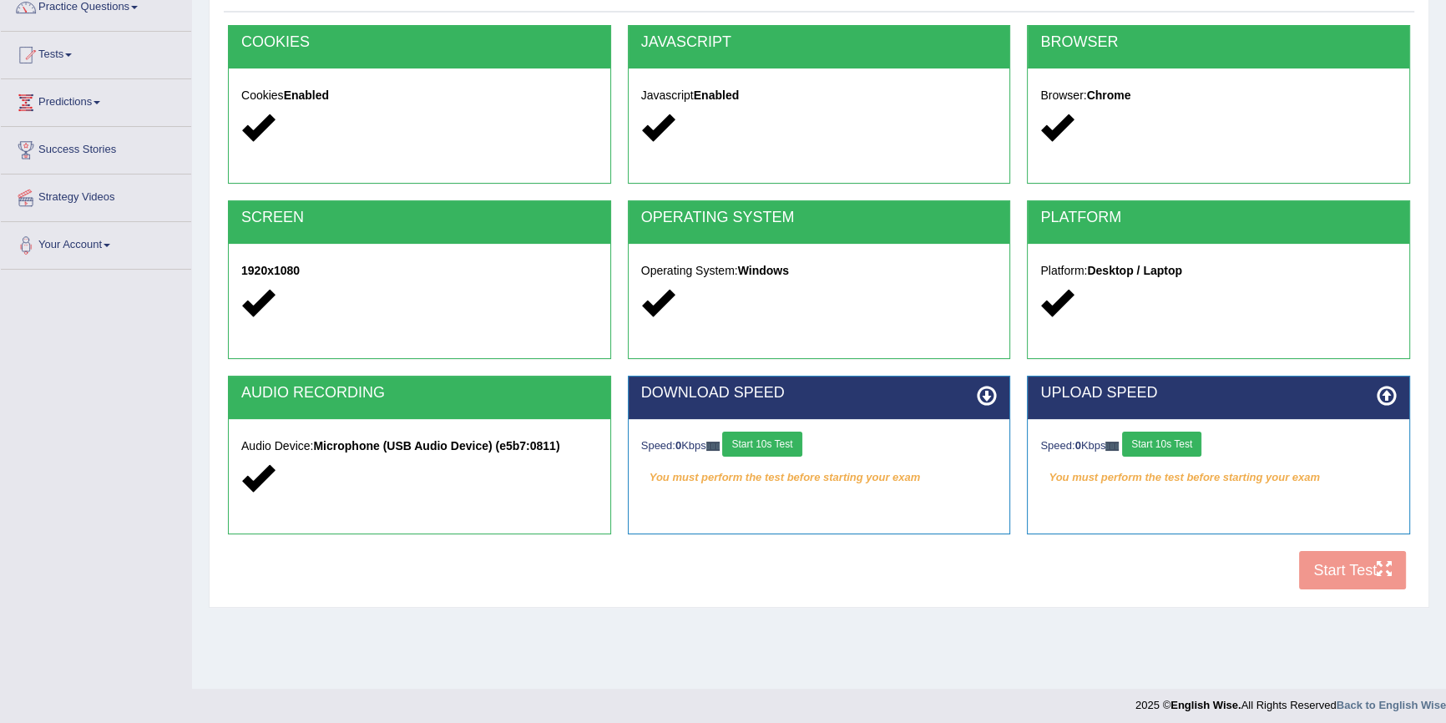
scroll to position [153, 0]
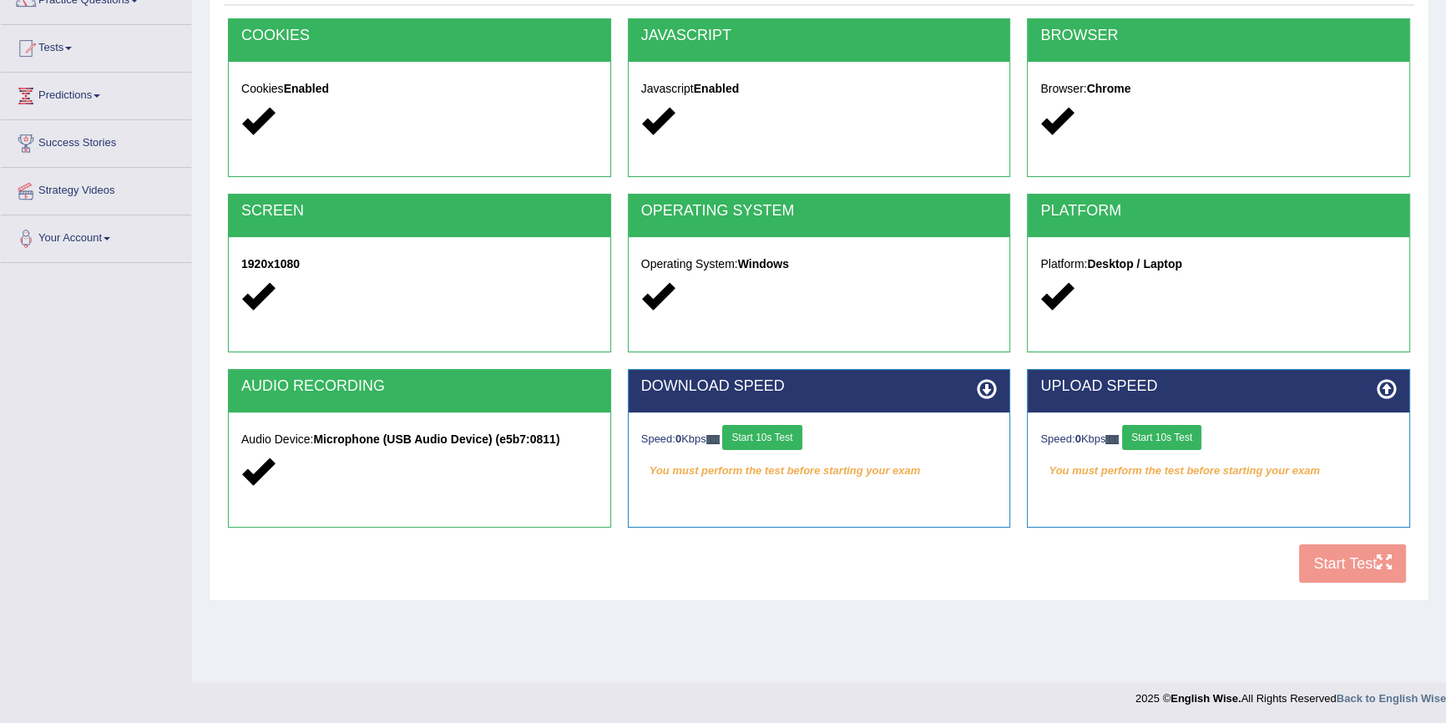
click at [1340, 563] on div "COOKIES Cookies Enabled JAVASCRIPT Javascript Enabled BROWSER Browser: Chrome S…" at bounding box center [819, 304] width 1190 height 573
click at [769, 437] on button "Start 10s Test" at bounding box center [761, 437] width 79 height 25
click at [1158, 432] on button "Start 10s Test" at bounding box center [1161, 437] width 79 height 25
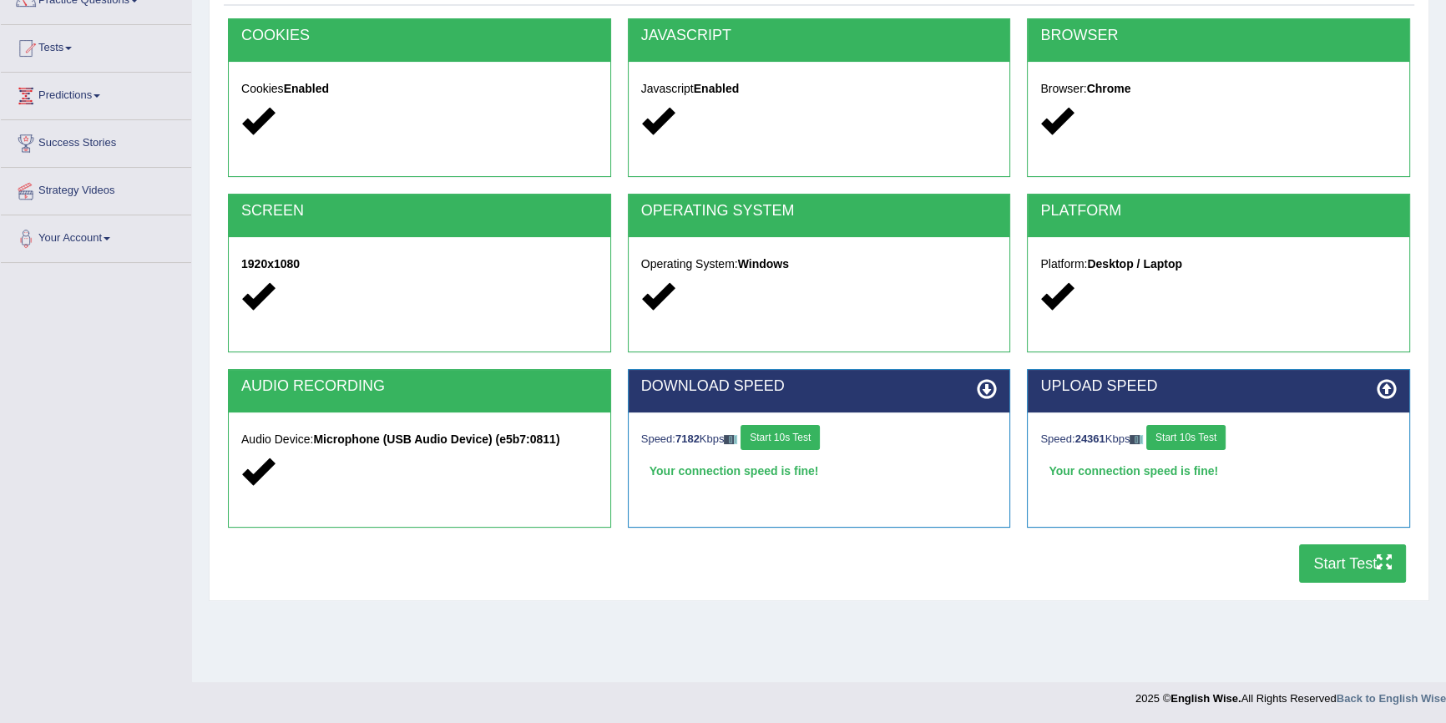
click at [1329, 566] on button "Start Test" at bounding box center [1352, 563] width 107 height 38
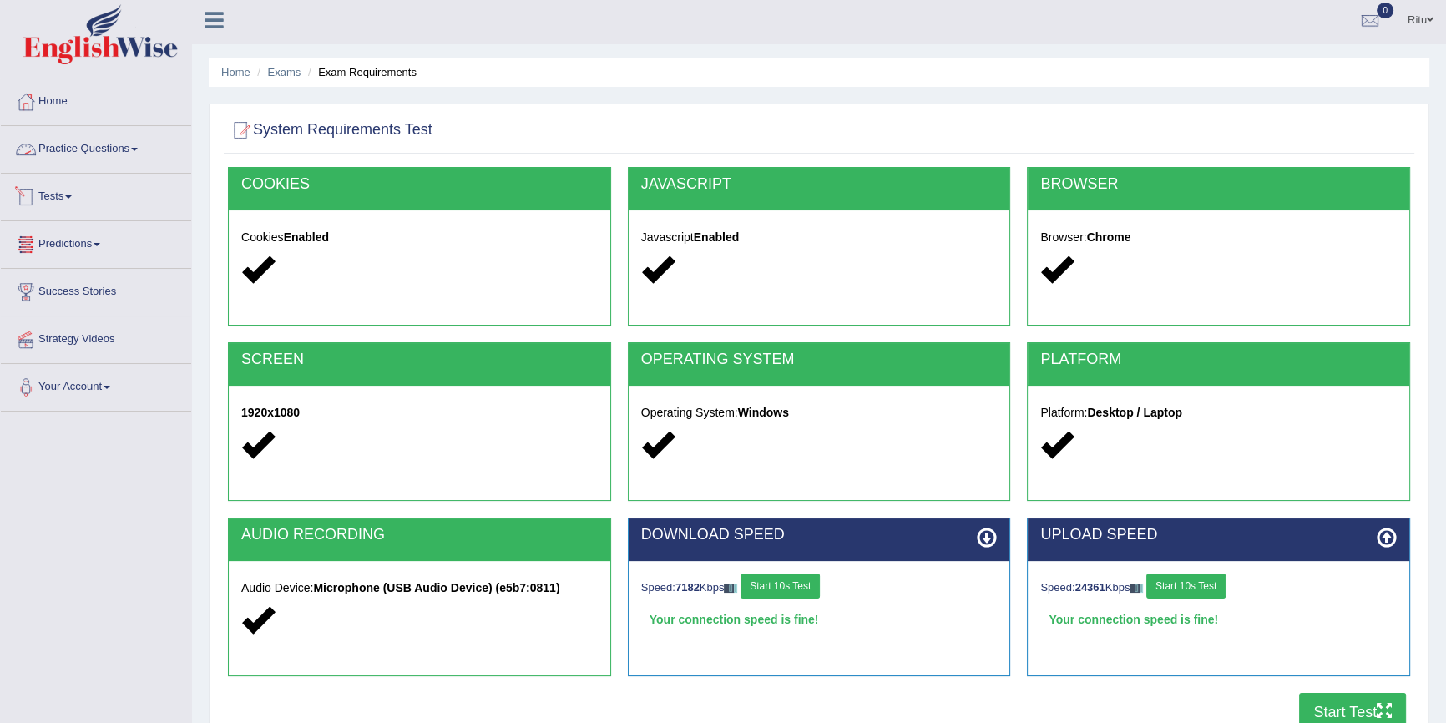
scroll to position [0, 0]
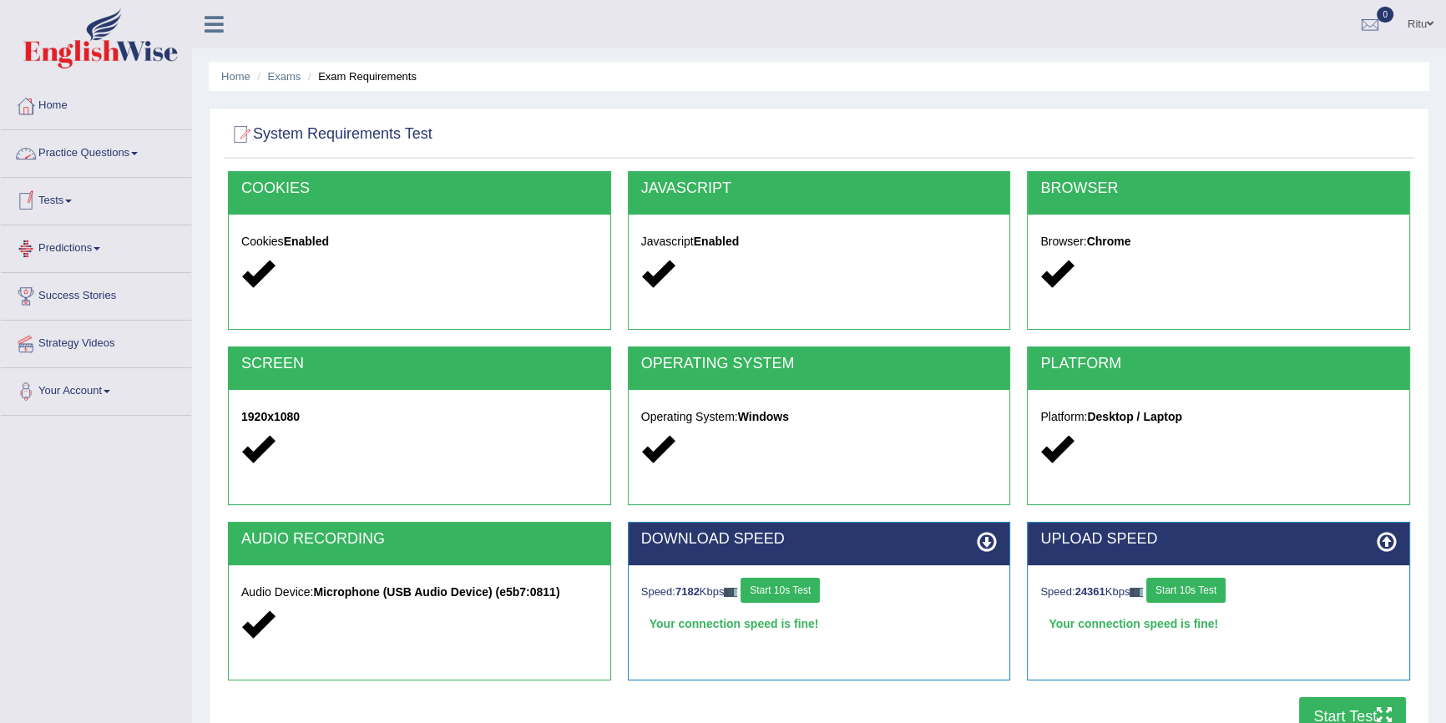
click at [94, 155] on link "Practice Questions" at bounding box center [96, 151] width 190 height 42
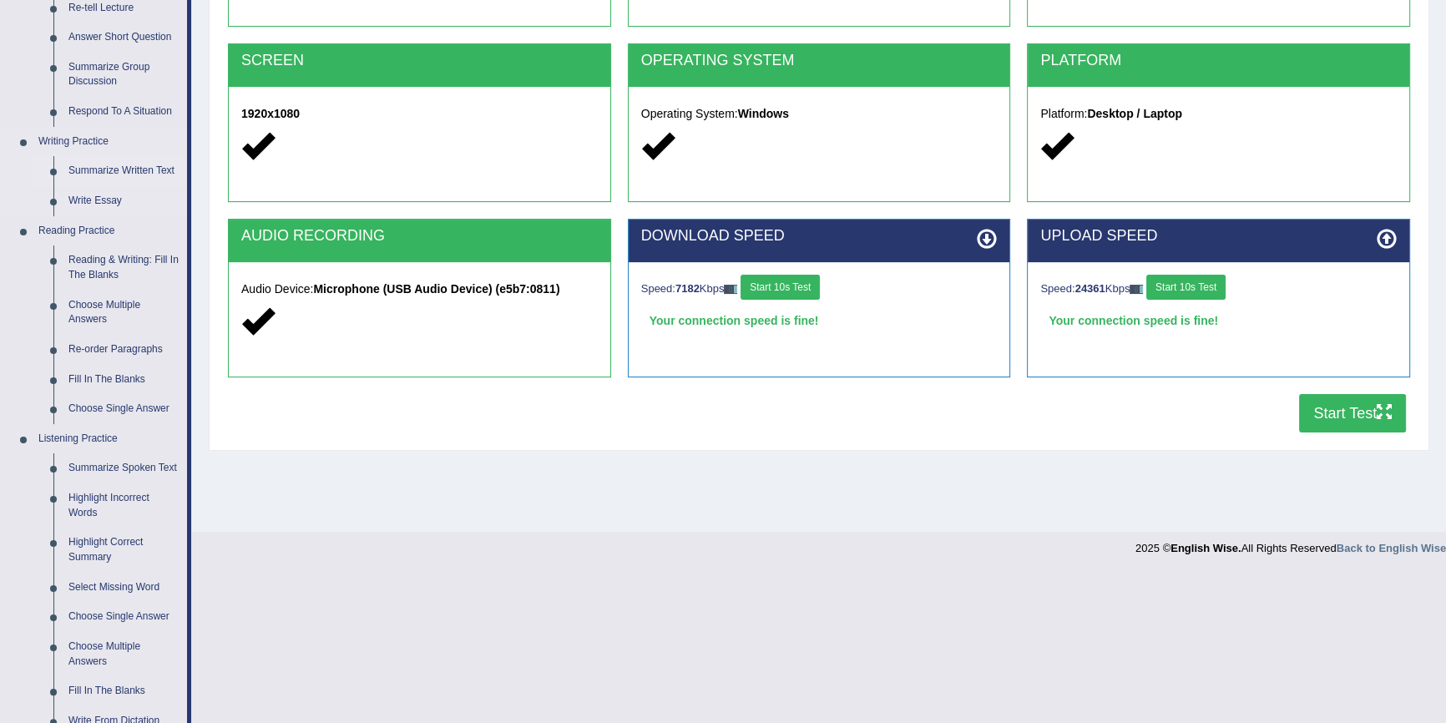
click at [151, 169] on link "Summarize Written Text" at bounding box center [124, 171] width 126 height 30
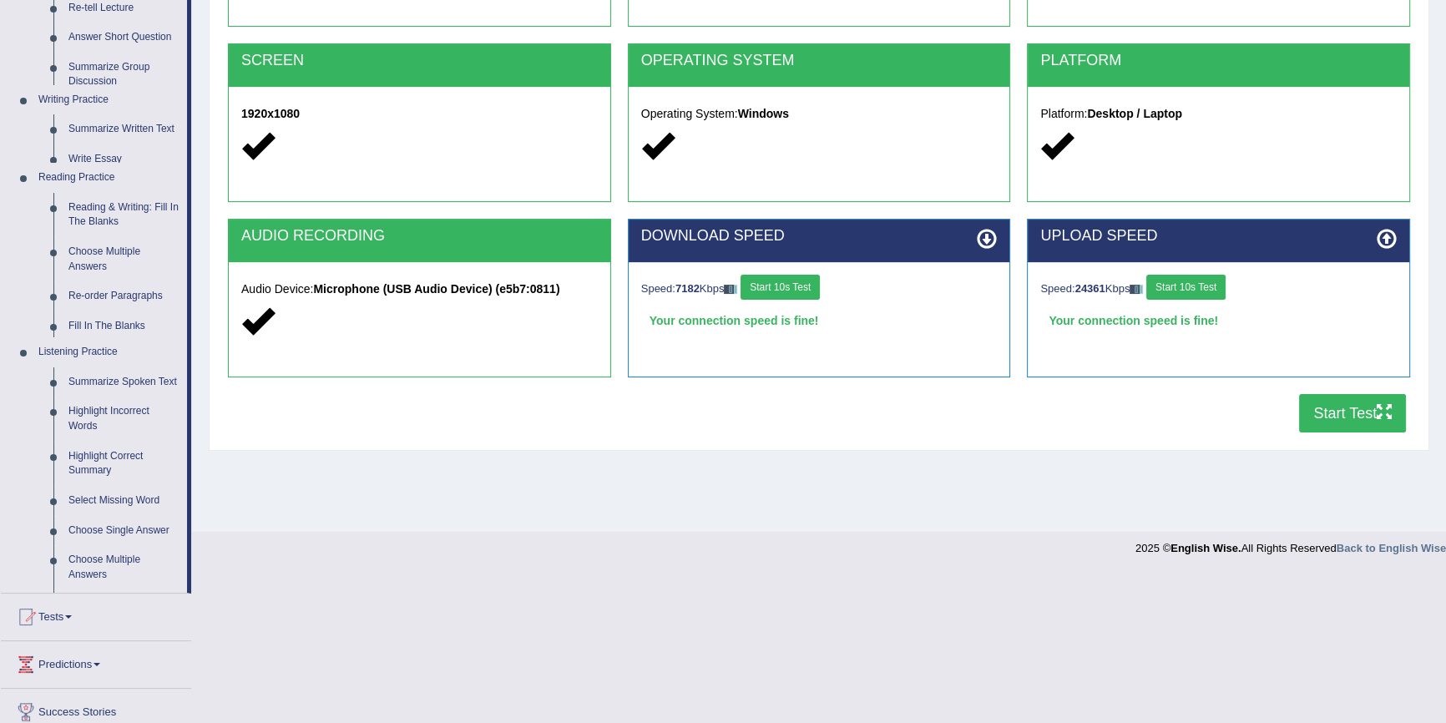
scroll to position [153, 0]
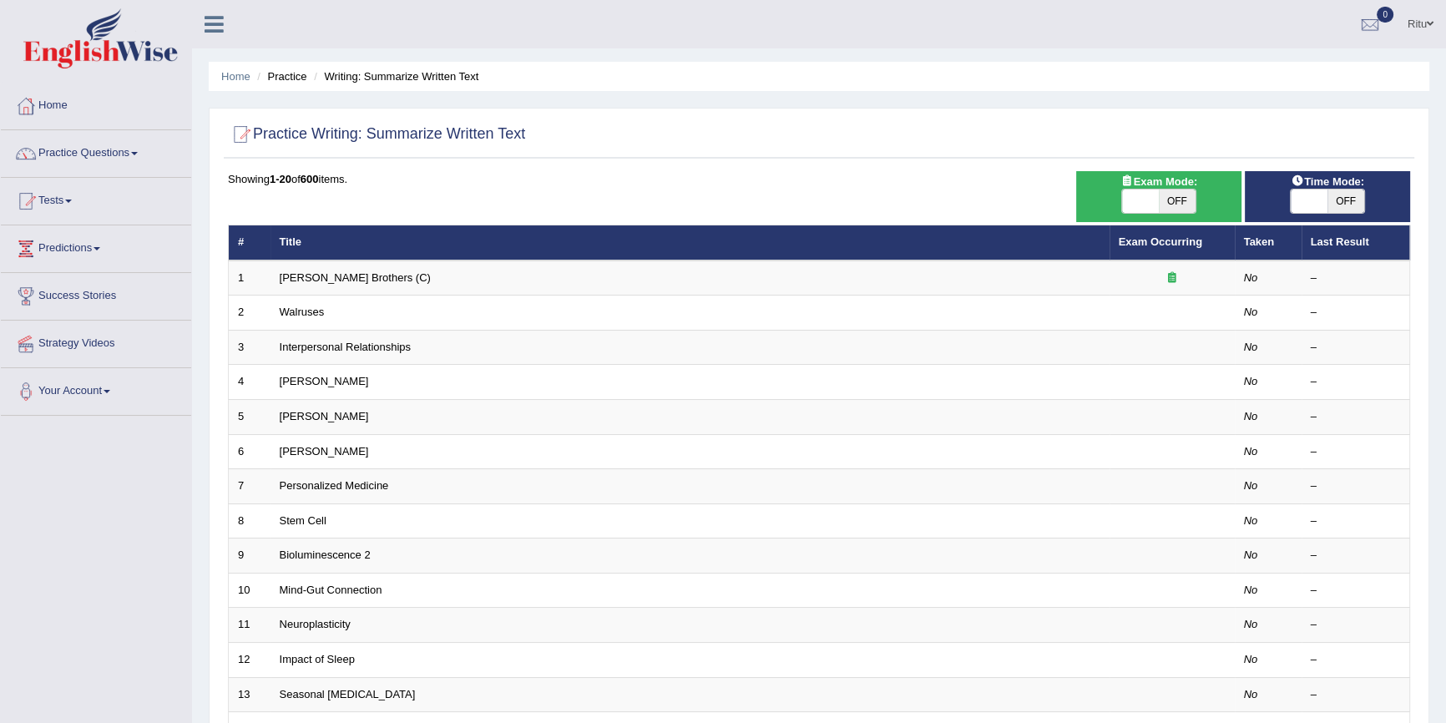
click at [320, 272] on link "[PERSON_NAME] Brothers (C)" at bounding box center [355, 277] width 151 height 13
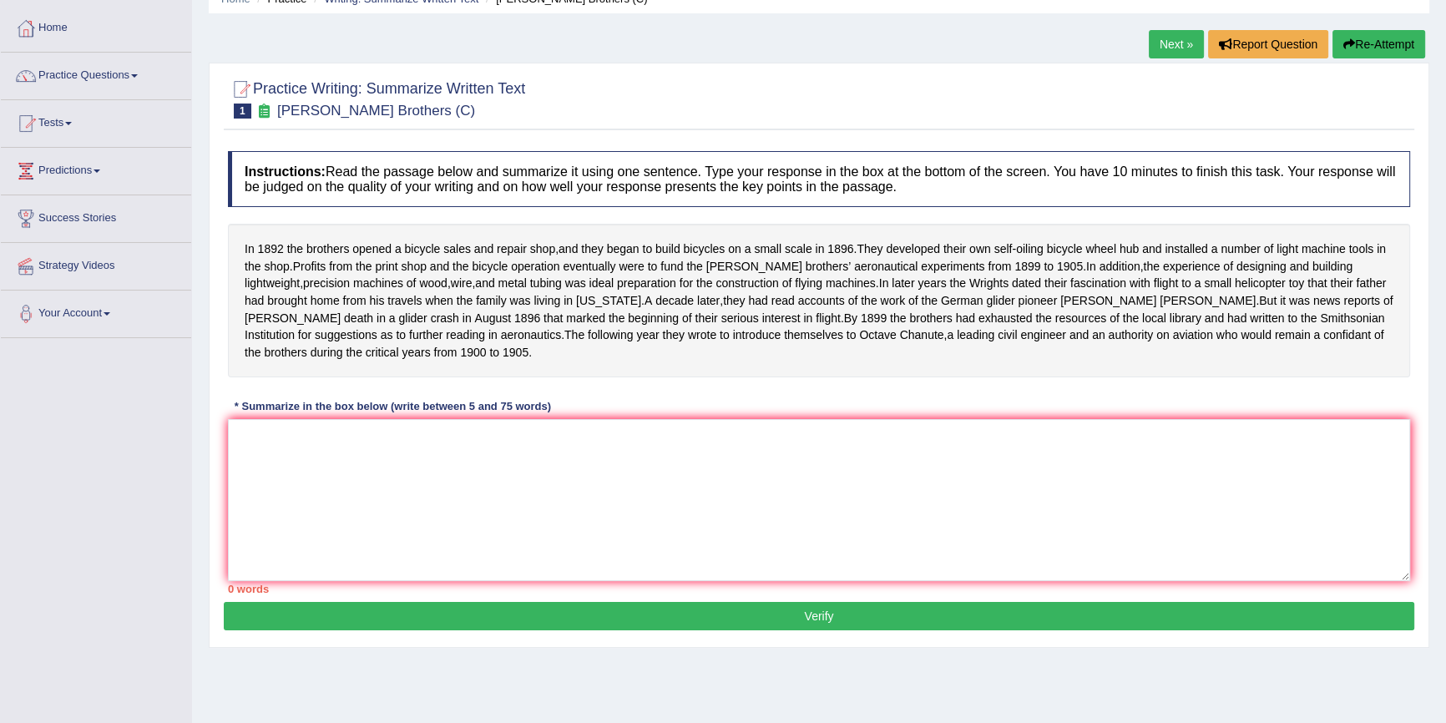
scroll to position [77, 0]
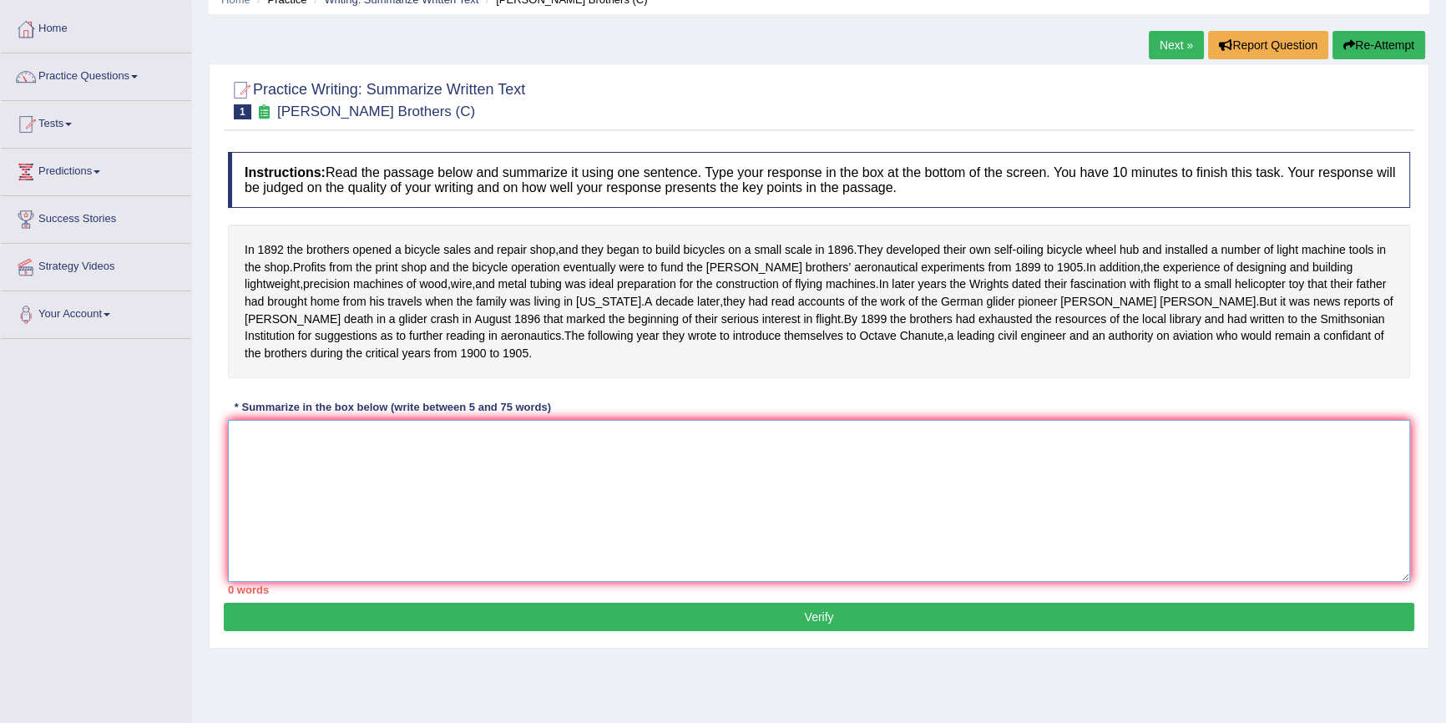
click at [248, 447] on textarea at bounding box center [819, 501] width 1182 height 162
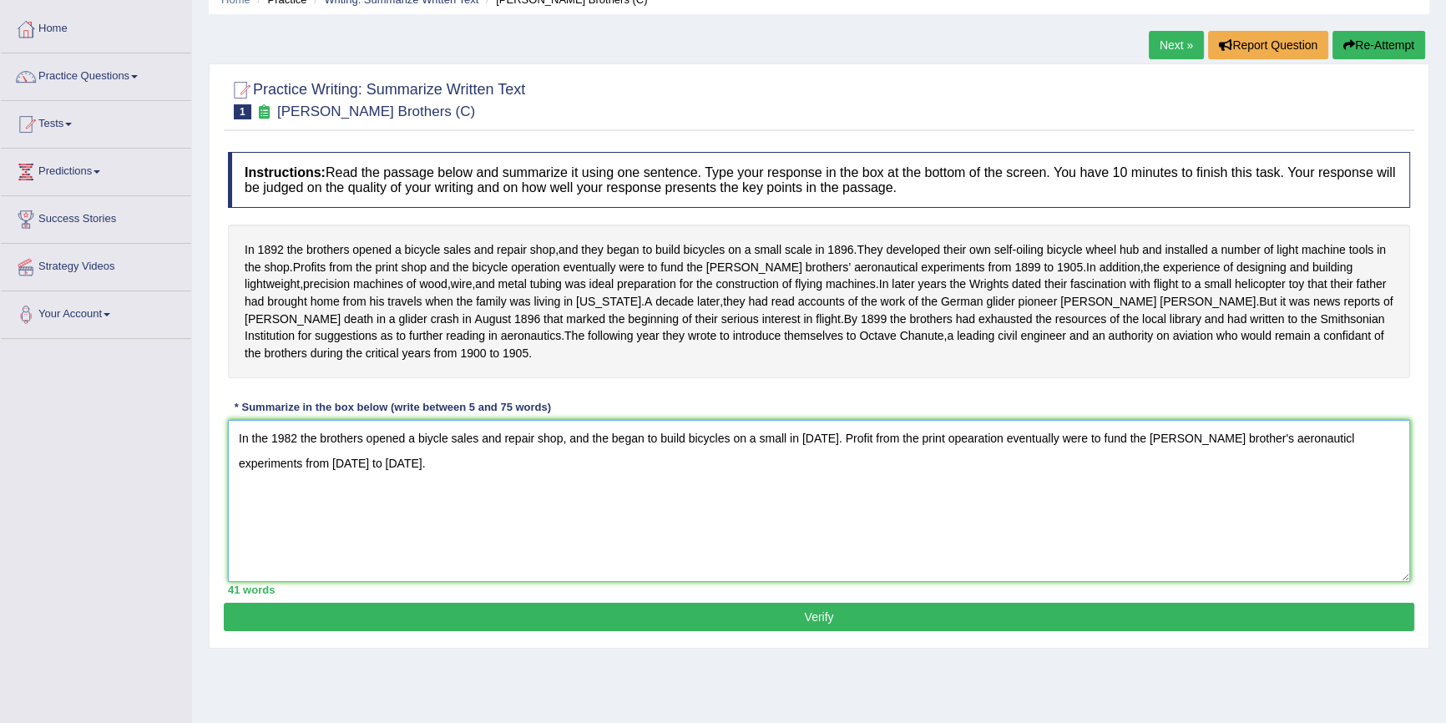
click at [850, 465] on textarea "In the 1982 the brothers opened a biycle sales and repair shop, and the began t…" at bounding box center [819, 501] width 1182 height 162
click at [831, 453] on textarea "In the 1982 the brothers opened a biycle sales and repair shop, and the began t…" at bounding box center [819, 501] width 1182 height 162
drag, startPoint x: 857, startPoint y: 455, endPoint x: 876, endPoint y: 451, distance: 19.6
click at [876, 451] on textarea "In the 1982 the brothers opened a biycle sales and repair shop, and the began t…" at bounding box center [819, 501] width 1182 height 162
click at [327, 484] on textarea "In the 1982 the brothers opened a biycle sales and repair shop, and the began t…" at bounding box center [819, 501] width 1182 height 162
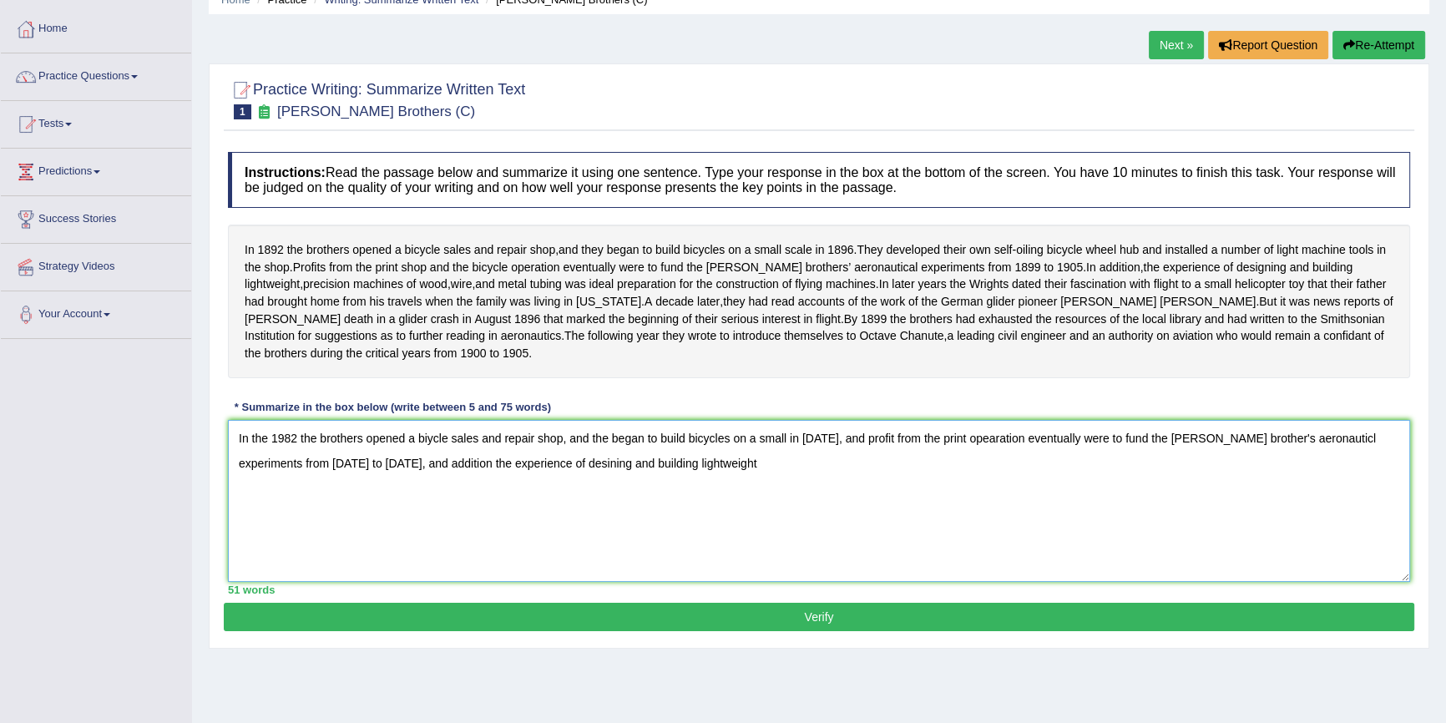
click at [332, 477] on textarea "In the 1982 the brothers opened a biycle sales and repair shop, and the began t…" at bounding box center [819, 501] width 1182 height 162
click at [662, 481] on textarea "In the 1982 the brothers opened a biycle sales and repair shop, and the began t…" at bounding box center [819, 501] width 1182 height 162
click at [344, 477] on textarea "In the 1982 the brothers opened a biycle sales and repair shop, and the began t…" at bounding box center [819, 501] width 1182 height 162
click at [698, 478] on textarea "In the 1982 the brothers opened a biycle sales and repair shop, and the began t…" at bounding box center [819, 501] width 1182 height 162
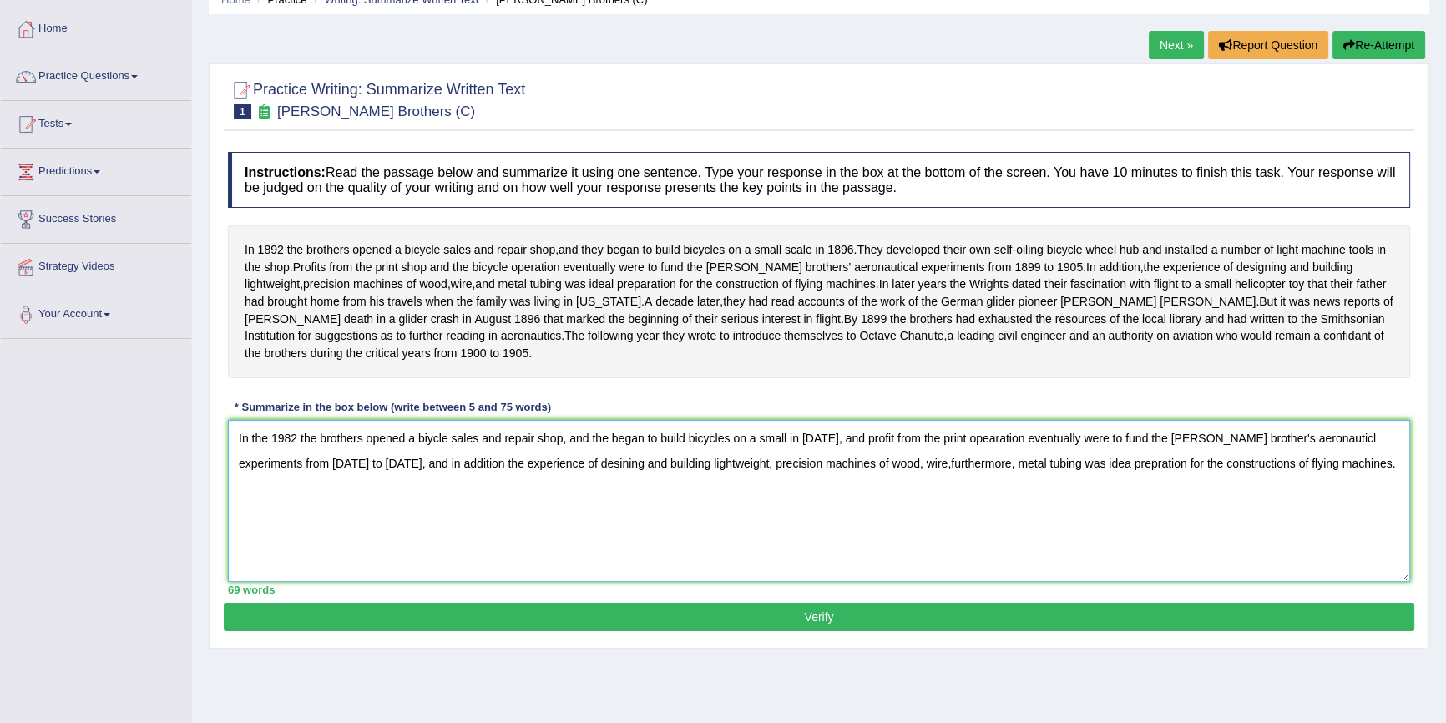
click at [835, 485] on textarea "In the 1982 the brothers opened a biycle sales and repair shop, and the began t…" at bounding box center [819, 501] width 1182 height 162
type textarea "In the 1982 the brothers opened a biycle sales and repair shop, and the began t…"
click at [882, 618] on button "Verify" at bounding box center [819, 617] width 1190 height 28
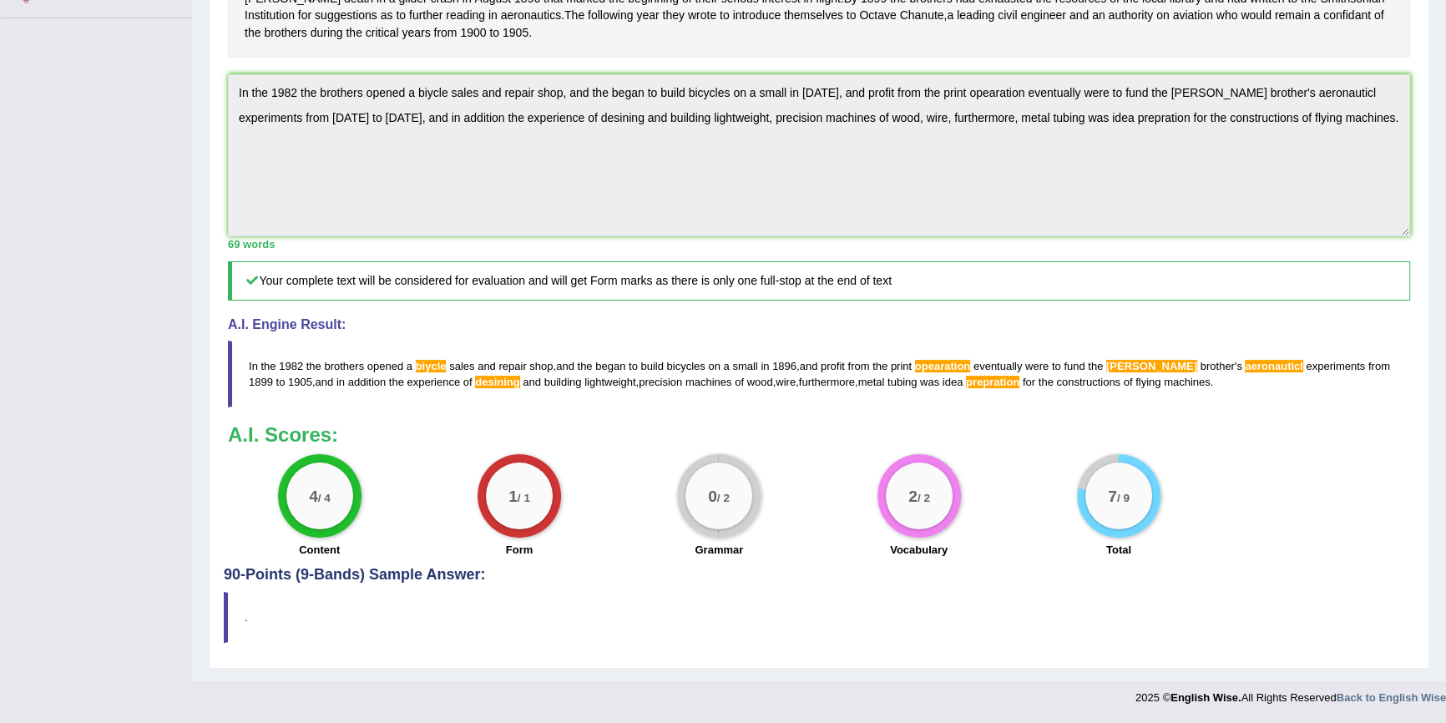
scroll to position [414, 0]
drag, startPoint x: 931, startPoint y: 361, endPoint x: 1002, endPoint y: 367, distance: 71.2
click at [1001, 362] on blockquote "In the 1982 the brothers opened a biycle sales and repair shop , and the began …" at bounding box center [819, 374] width 1182 height 67
drag, startPoint x: 958, startPoint y: 382, endPoint x: 993, endPoint y: 382, distance: 35.1
click at [992, 382] on span "prepration" at bounding box center [992, 382] width 53 height 13
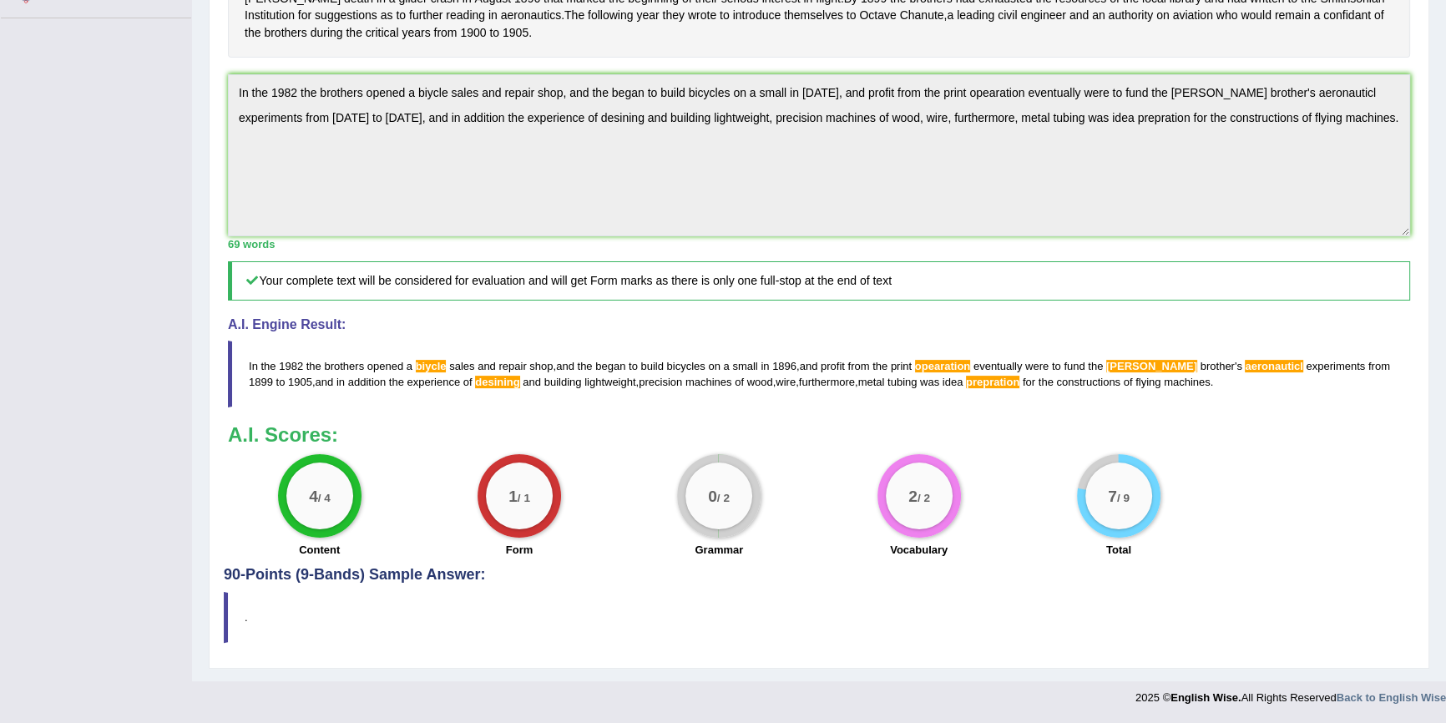
drag, startPoint x: 1117, startPoint y: 361, endPoint x: 1185, endPoint y: 356, distance: 68.6
click at [1150, 361] on blockquote "In the 1982 the brothers opened a biycle sales and repair shop , and the began …" at bounding box center [819, 374] width 1182 height 67
drag, startPoint x: 1204, startPoint y: 361, endPoint x: 1316, endPoint y: 339, distance: 114.9
click at [1352, 341] on blockquote "In the 1982 the brothers opened a biycle sales and repair shop , and the began …" at bounding box center [819, 374] width 1182 height 67
drag, startPoint x: 437, startPoint y: 362, endPoint x: 481, endPoint y: 378, distance: 46.2
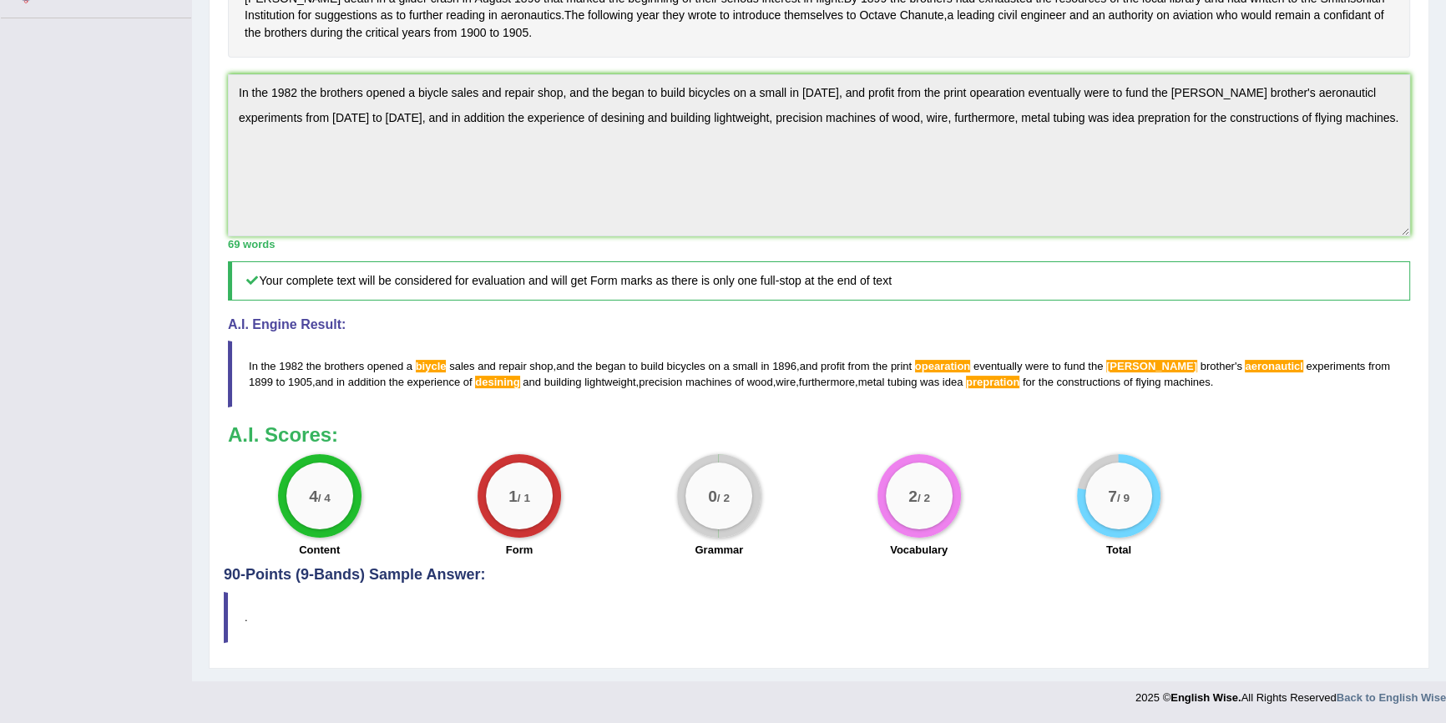
click at [487, 367] on blockquote "In the 1982 the brothers opened a biycle sales and repair shop , and the began …" at bounding box center [819, 374] width 1182 height 67
click at [521, 400] on blockquote "In the 1982 the brothers opened a biycle sales and repair shop , and the began …" at bounding box center [819, 374] width 1182 height 67
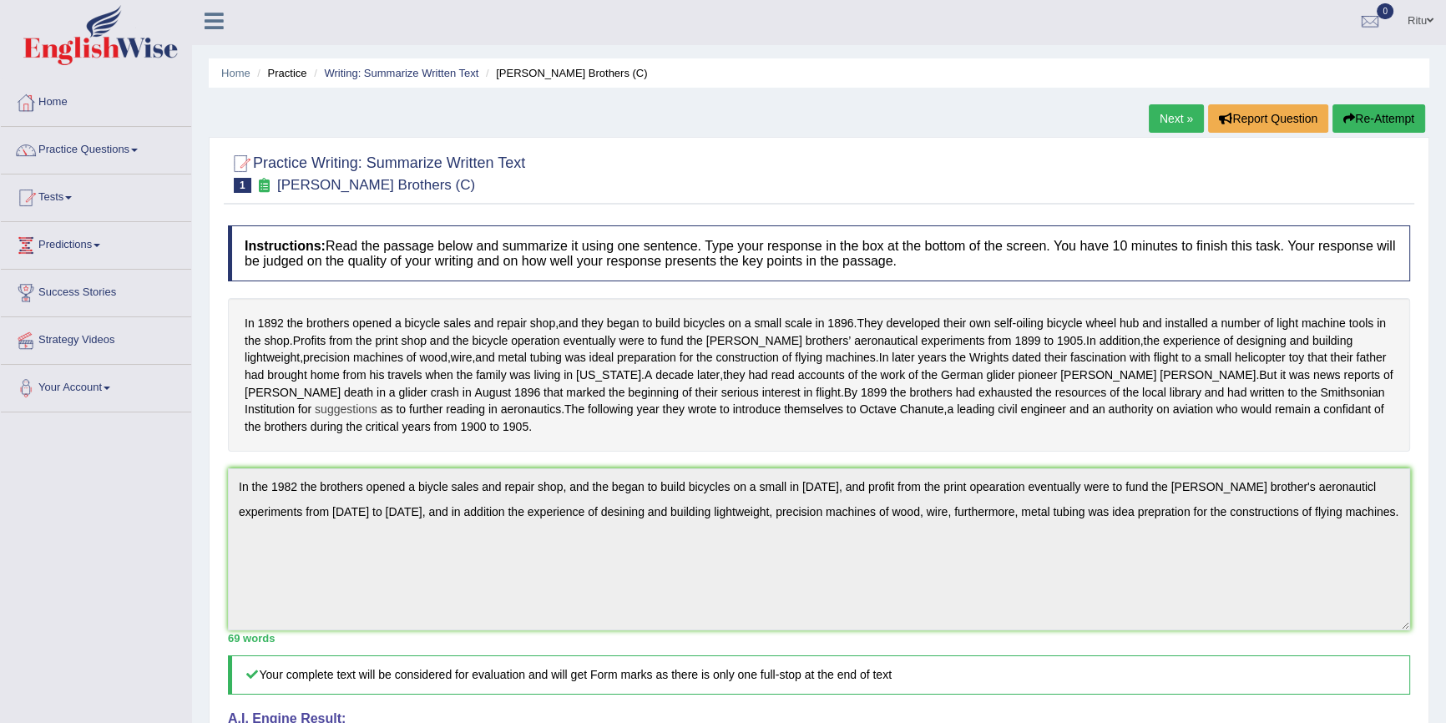
scroll to position [0, 0]
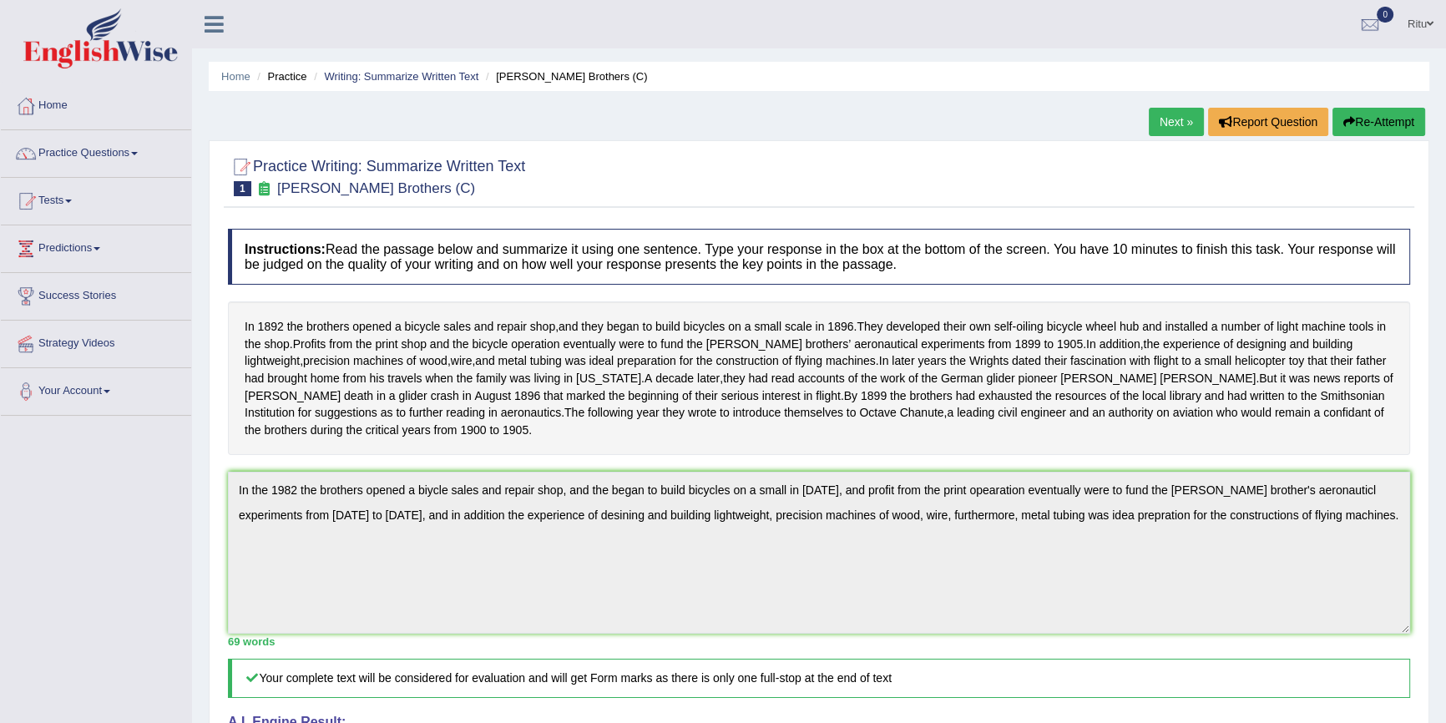
drag, startPoint x: 1169, startPoint y: 125, endPoint x: 1163, endPoint y: 138, distance: 13.8
click at [1169, 127] on link "Next »" at bounding box center [1175, 122] width 55 height 28
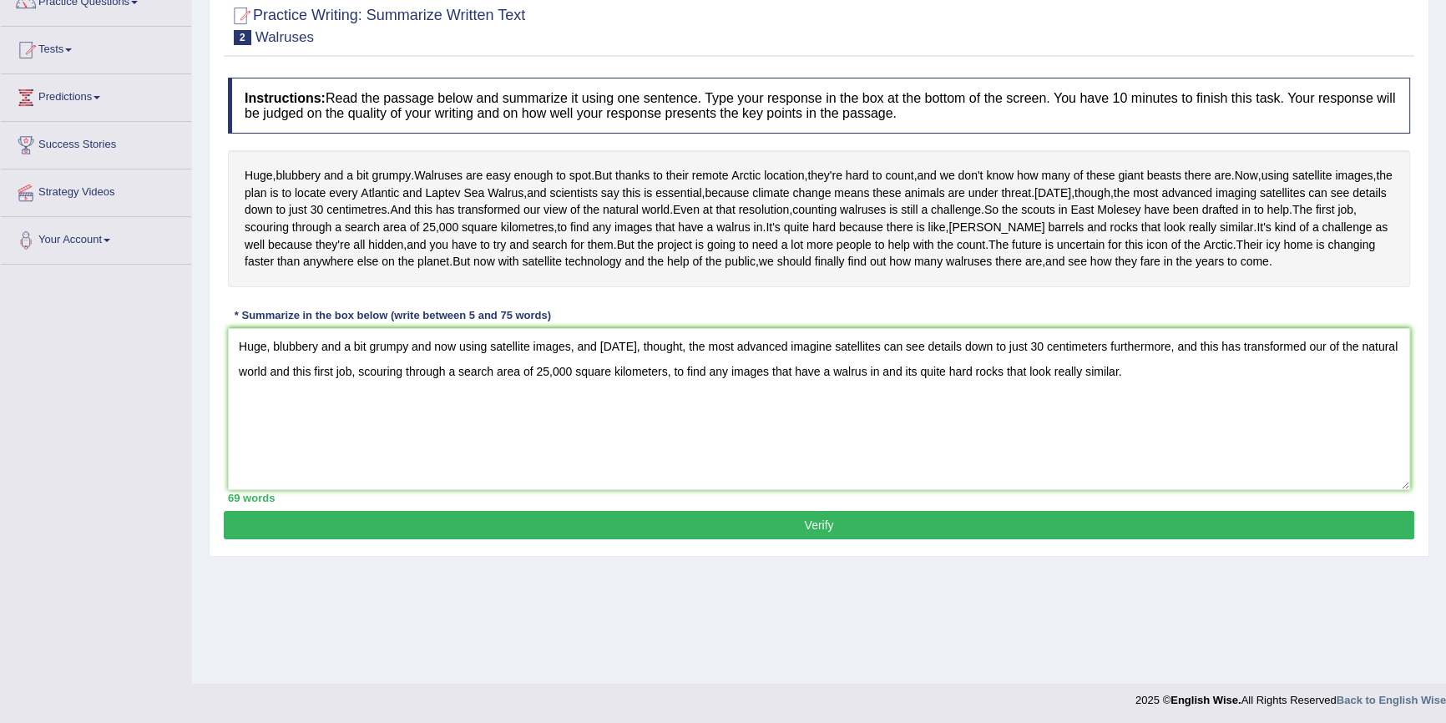
type textarea "Huge, blubbery and a bit grumpy and now using satellite images, and [DATE], tho…"
click at [836, 539] on button "Verify" at bounding box center [819, 525] width 1190 height 28
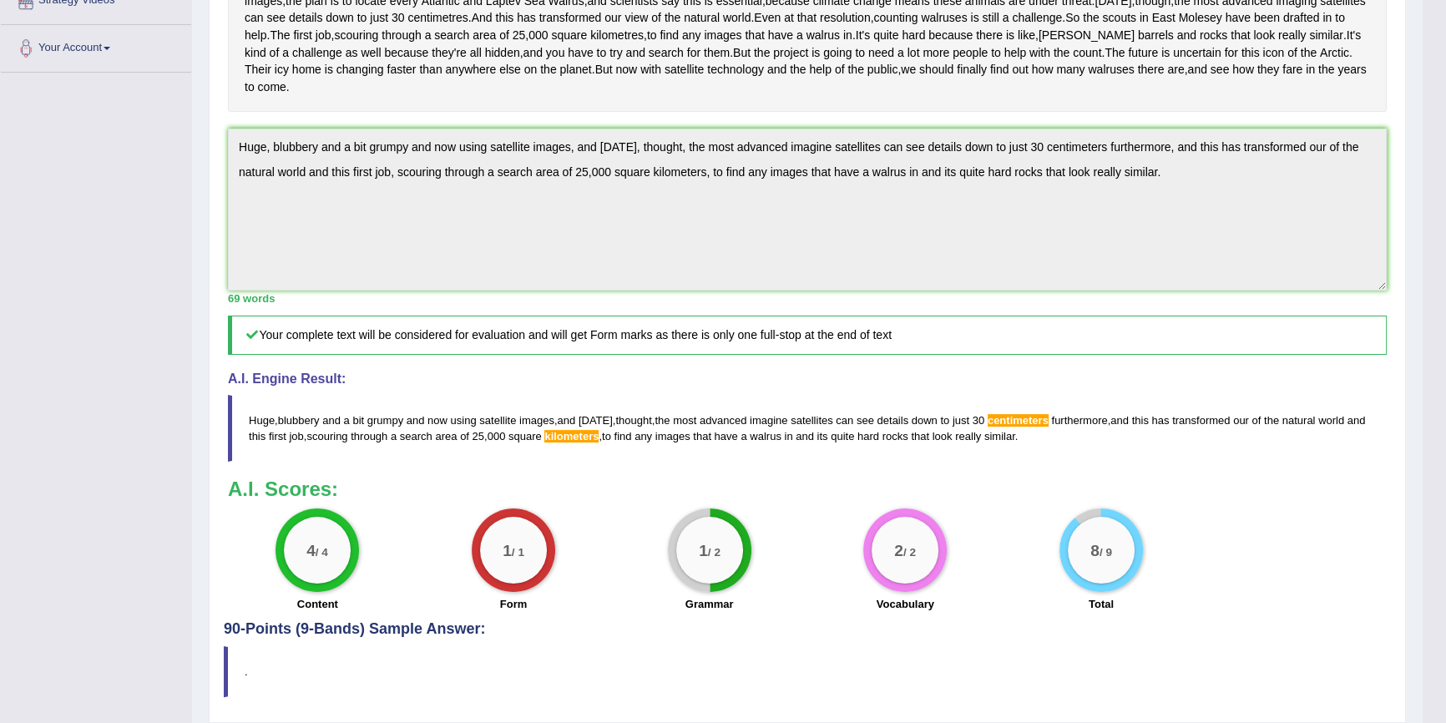
scroll to position [379, 0]
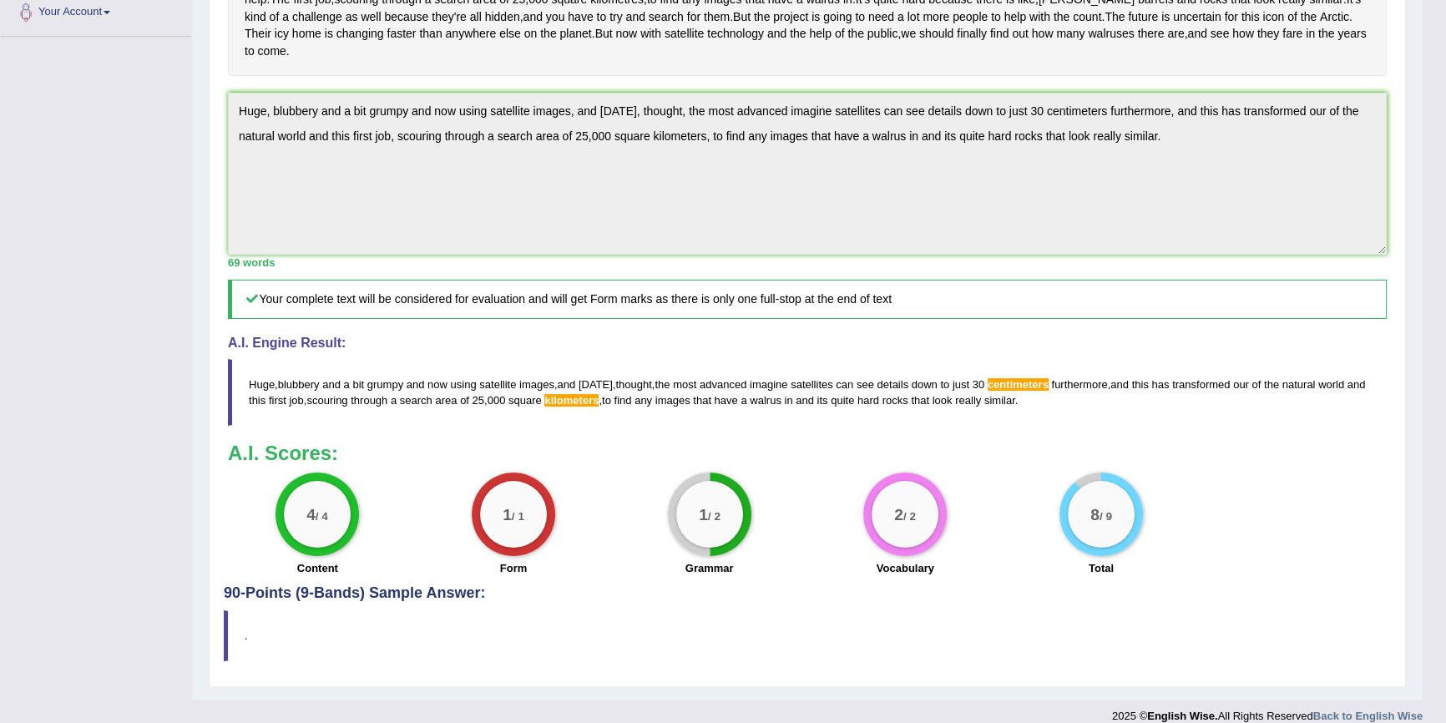
click at [125, 250] on div "Toggle navigation Home Practice Questions Speaking Practice Read Aloud Repeat S…" at bounding box center [711, 177] width 1422 height 1112
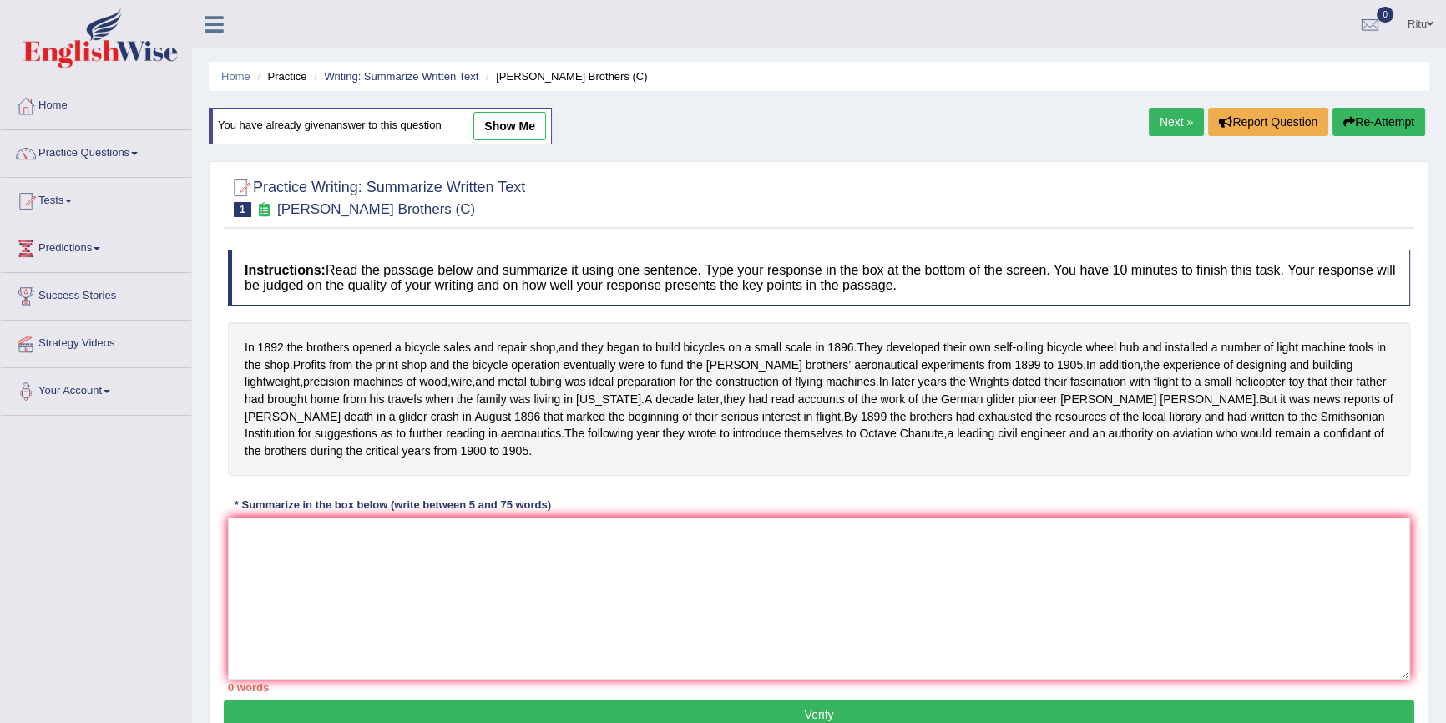
click at [1168, 124] on link "Next »" at bounding box center [1175, 122] width 55 height 28
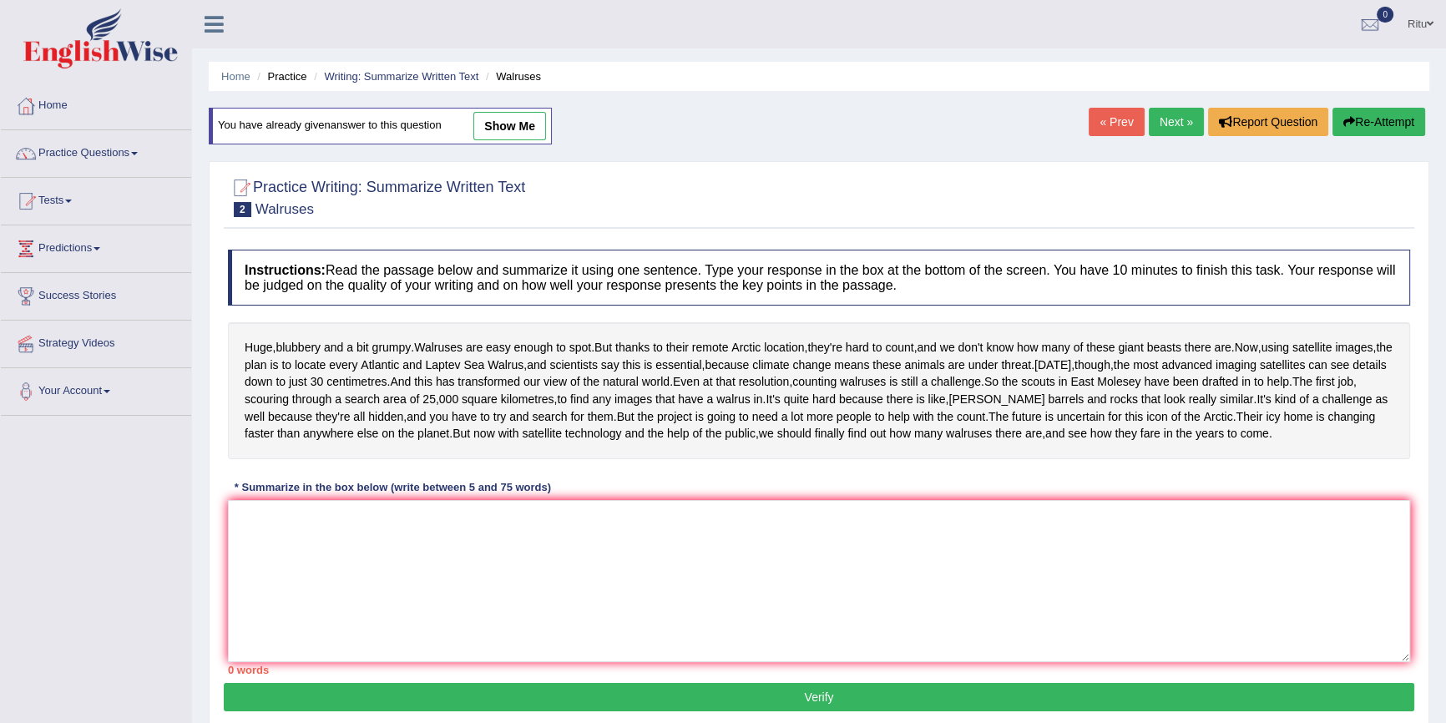
click at [1169, 123] on link "Next »" at bounding box center [1175, 122] width 55 height 28
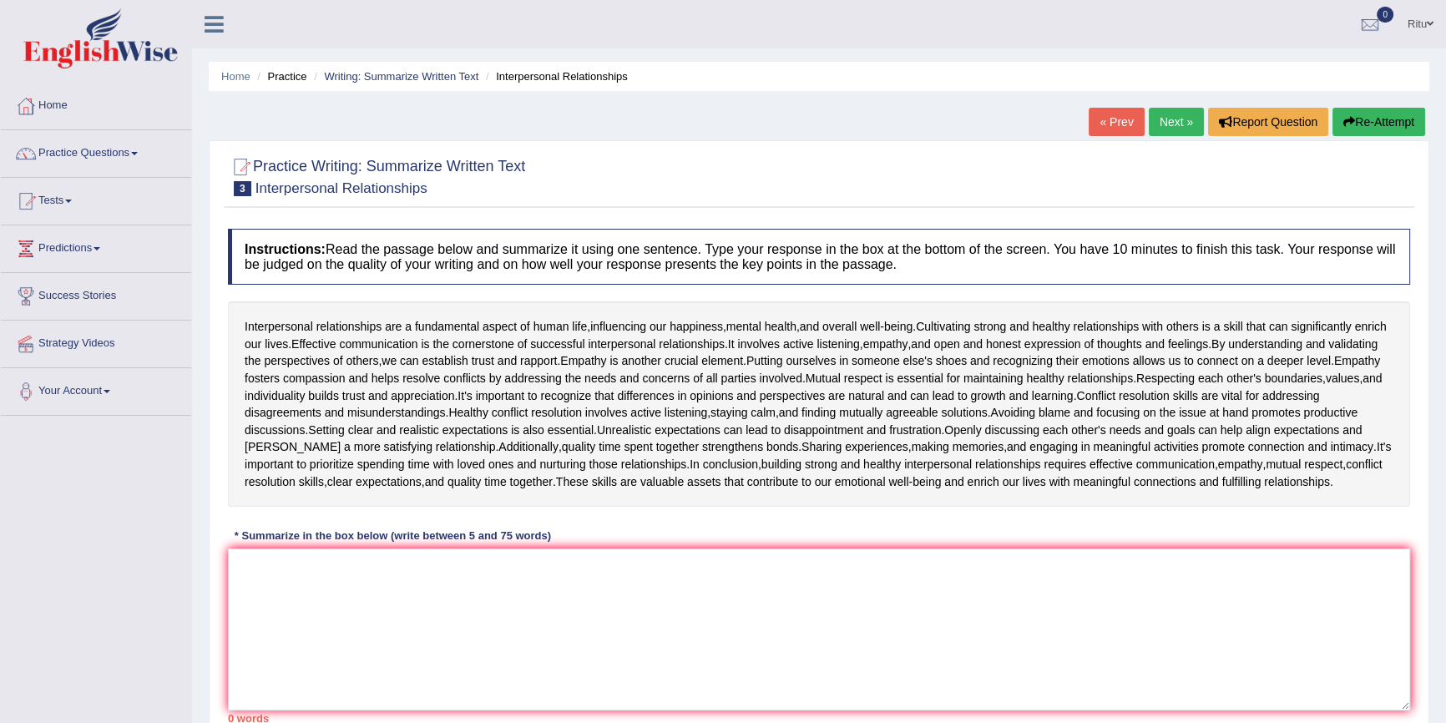
click at [1173, 119] on link "Next »" at bounding box center [1175, 122] width 55 height 28
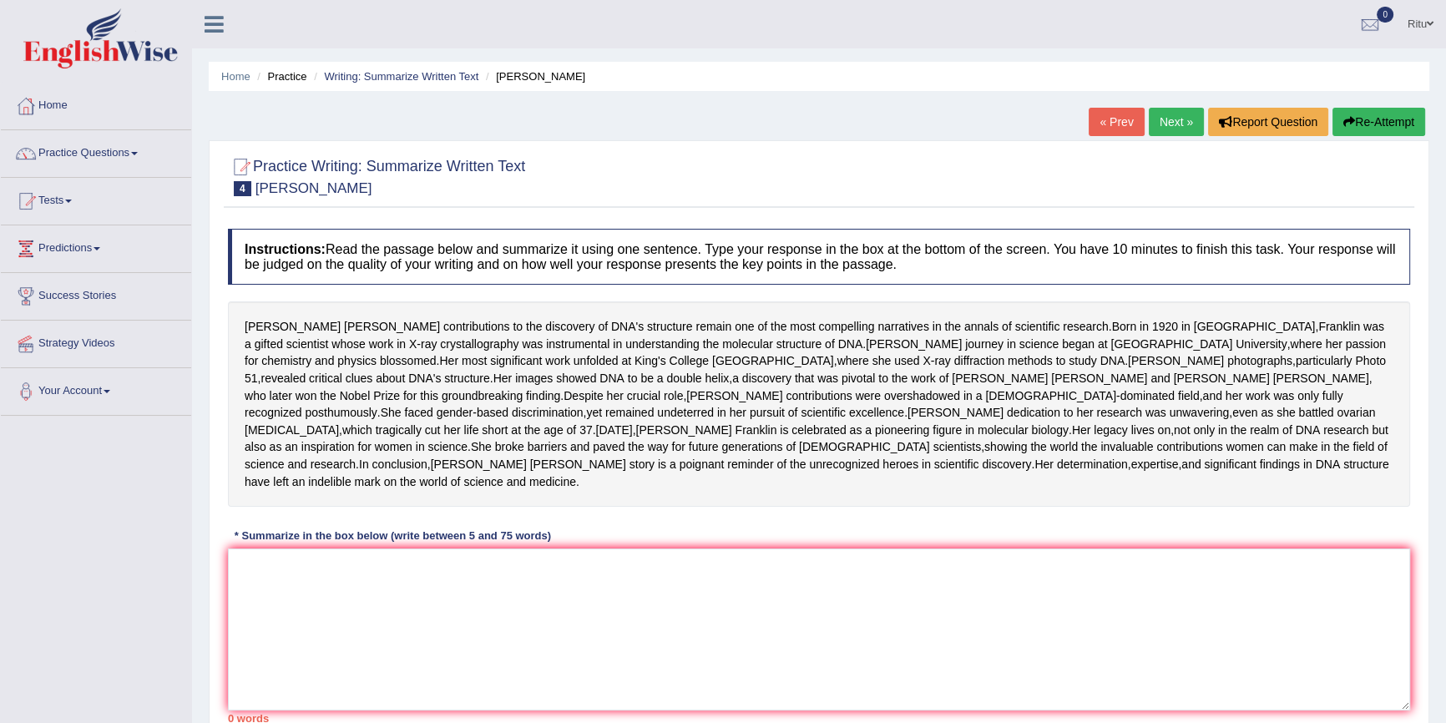
click at [1173, 119] on link "Next »" at bounding box center [1175, 122] width 55 height 28
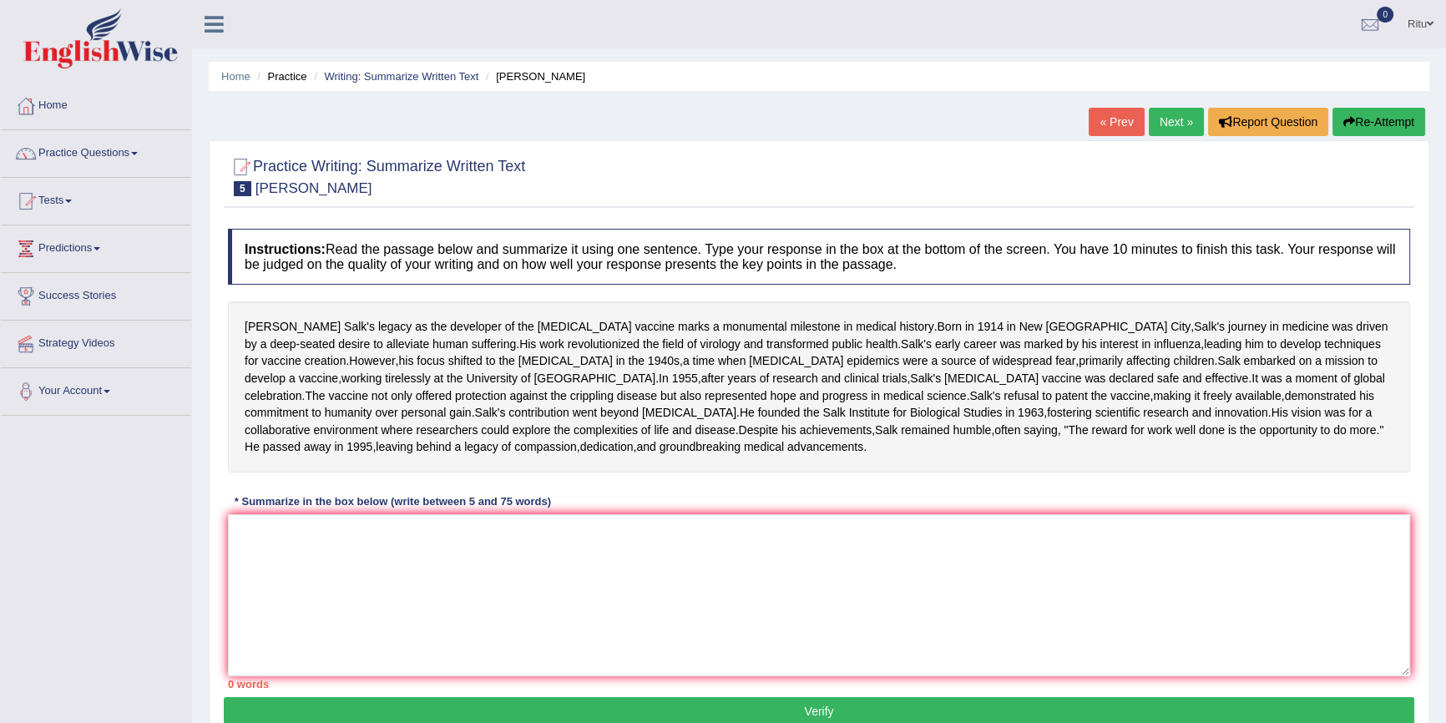
click at [1180, 124] on link "Next »" at bounding box center [1175, 122] width 55 height 28
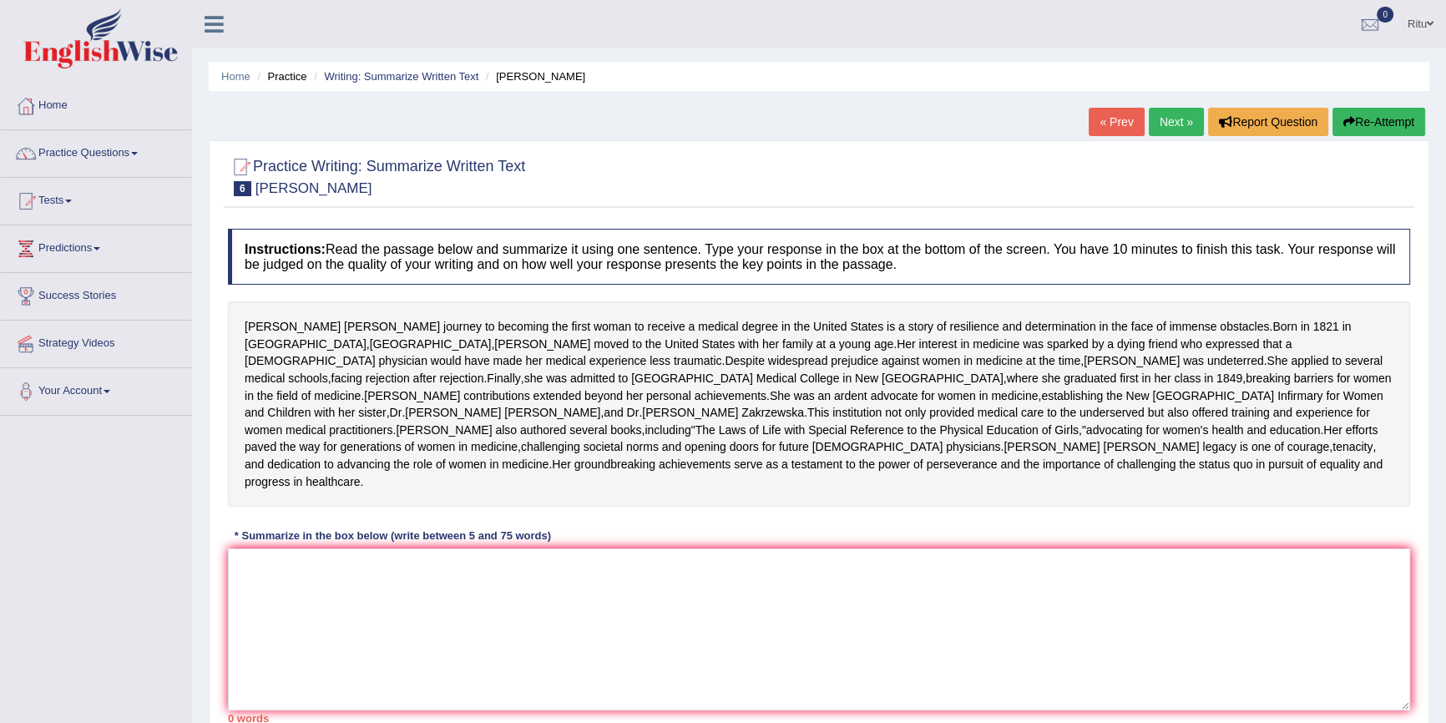
click at [1172, 120] on link "Next »" at bounding box center [1175, 122] width 55 height 28
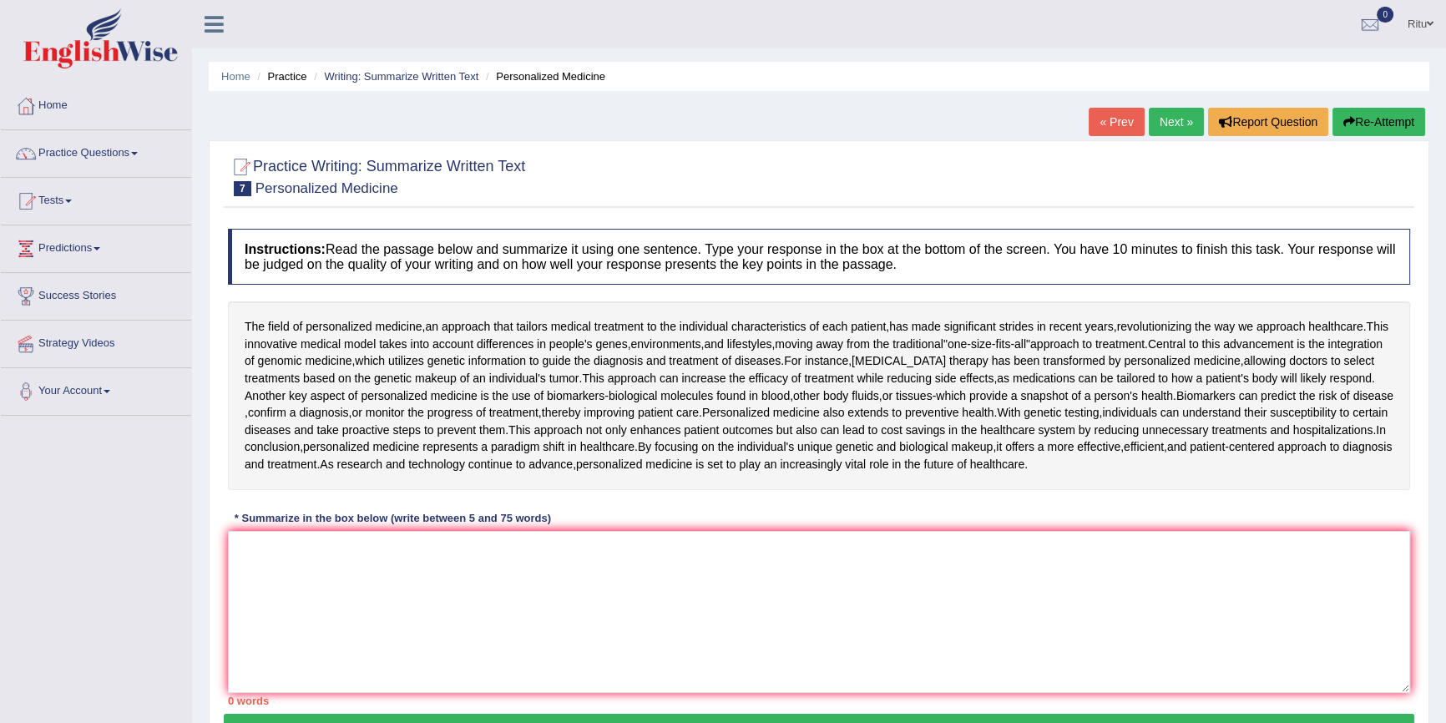
scroll to position [75, 0]
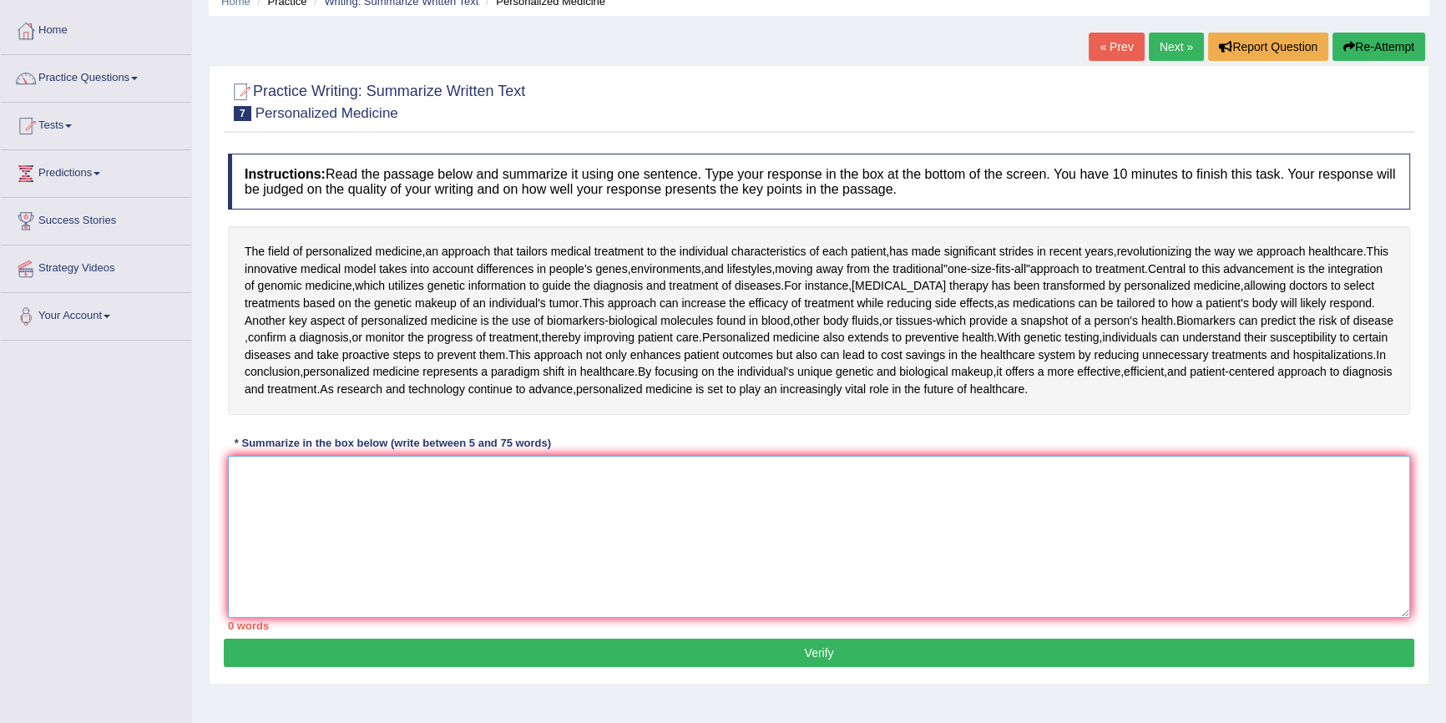
click at [245, 466] on textarea at bounding box center [819, 537] width 1182 height 162
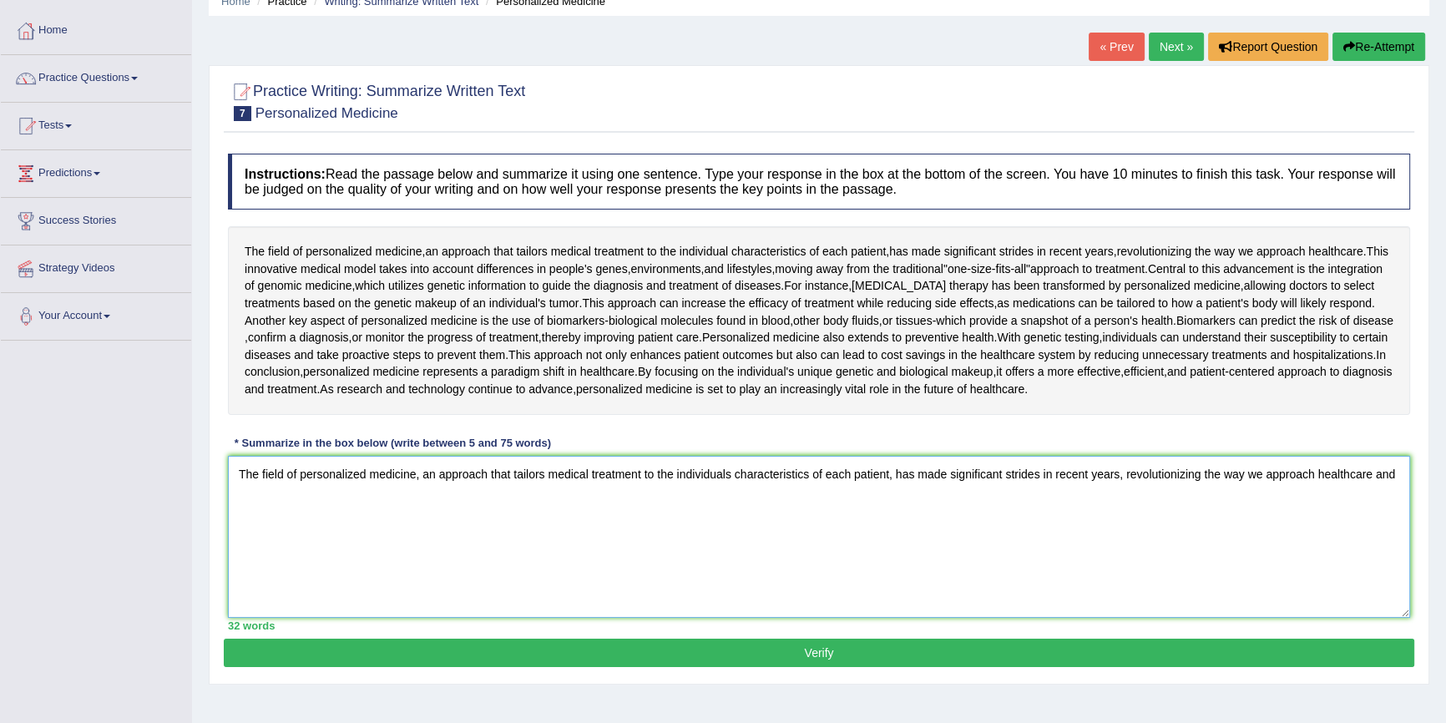
click at [237, 489] on textarea "The field of personalized medicine, an approach that tailors medical treatment …" at bounding box center [819, 537] width 1182 height 162
click at [259, 501] on textarea "The field of personalized medicine, an approach that tailors medical treatment …" at bounding box center [819, 537] width 1182 height 162
click at [1385, 475] on textarea "The field of personalized medicine, an approach that tailors medical treatment …" at bounding box center [819, 537] width 1182 height 162
click at [259, 497] on textarea "The field of personalized medicine, an approach that tailors medical treatment …" at bounding box center [819, 537] width 1182 height 162
click at [250, 480] on textarea "The field of personalized medicine, an approach that tailors medical treatment …" at bounding box center [819, 537] width 1182 height 162
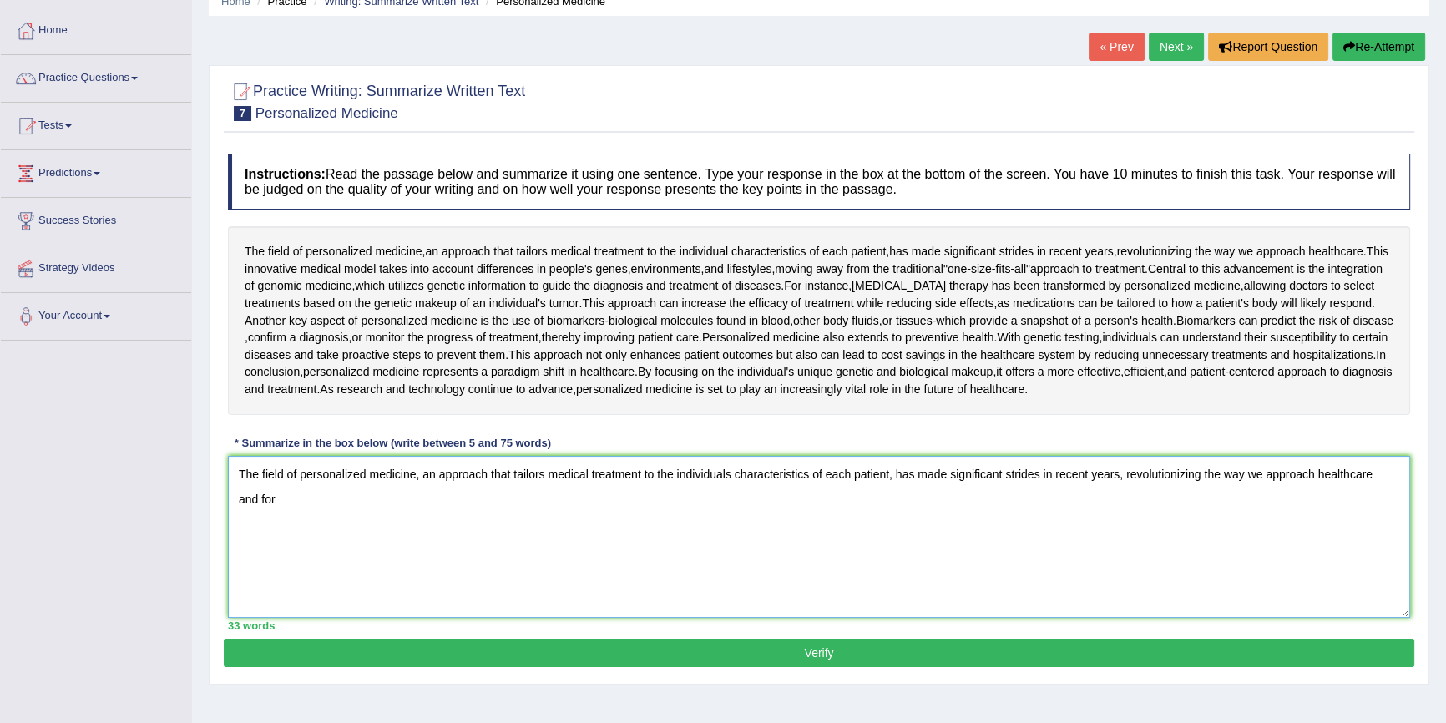
click at [305, 504] on textarea "The field of personalized medicine, an approach that tailors medical treatment …" at bounding box center [819, 537] width 1182 height 162
click at [276, 499] on textarea "The field of personalized medicine, an approach that tailors medical treatment …" at bounding box center [819, 537] width 1182 height 162
click at [275, 497] on textarea "The field of personalized medicine, an approach that tailors medical treatment …" at bounding box center [819, 537] width 1182 height 162
click at [380, 498] on textarea "The field of personalized medicine, an approach that tailors medical treatment …" at bounding box center [819, 537] width 1182 height 162
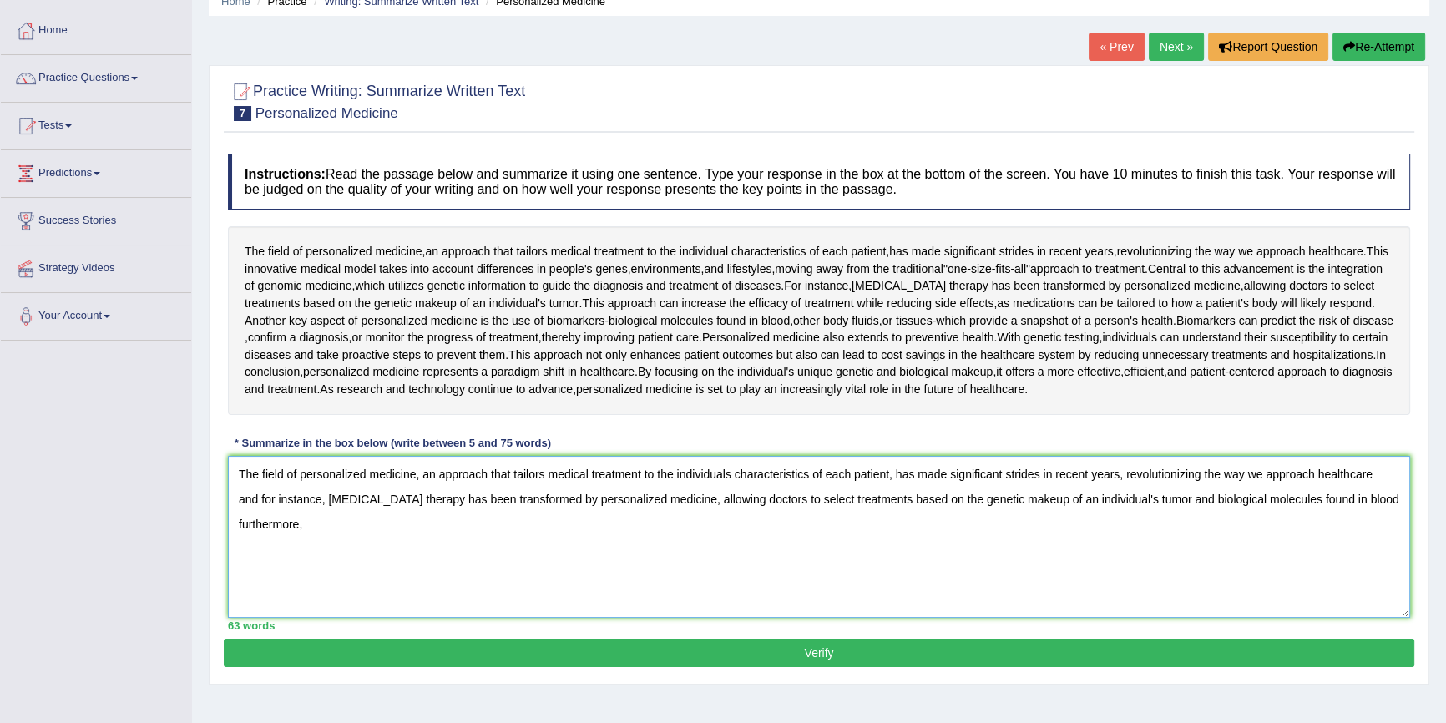
click at [304, 524] on textarea "The field of personalized medicine, an approach that tailors medical treatment …" at bounding box center [819, 537] width 1182 height 162
type textarea "The field of personalized medicine, an approach that tailors medical treatment …"
click at [820, 648] on button "Verify" at bounding box center [819, 652] width 1190 height 28
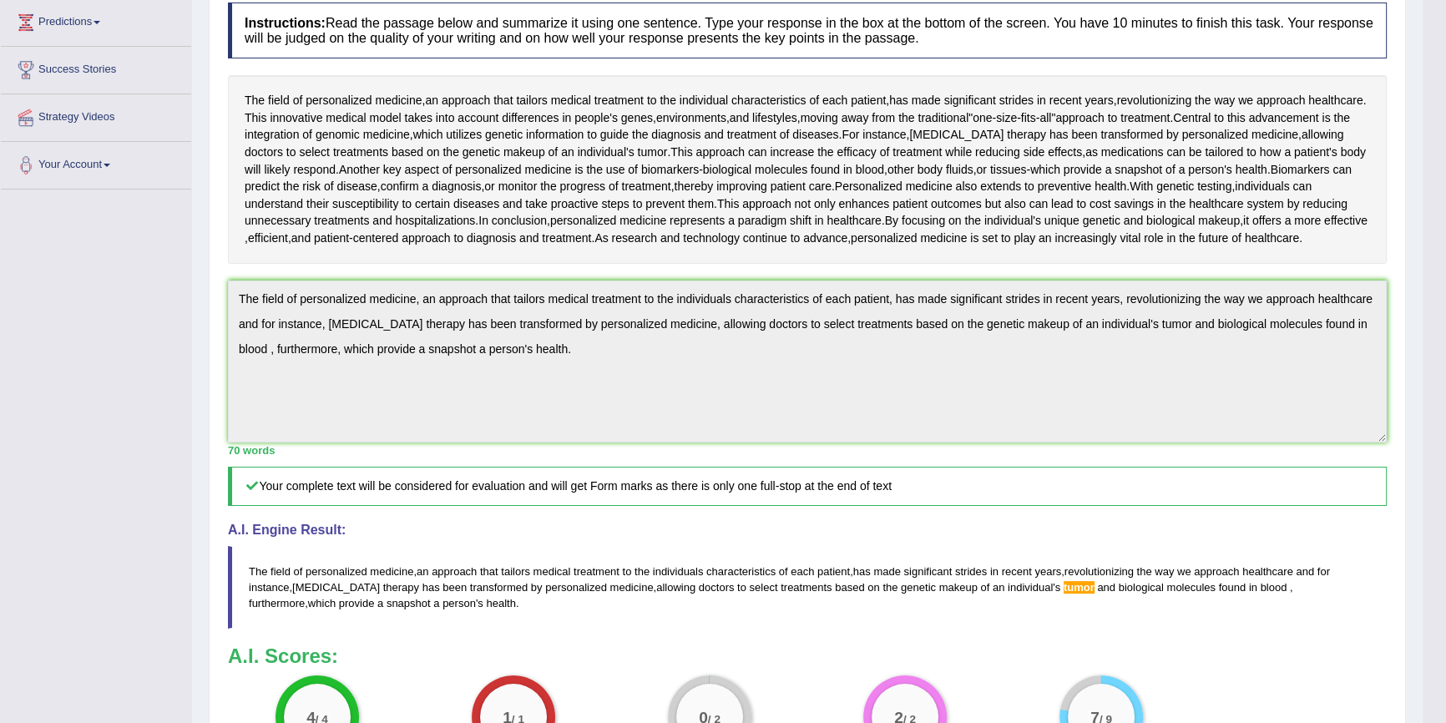
scroll to position [0, 0]
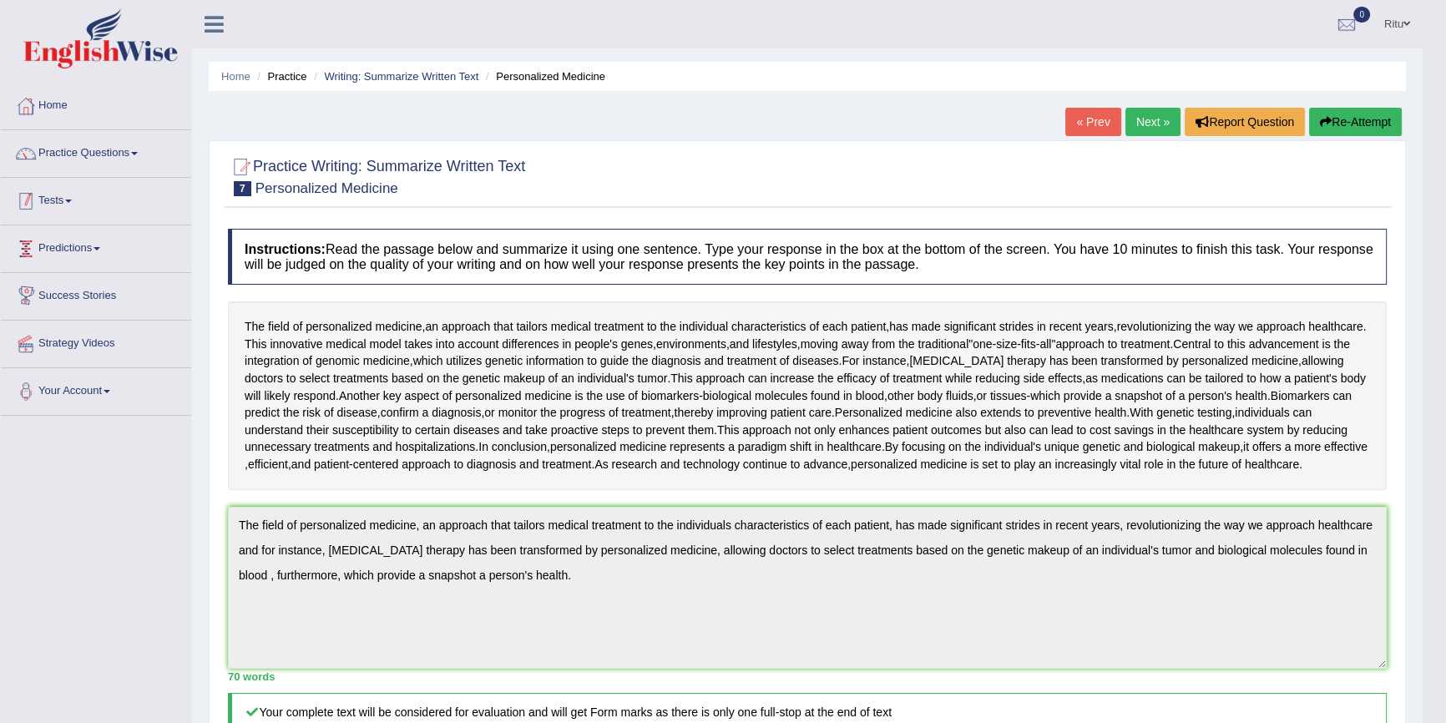
click at [88, 208] on link "Tests" at bounding box center [96, 199] width 190 height 42
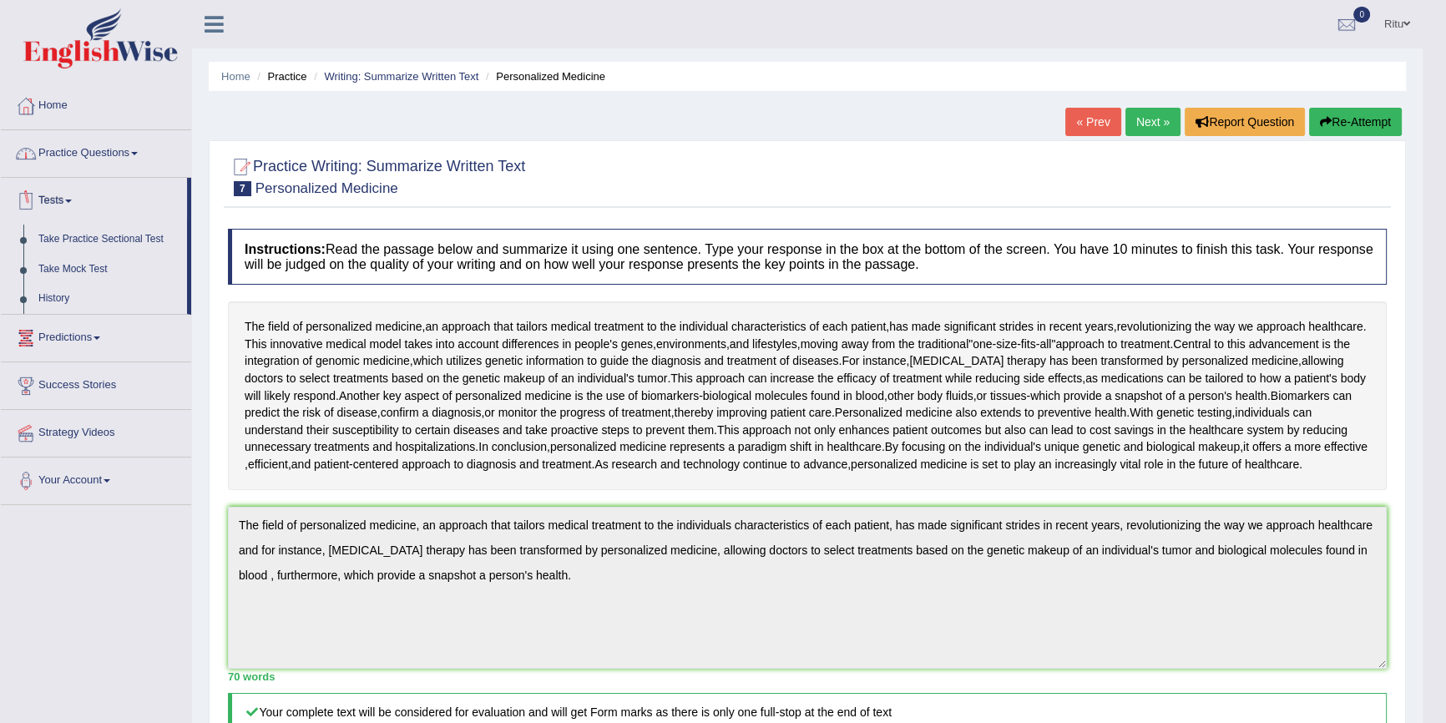
click at [105, 159] on link "Practice Questions" at bounding box center [96, 151] width 190 height 42
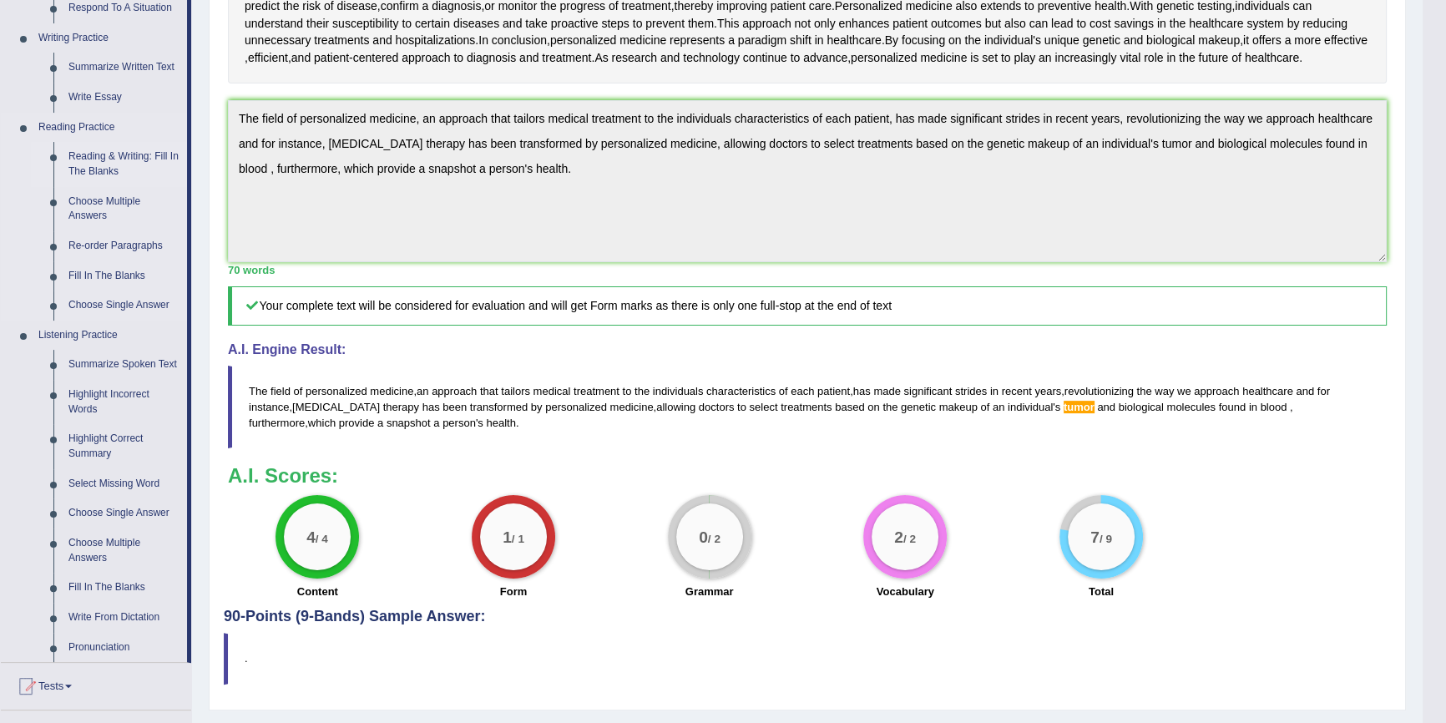
scroll to position [379, 0]
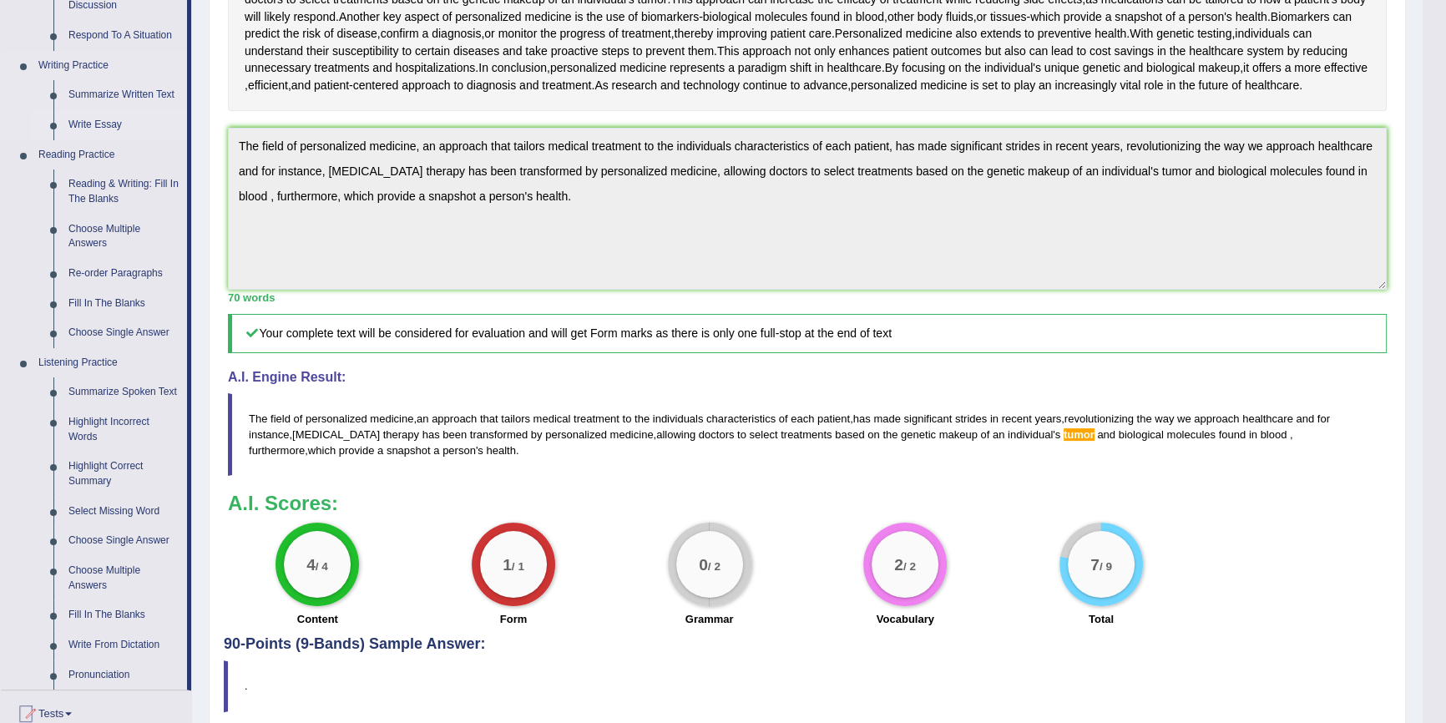
click at [106, 132] on link "Write Essay" at bounding box center [124, 125] width 126 height 30
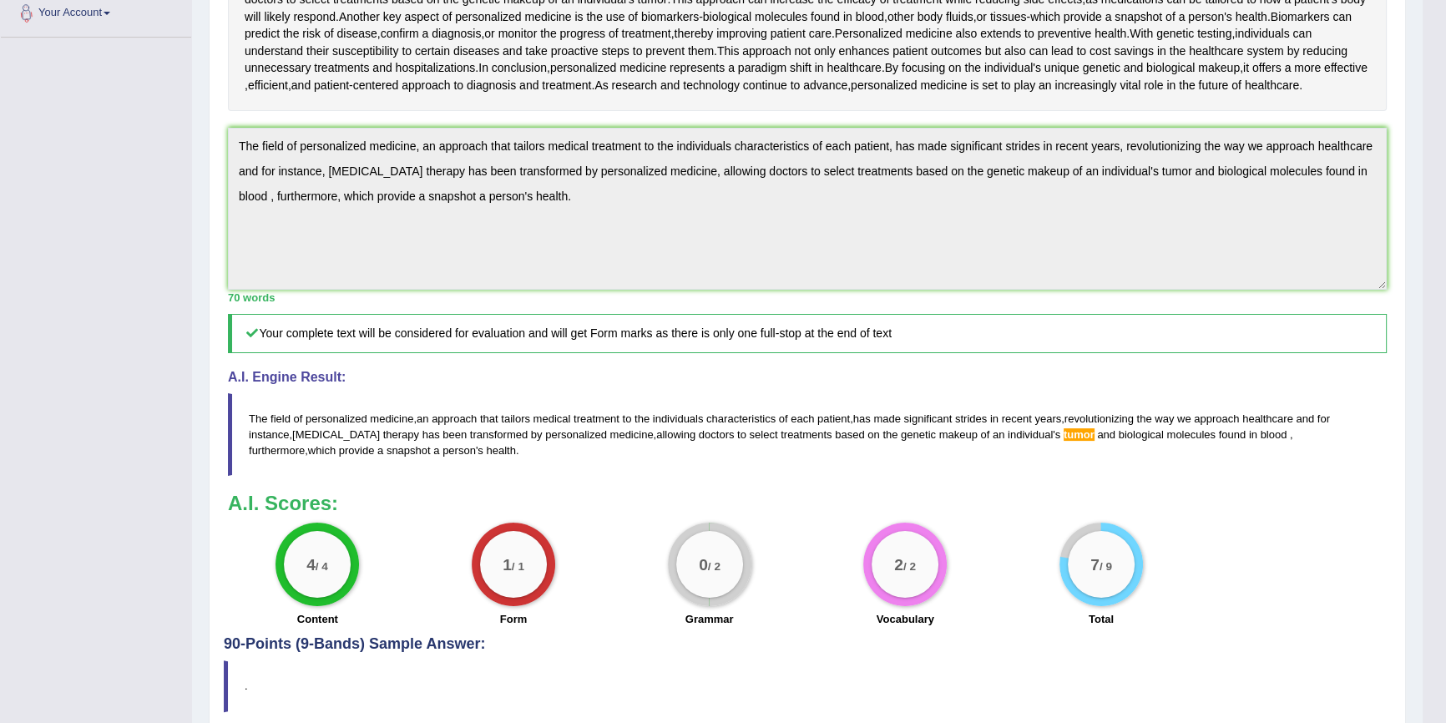
scroll to position [413, 0]
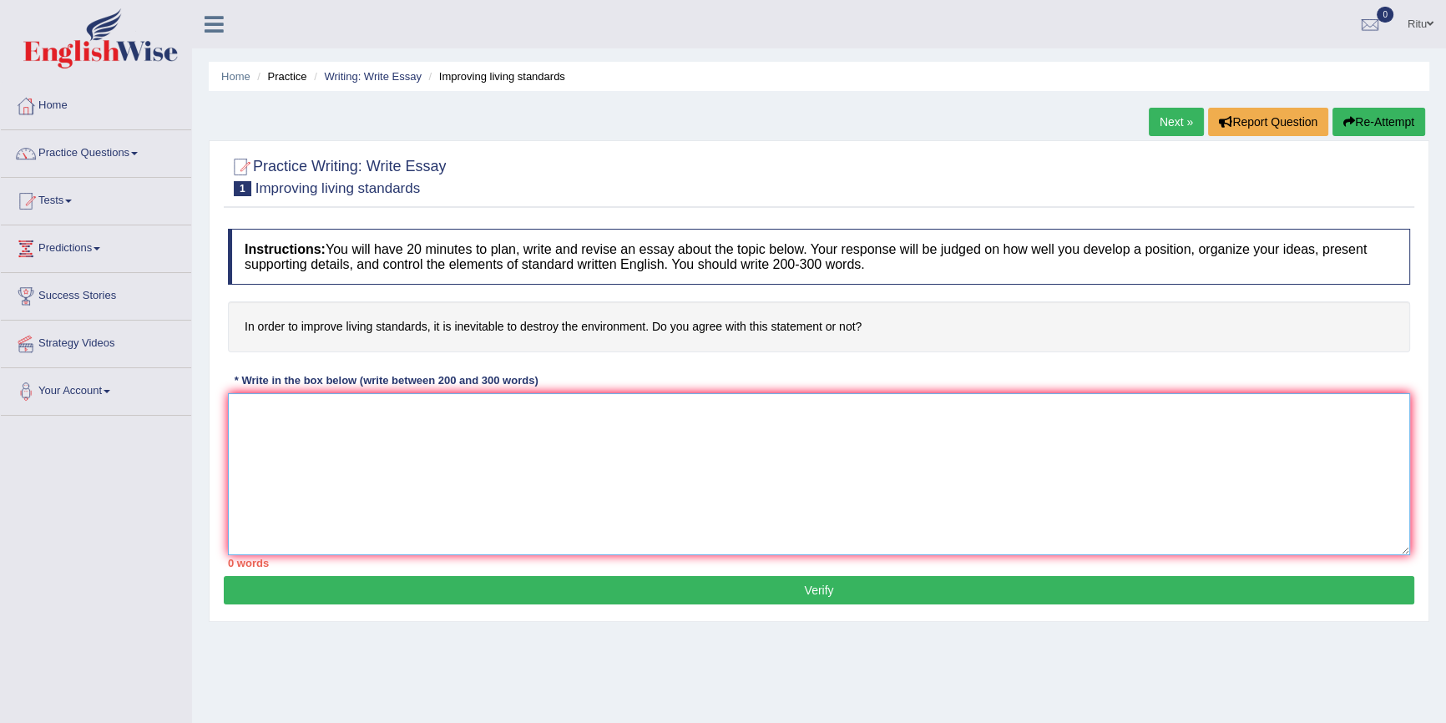
click at [433, 484] on textarea at bounding box center [819, 474] width 1182 height 162
drag, startPoint x: 360, startPoint y: 328, endPoint x: 539, endPoint y: 348, distance: 180.6
click at [539, 348] on h4 "In order to improve living standards, it is inevitable to destroy the environme…" at bounding box center [819, 326] width 1182 height 51
click at [509, 452] on textarea at bounding box center [819, 474] width 1182 height 162
click at [240, 406] on textarea at bounding box center [819, 474] width 1182 height 162
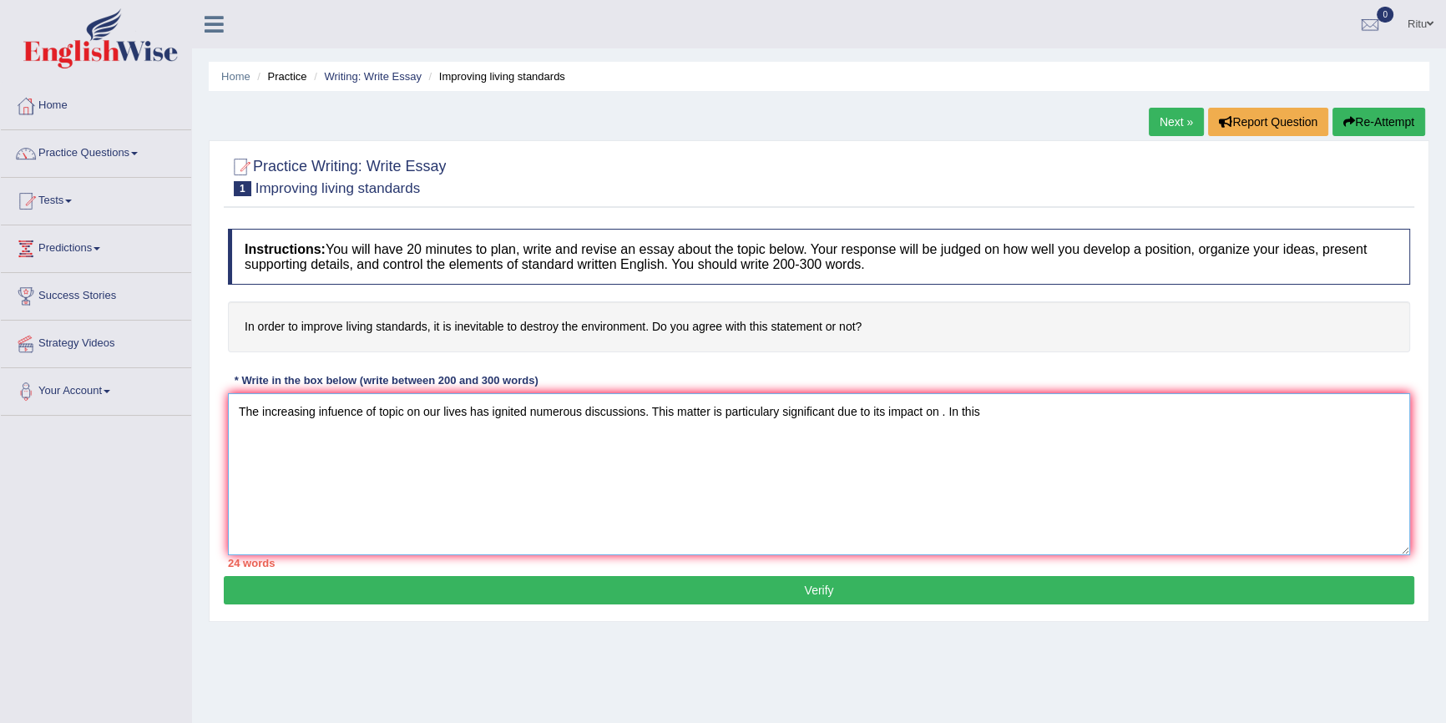
type textarea "The increasing infuence of topic on our lives has ignited numerous discussions.…"
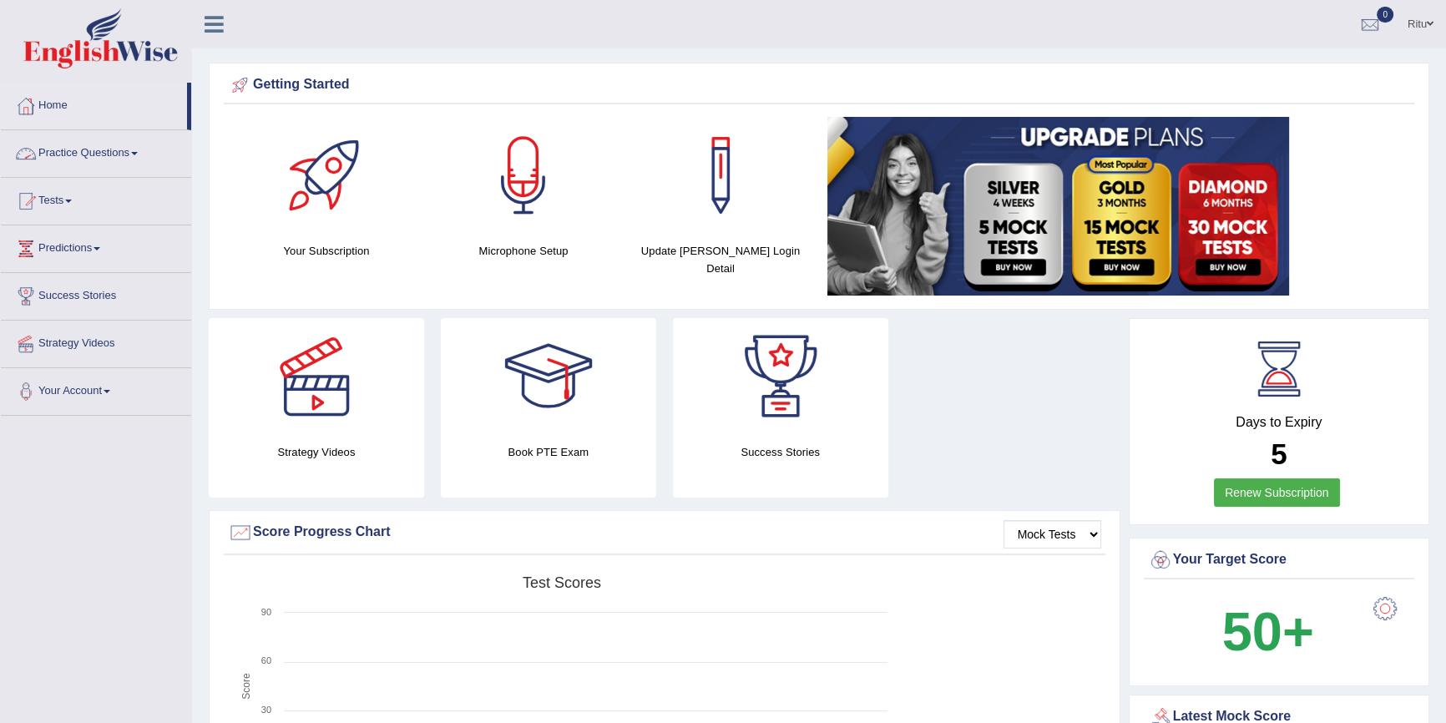
click at [139, 150] on link "Practice Questions" at bounding box center [96, 151] width 190 height 42
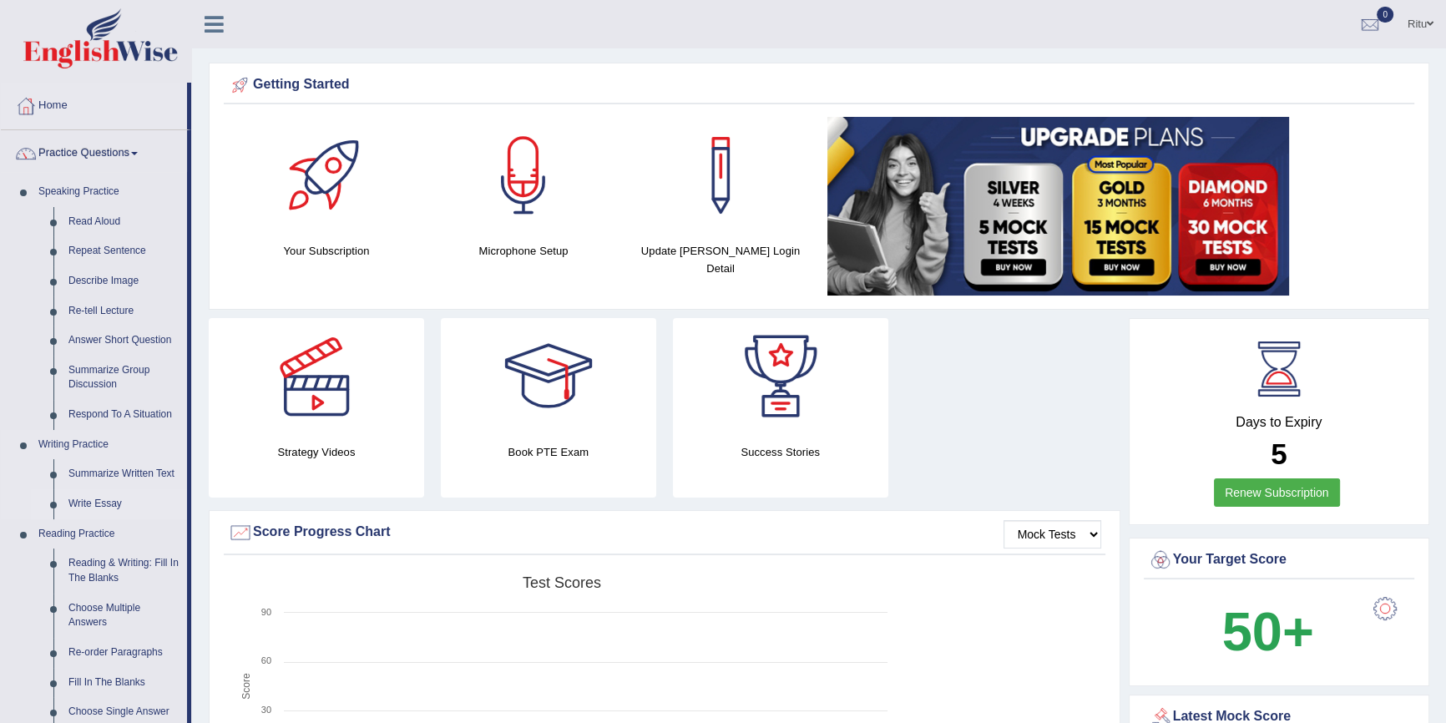
click at [99, 502] on link "Write Essay" at bounding box center [124, 504] width 126 height 30
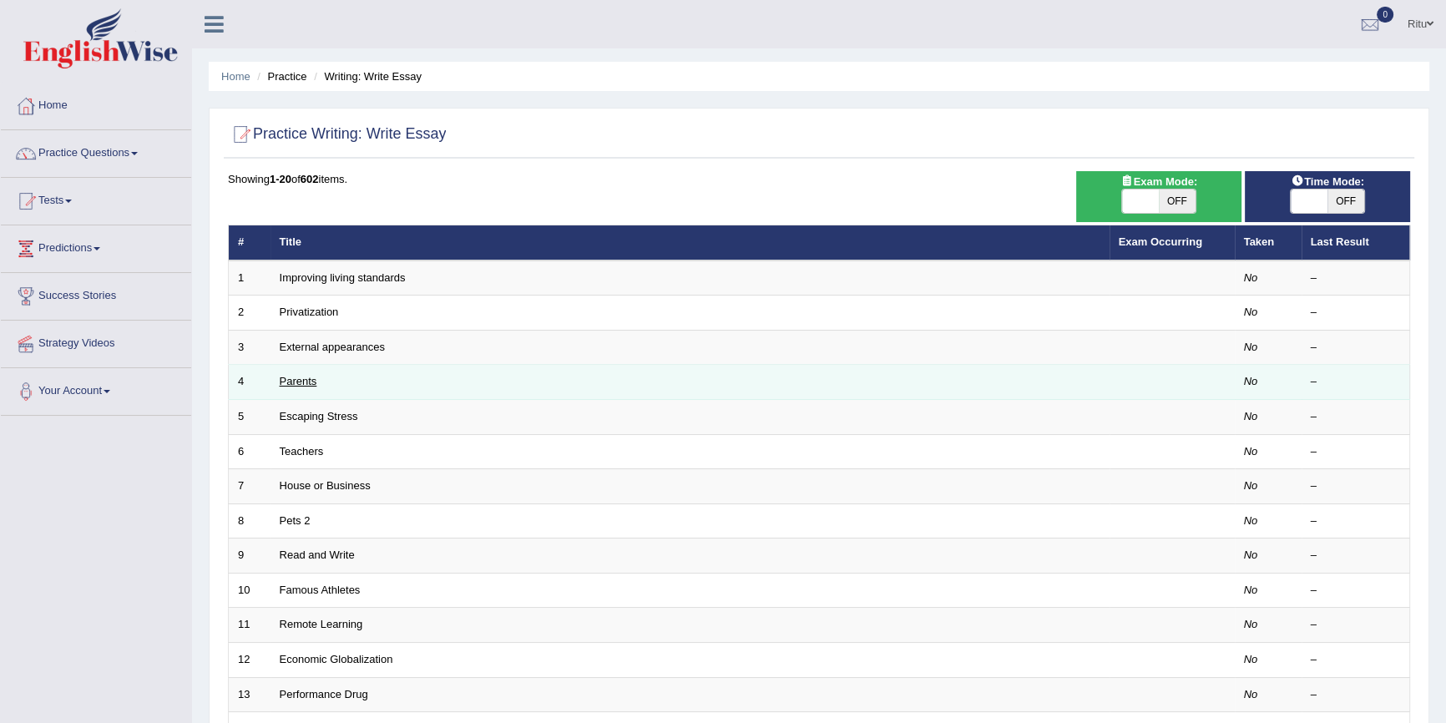
click at [297, 378] on link "Parents" at bounding box center [299, 381] width 38 height 13
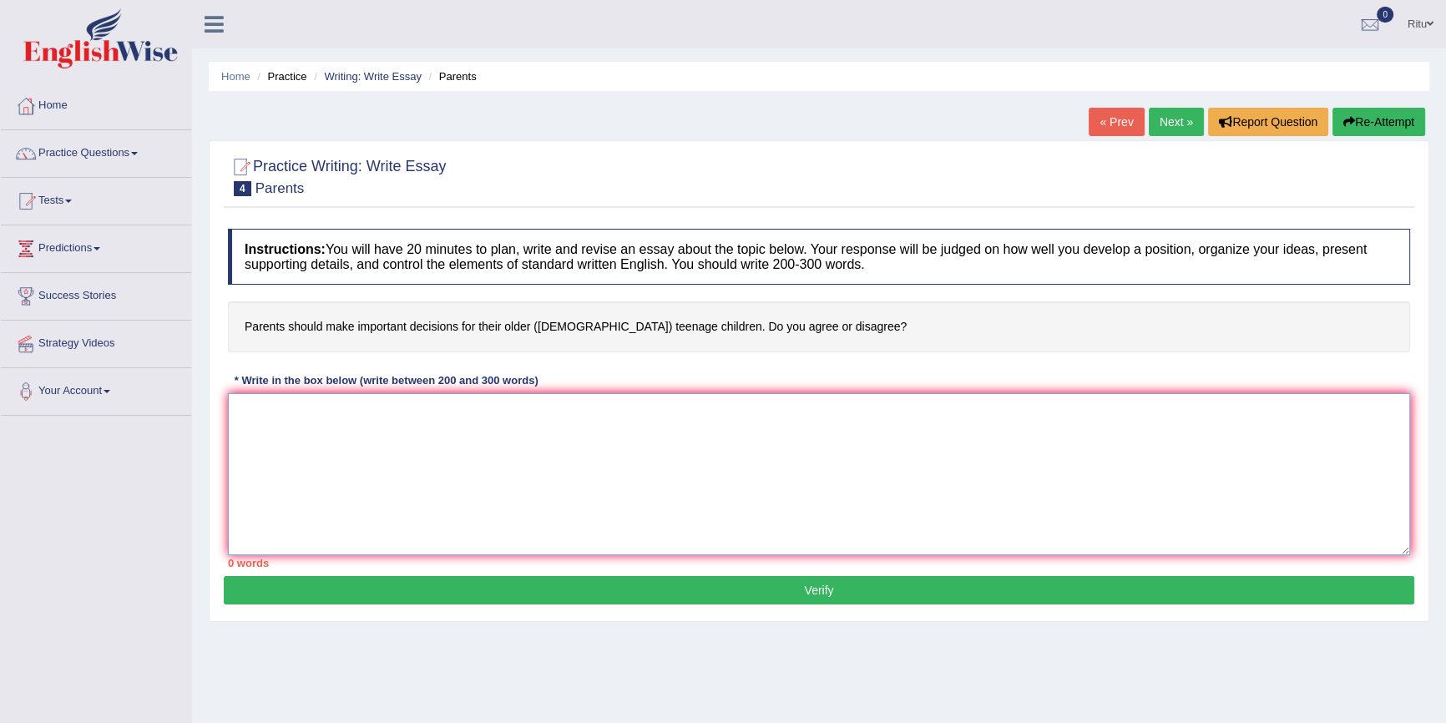
click at [242, 404] on textarea at bounding box center [819, 474] width 1182 height 162
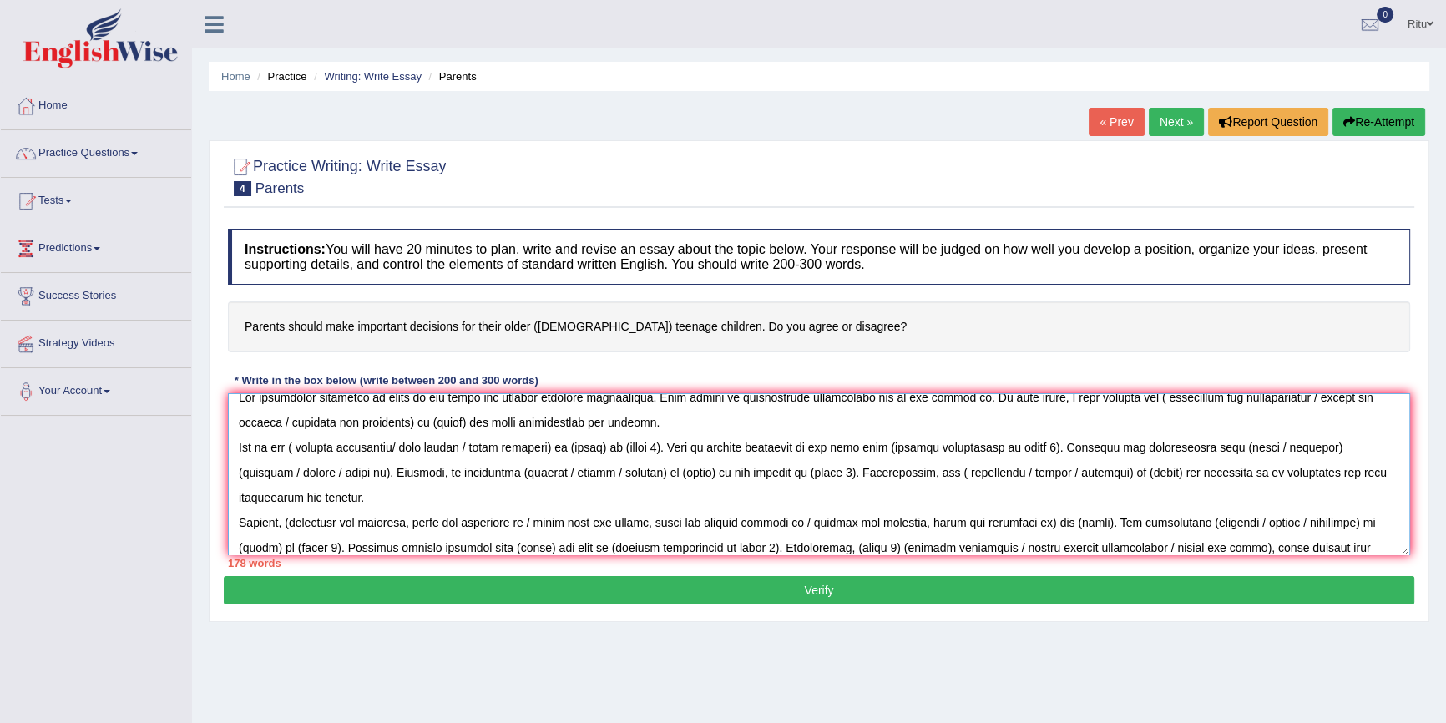
scroll to position [39, 0]
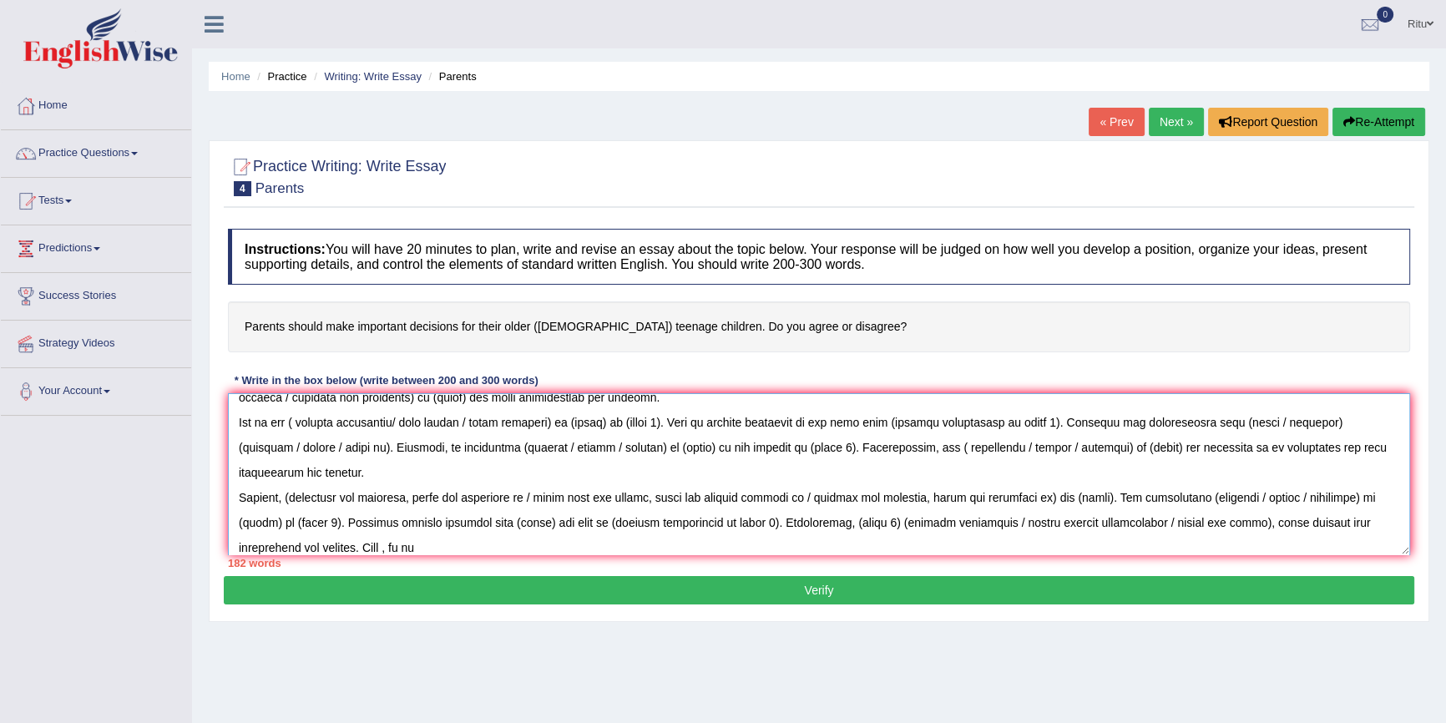
click at [358, 550] on textarea at bounding box center [819, 474] width 1182 height 162
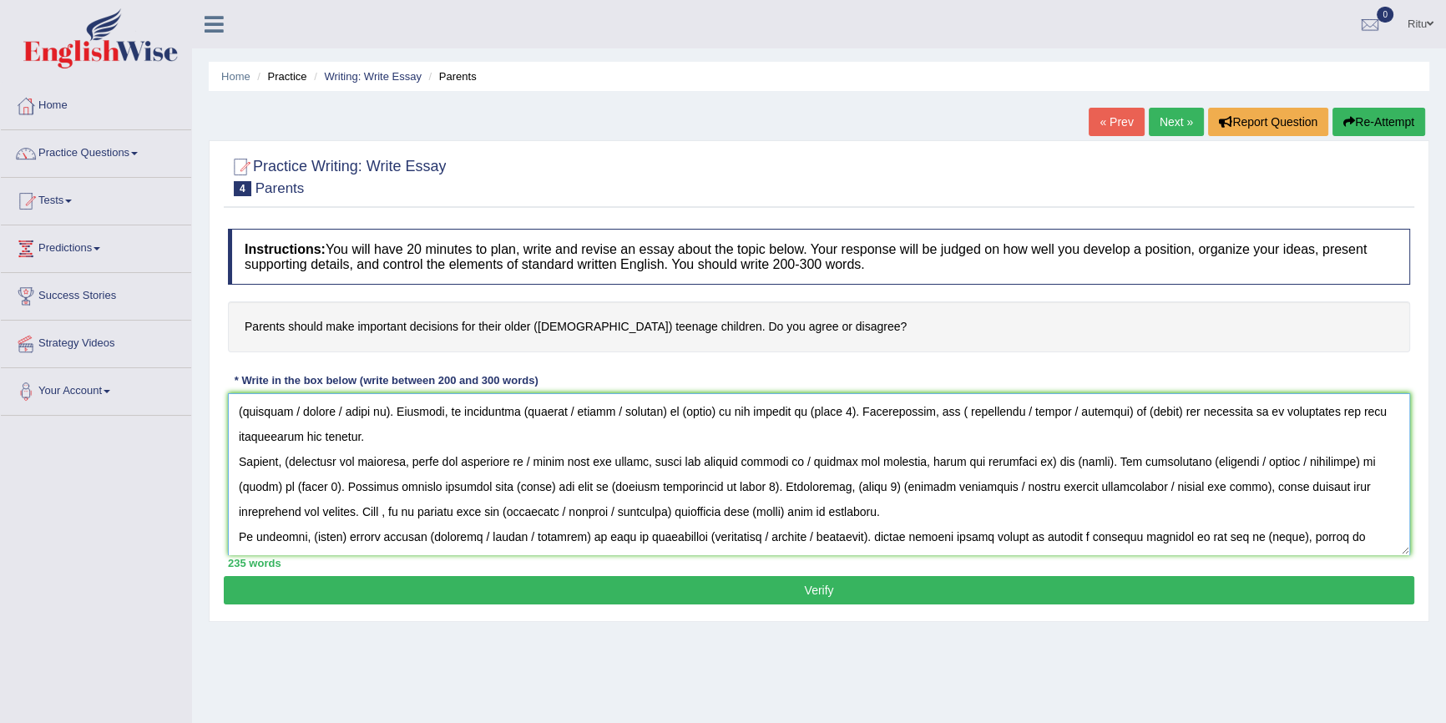
scroll to position [75, 0]
click at [290, 463] on textarea at bounding box center [819, 474] width 1182 height 162
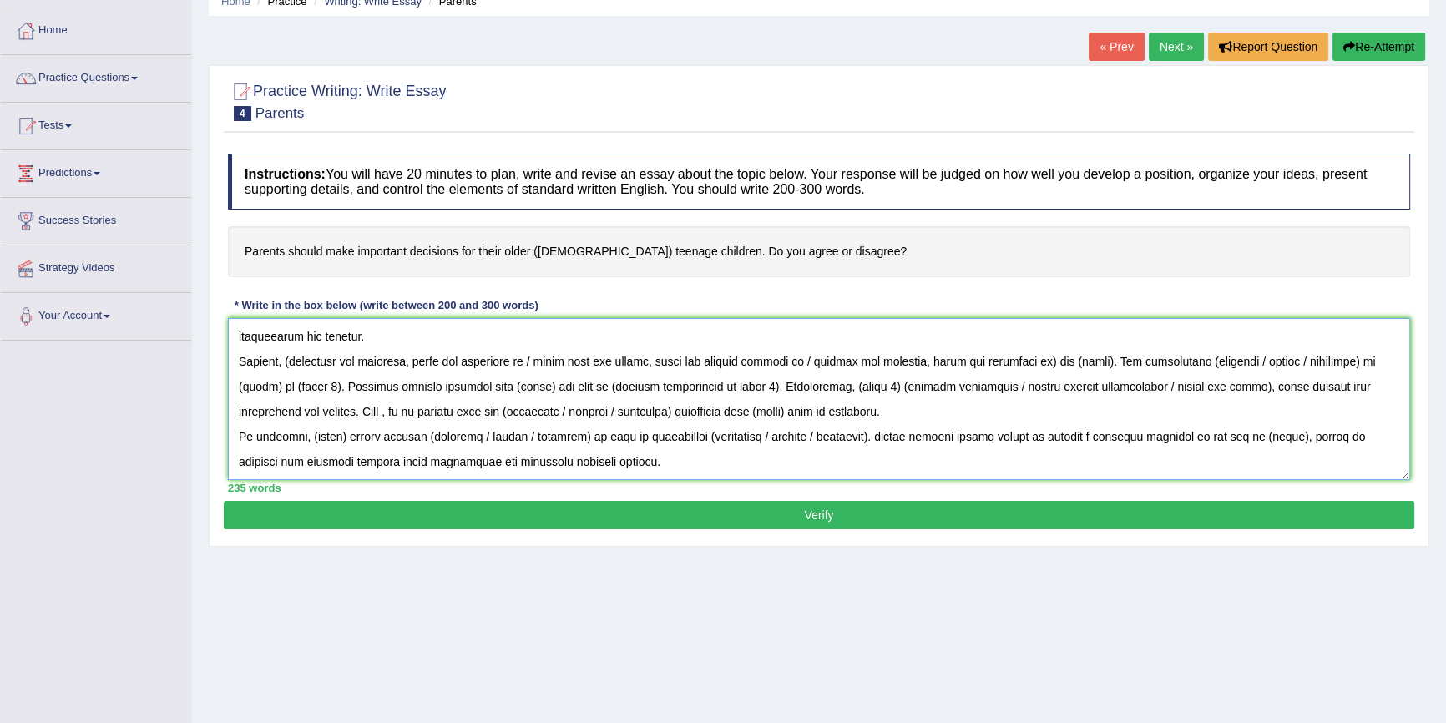
click at [529, 460] on textarea at bounding box center [819, 399] width 1182 height 162
click at [628, 459] on textarea at bounding box center [819, 399] width 1182 height 162
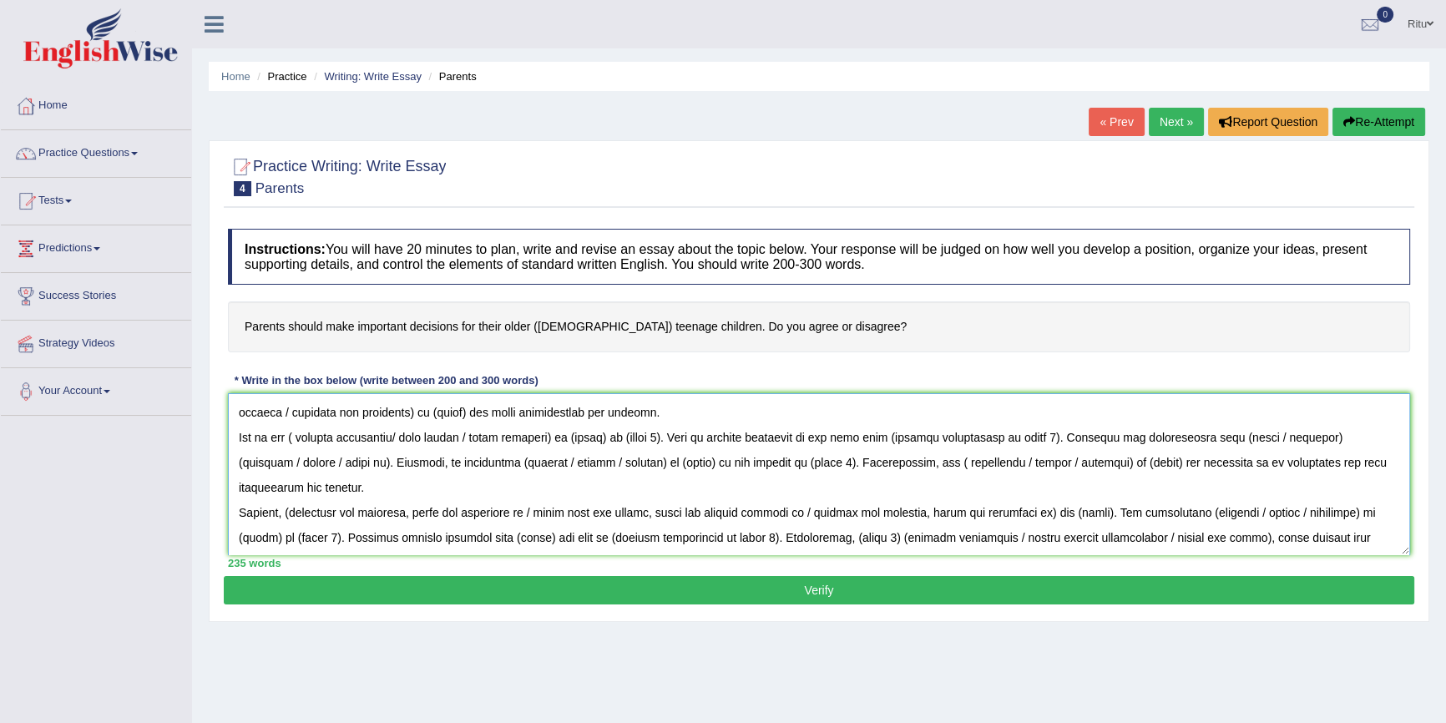
scroll to position [0, 0]
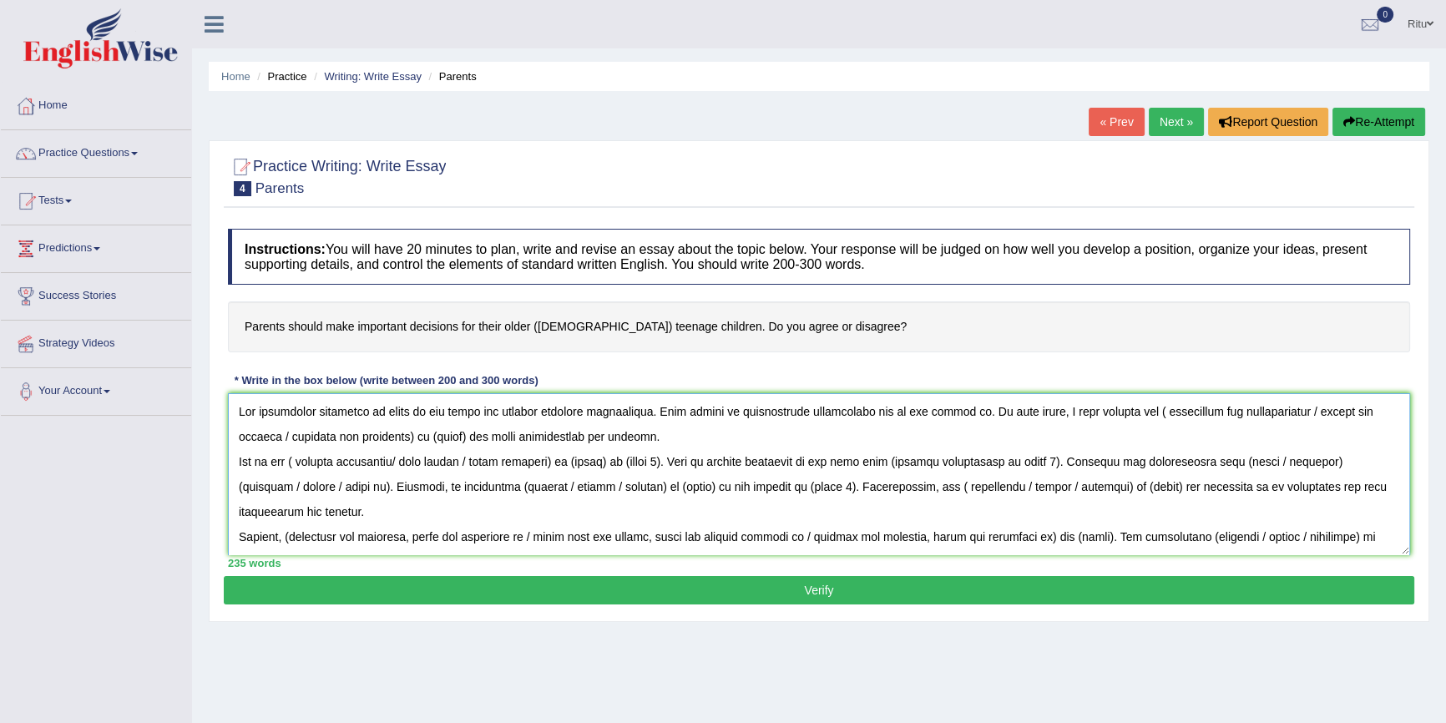
click at [391, 413] on textarea at bounding box center [819, 474] width 1182 height 162
drag, startPoint x: 241, startPoint y: 327, endPoint x: 299, endPoint y: 356, distance: 64.6
click at [285, 337] on h4 "Parents should make important decisions for their older ([DEMOGRAPHIC_DATA]) te…" at bounding box center [819, 326] width 1182 height 51
click at [388, 411] on textarea at bounding box center [819, 474] width 1182 height 162
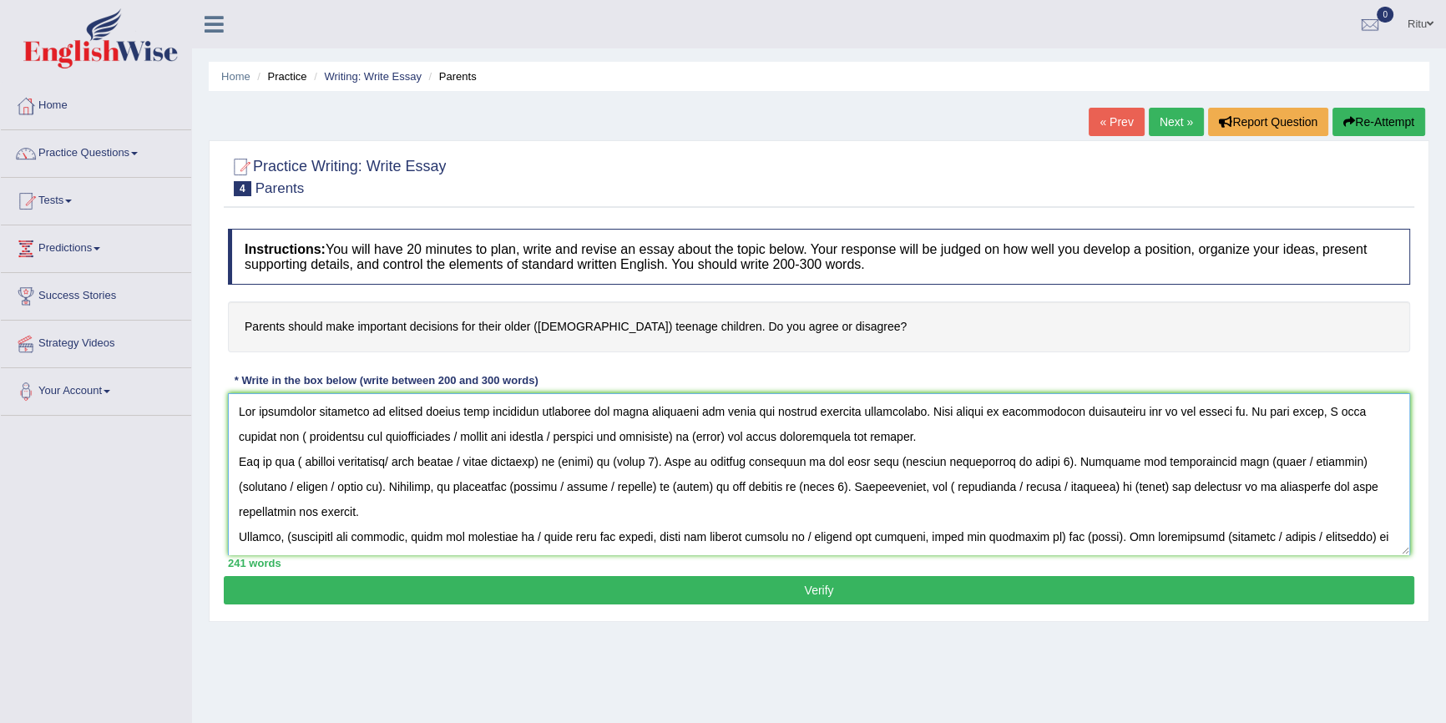
type textarea "The increasing influence of parents should make important decisions for their c…"
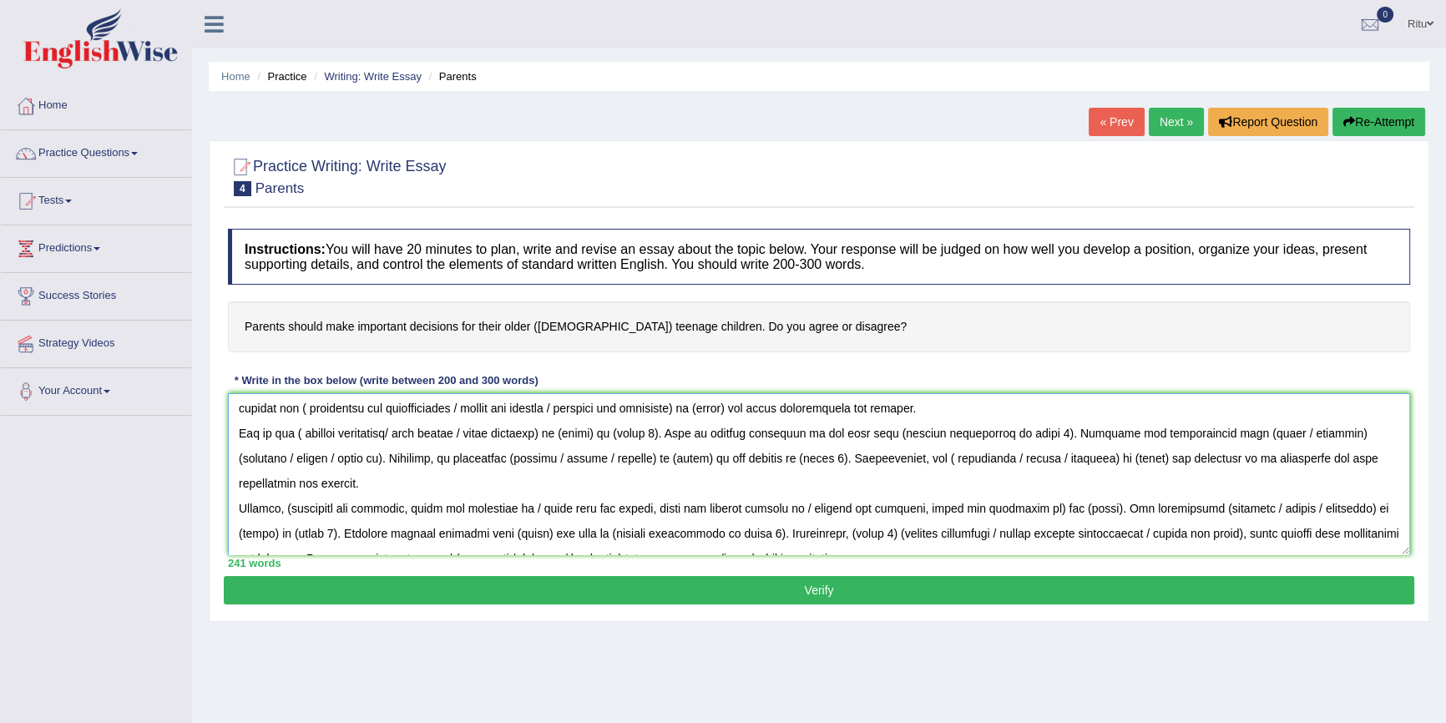
scroll to position [75, 0]
